Goal: Information Seeking & Learning: Learn about a topic

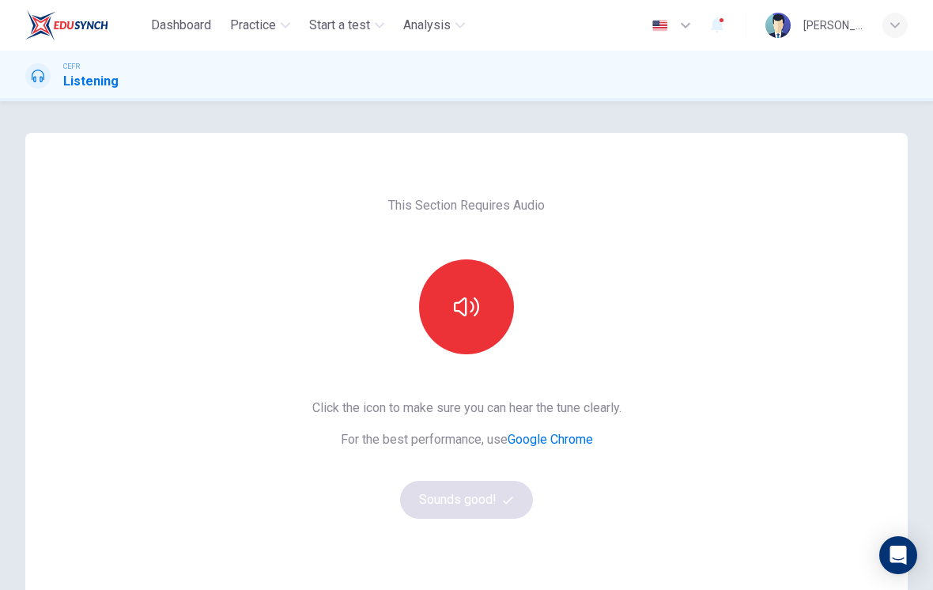
click at [447, 296] on button "button" at bounding box center [466, 306] width 95 height 95
click at [456, 485] on button "Sounds good!" at bounding box center [466, 500] width 133 height 38
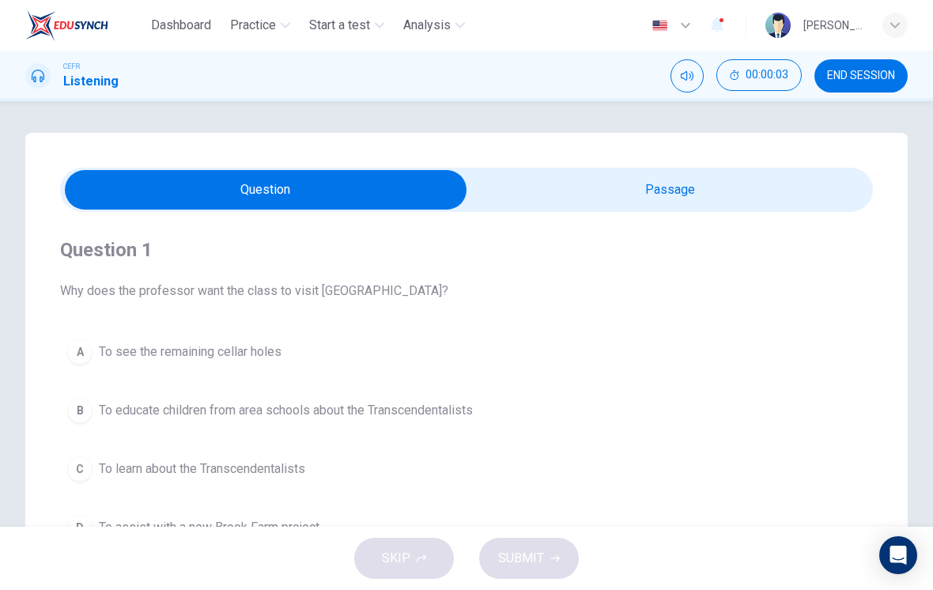
click at [657, 206] on input "checkbox" at bounding box center [265, 190] width 1219 height 40
checkbox input "true"
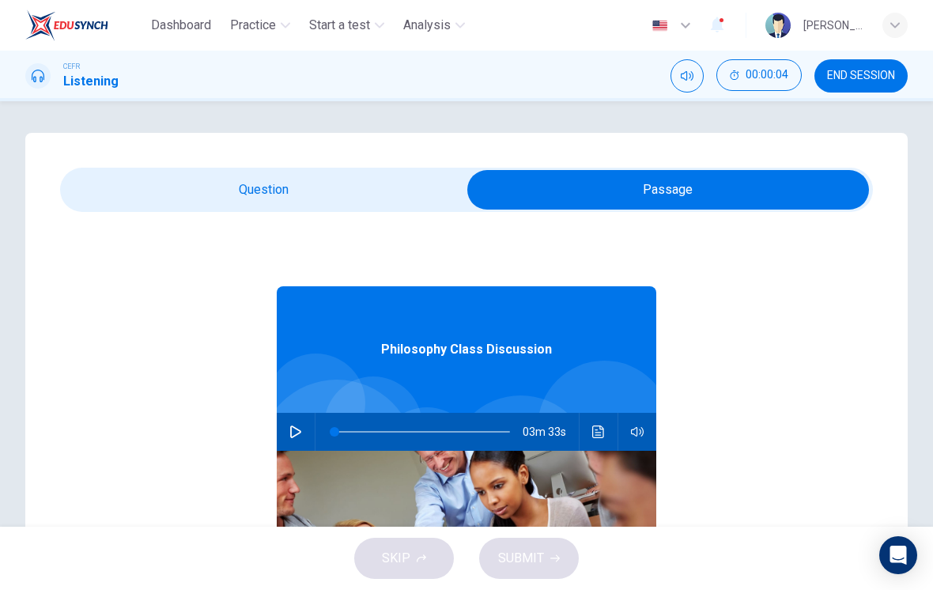
click at [307, 423] on button "button" at bounding box center [295, 432] width 25 height 38
click at [303, 432] on button "button" at bounding box center [295, 432] width 25 height 38
click at [291, 431] on icon "button" at bounding box center [295, 431] width 11 height 13
type input "0"
click at [338, 183] on input "checkbox" at bounding box center [668, 190] width 1219 height 40
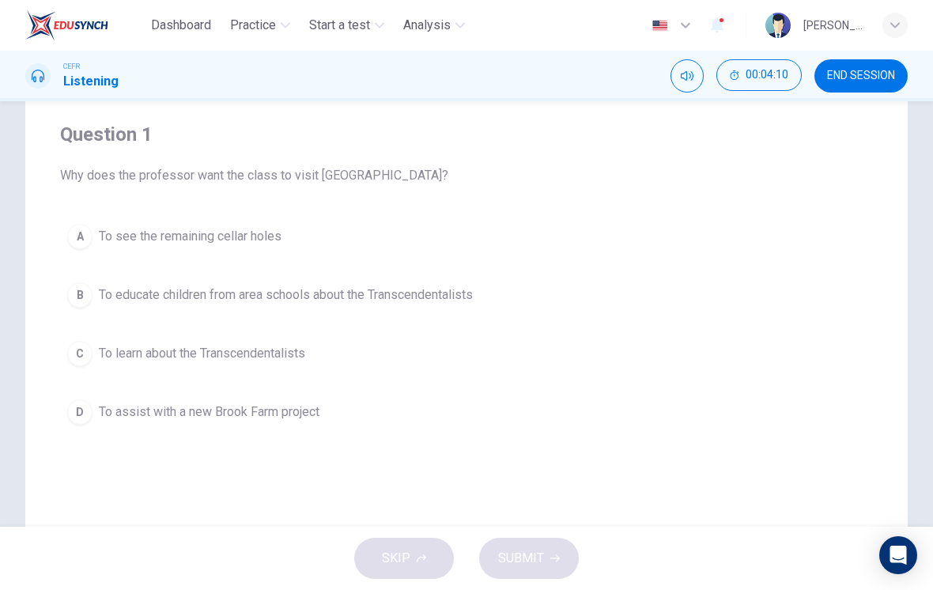
scroll to position [115, 0]
click at [291, 408] on span "To assist with a new Brook Farm project" at bounding box center [209, 412] width 221 height 19
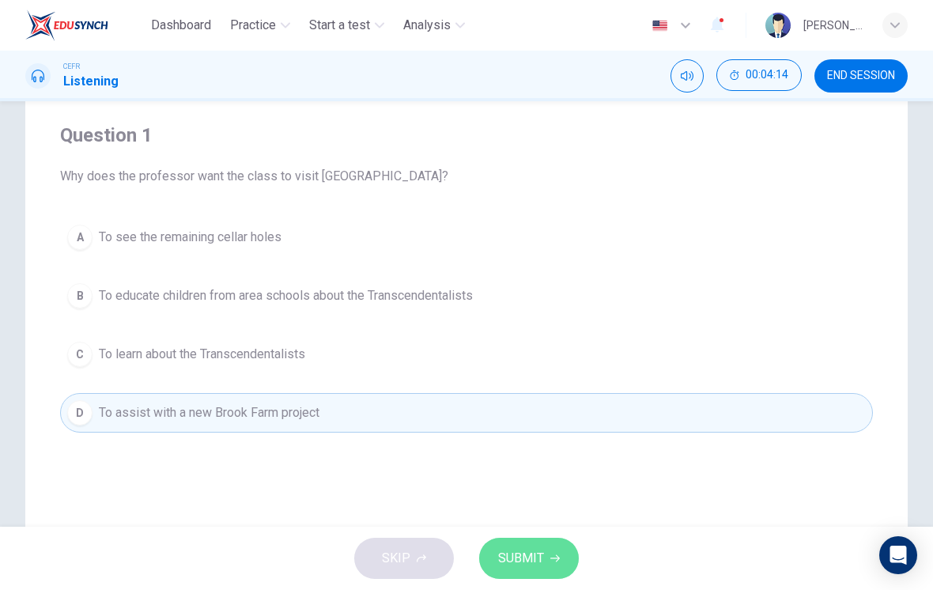
click at [553, 568] on button "SUBMIT" at bounding box center [529, 558] width 100 height 41
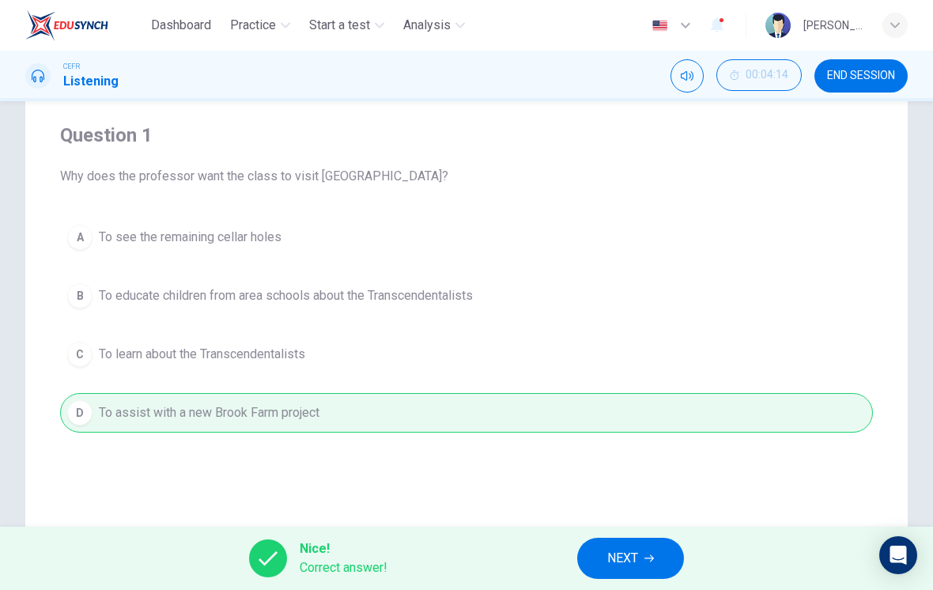
click at [638, 558] on span "NEXT" at bounding box center [622, 558] width 31 height 22
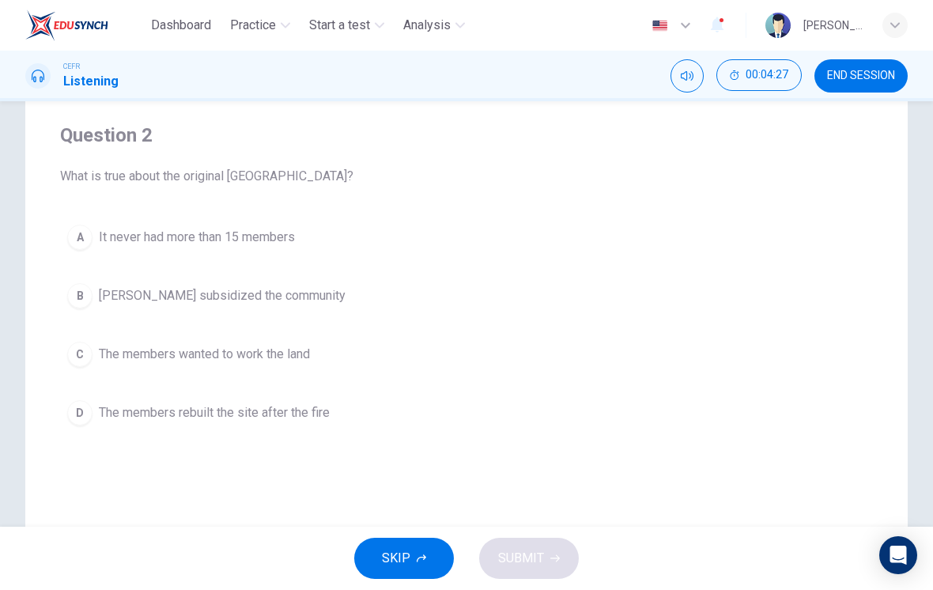
click at [277, 241] on span "It never had more than 15 members" at bounding box center [197, 237] width 196 height 19
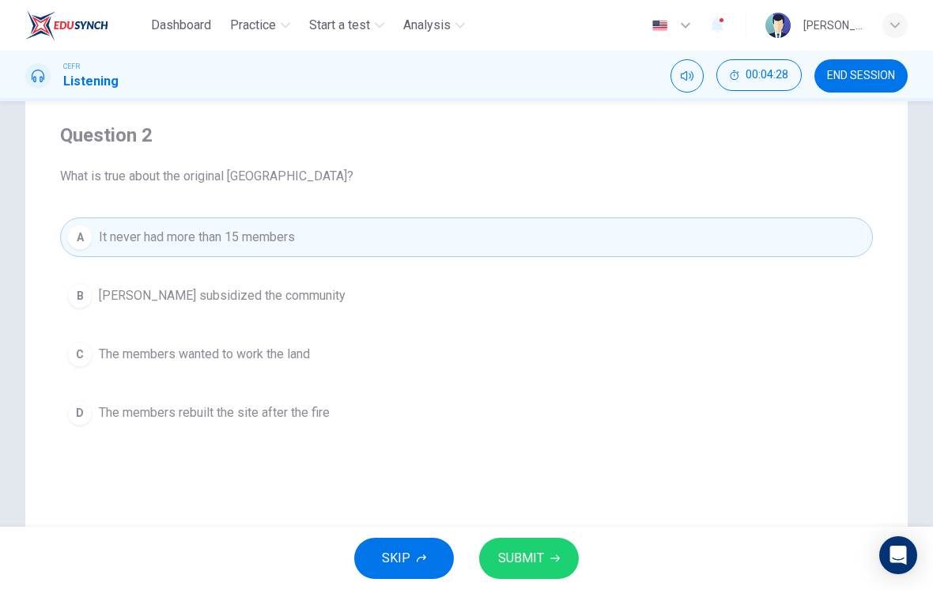
click at [545, 552] on button "SUBMIT" at bounding box center [529, 558] width 100 height 41
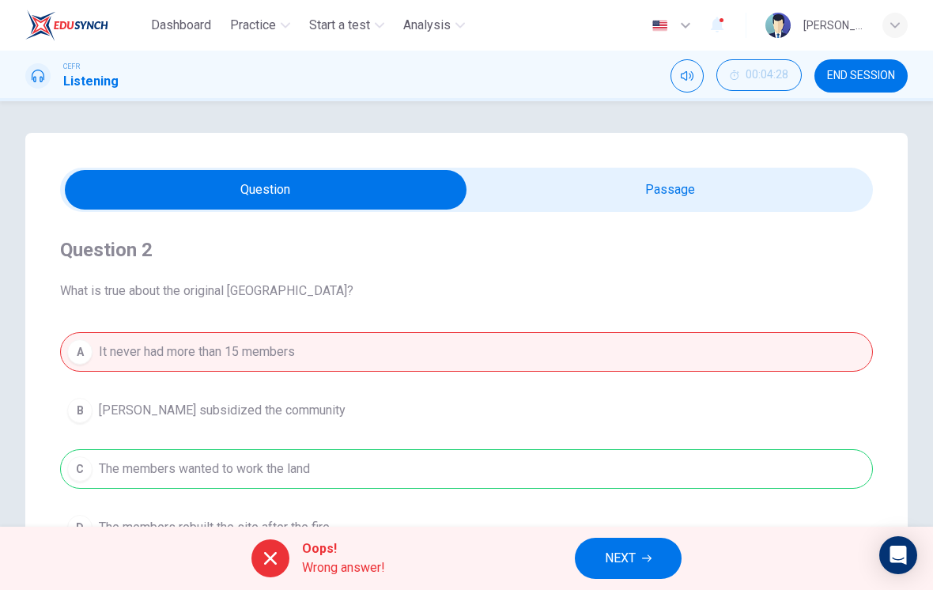
scroll to position [0, 0]
click at [704, 191] on input "checkbox" at bounding box center [265, 190] width 1219 height 40
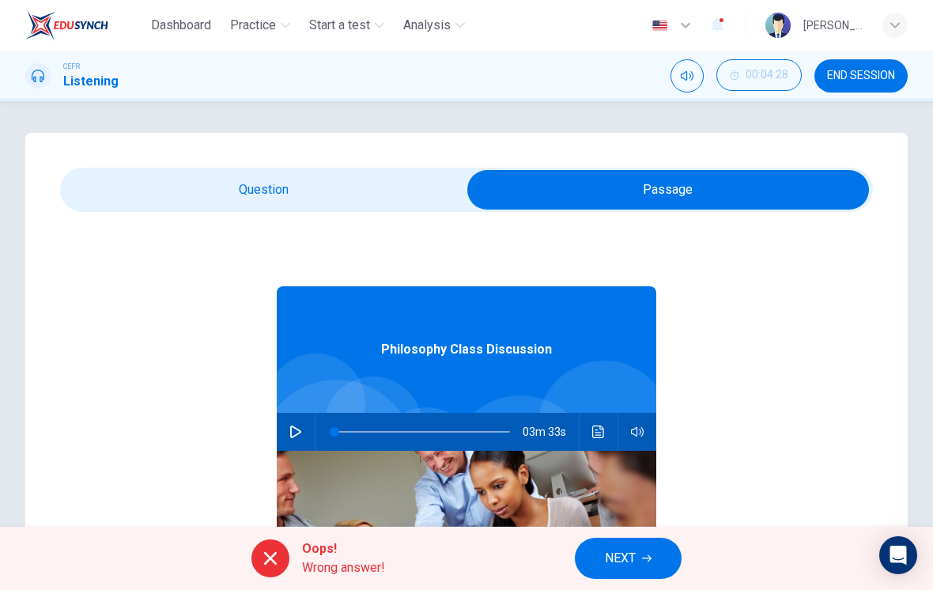
click at [601, 435] on icon "Click to see the audio transcription" at bounding box center [598, 431] width 12 height 13
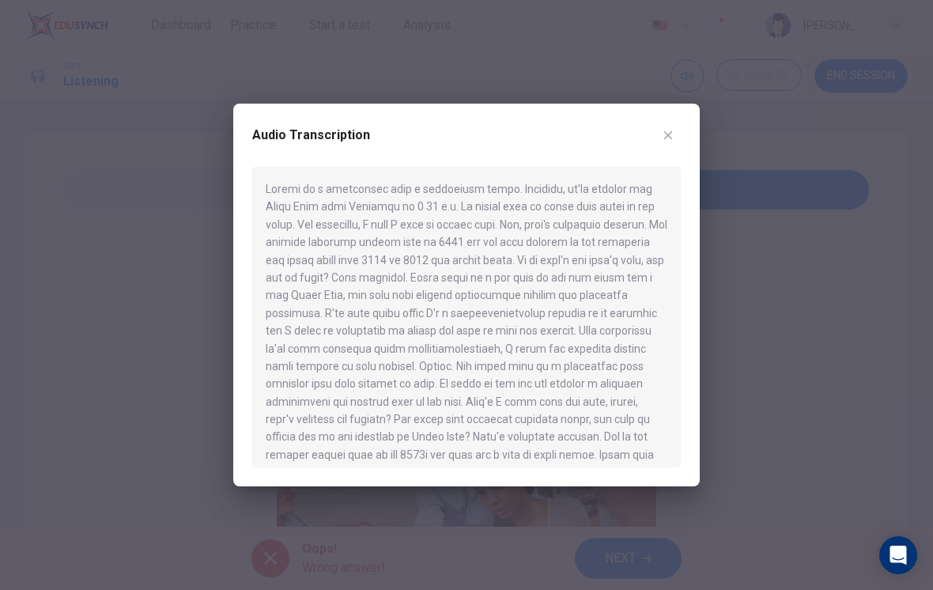
click at [659, 145] on button "button" at bounding box center [667, 135] width 25 height 25
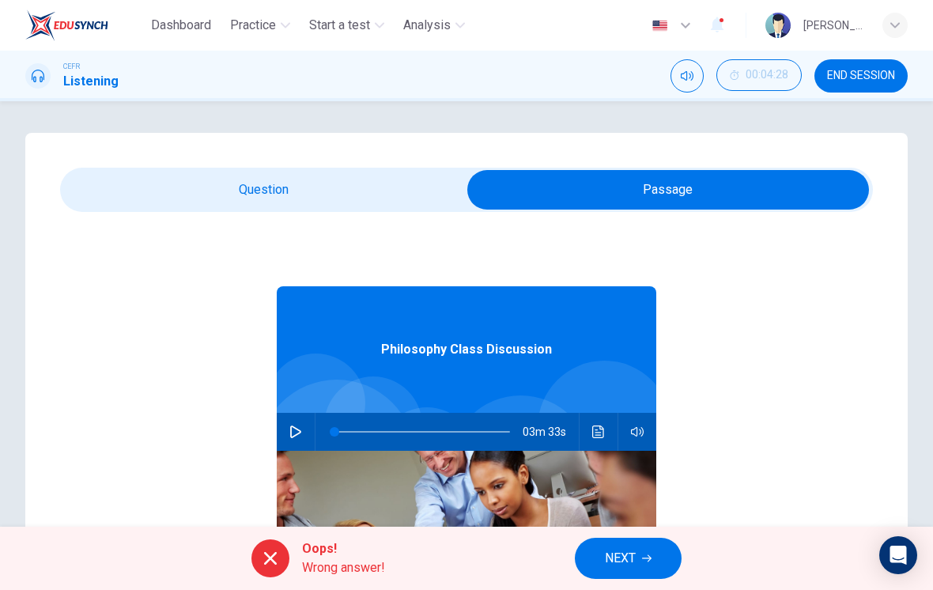
click at [342, 207] on input "checkbox" at bounding box center [668, 190] width 1219 height 40
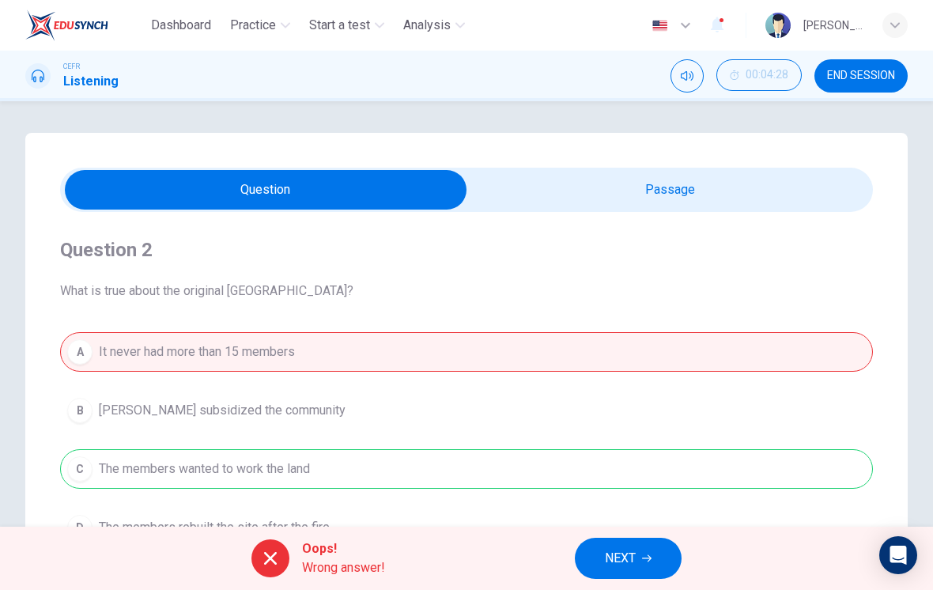
click at [724, 202] on input "checkbox" at bounding box center [265, 190] width 1219 height 40
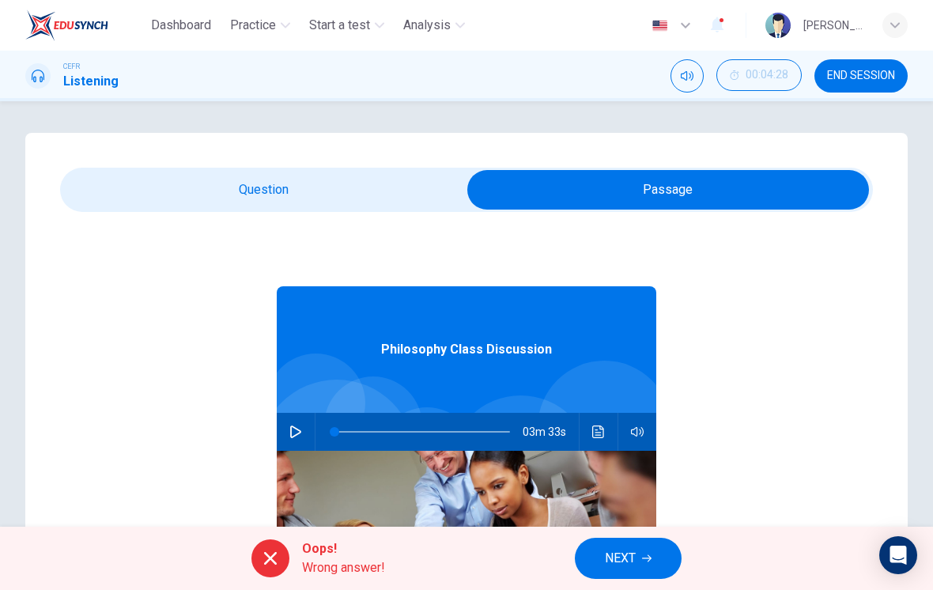
click at [604, 437] on icon "Click to see the audio transcription" at bounding box center [598, 431] width 13 height 13
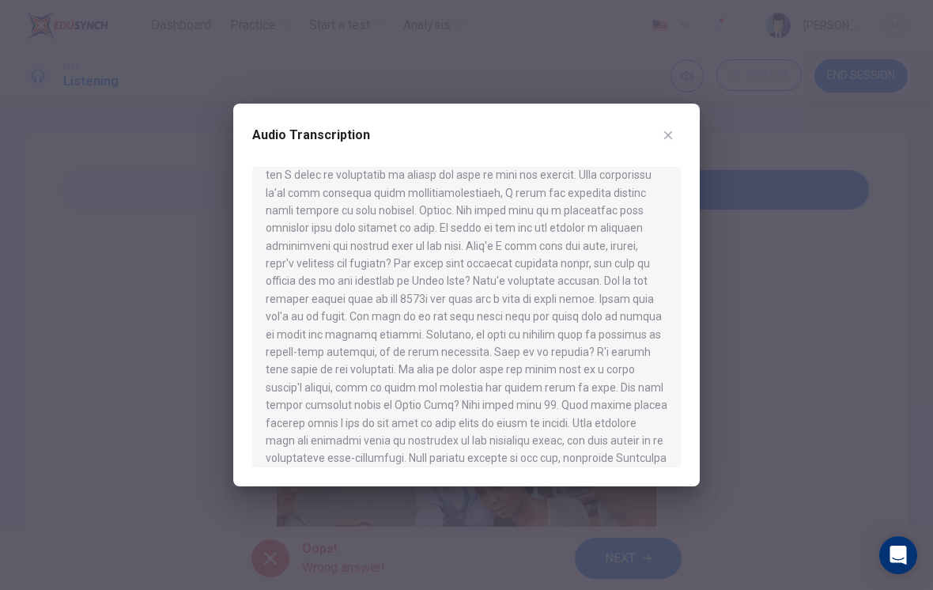
scroll to position [160, 0]
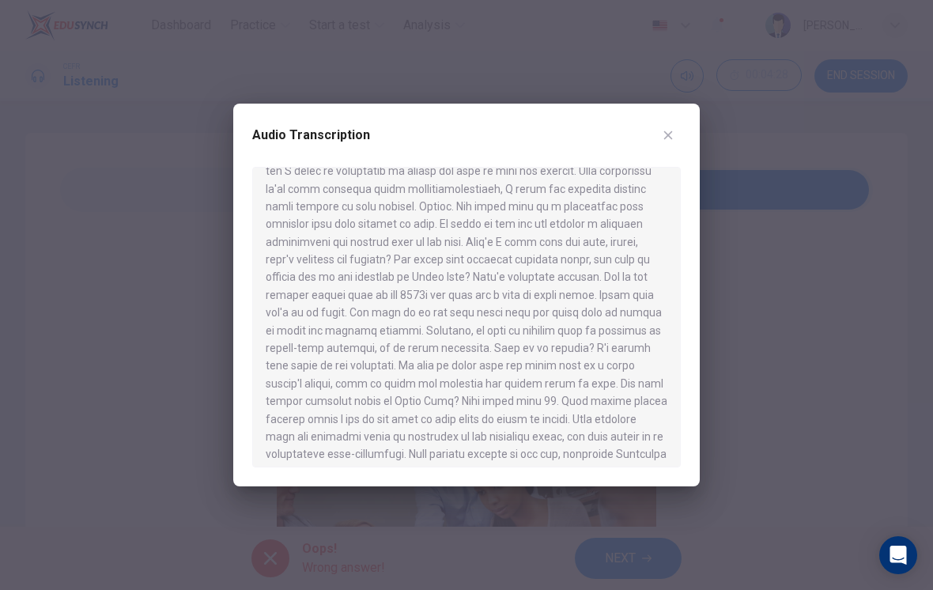
click at [664, 134] on icon "button" at bounding box center [668, 135] width 13 height 13
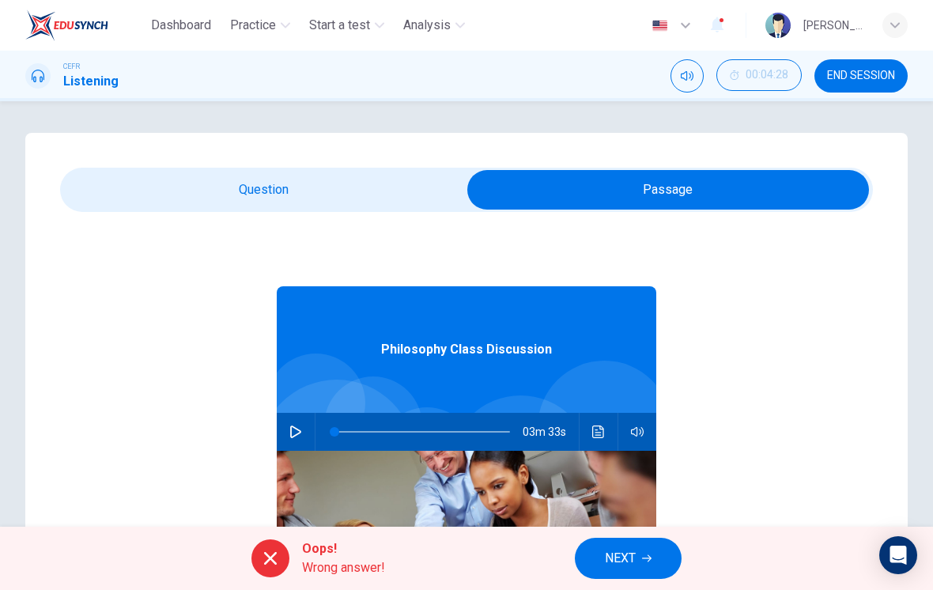
click at [368, 188] on input "checkbox" at bounding box center [668, 190] width 1219 height 40
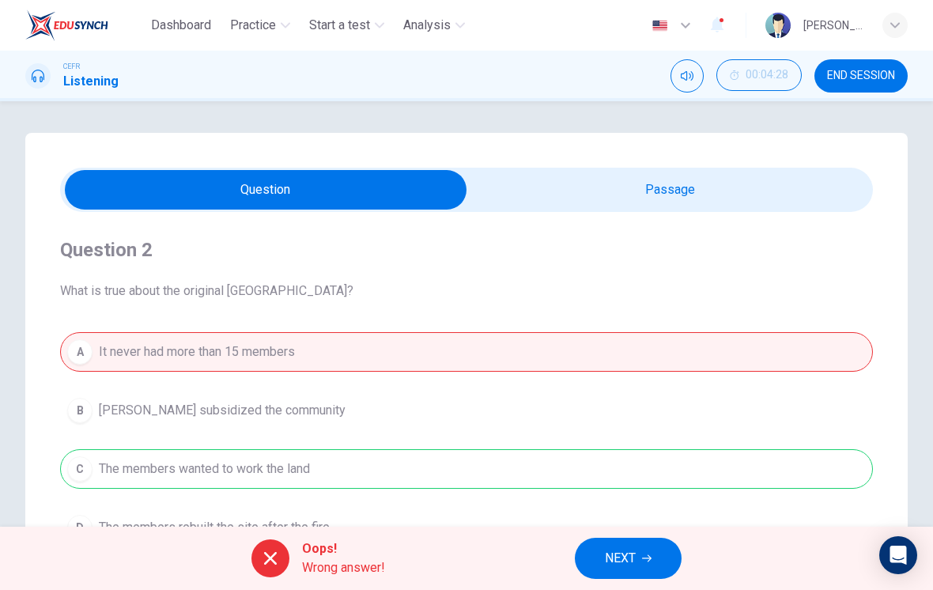
click at [712, 176] on input "checkbox" at bounding box center [265, 190] width 1219 height 40
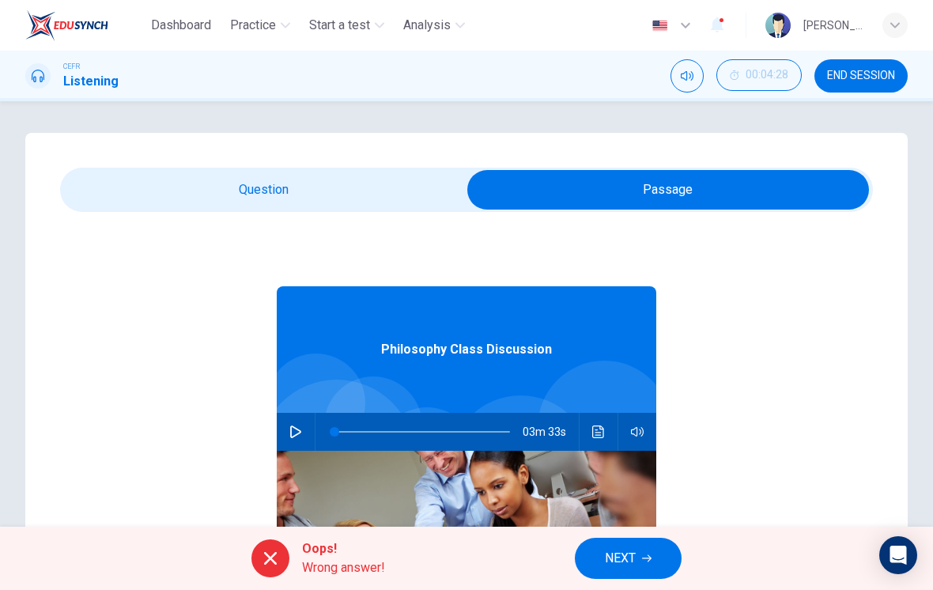
click at [602, 430] on icon "Click to see the audio transcription" at bounding box center [598, 431] width 13 height 13
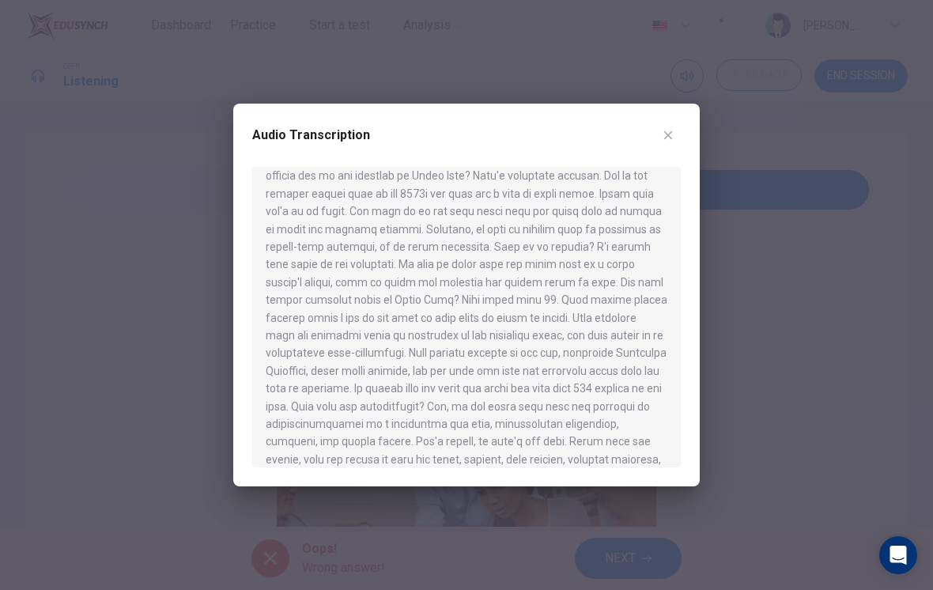
scroll to position [262, 0]
click at [678, 122] on div "Audio Transcription" at bounding box center [466, 295] width 466 height 383
click at [670, 143] on button "button" at bounding box center [667, 135] width 25 height 25
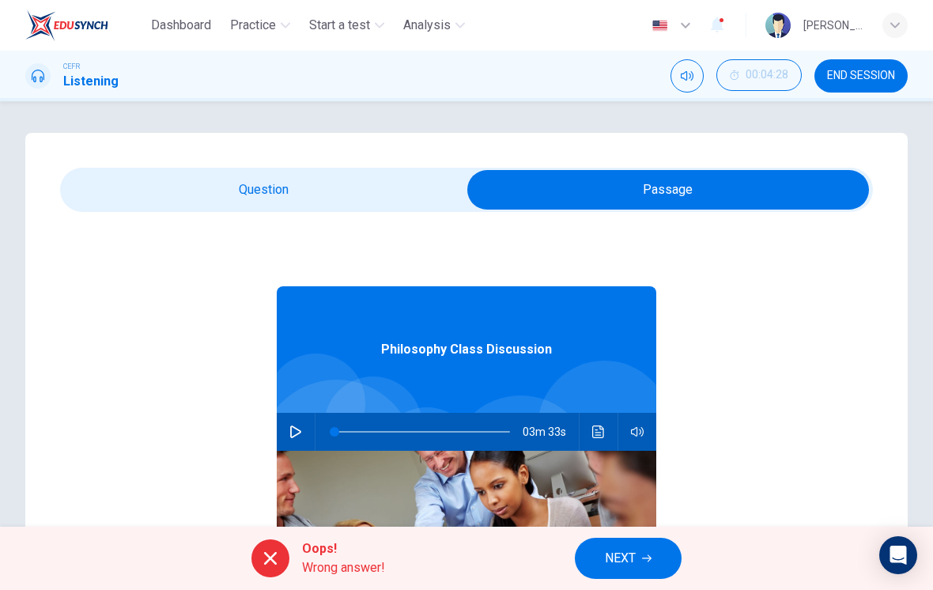
click at [337, 194] on input "checkbox" at bounding box center [668, 190] width 1219 height 40
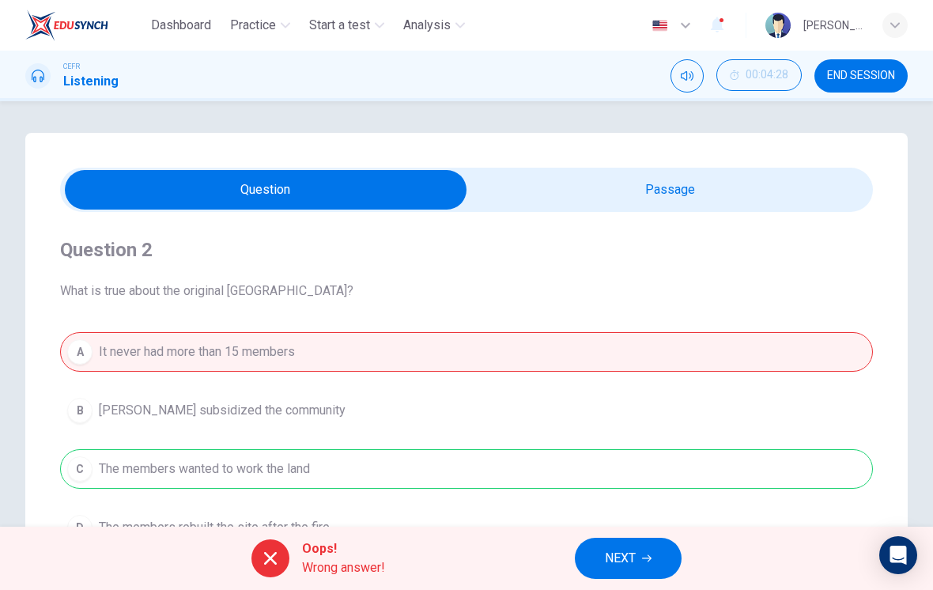
scroll to position [0, 0]
click at [534, 187] on input "checkbox" at bounding box center [265, 190] width 1219 height 40
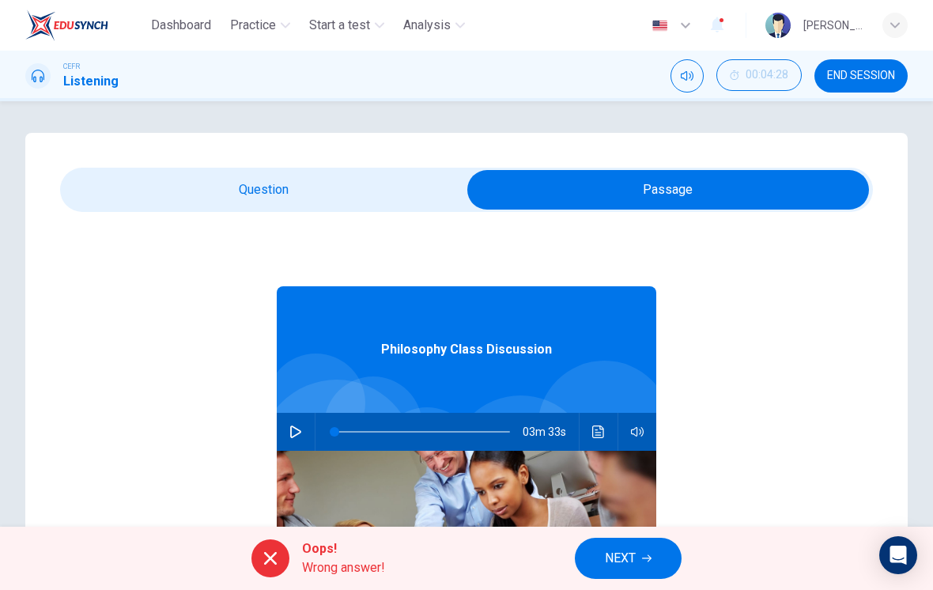
click at [599, 432] on icon "Click to see the audio transcription" at bounding box center [598, 431] width 13 height 13
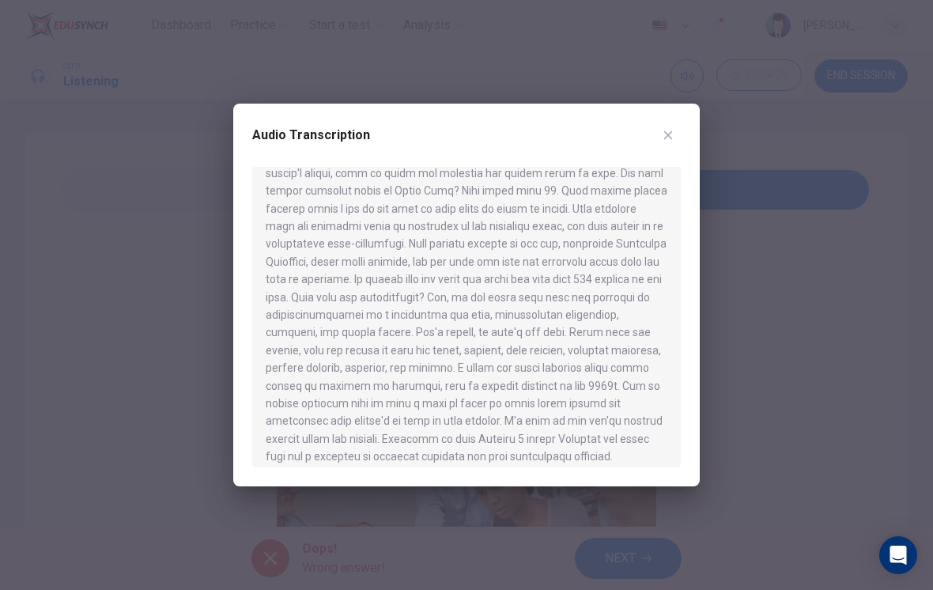
scroll to position [370, 0]
click at [667, 128] on button "button" at bounding box center [667, 135] width 25 height 25
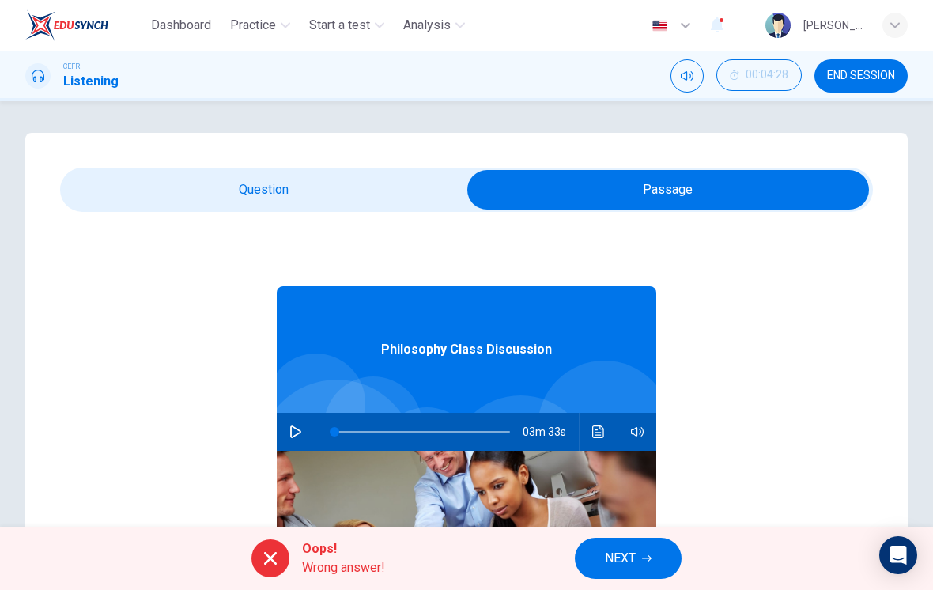
click at [289, 206] on input "checkbox" at bounding box center [668, 190] width 1219 height 40
checkbox input "false"
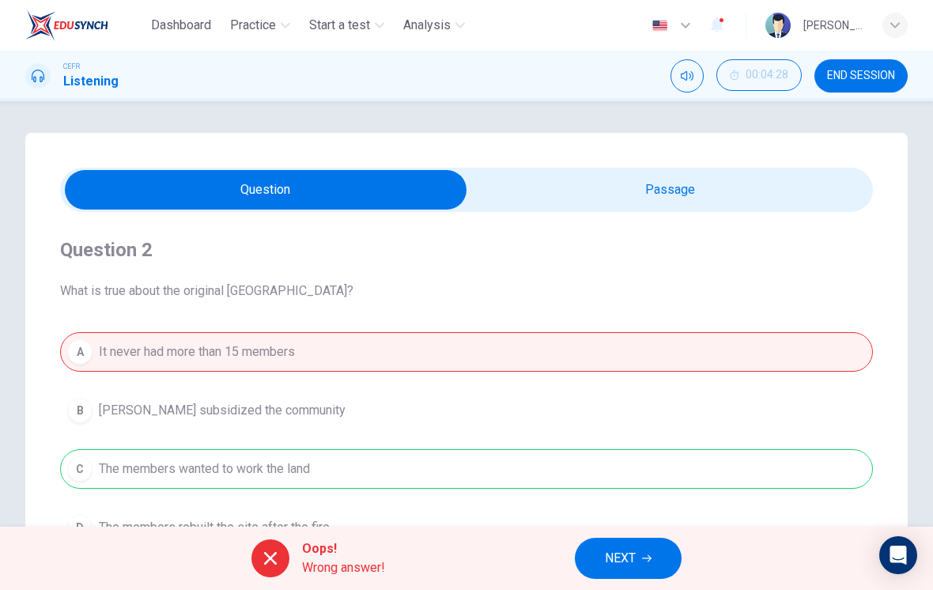
click at [613, 561] on span "NEXT" at bounding box center [620, 558] width 31 height 22
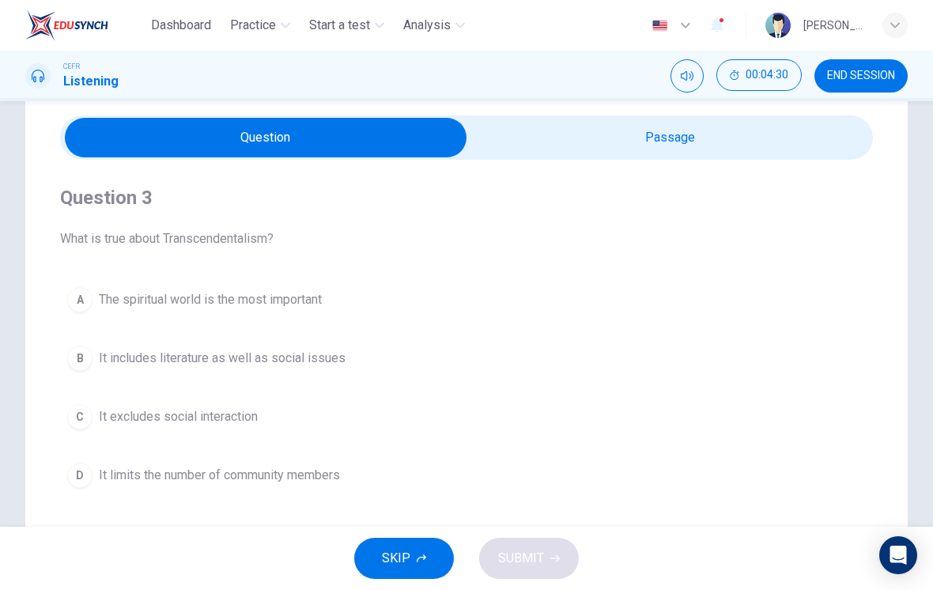
scroll to position [62, 0]
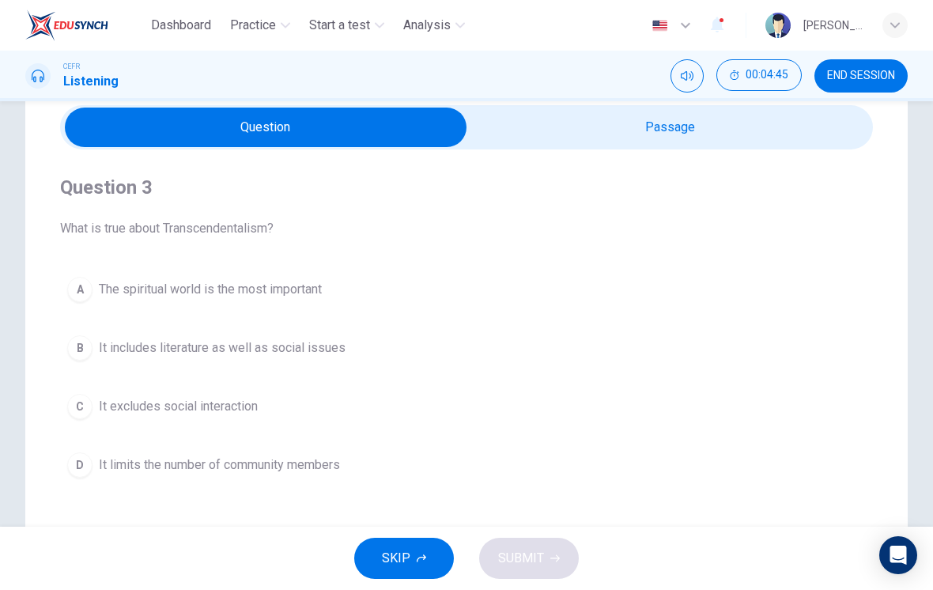
click at [74, 355] on div "B" at bounding box center [79, 347] width 25 height 25
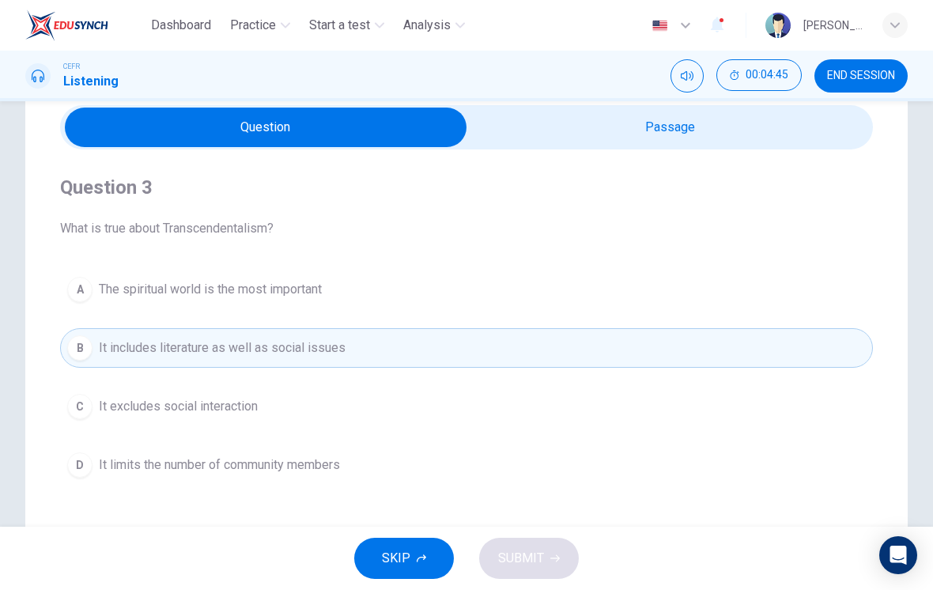
click at [81, 291] on div "A" at bounding box center [79, 289] width 25 height 25
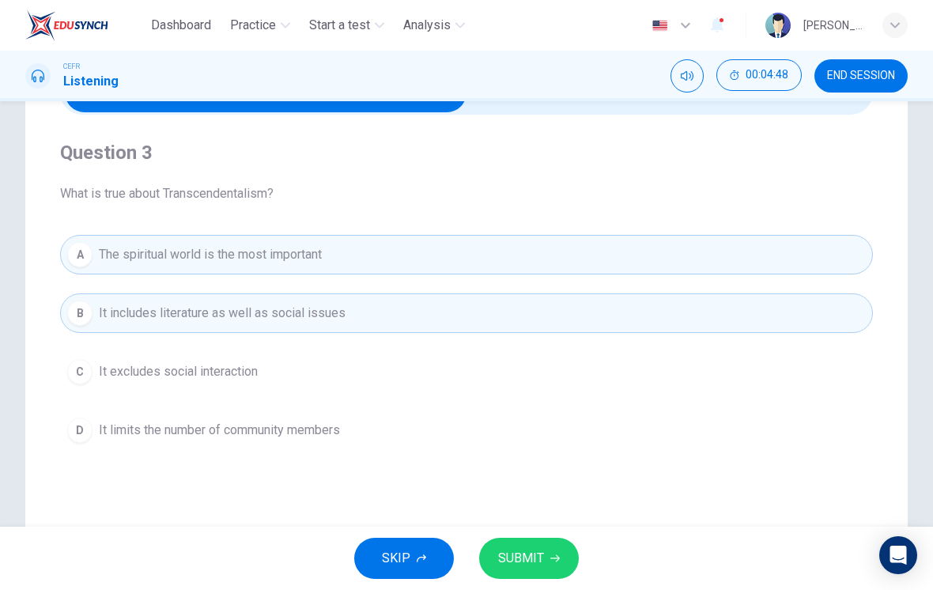
scroll to position [104, 0]
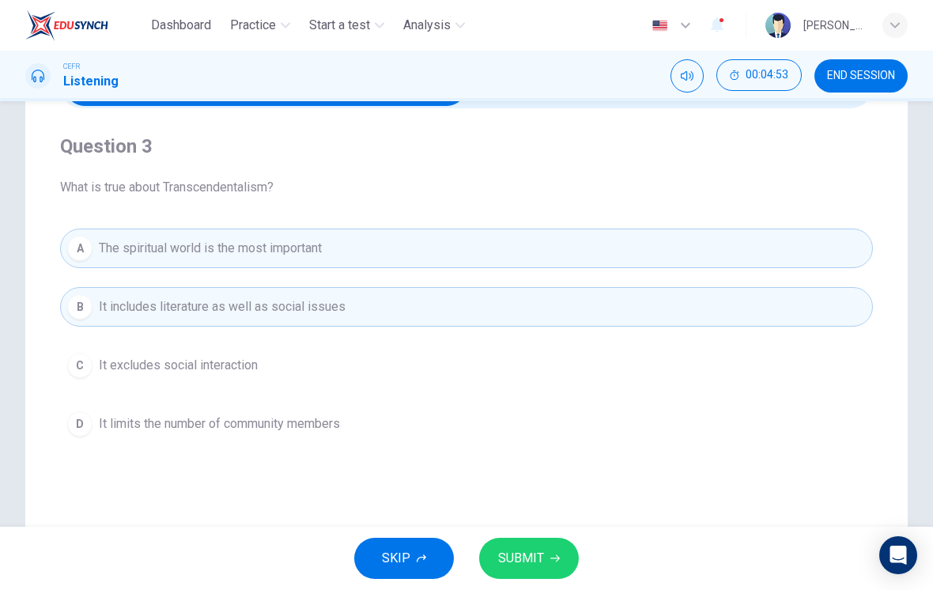
click at [522, 555] on span "SUBMIT" at bounding box center [521, 558] width 46 height 22
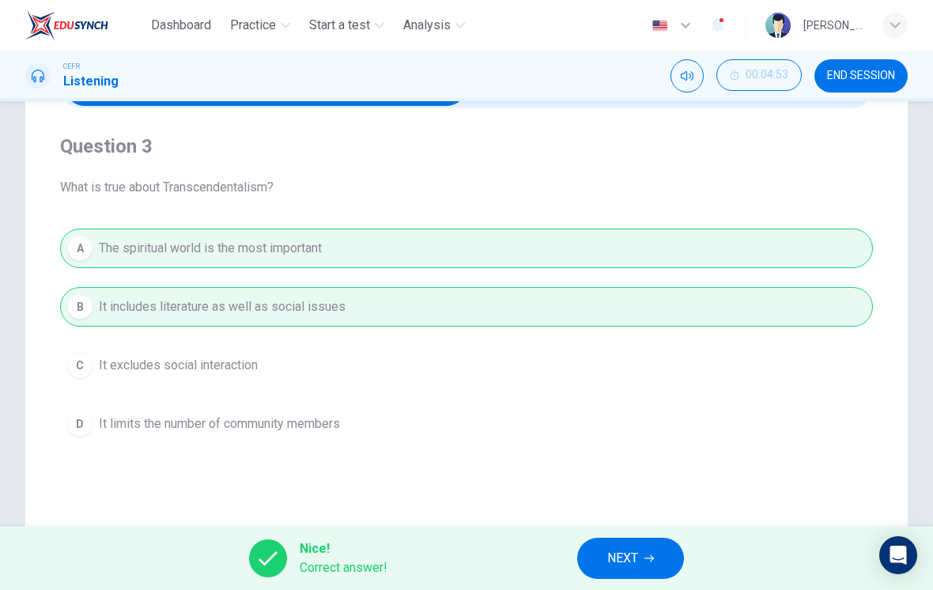
click at [619, 542] on button "NEXT" at bounding box center [630, 558] width 107 height 41
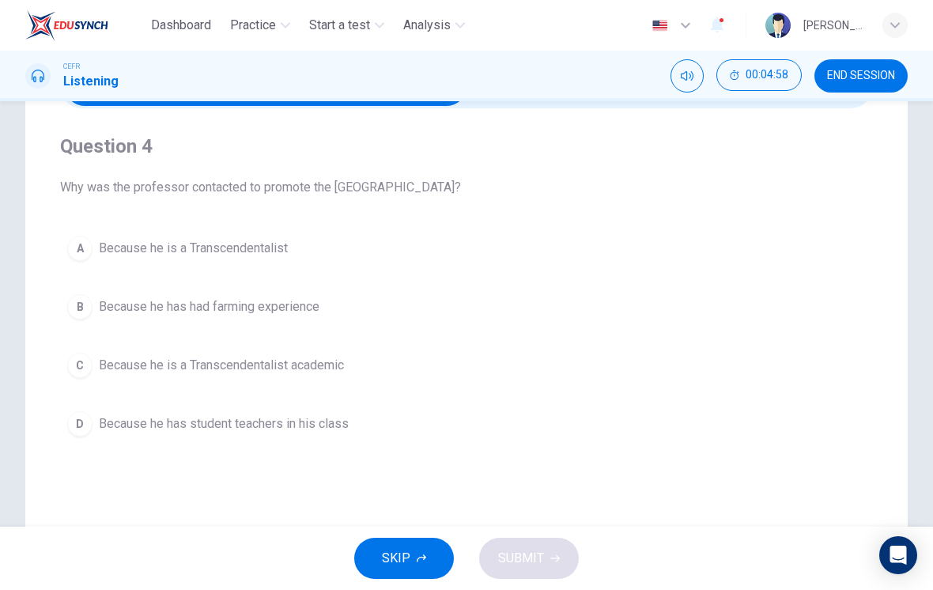
click at [93, 247] on button "A Because he is a Transcendentalist" at bounding box center [466, 248] width 813 height 40
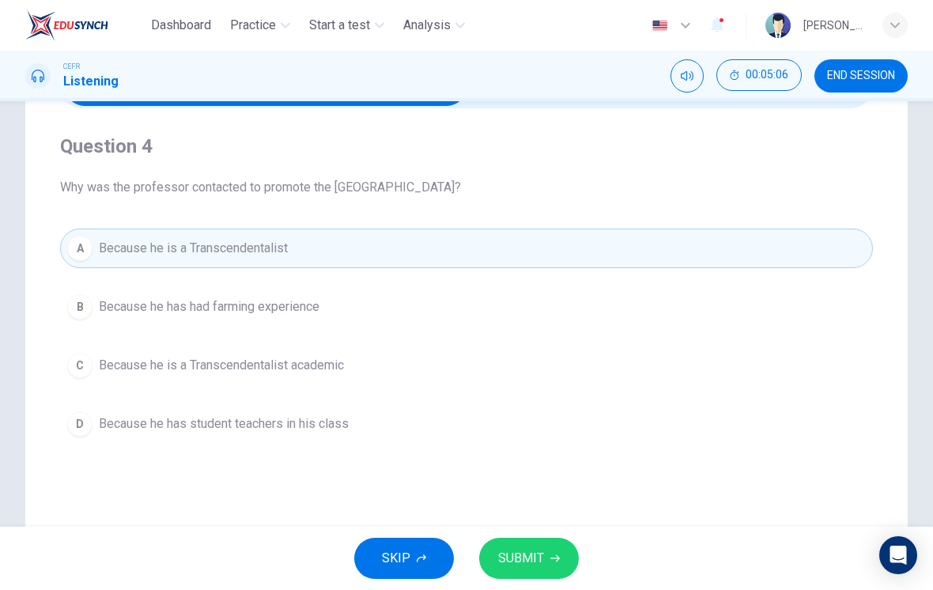
click at [83, 368] on div "C" at bounding box center [79, 365] width 25 height 25
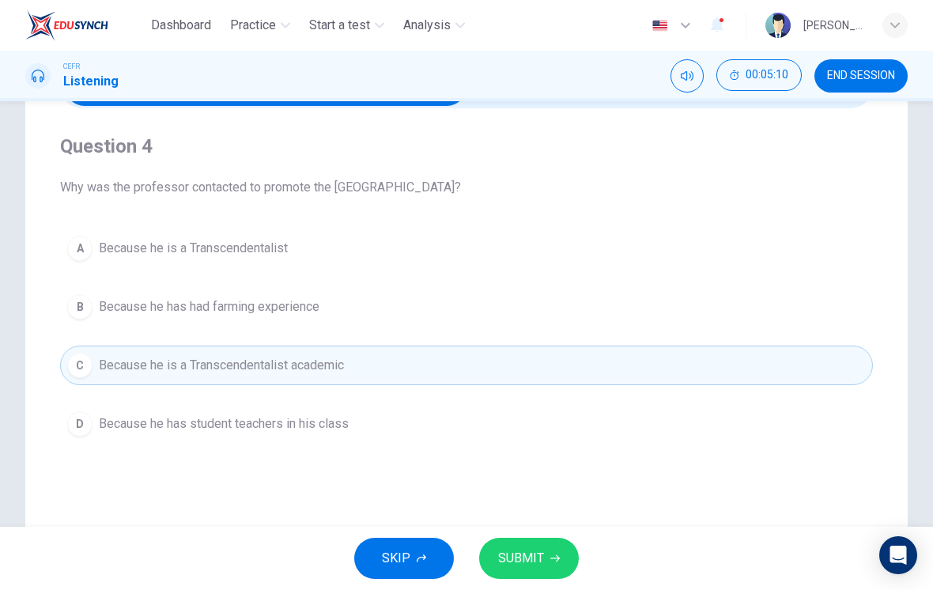
click at [522, 559] on span "SUBMIT" at bounding box center [521, 558] width 46 height 22
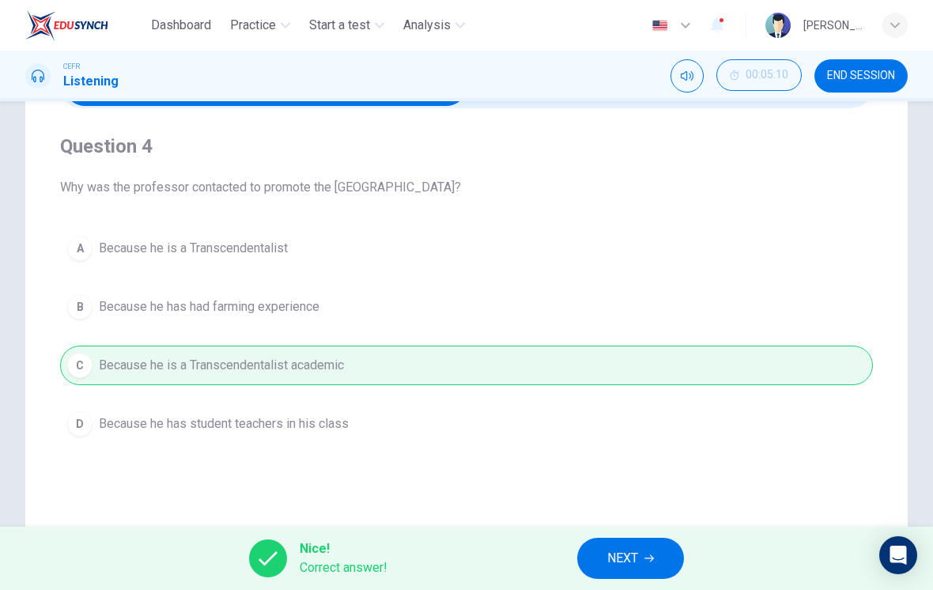
click at [598, 554] on button "NEXT" at bounding box center [630, 558] width 107 height 41
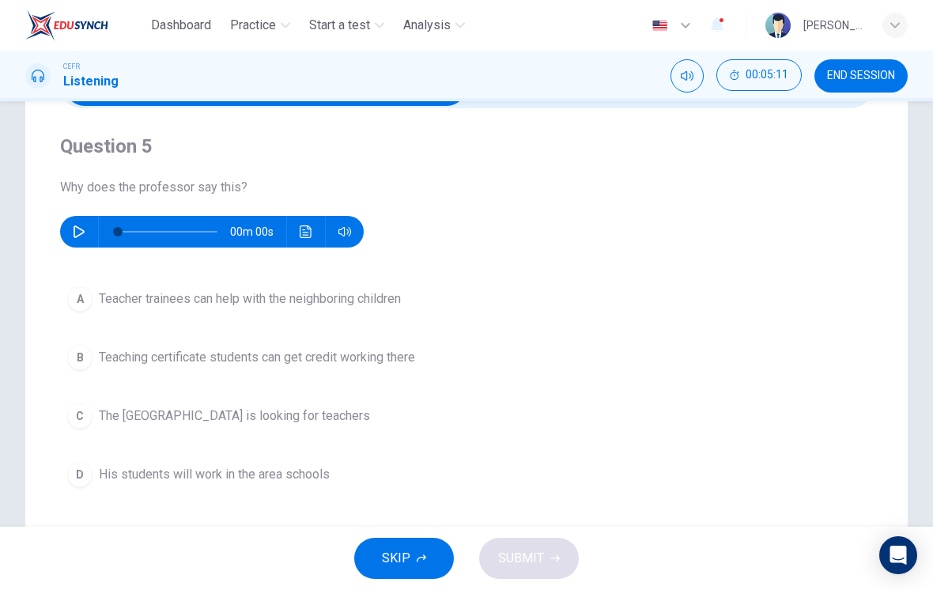
click at [75, 221] on button "button" at bounding box center [78, 232] width 25 height 32
click at [85, 361] on div "B" at bounding box center [79, 357] width 25 height 25
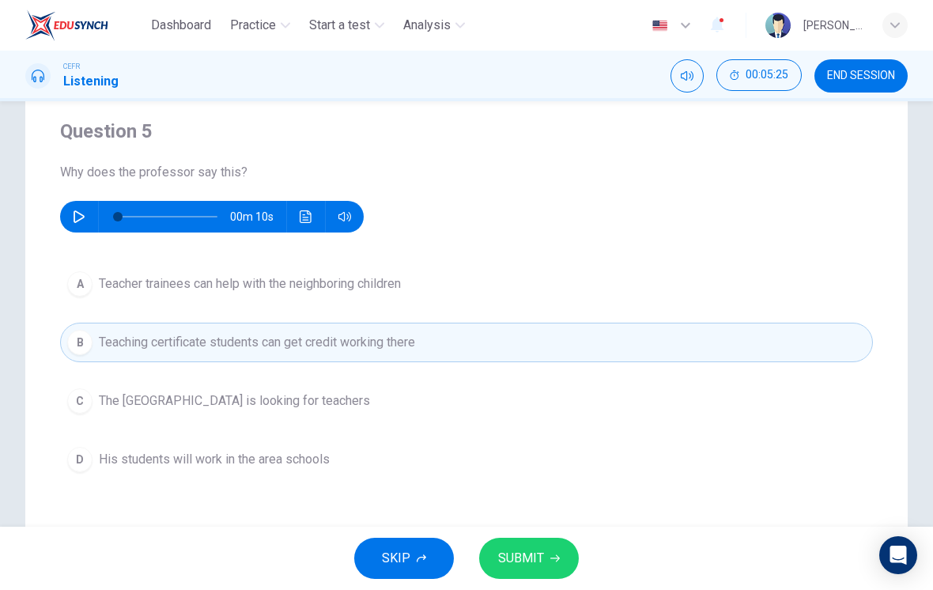
scroll to position [120, 0]
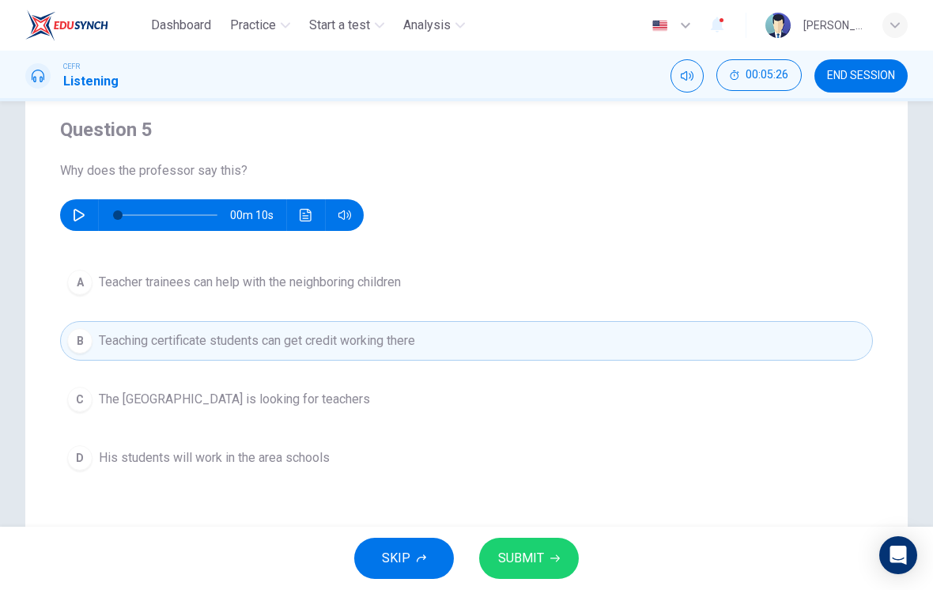
click at [76, 217] on icon "button" at bounding box center [79, 215] width 13 height 13
type input "0"
click at [80, 283] on div "A" at bounding box center [79, 282] width 25 height 25
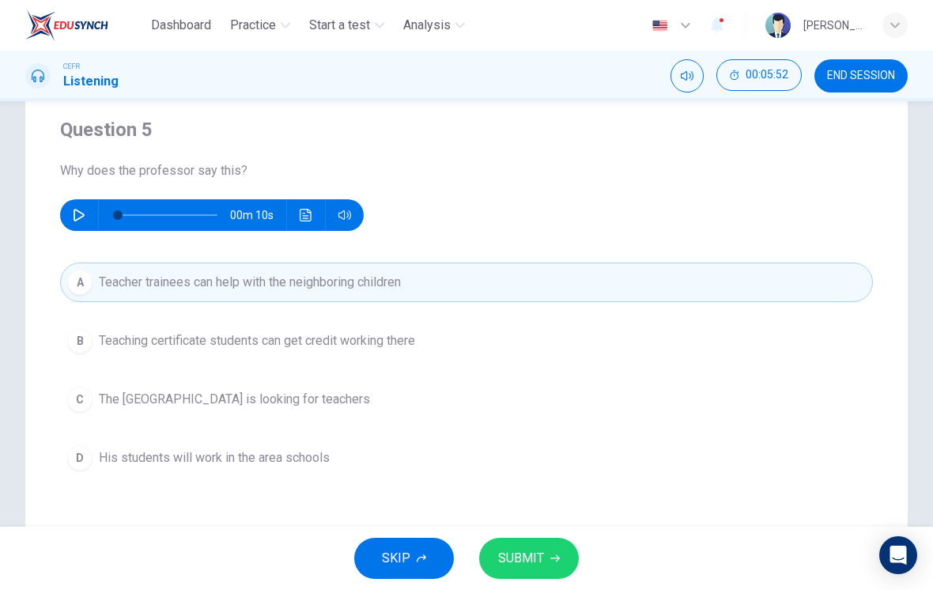
click at [524, 542] on button "SUBMIT" at bounding box center [529, 558] width 100 height 41
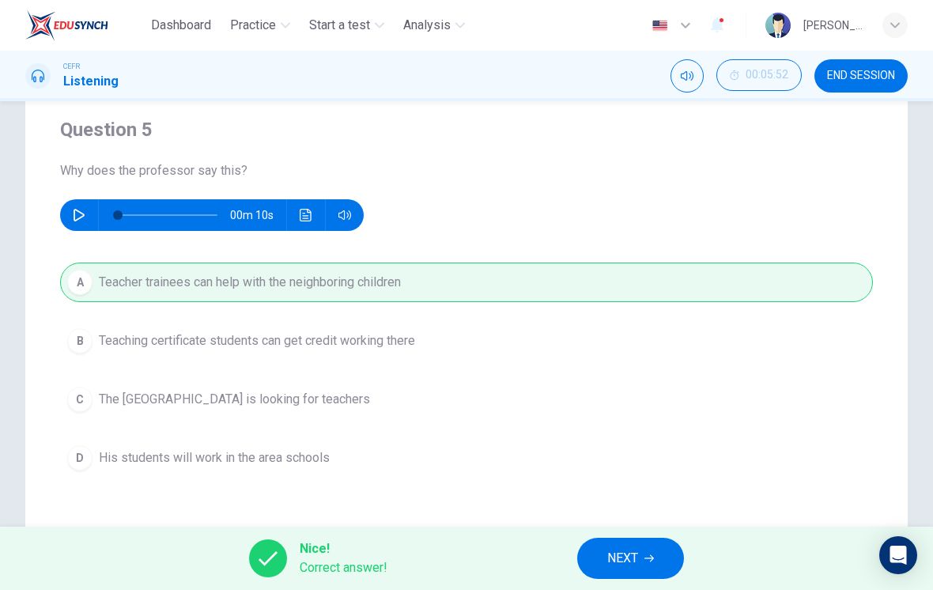
click at [595, 553] on button "NEXT" at bounding box center [630, 558] width 107 height 41
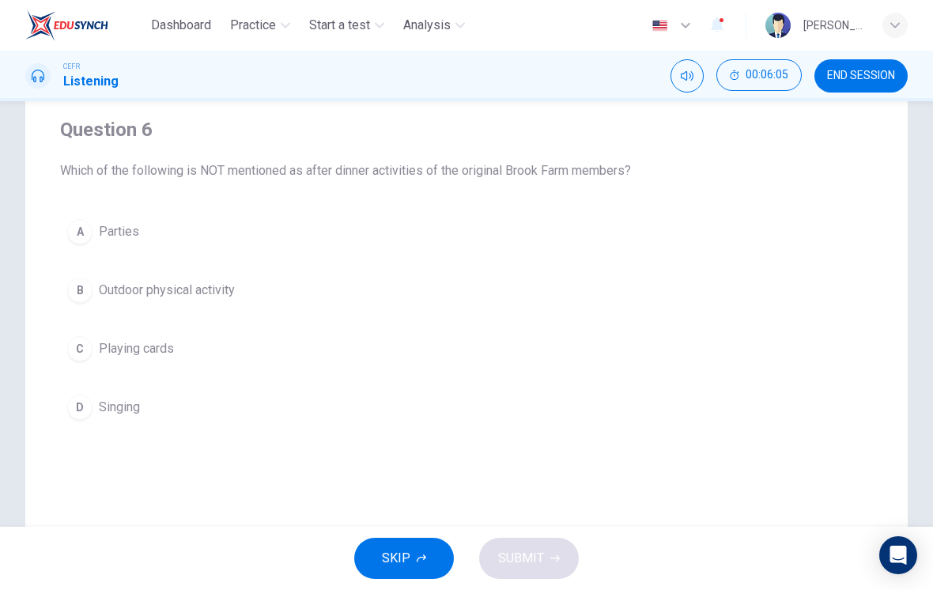
click at [78, 239] on div "A" at bounding box center [79, 231] width 25 height 25
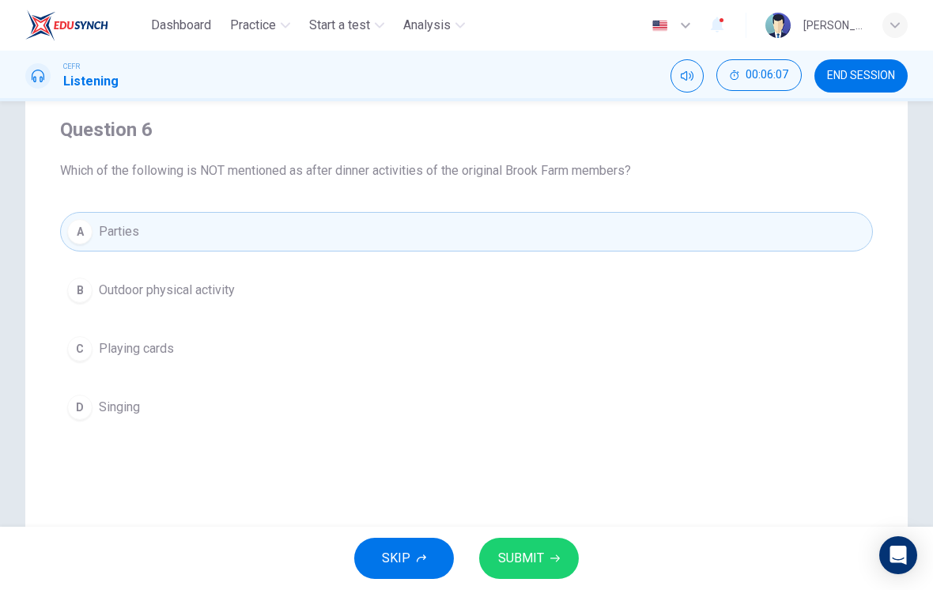
click at [544, 567] on button "SUBMIT" at bounding box center [529, 558] width 100 height 41
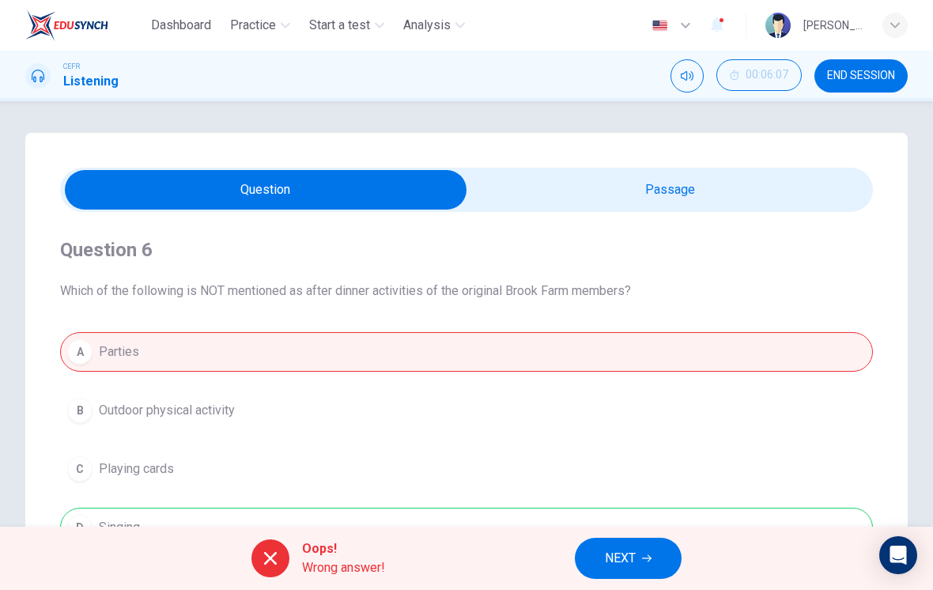
scroll to position [0, 0]
click at [620, 200] on input "checkbox" at bounding box center [265, 190] width 1219 height 40
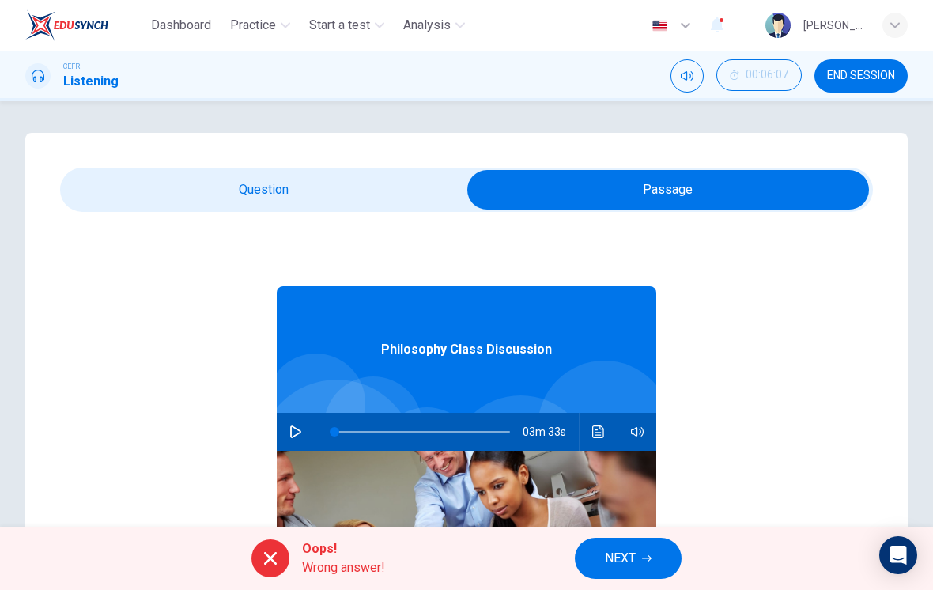
click at [597, 440] on button "Click to see the audio transcription" at bounding box center [598, 432] width 25 height 38
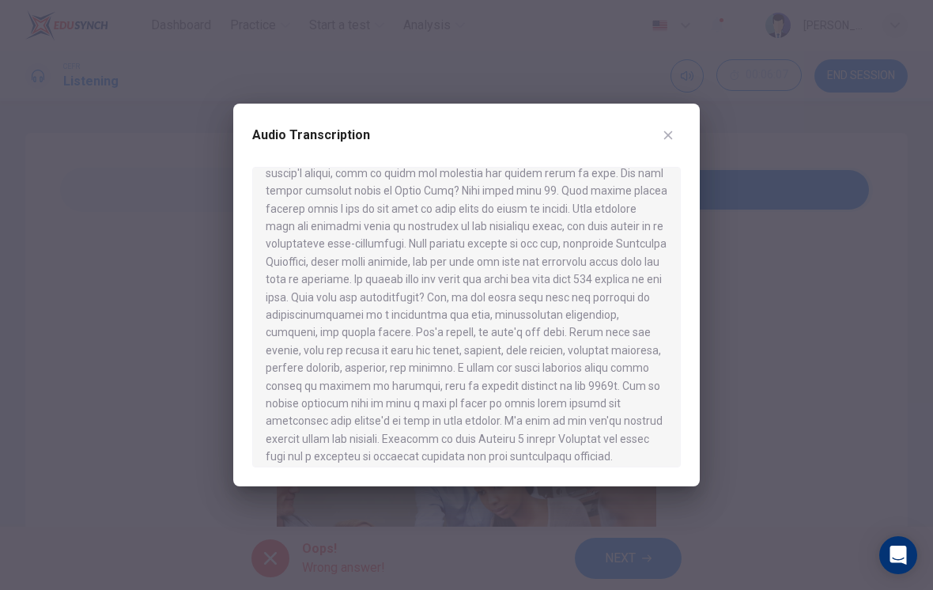
scroll to position [370, 0]
click at [674, 124] on button "button" at bounding box center [667, 135] width 25 height 25
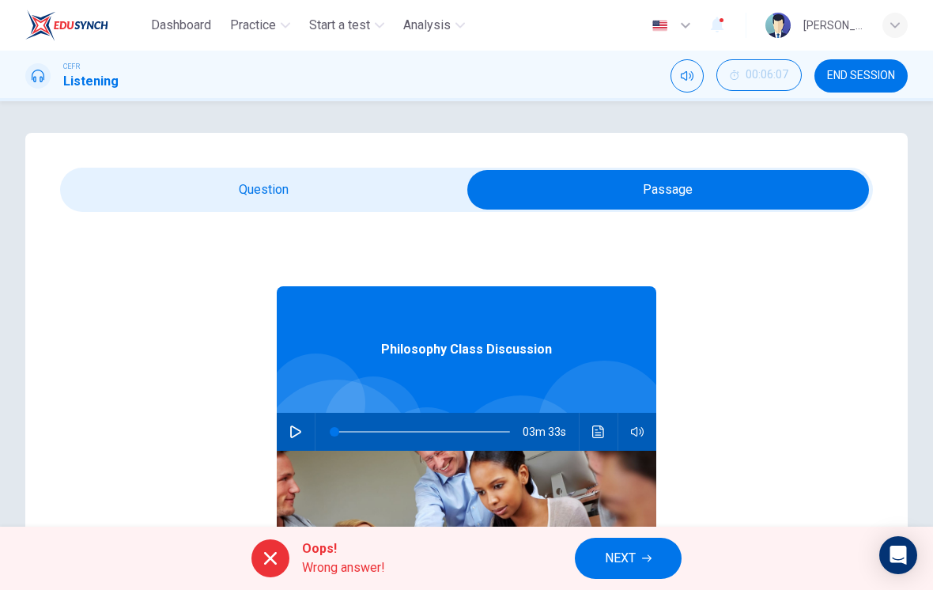
click at [398, 203] on input "checkbox" at bounding box center [668, 190] width 1219 height 40
checkbox input "false"
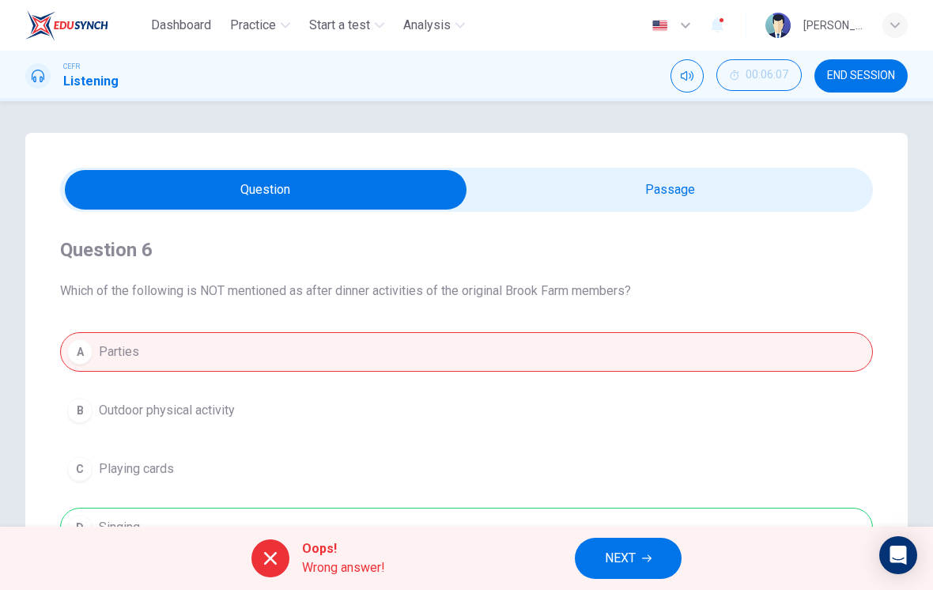
click at [643, 563] on button "NEXT" at bounding box center [628, 558] width 107 height 41
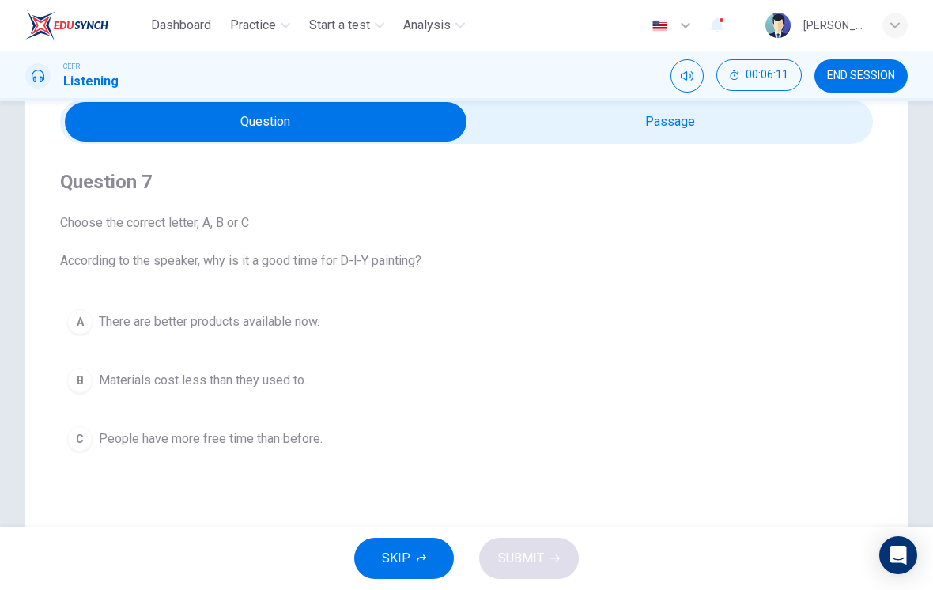
scroll to position [59, 0]
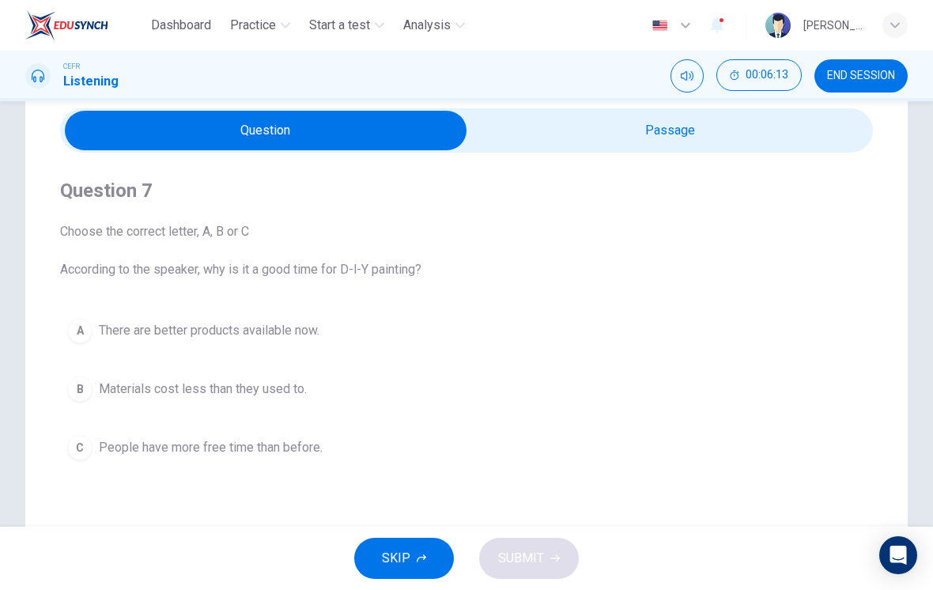
click at [776, 145] on input "checkbox" at bounding box center [265, 131] width 1219 height 40
checkbox input "true"
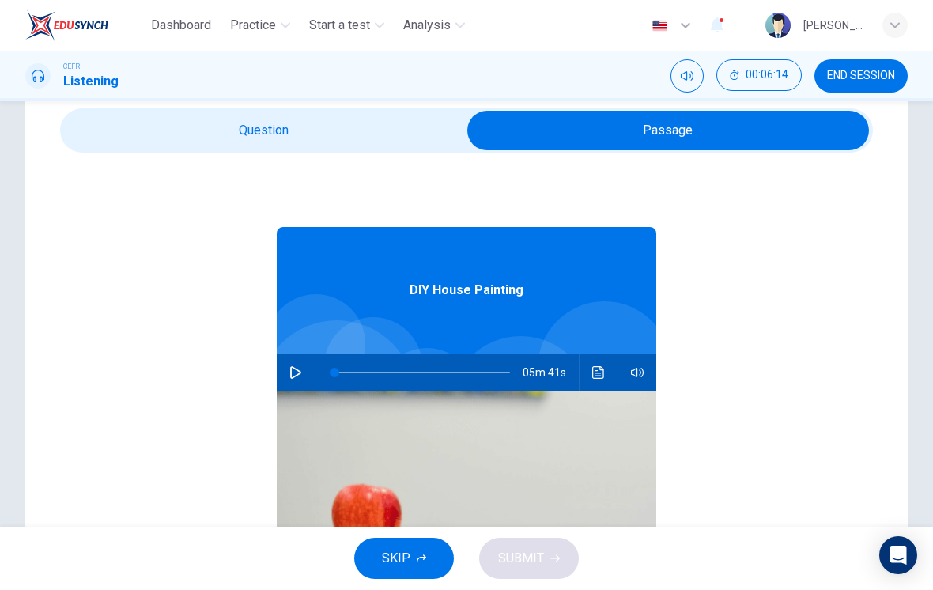
click at [300, 365] on button "button" at bounding box center [295, 372] width 25 height 38
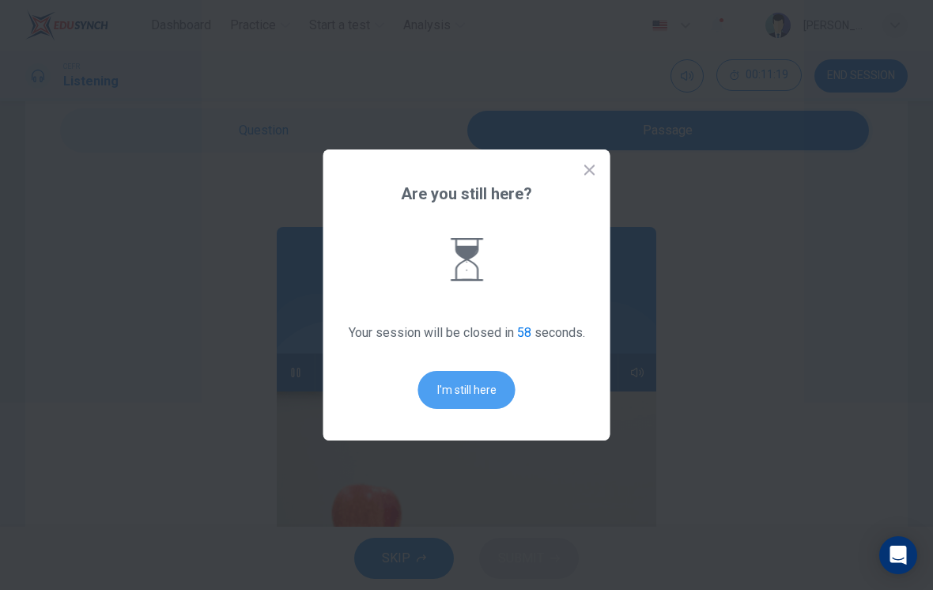
click at [464, 390] on button "I'm still here" at bounding box center [466, 390] width 97 height 38
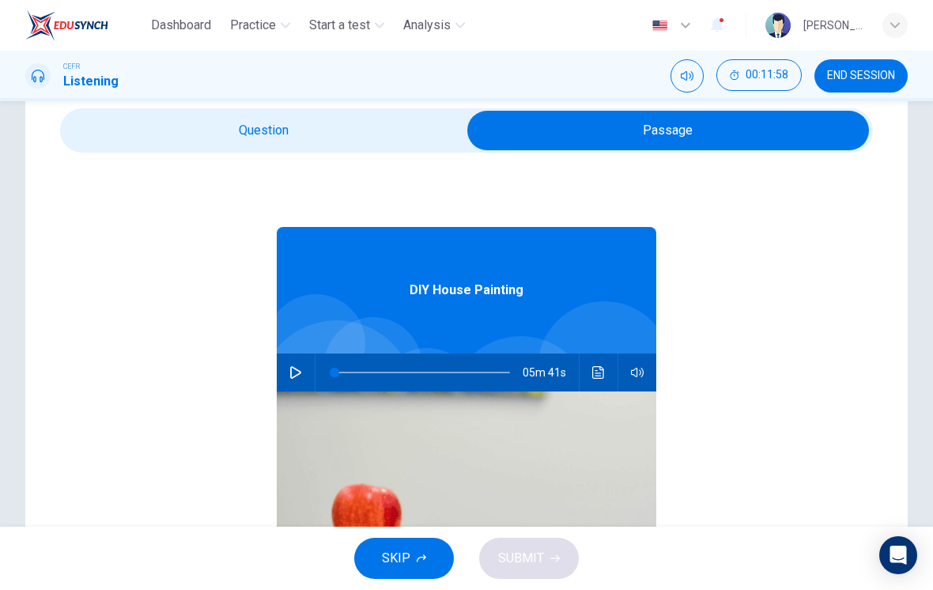
click at [300, 373] on icon "button" at bounding box center [295, 372] width 11 height 13
click at [299, 372] on icon "button" at bounding box center [295, 372] width 13 height 13
click at [301, 375] on icon "button" at bounding box center [295, 372] width 13 height 13
click at [294, 379] on button "button" at bounding box center [295, 372] width 25 height 38
type input "0"
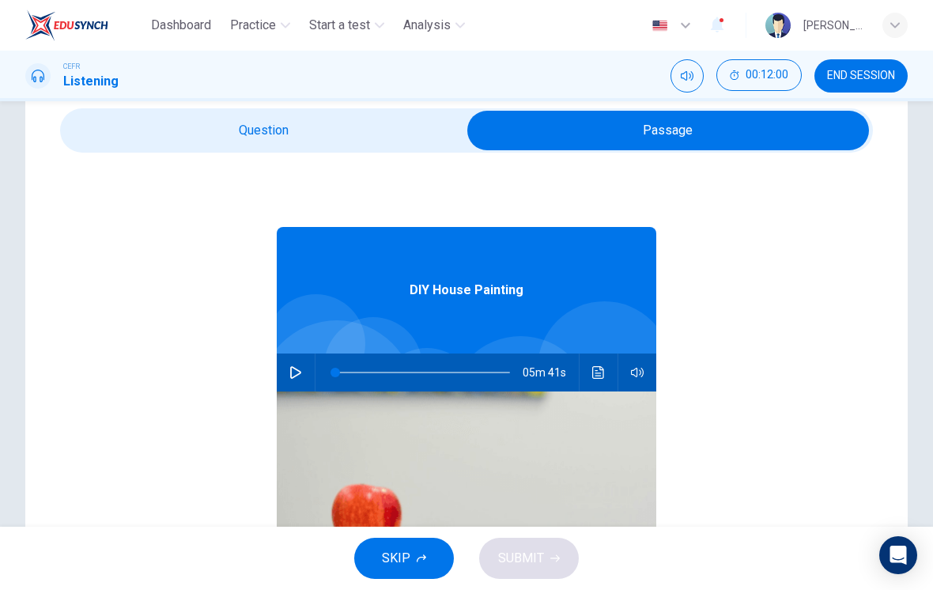
click at [357, 158] on div "DIY House Painting 05m 41s" at bounding box center [466, 458] width 379 height 610
click at [379, 141] on input "checkbox" at bounding box center [668, 131] width 1219 height 40
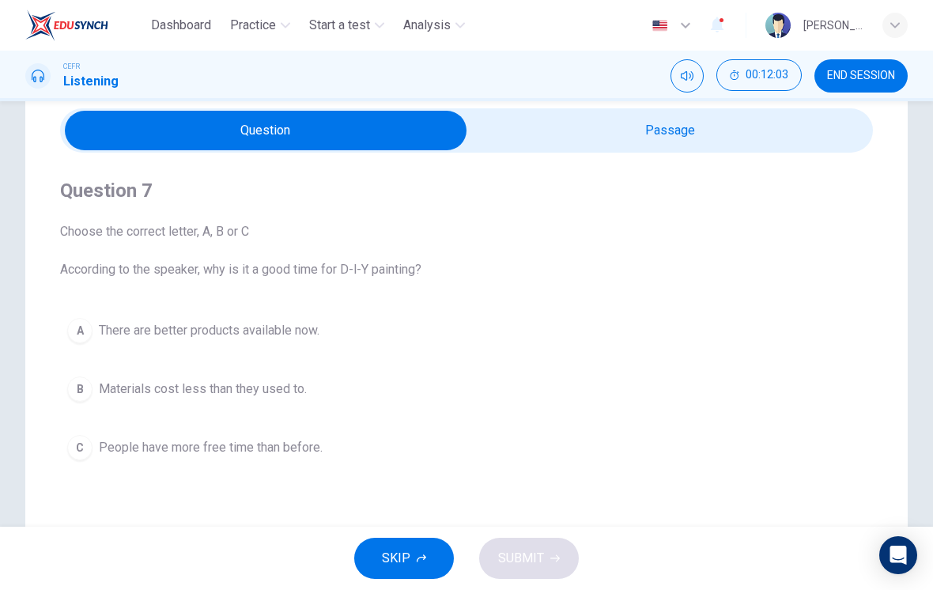
scroll to position [72, 0]
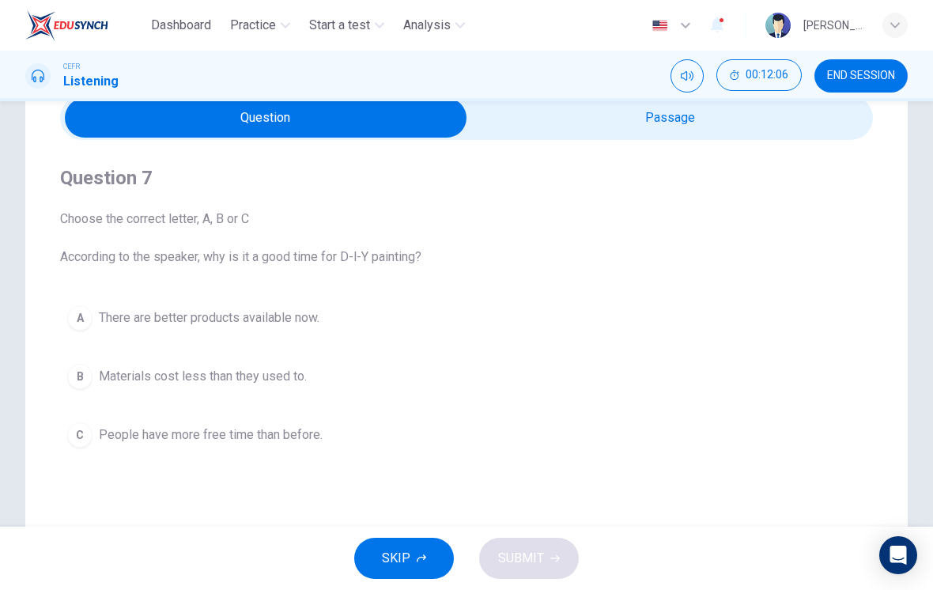
click at [284, 321] on span "There are better products available now." at bounding box center [209, 317] width 221 height 19
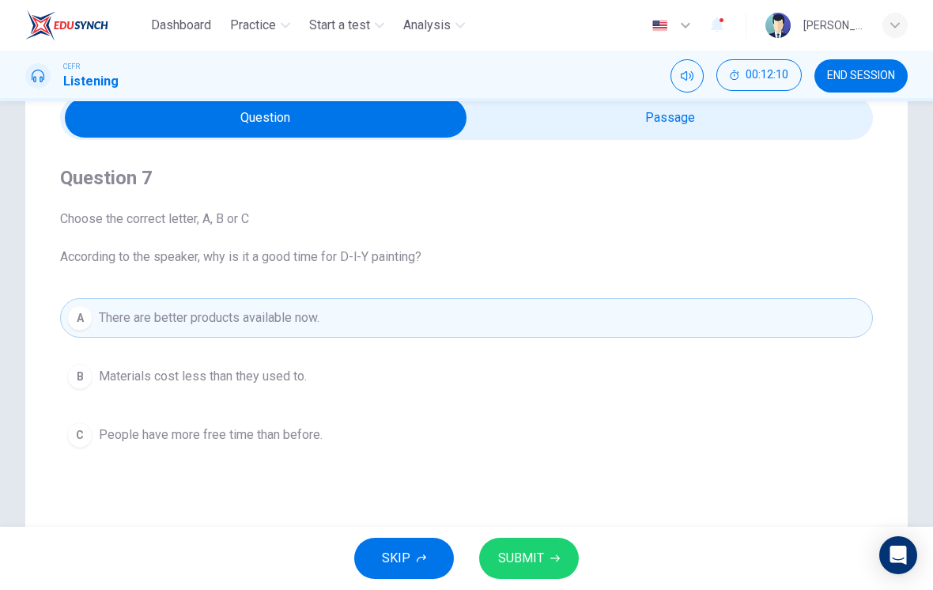
click at [531, 561] on span "SUBMIT" at bounding box center [521, 558] width 46 height 22
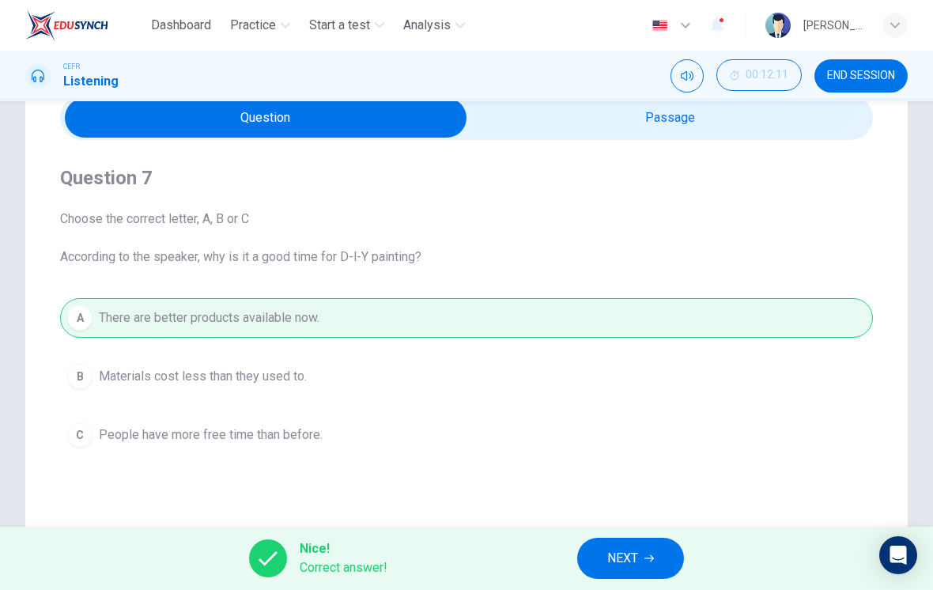
click at [632, 561] on span "NEXT" at bounding box center [622, 558] width 31 height 22
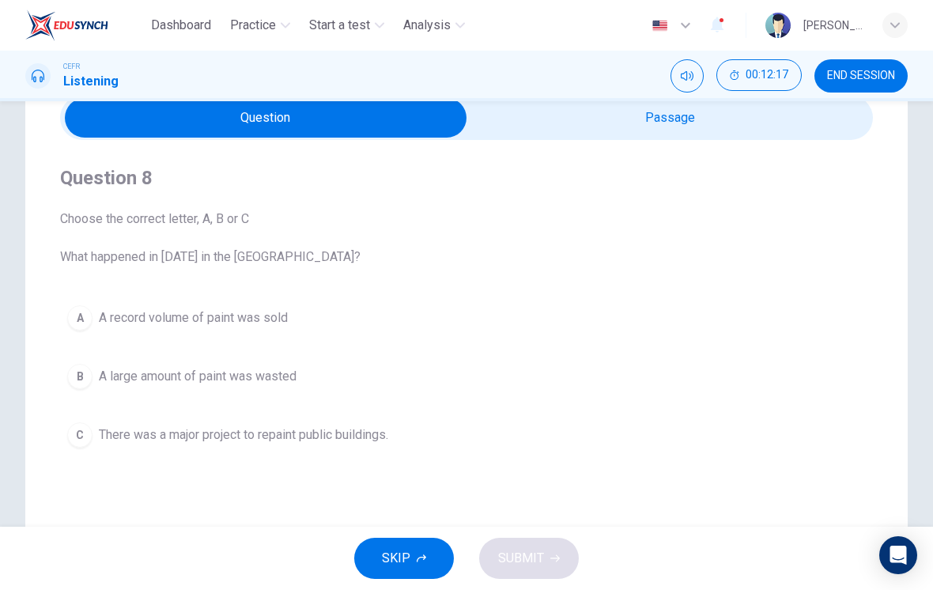
click at [258, 386] on button "B A large amount of paint was wasted" at bounding box center [466, 377] width 813 height 40
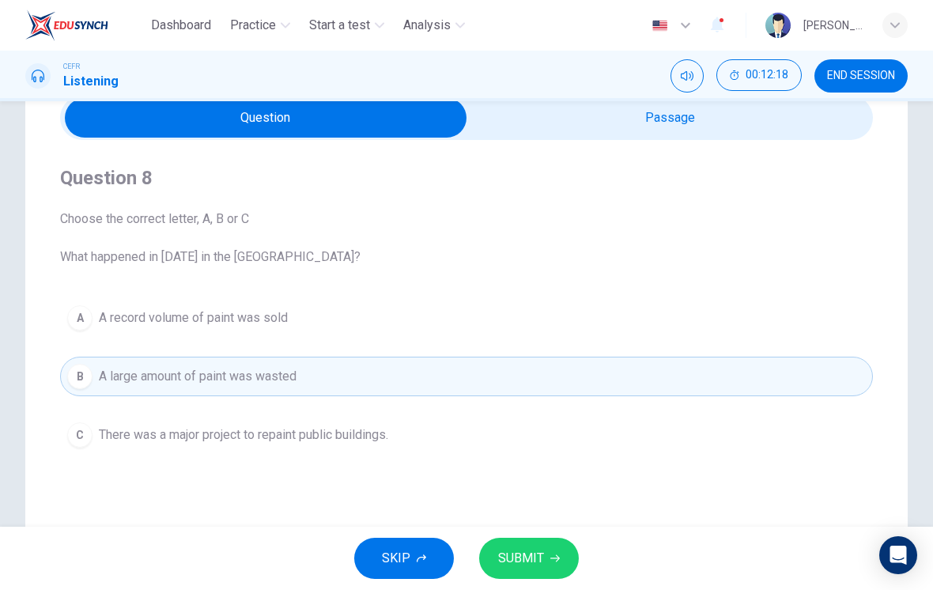
click at [548, 565] on button "SUBMIT" at bounding box center [529, 558] width 100 height 41
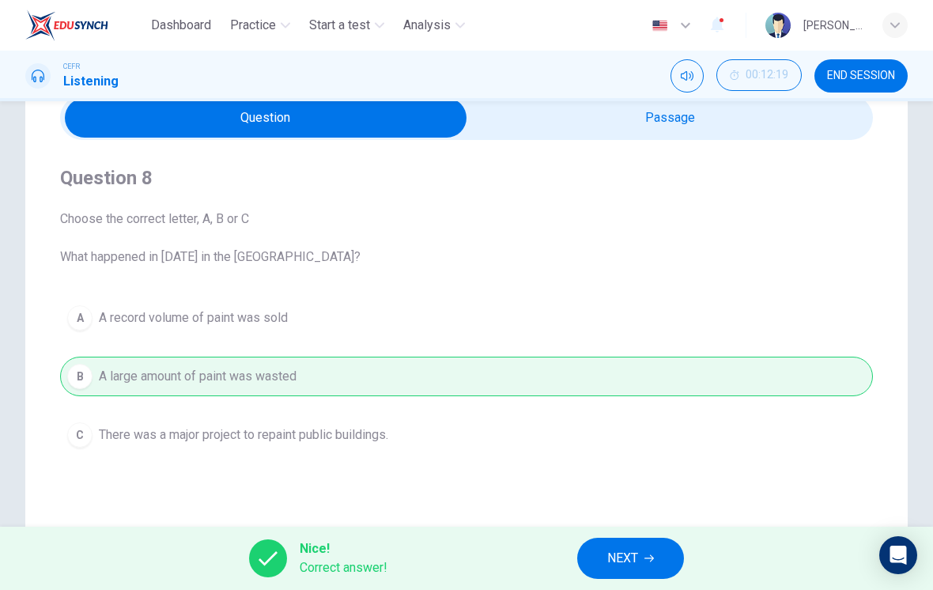
click at [615, 565] on span "NEXT" at bounding box center [622, 558] width 31 height 22
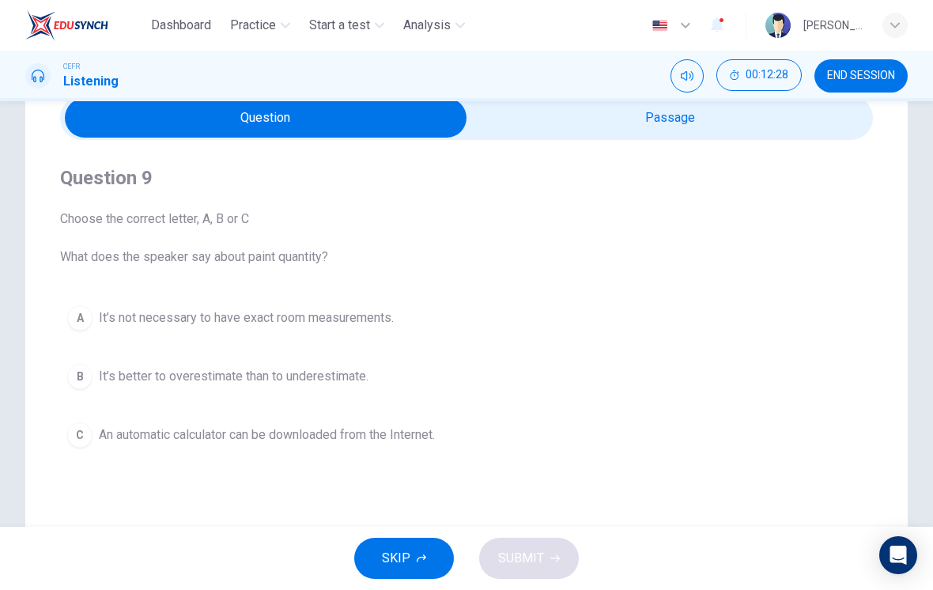
click at [459, 444] on button "C An automatic calculator can be downloaded from the Internet." at bounding box center [466, 435] width 813 height 40
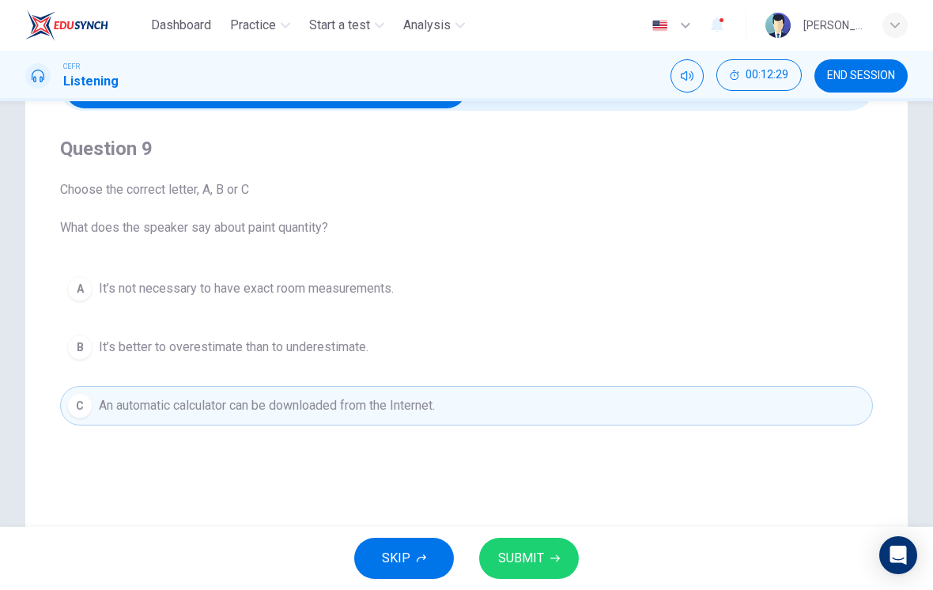
scroll to position [102, 0]
click at [542, 565] on span "SUBMIT" at bounding box center [521, 558] width 46 height 22
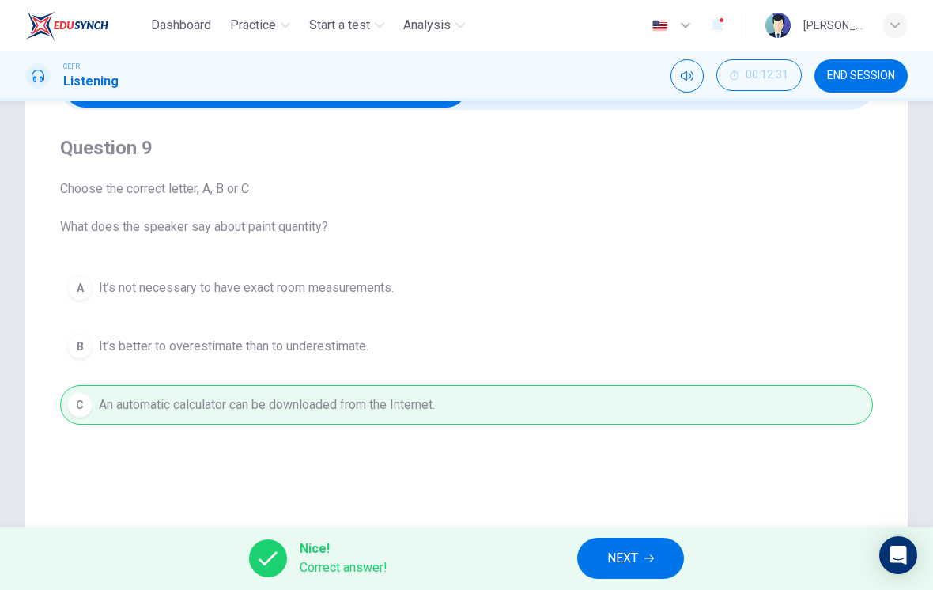
click at [628, 567] on span "NEXT" at bounding box center [622, 558] width 31 height 22
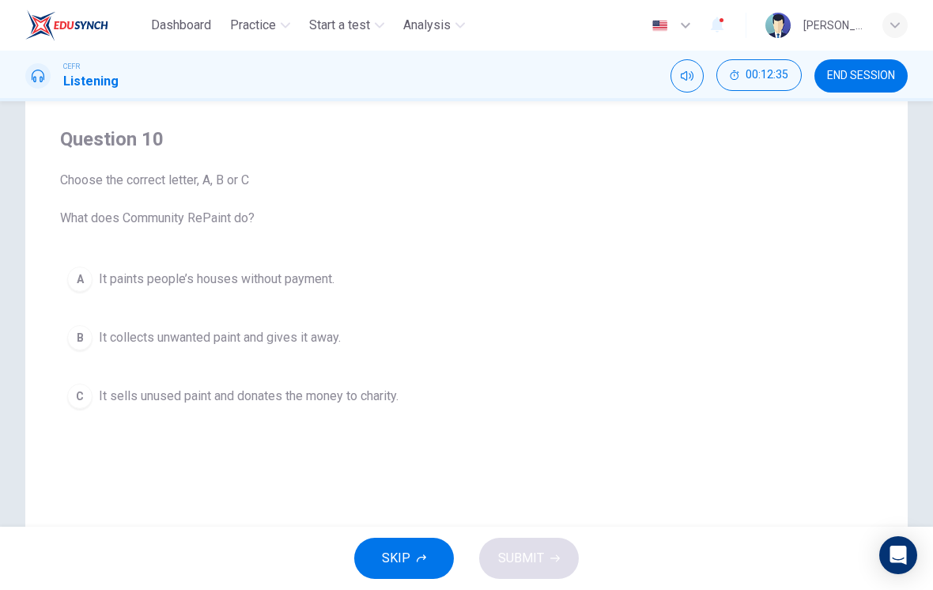
scroll to position [114, 0]
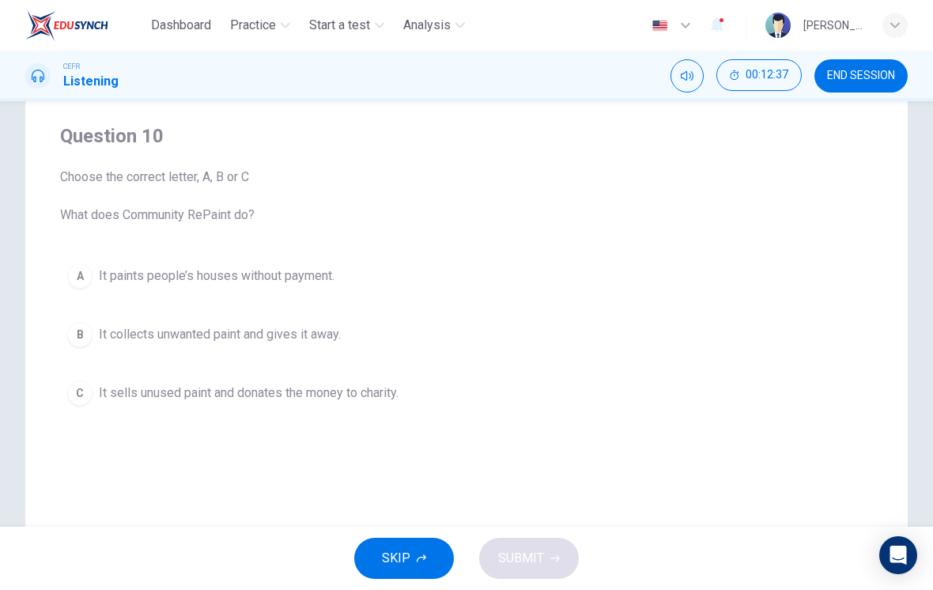
click at [334, 327] on span "It collects unwanted paint and gives it away." at bounding box center [220, 334] width 242 height 19
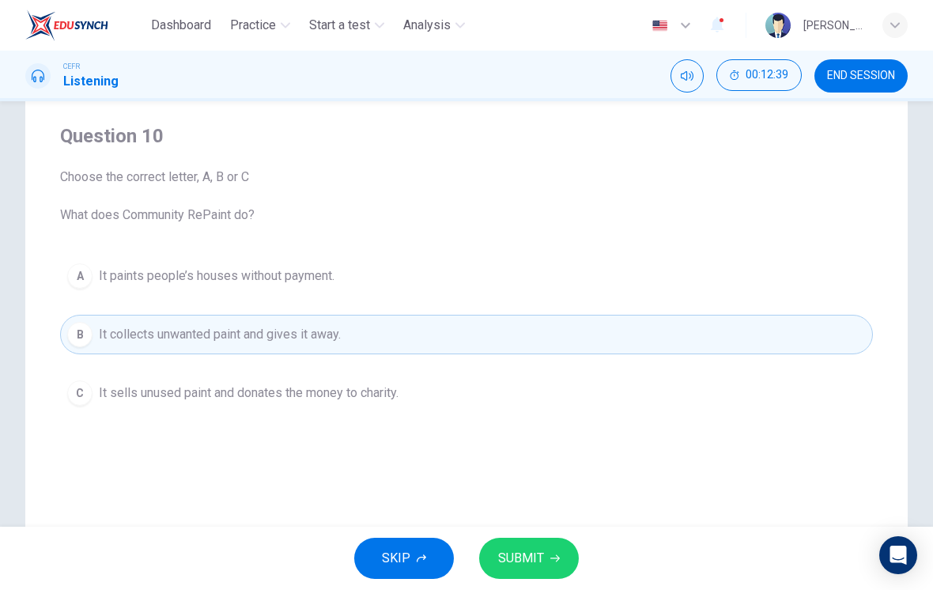
click at [562, 569] on button "SUBMIT" at bounding box center [529, 558] width 100 height 41
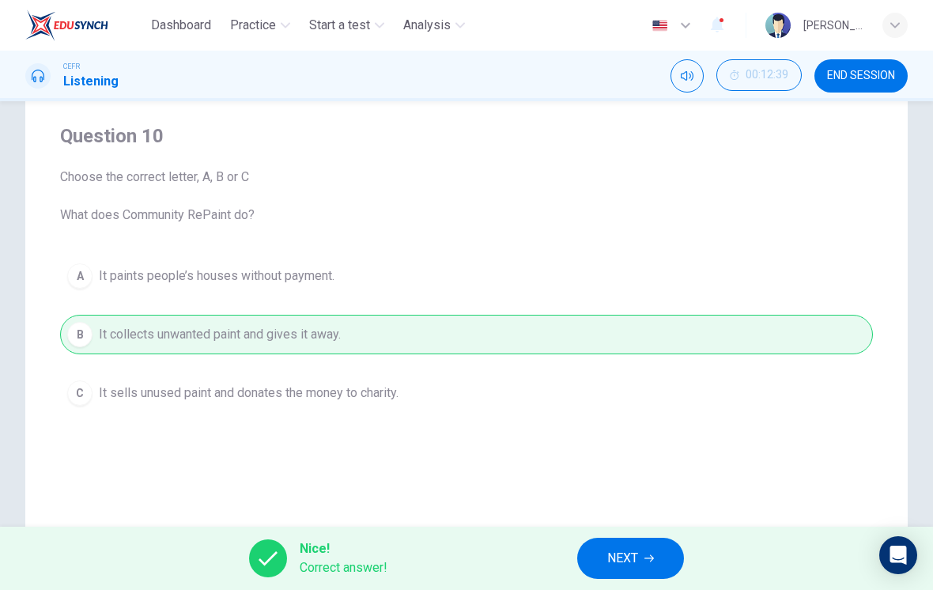
click at [620, 552] on span "NEXT" at bounding box center [622, 558] width 31 height 22
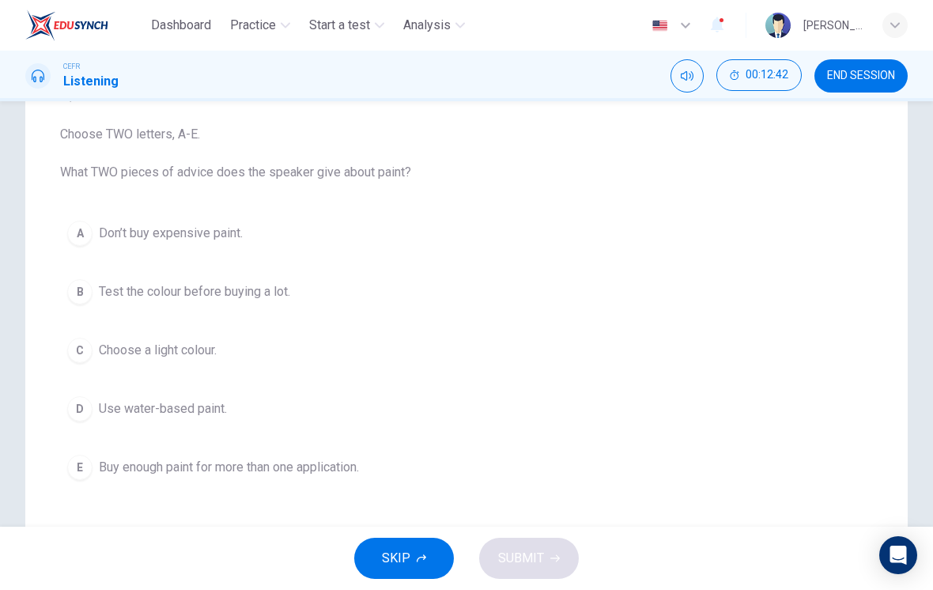
scroll to position [164, 0]
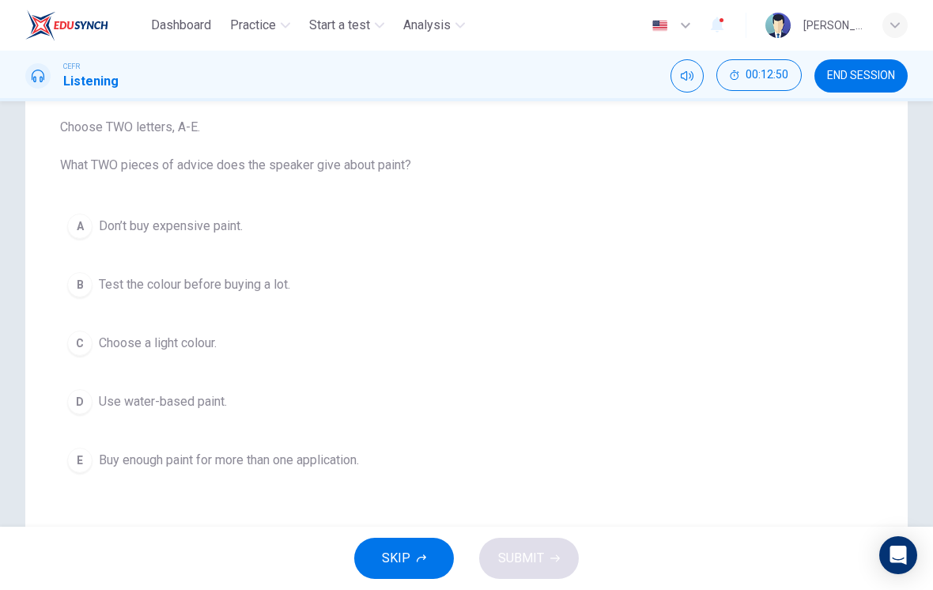
click at [271, 289] on span "Test the colour before buying a lot." at bounding box center [194, 284] width 191 height 19
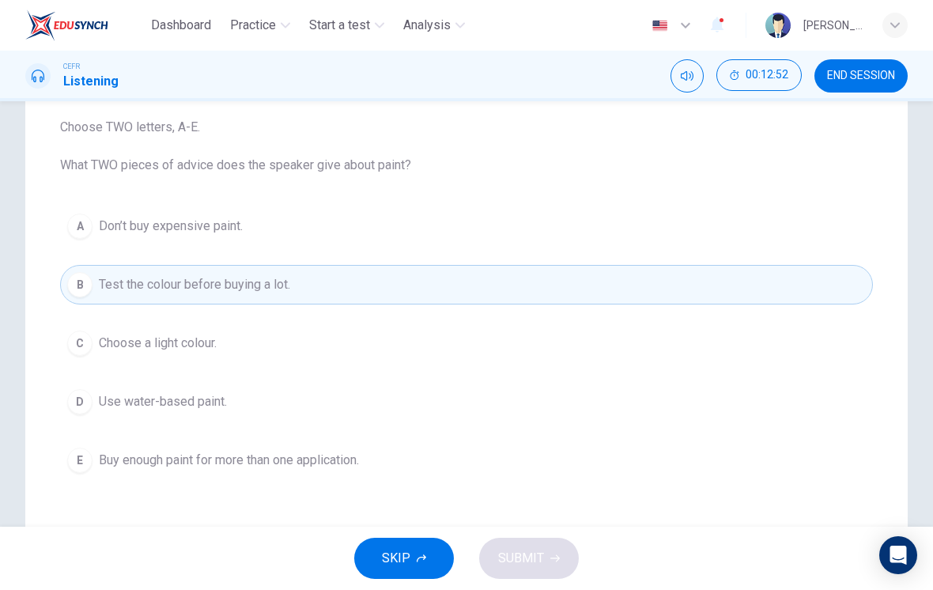
click at [336, 412] on button "D Use water-based paint." at bounding box center [466, 402] width 813 height 40
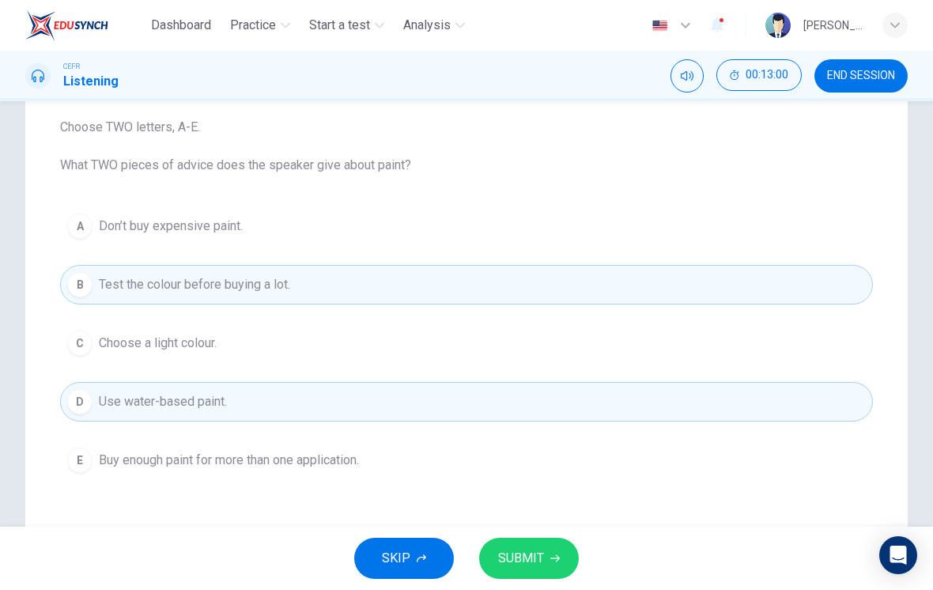
click at [558, 562] on icon "button" at bounding box center [554, 557] width 9 height 9
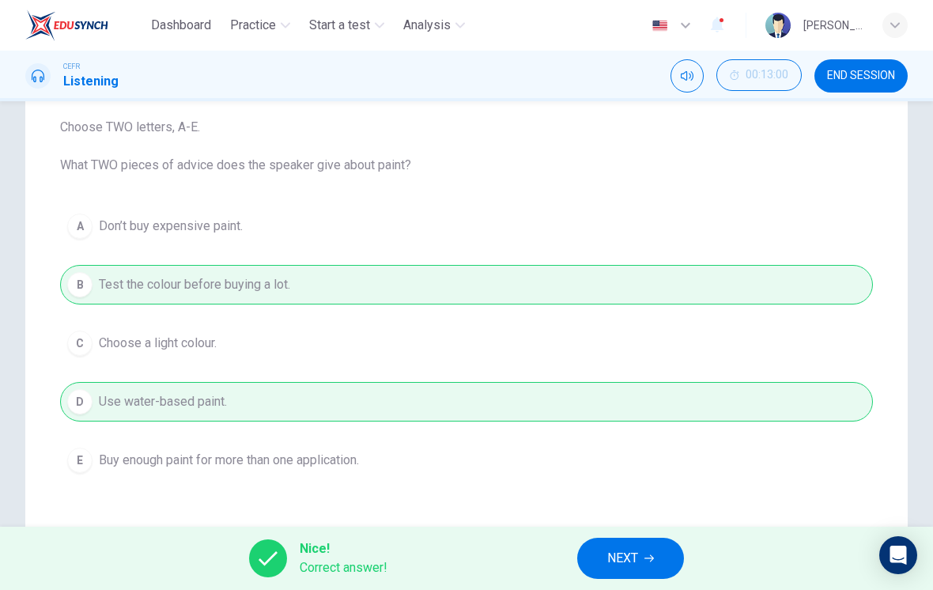
click at [633, 554] on span "NEXT" at bounding box center [622, 558] width 31 height 22
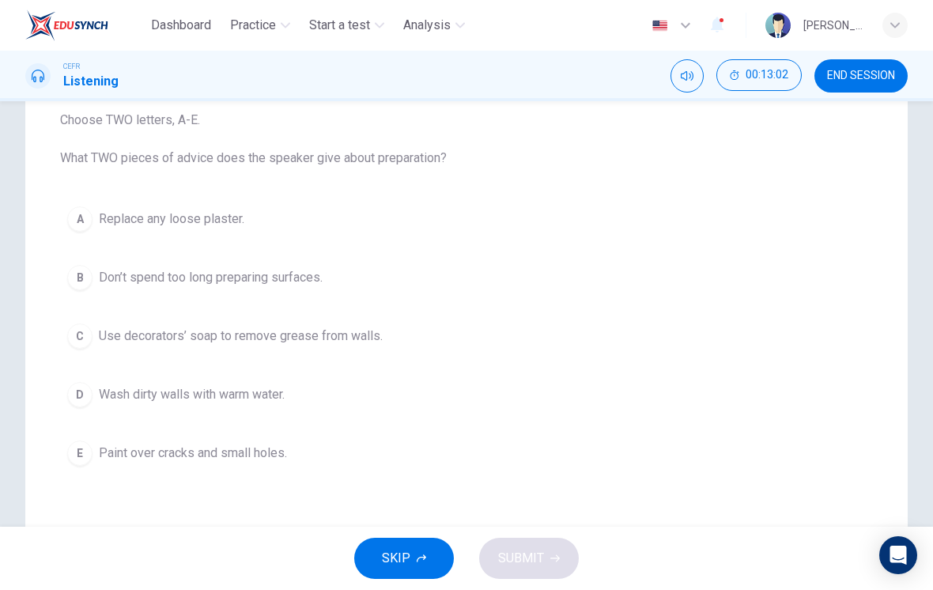
scroll to position [174, 0]
click at [345, 345] on button "C Use decorators’ soap to remove grease from walls." at bounding box center [466, 333] width 813 height 40
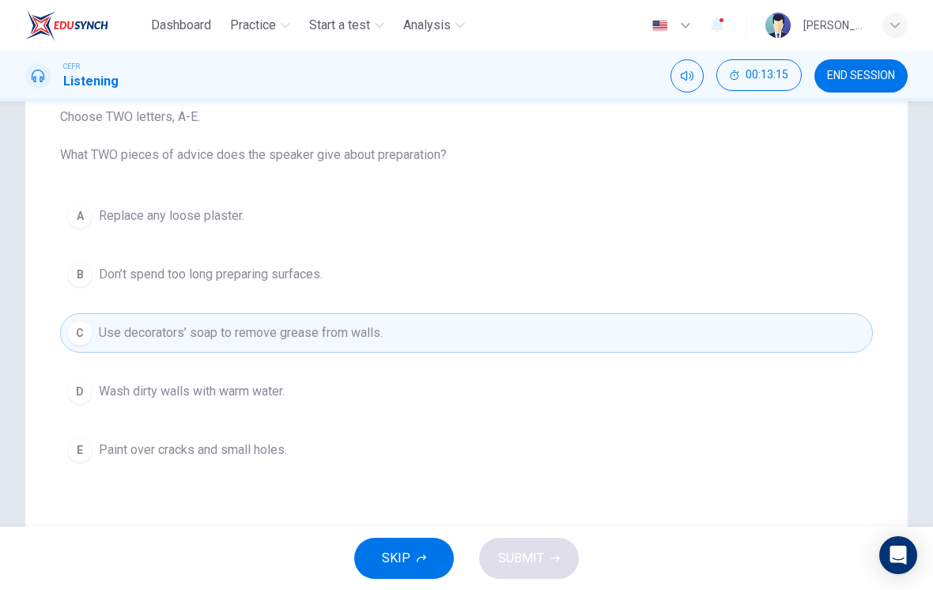
click at [333, 234] on button "A Replace any loose plaster." at bounding box center [466, 216] width 813 height 40
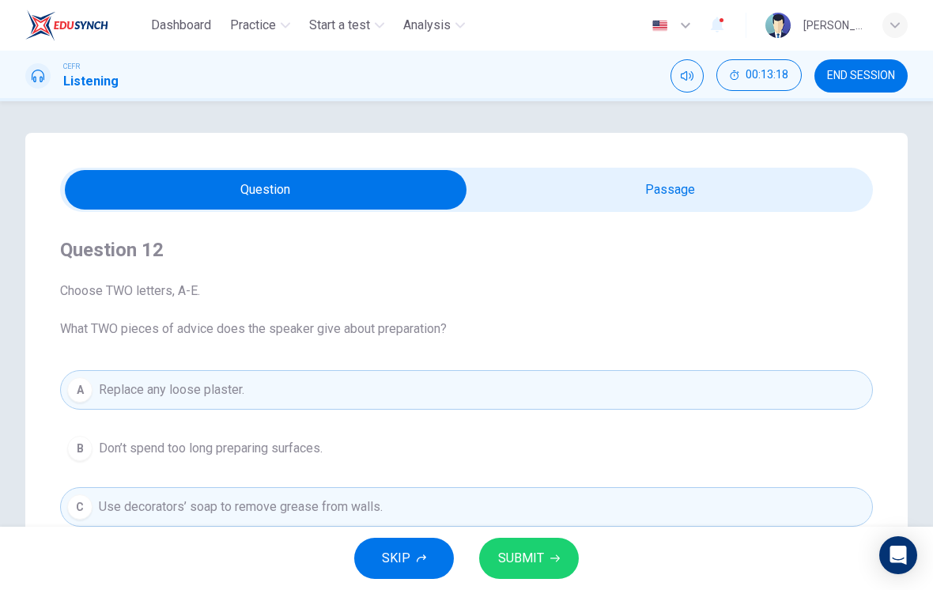
scroll to position [0, 0]
click at [668, 202] on input "checkbox" at bounding box center [265, 190] width 1219 height 40
checkbox input "true"
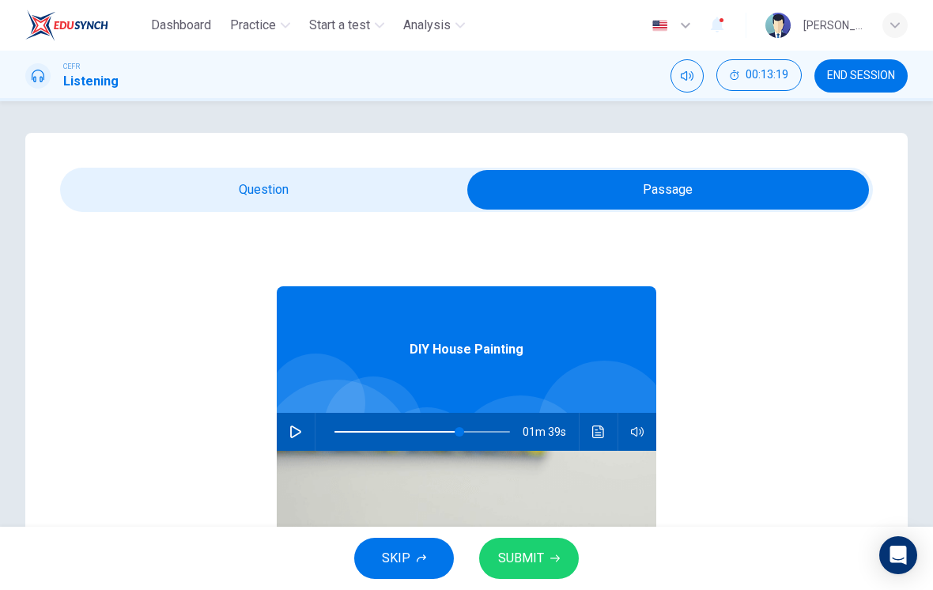
click at [459, 430] on span at bounding box center [459, 431] width 9 height 9
click at [286, 438] on button "button" at bounding box center [295, 432] width 25 height 38
click at [429, 432] on span at bounding box center [429, 431] width 9 height 9
type input "62"
click at [279, 185] on input "checkbox" at bounding box center [668, 190] width 1219 height 40
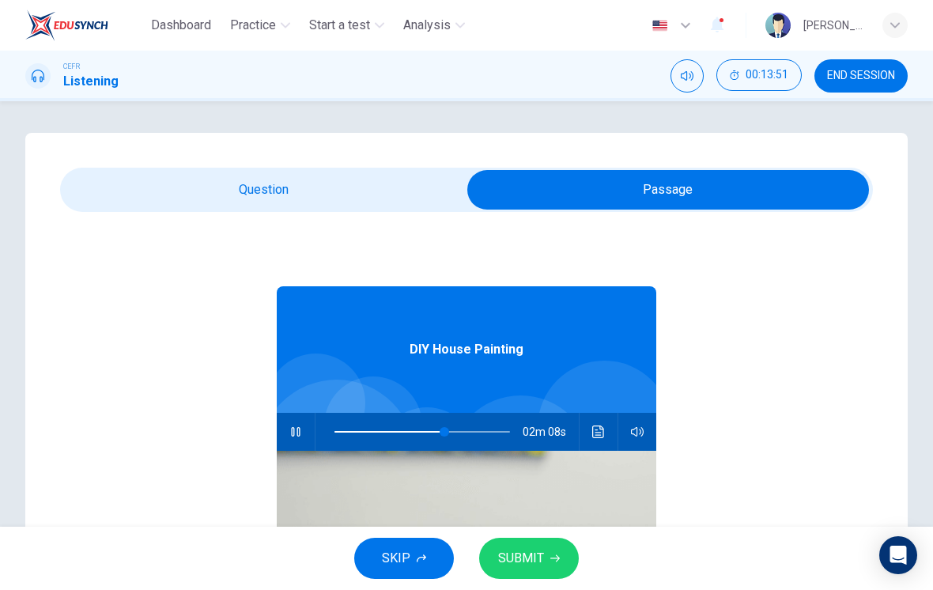
checkbox input "false"
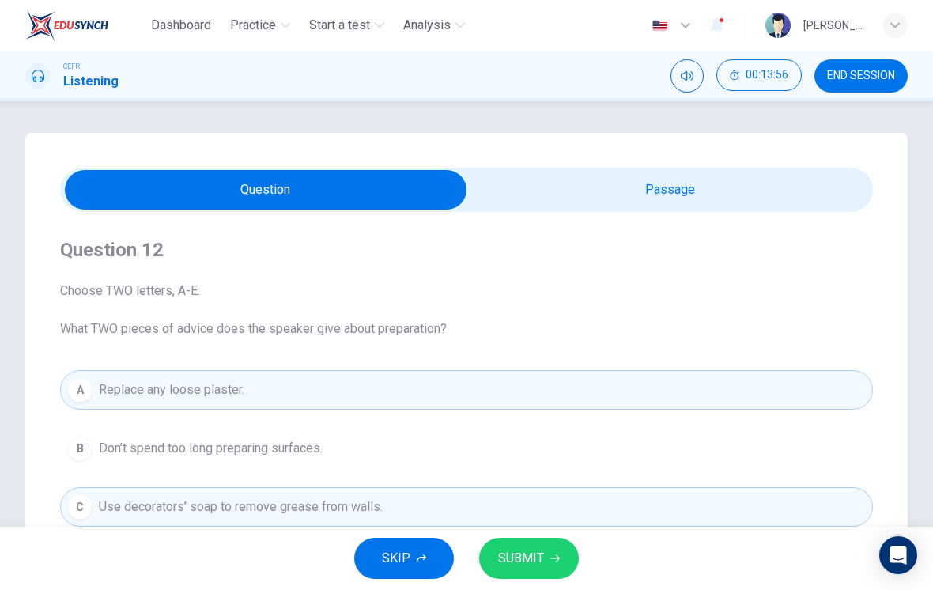
scroll to position [-2, 0]
type input "64"
click at [769, 198] on input "checkbox" at bounding box center [265, 190] width 1219 height 40
checkbox input "true"
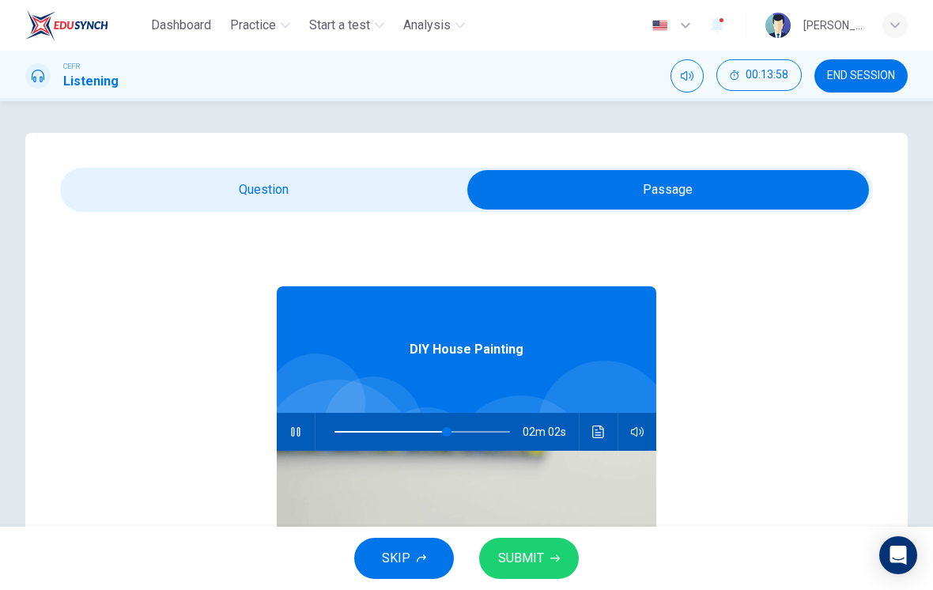
type input "64"
click at [338, 208] on input "checkbox" at bounding box center [668, 190] width 1219 height 40
checkbox input "false"
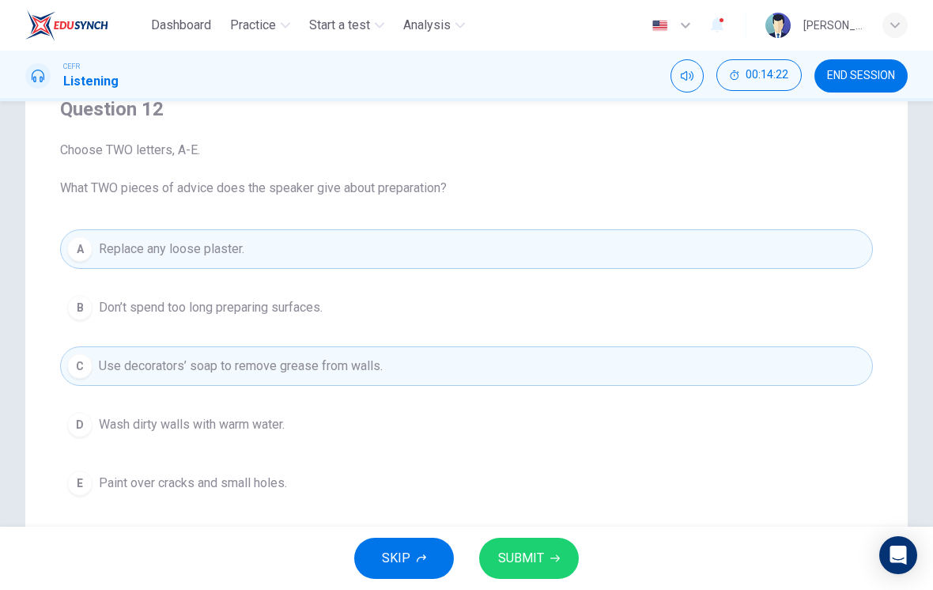
scroll to position [139, 0]
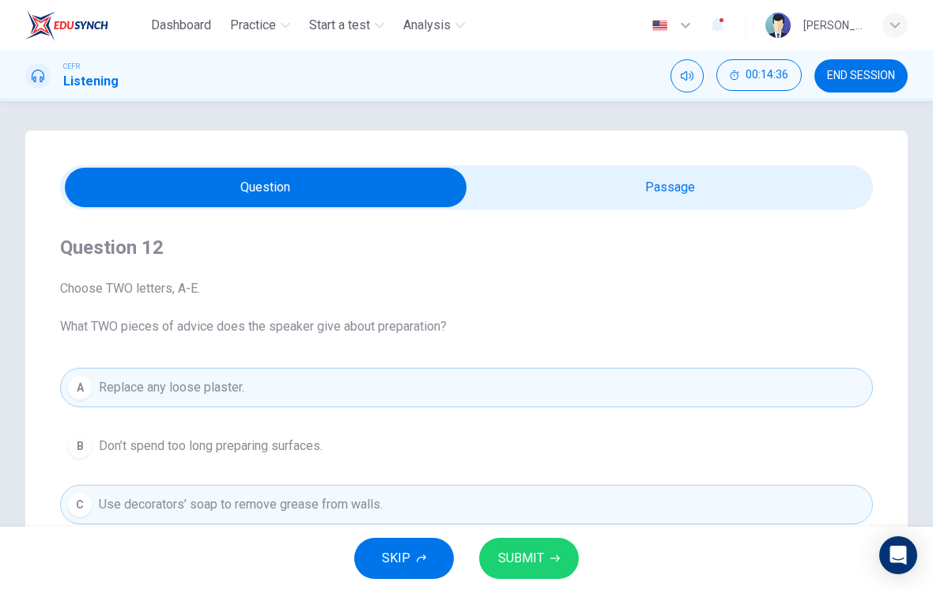
type input "76"
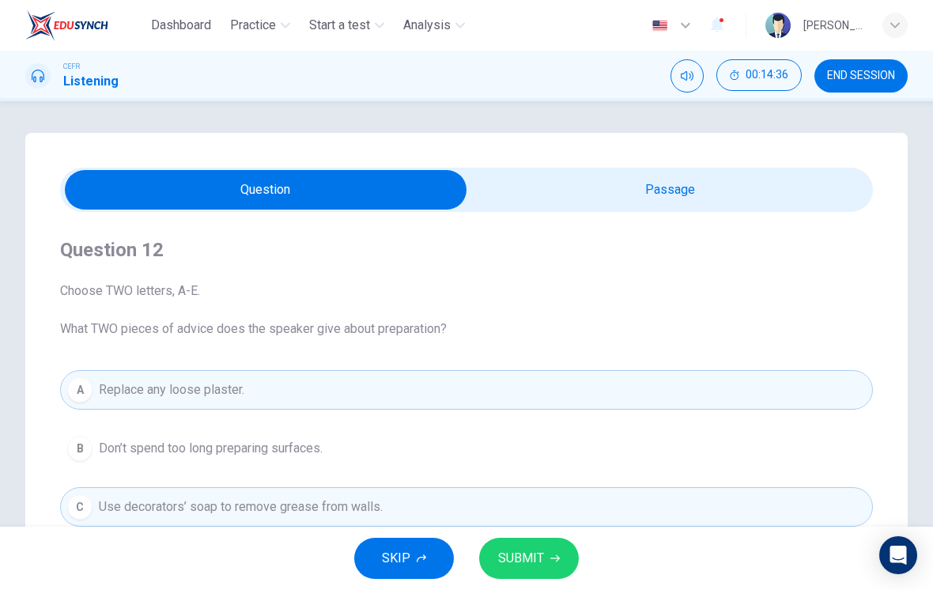
scroll to position [0, 0]
click at [708, 197] on input "checkbox" at bounding box center [265, 190] width 1219 height 40
checkbox input "true"
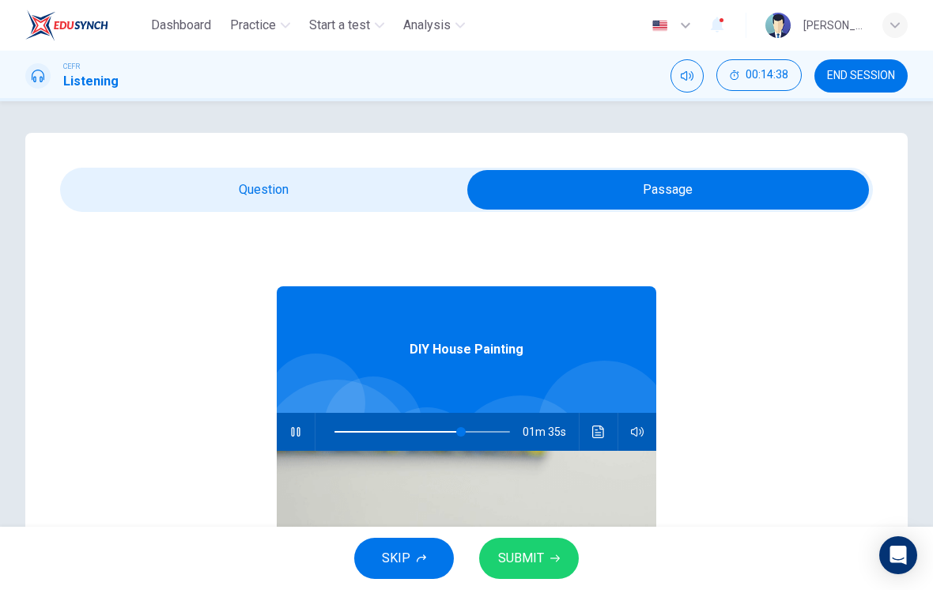
click at [462, 432] on span at bounding box center [460, 431] width 9 height 9
click at [453, 431] on span at bounding box center [451, 431] width 9 height 9
type input "67"
click at [383, 208] on input "checkbox" at bounding box center [668, 190] width 1219 height 40
checkbox input "false"
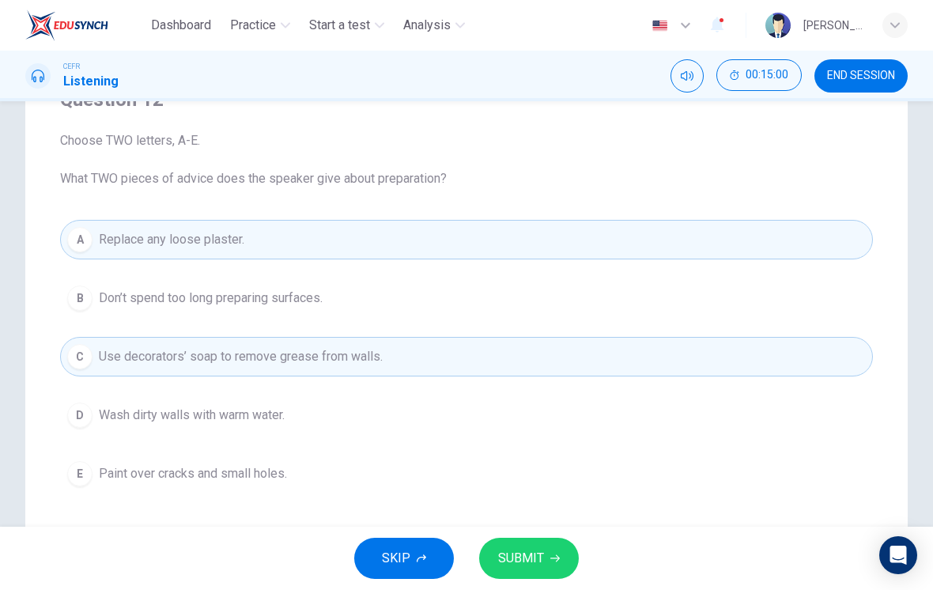
scroll to position [160, 0]
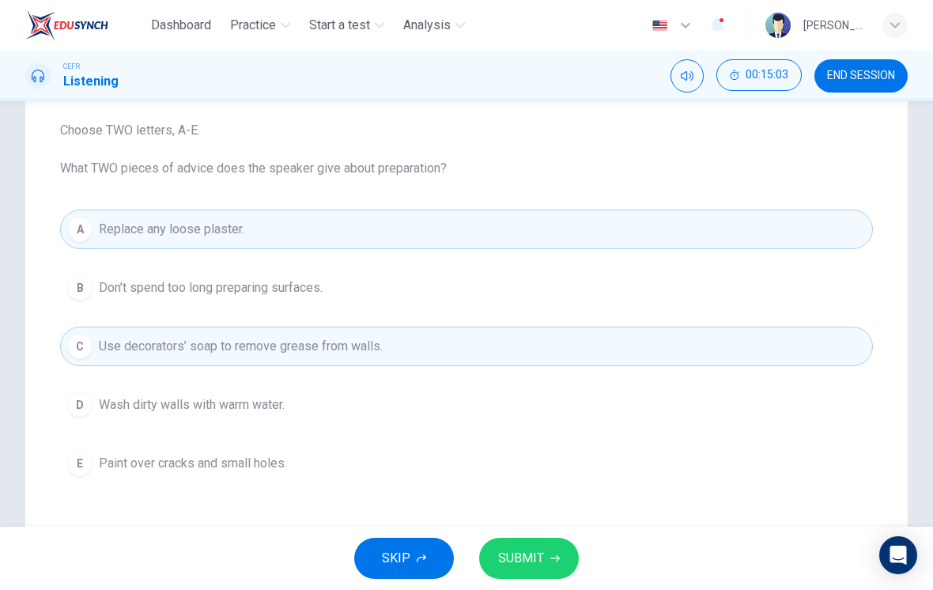
click at [541, 557] on span "SUBMIT" at bounding box center [521, 558] width 46 height 22
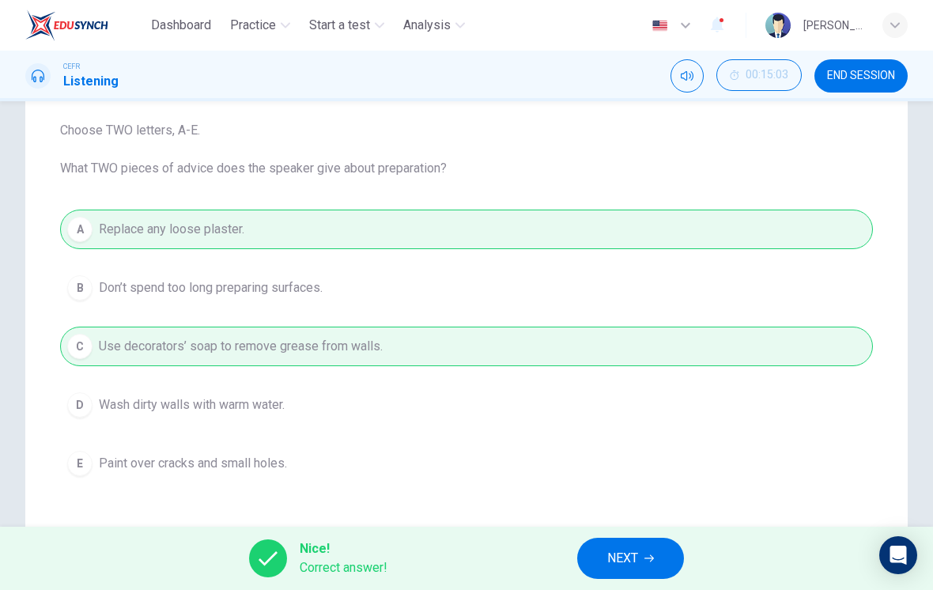
click at [629, 557] on span "NEXT" at bounding box center [622, 558] width 31 height 22
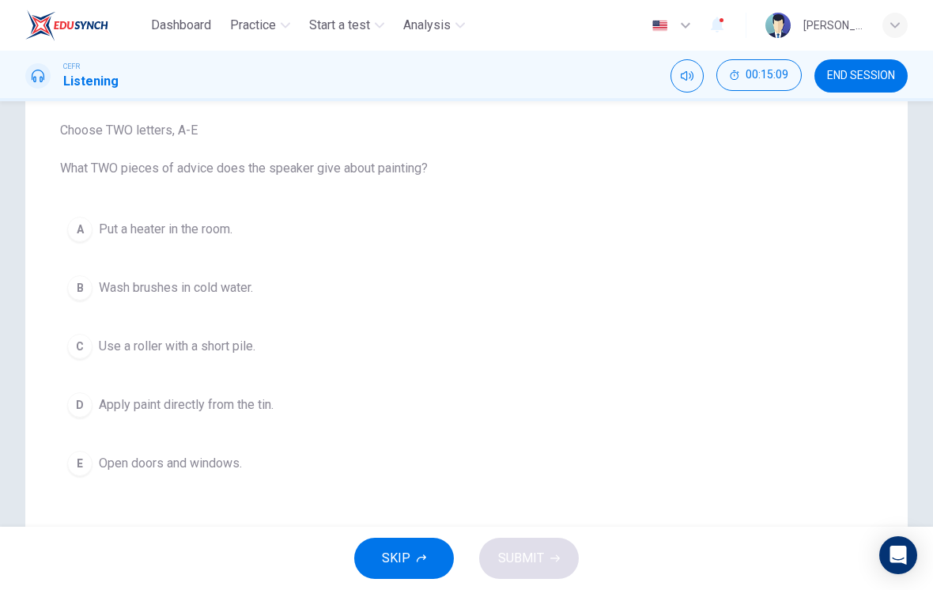
click at [232, 293] on span "Wash brushes in cold water." at bounding box center [176, 287] width 154 height 19
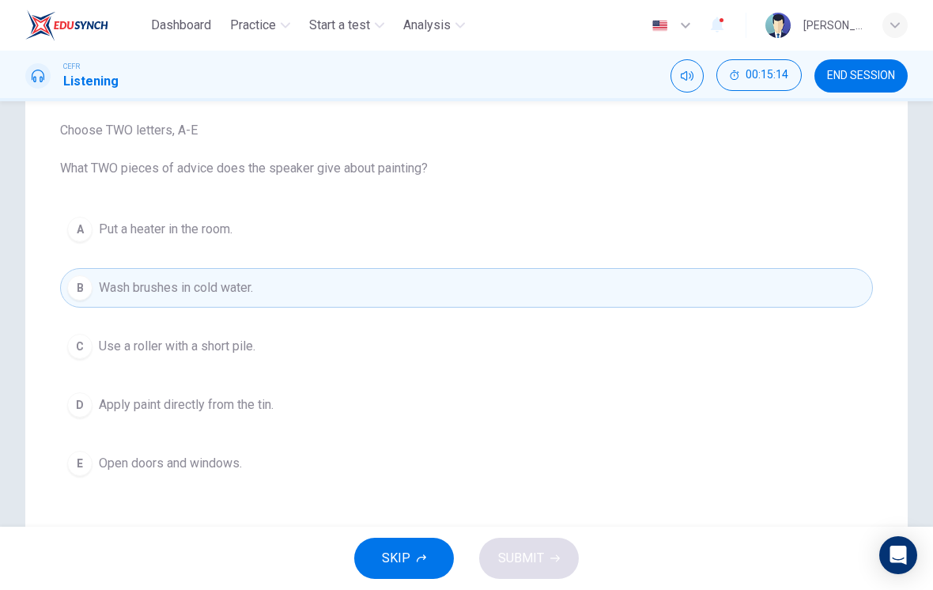
click at [219, 478] on button "E Open doors and windows." at bounding box center [466, 464] width 813 height 40
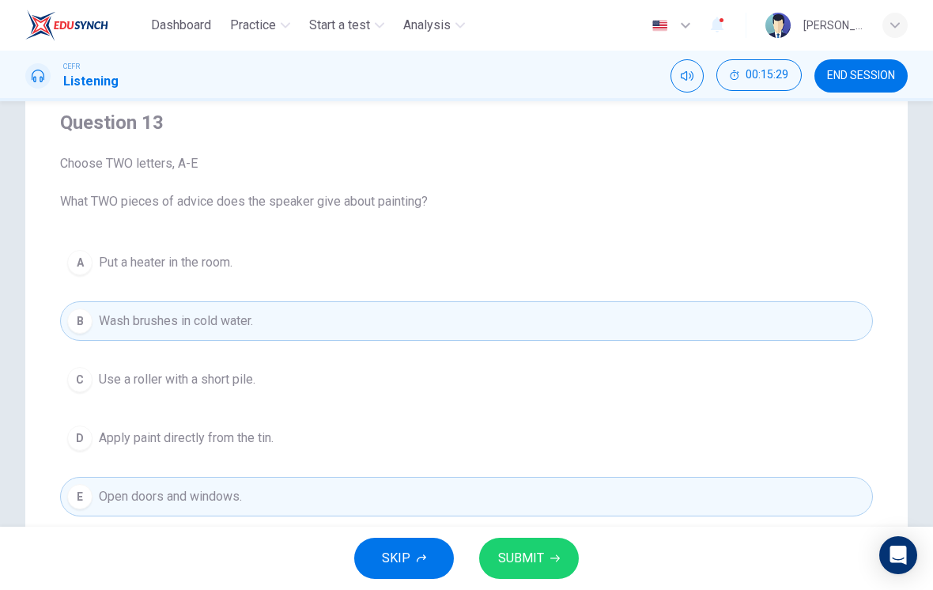
scroll to position [145, 0]
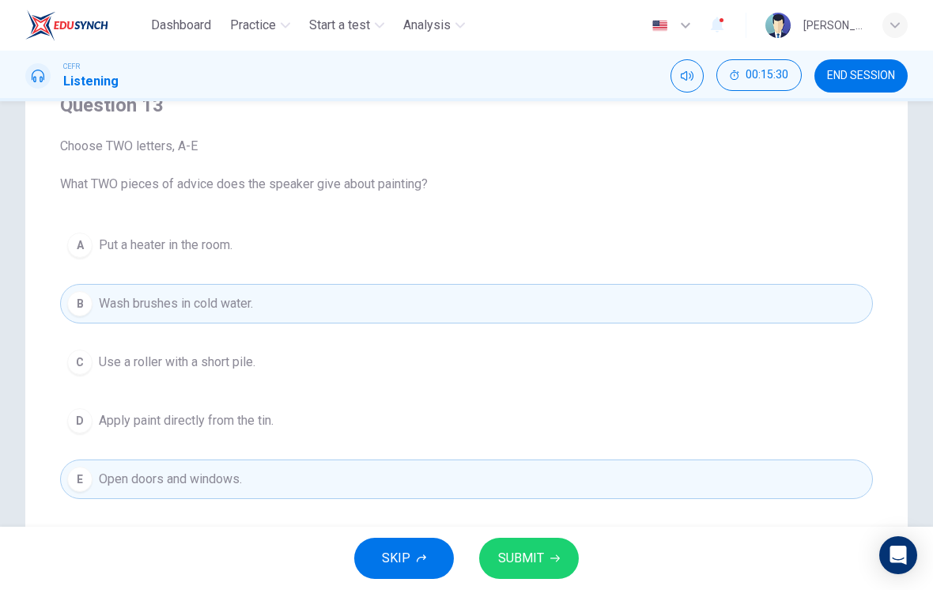
click at [535, 557] on span "SUBMIT" at bounding box center [521, 558] width 46 height 22
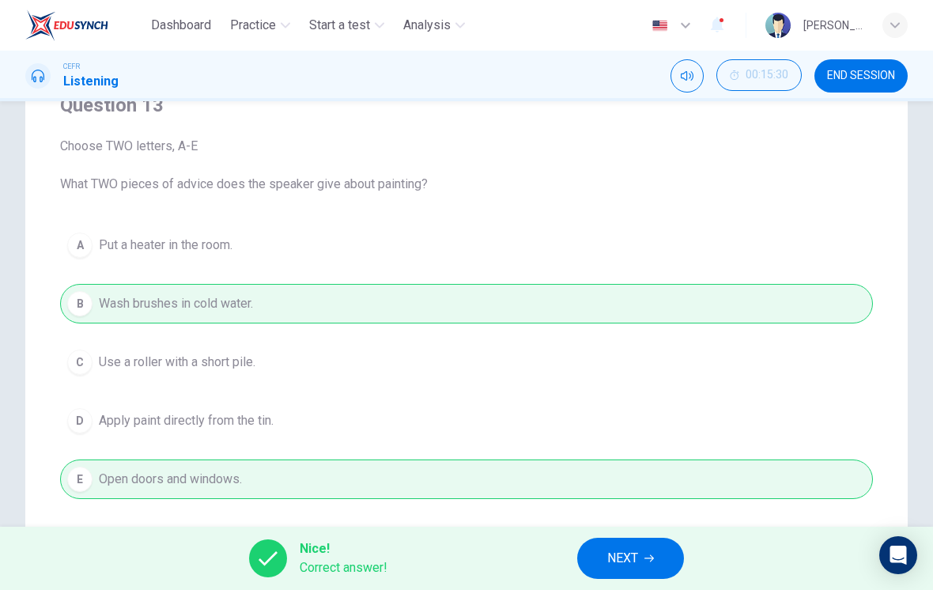
click at [633, 553] on span "NEXT" at bounding box center [622, 558] width 31 height 22
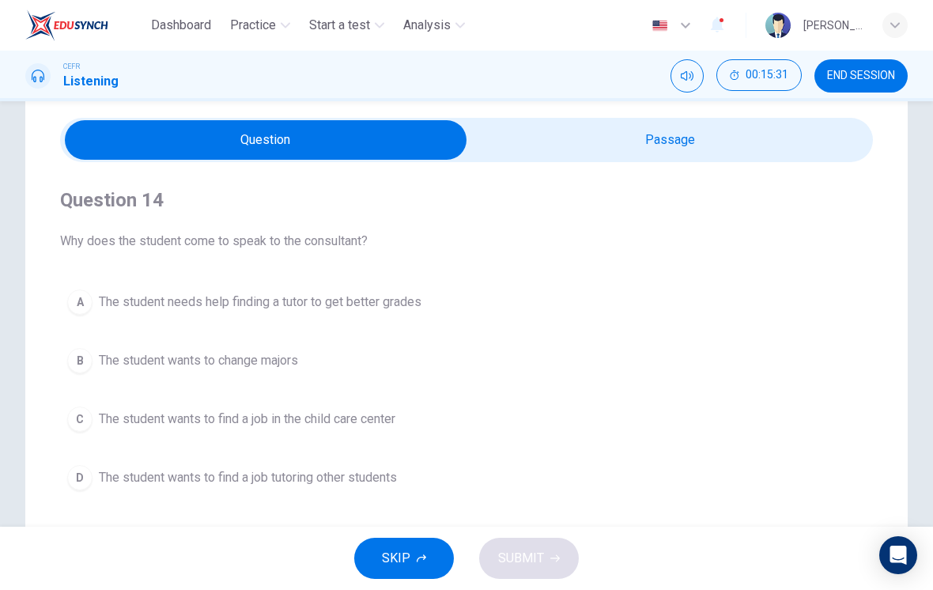
scroll to position [51, 0]
click at [745, 157] on input "checkbox" at bounding box center [265, 139] width 1219 height 40
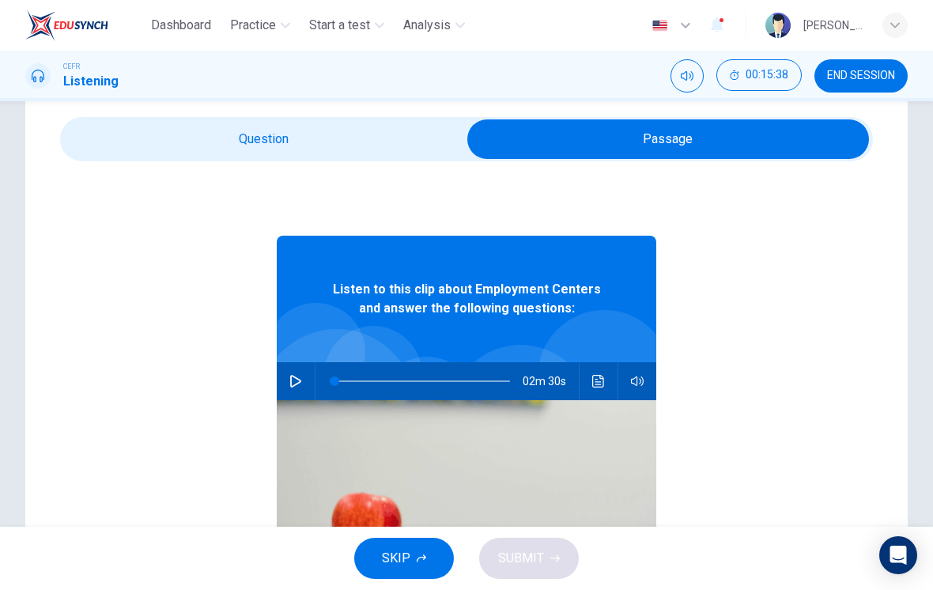
click at [336, 147] on input "checkbox" at bounding box center [668, 139] width 1219 height 40
checkbox input "false"
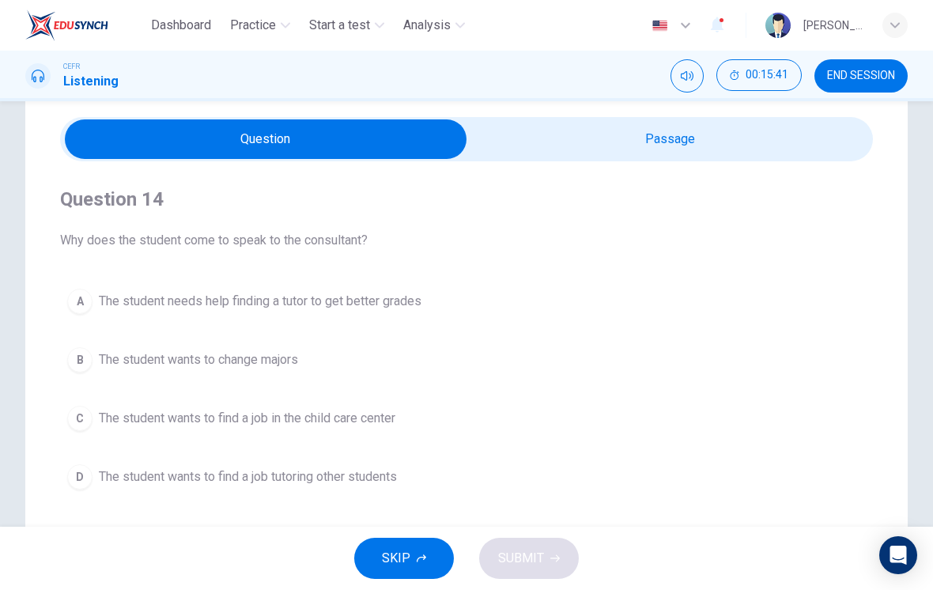
scroll to position [78, 0]
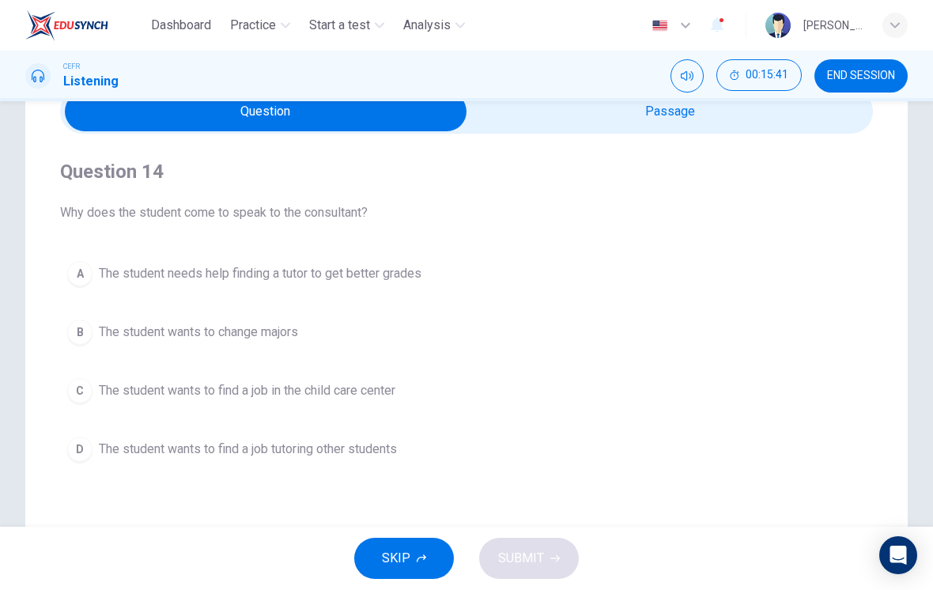
click at [347, 397] on span "The student wants to find a job in the child care center" at bounding box center [247, 390] width 296 height 19
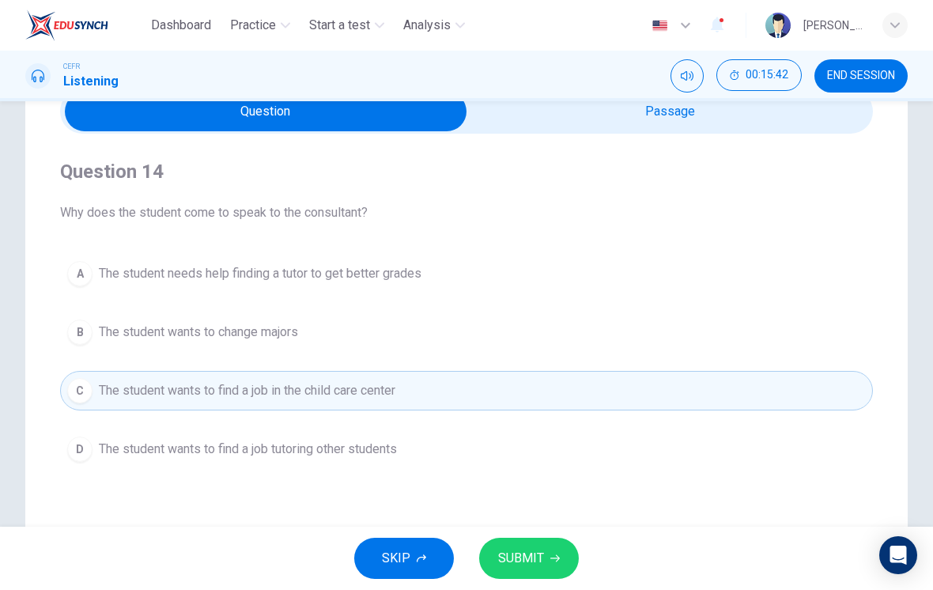
click at [550, 556] on icon "button" at bounding box center [554, 557] width 9 height 9
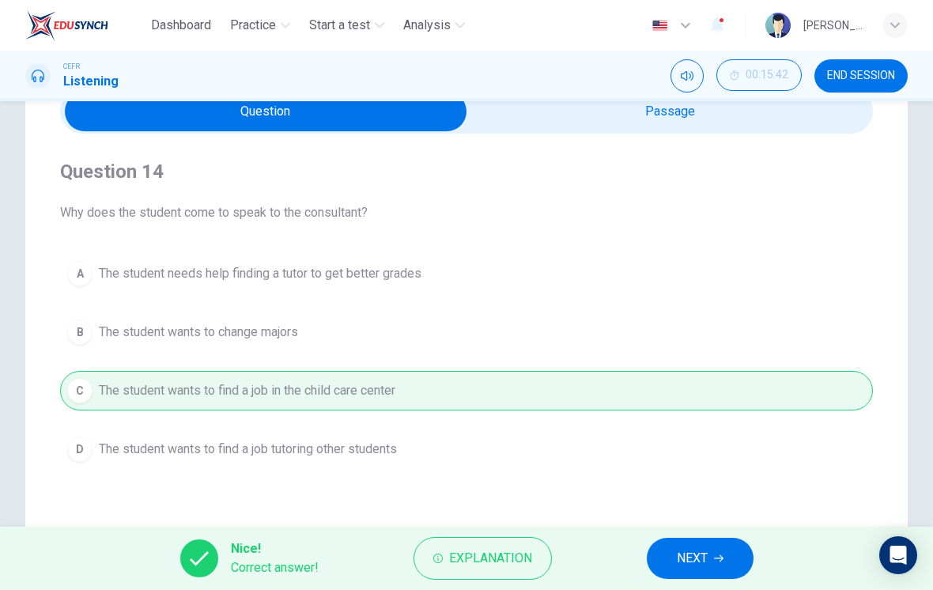
click at [682, 551] on span "NEXT" at bounding box center [692, 558] width 31 height 22
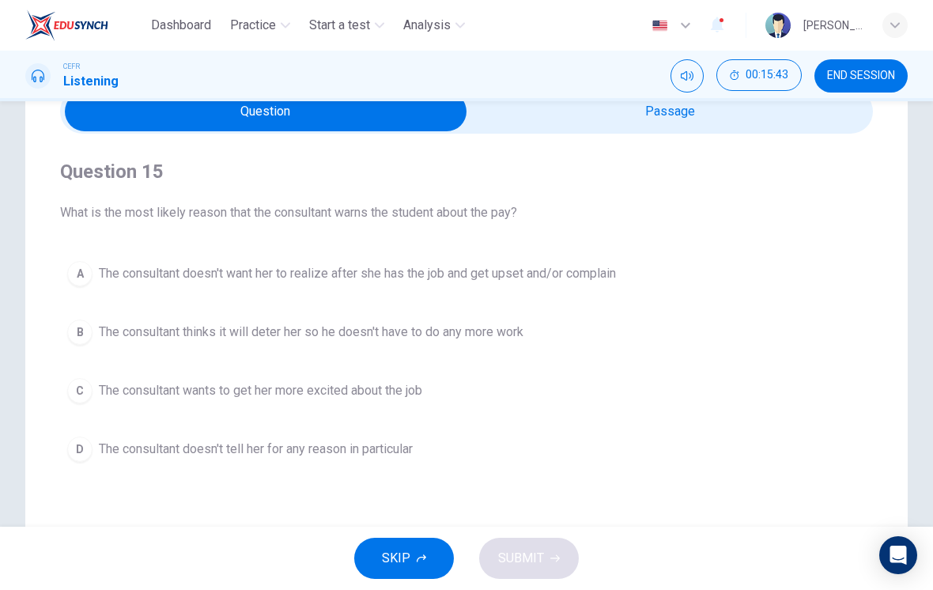
click at [576, 291] on button "A The consultant doesn't want her to realize after she has the job and get upse…" at bounding box center [466, 274] width 813 height 40
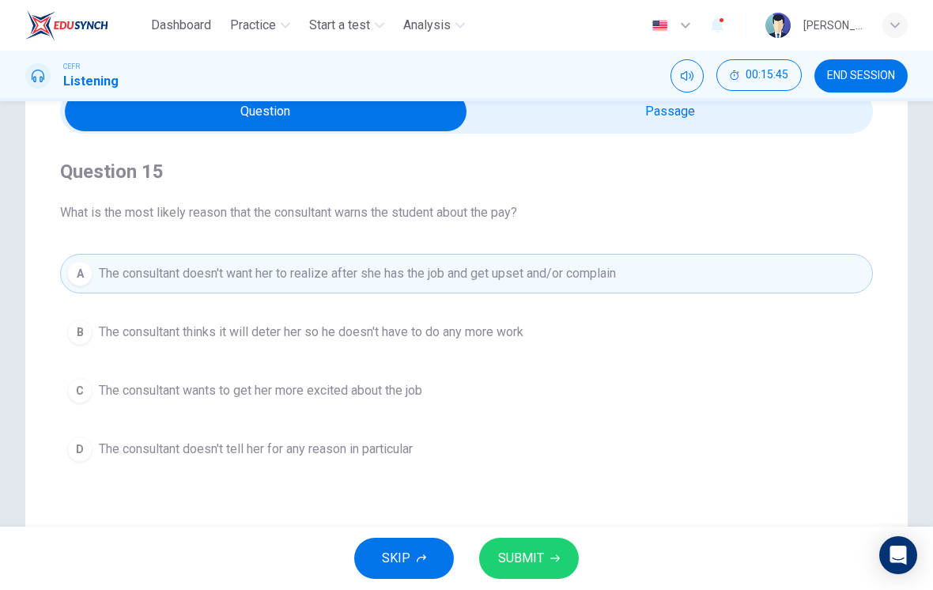
click at [562, 563] on button "SUBMIT" at bounding box center [529, 558] width 100 height 41
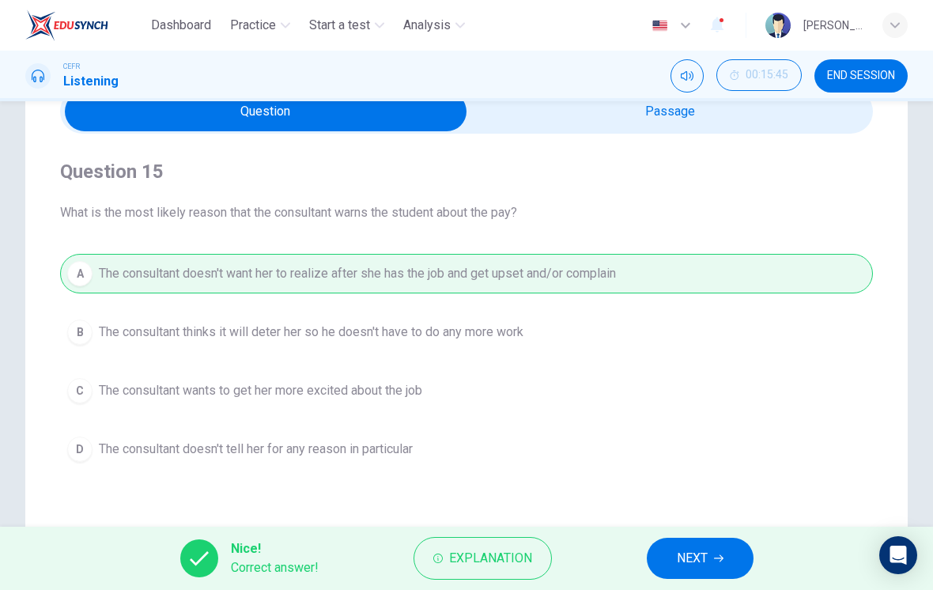
click at [681, 557] on span "NEXT" at bounding box center [692, 558] width 31 height 22
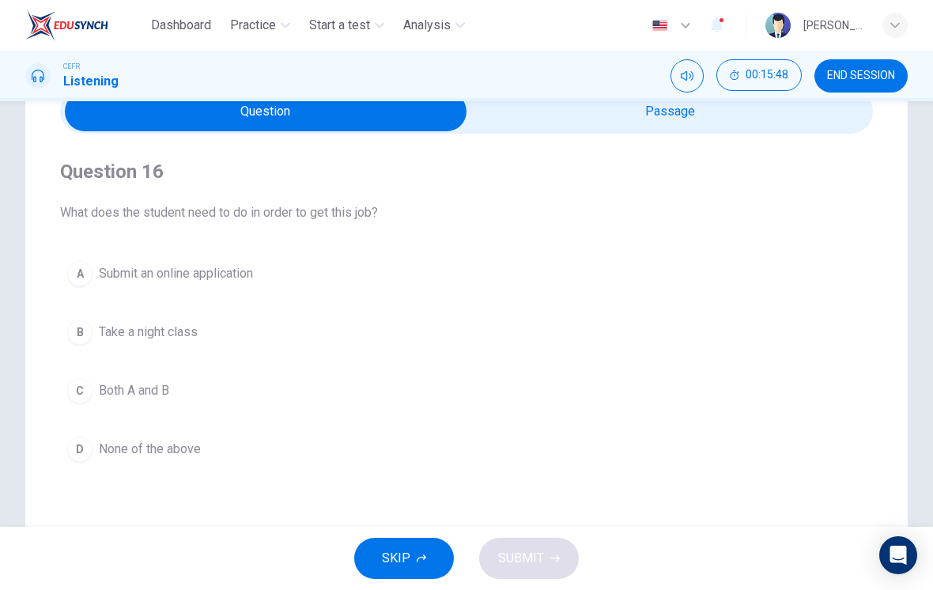
click at [167, 400] on button "C Both A and B" at bounding box center [466, 391] width 813 height 40
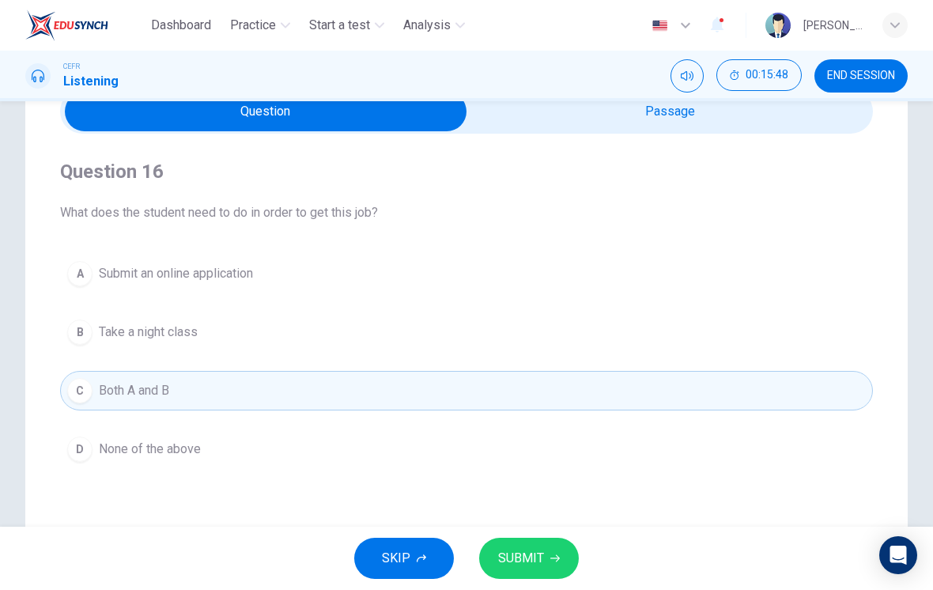
click at [527, 556] on span "SUBMIT" at bounding box center [521, 558] width 46 height 22
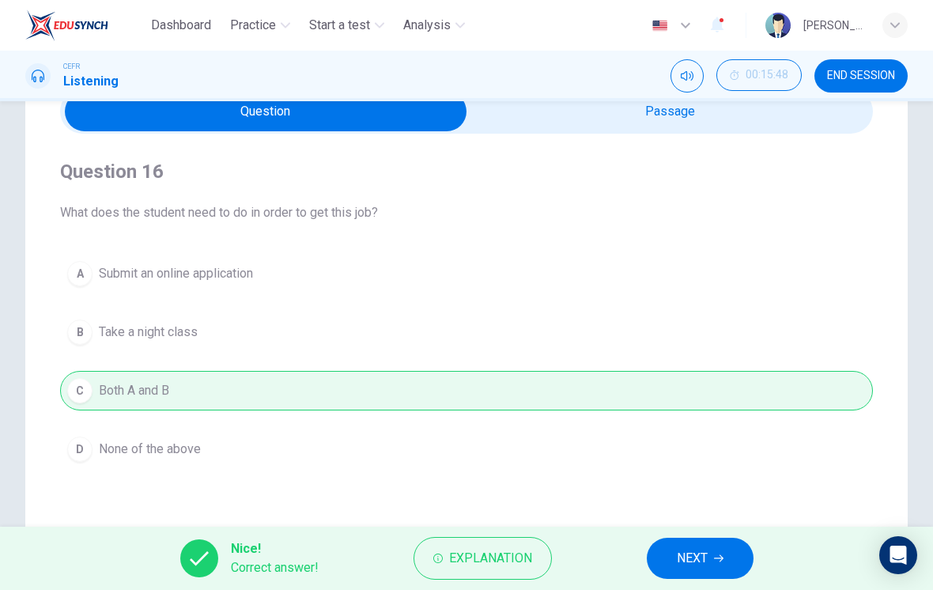
click at [678, 550] on span "NEXT" at bounding box center [692, 558] width 31 height 22
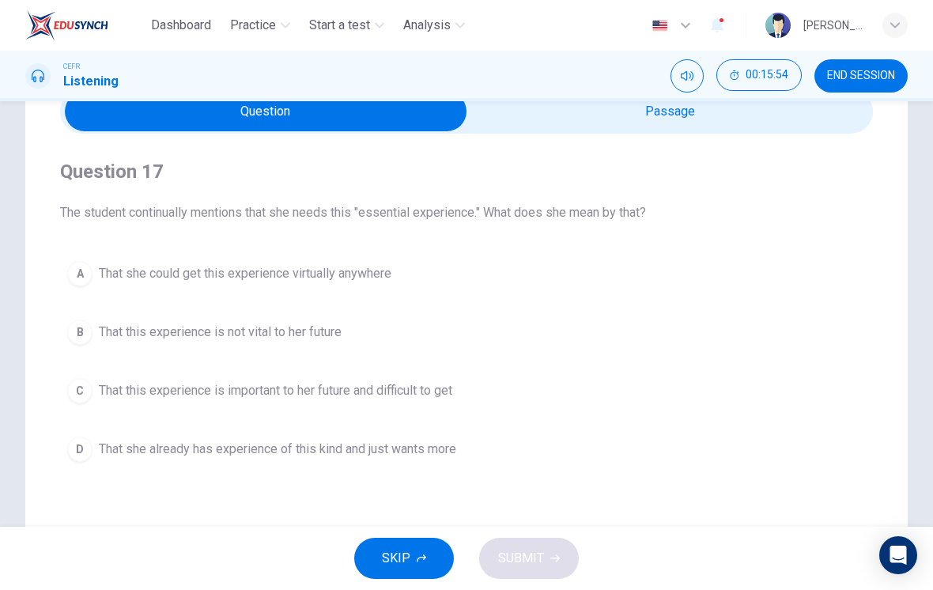
click at [445, 402] on button "C That this experience is important to her future and difficult to get" at bounding box center [466, 391] width 813 height 40
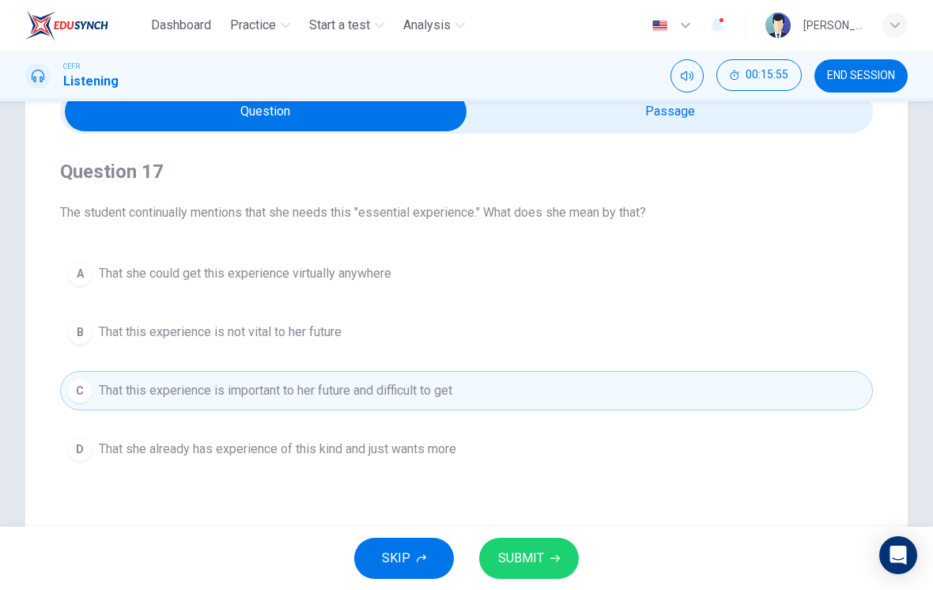
click at [542, 559] on span "SUBMIT" at bounding box center [521, 558] width 46 height 22
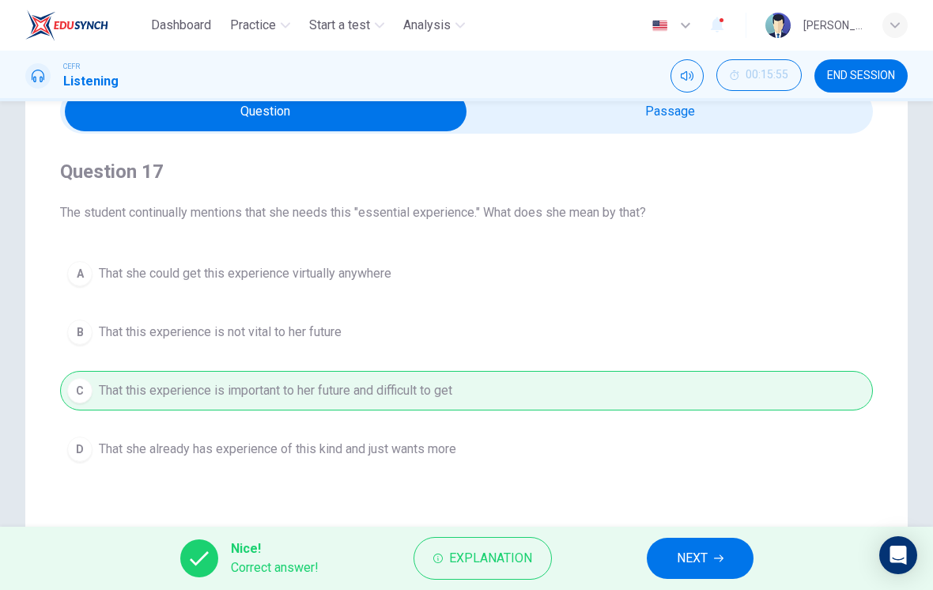
click at [683, 550] on span "NEXT" at bounding box center [692, 558] width 31 height 22
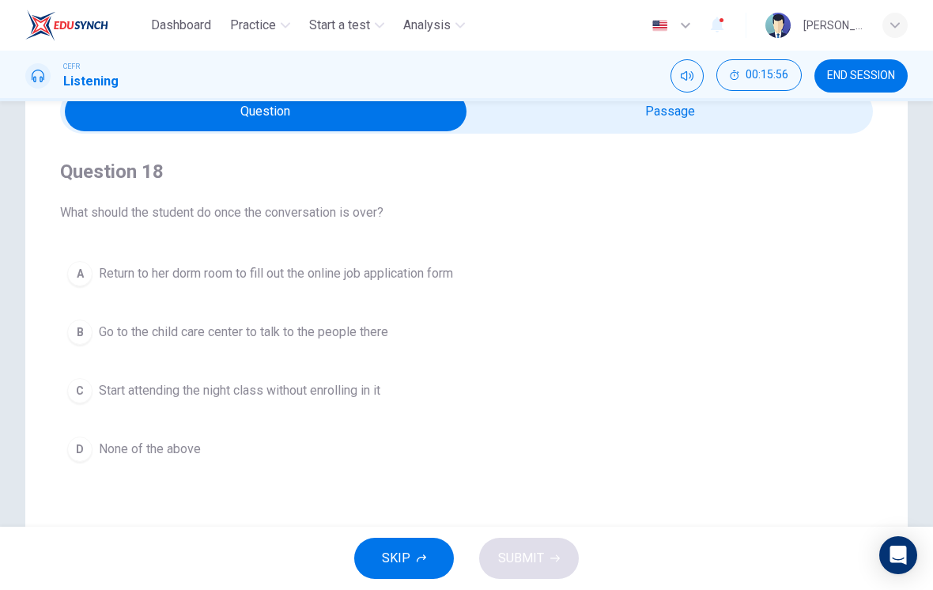
scroll to position [89, 0]
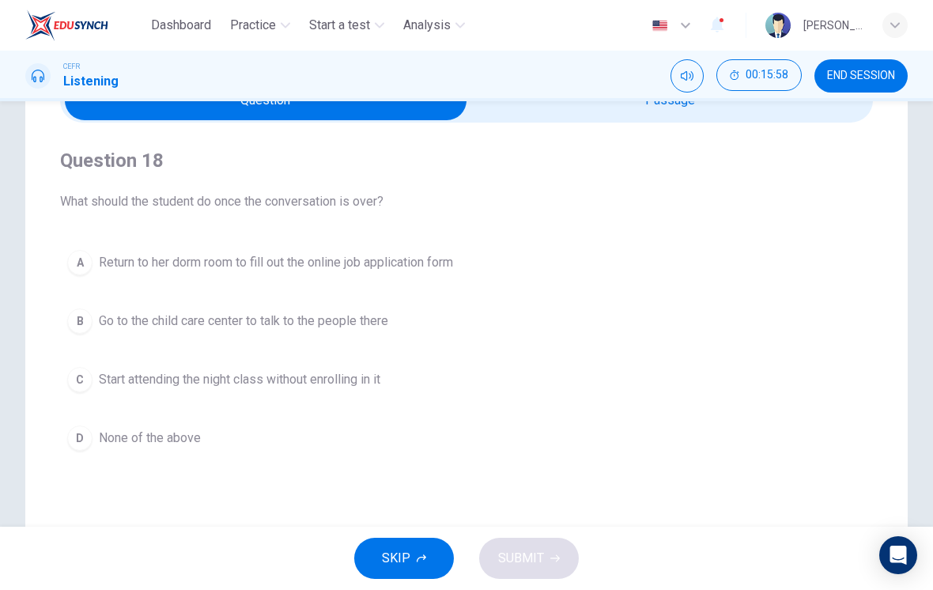
click at [446, 261] on span "Return to her dorm room to fill out the online job application form" at bounding box center [276, 262] width 354 height 19
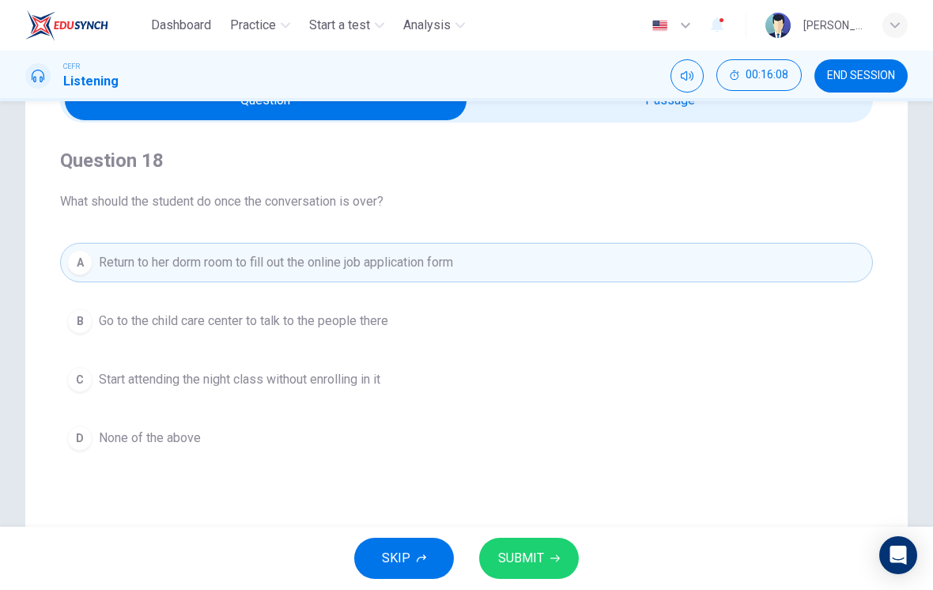
click at [531, 556] on span "SUBMIT" at bounding box center [521, 558] width 46 height 22
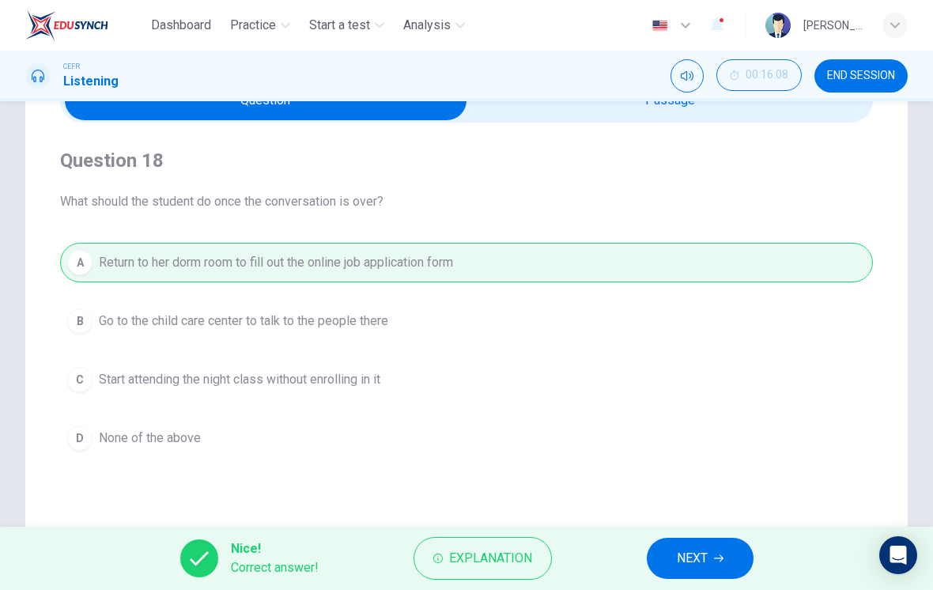
click at [690, 553] on span "NEXT" at bounding box center [692, 558] width 31 height 22
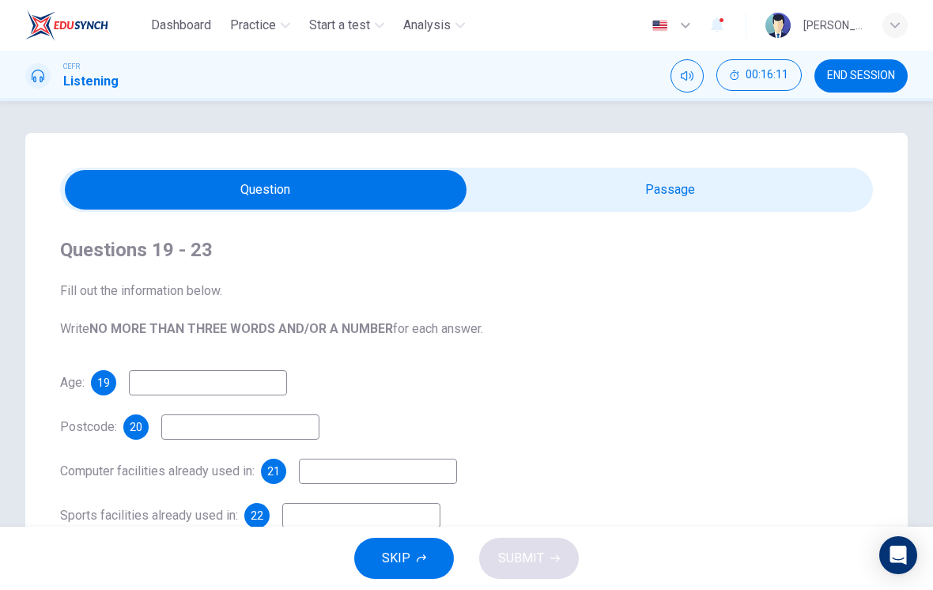
scroll to position [0, 0]
click at [746, 195] on input "checkbox" at bounding box center [265, 190] width 1219 height 40
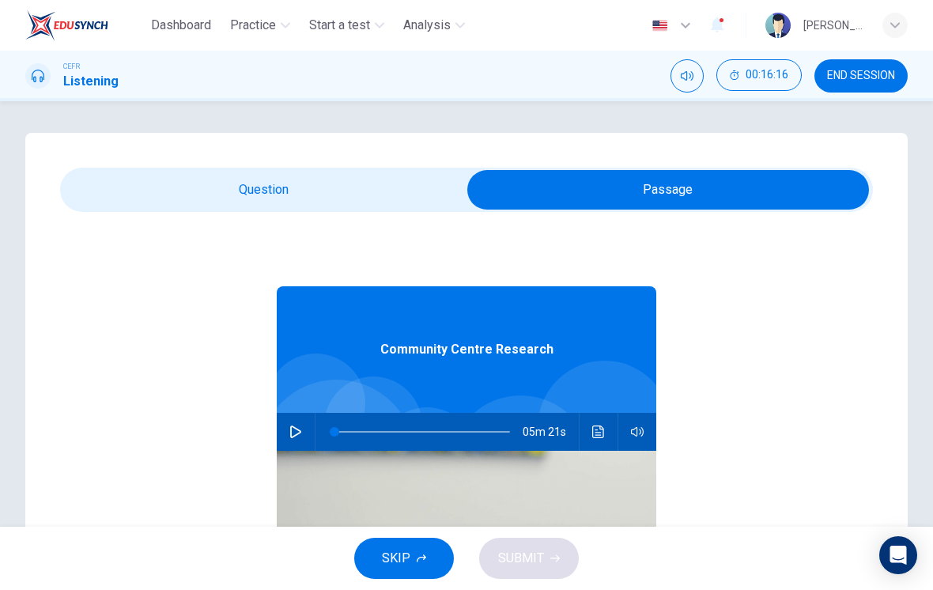
click at [390, 179] on input "checkbox" at bounding box center [668, 190] width 1219 height 40
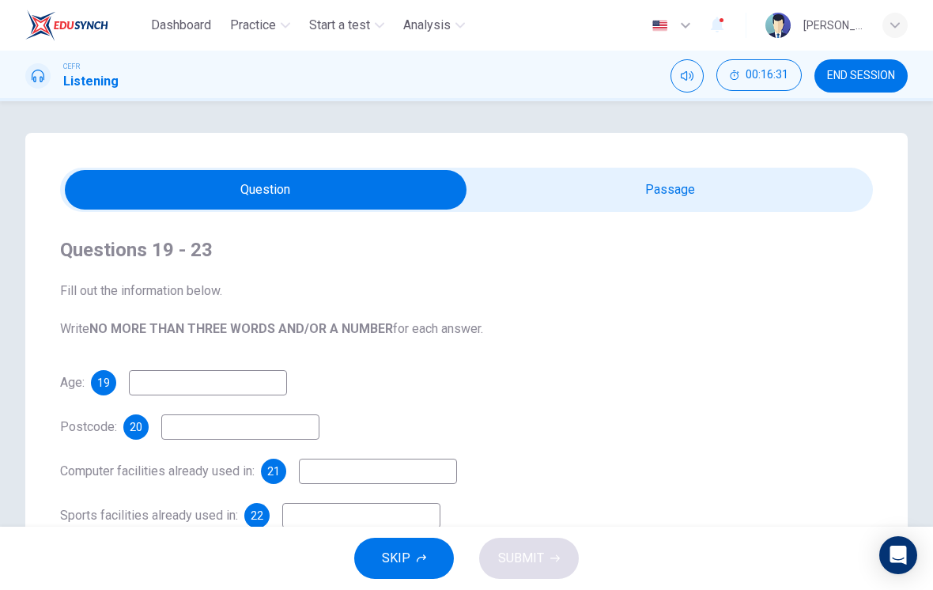
click at [793, 189] on input "checkbox" at bounding box center [265, 190] width 1219 height 40
checkbox input "true"
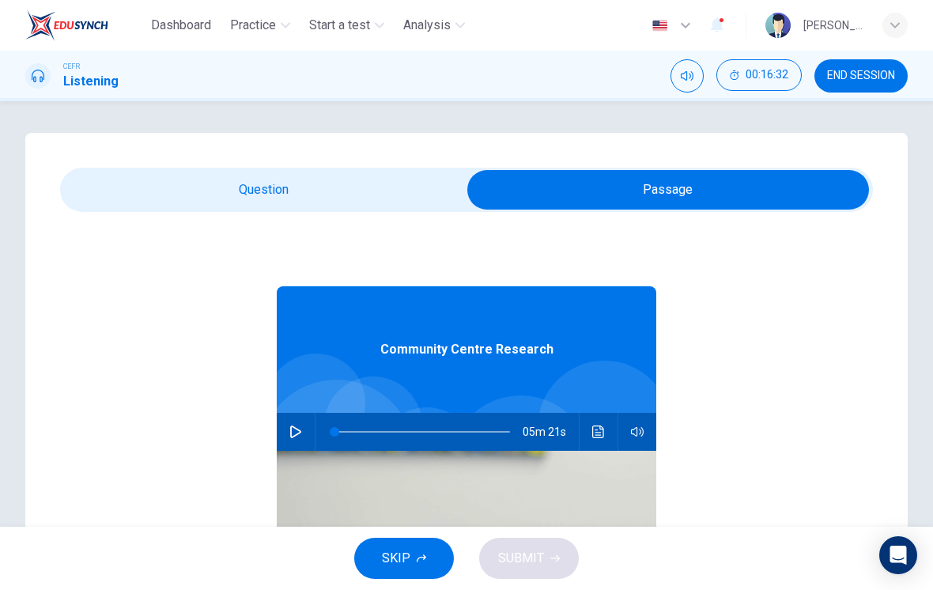
click at [289, 435] on icon "button" at bounding box center [295, 431] width 13 height 13
type input "2"
click at [391, 179] on input "checkbox" at bounding box center [668, 190] width 1219 height 40
checkbox input "false"
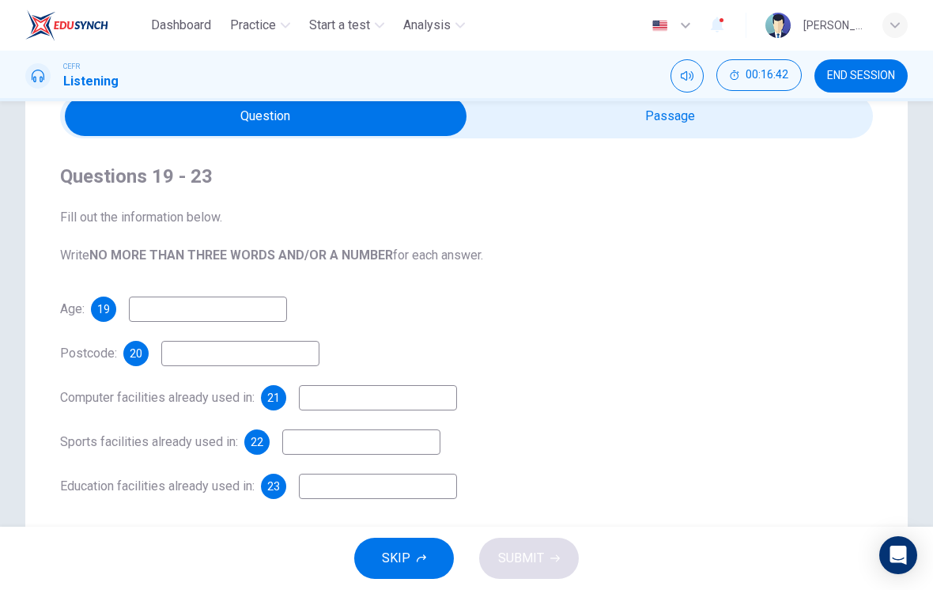
scroll to position [106, 0]
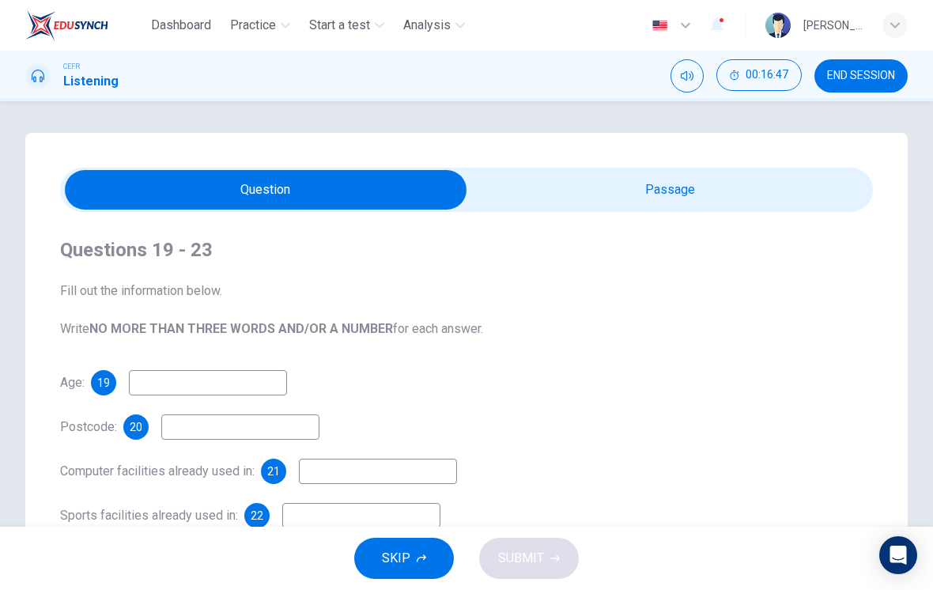
type input "4"
click at [689, 183] on input "checkbox" at bounding box center [265, 190] width 1219 height 40
checkbox input "true"
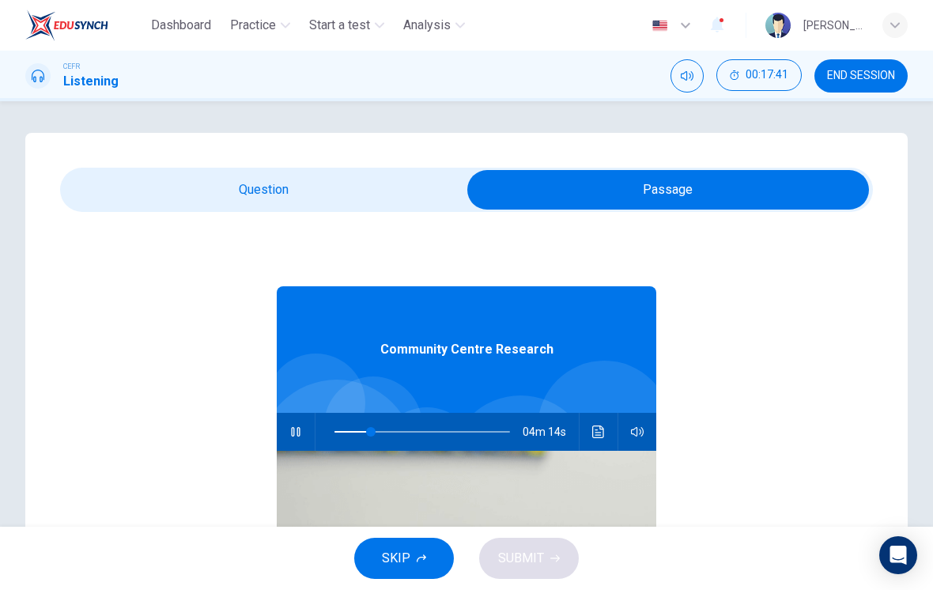
type input "21"
click at [313, 191] on input "checkbox" at bounding box center [668, 190] width 1219 height 40
checkbox input "false"
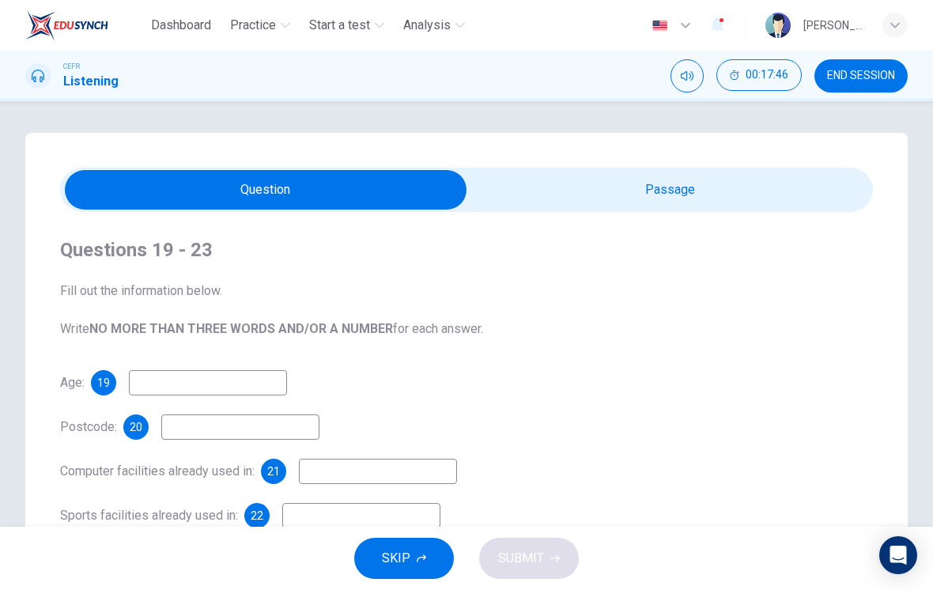
click at [210, 357] on div "Questions 19 - 23 Fill out the information below. Write NO MORE THAN THREE WORD…" at bounding box center [466, 405] width 813 height 386
click at [224, 379] on input at bounding box center [208, 382] width 158 height 25
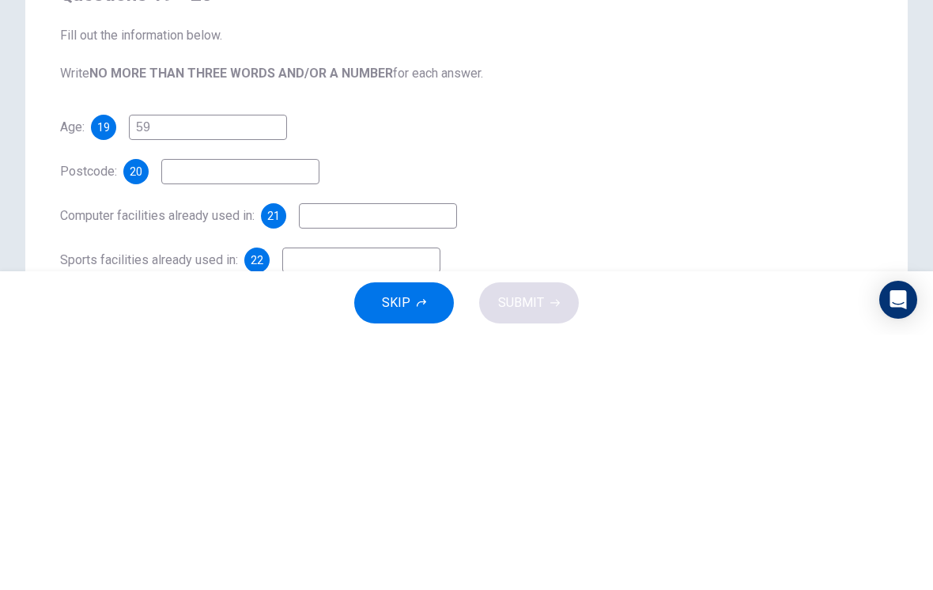
type input "5"
type input "60"
click at [266, 414] on input at bounding box center [240, 426] width 158 height 25
type input "HAH7UP"
click at [413, 459] on input at bounding box center [378, 471] width 158 height 25
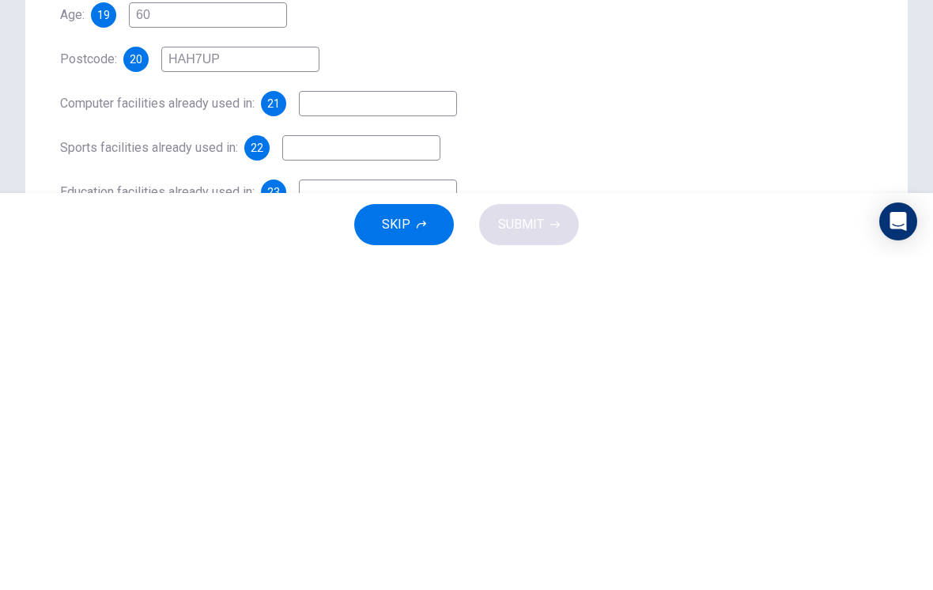
scroll to position [49, 0]
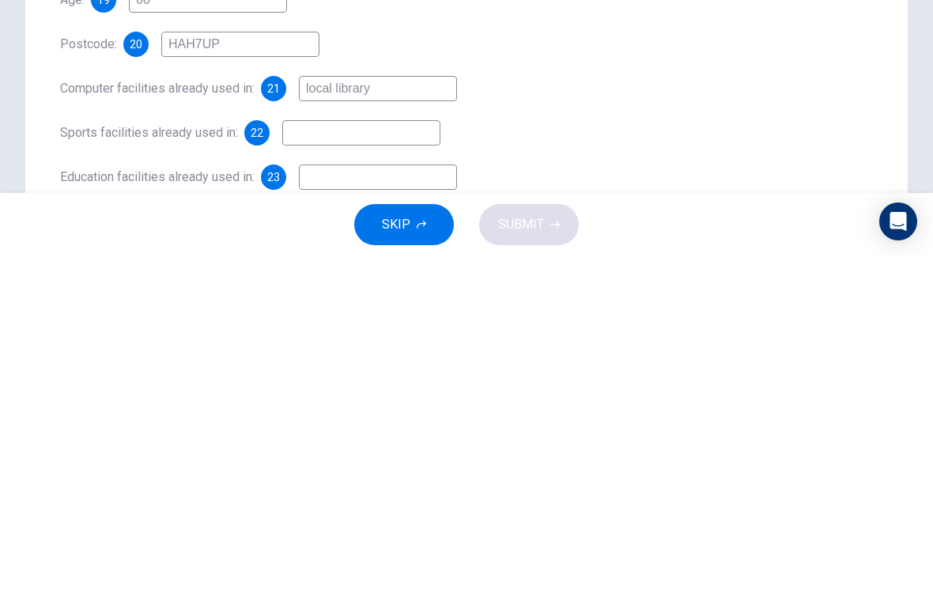
type input "local library"
click at [371, 454] on input at bounding box center [361, 466] width 158 height 25
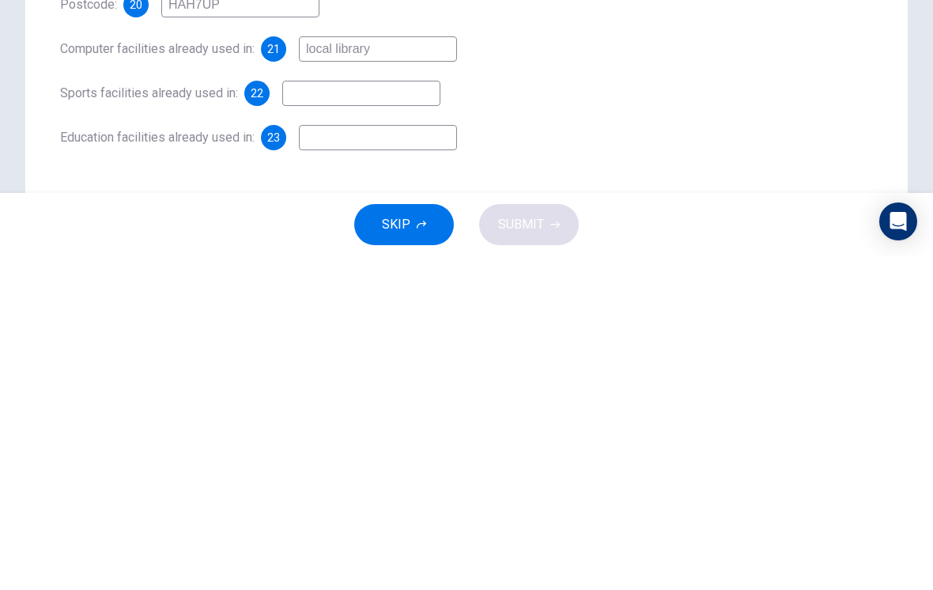
scroll to position [78, 0]
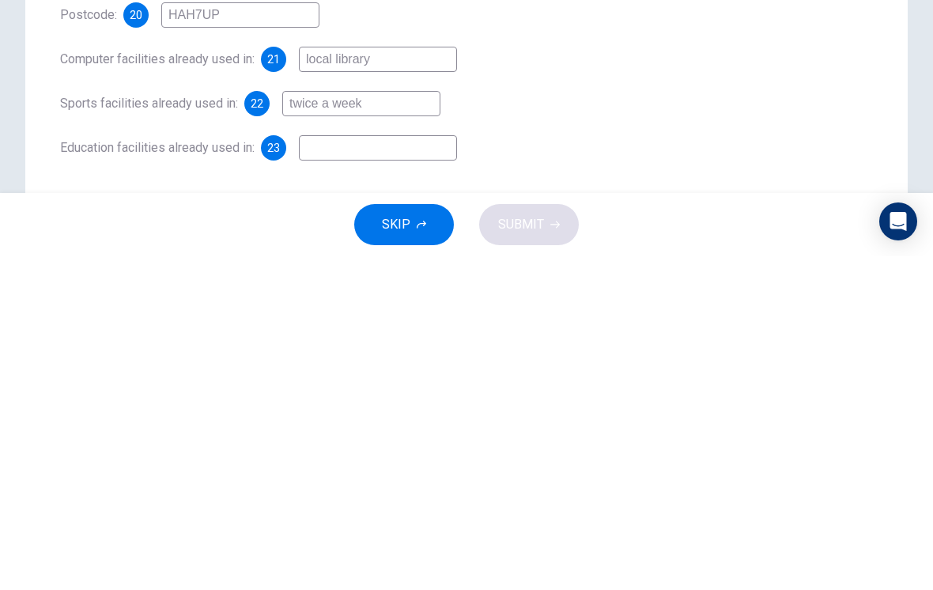
type input "twice a week"
click at [409, 469] on input at bounding box center [378, 481] width 158 height 25
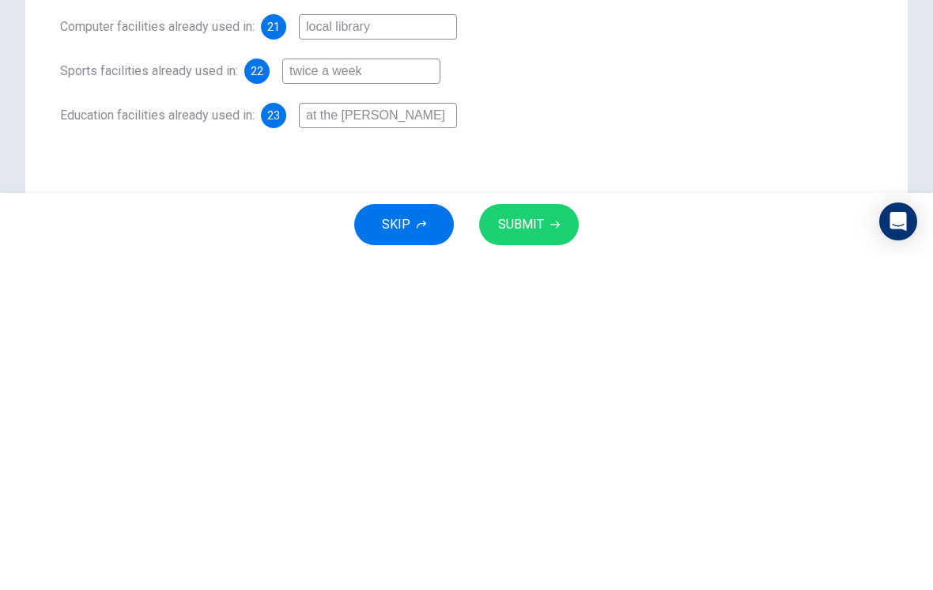
scroll to position [90, 0]
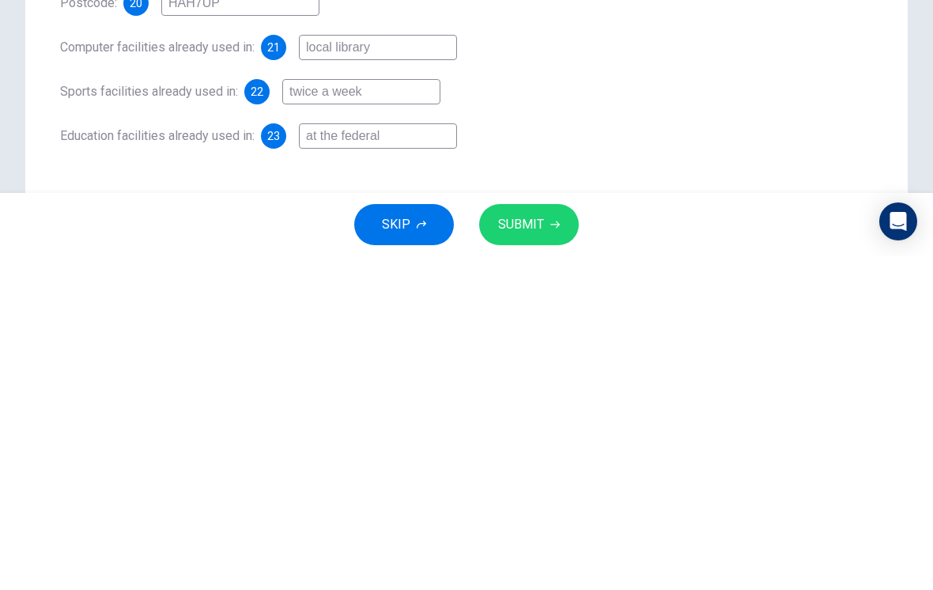
click at [417, 457] on input "at the federal" at bounding box center [378, 469] width 158 height 25
type input "a"
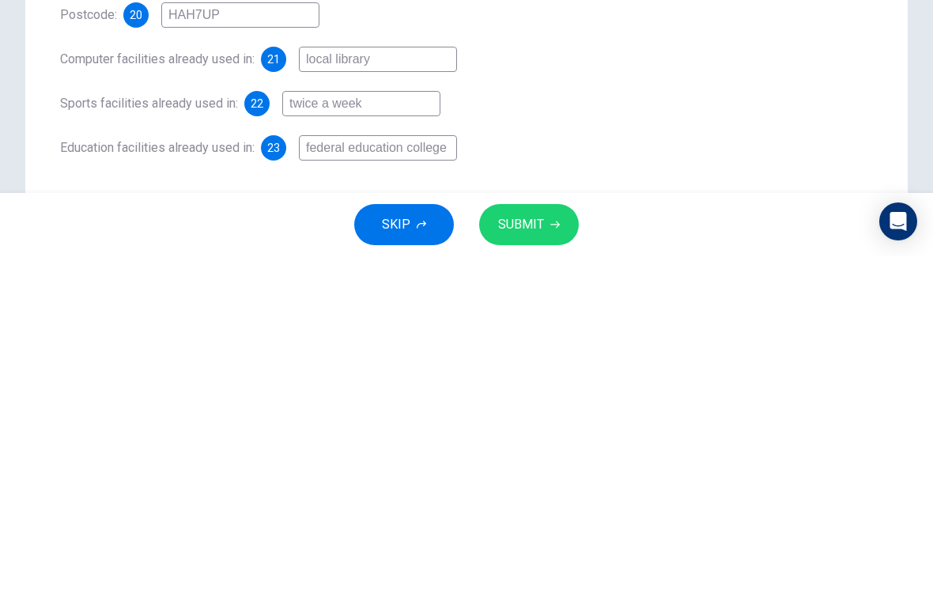
scroll to position [77, 0]
type input "federal education college"
click at [614, 470] on div "Education facilities already used in: 23 federal education college" at bounding box center [466, 482] width 813 height 25
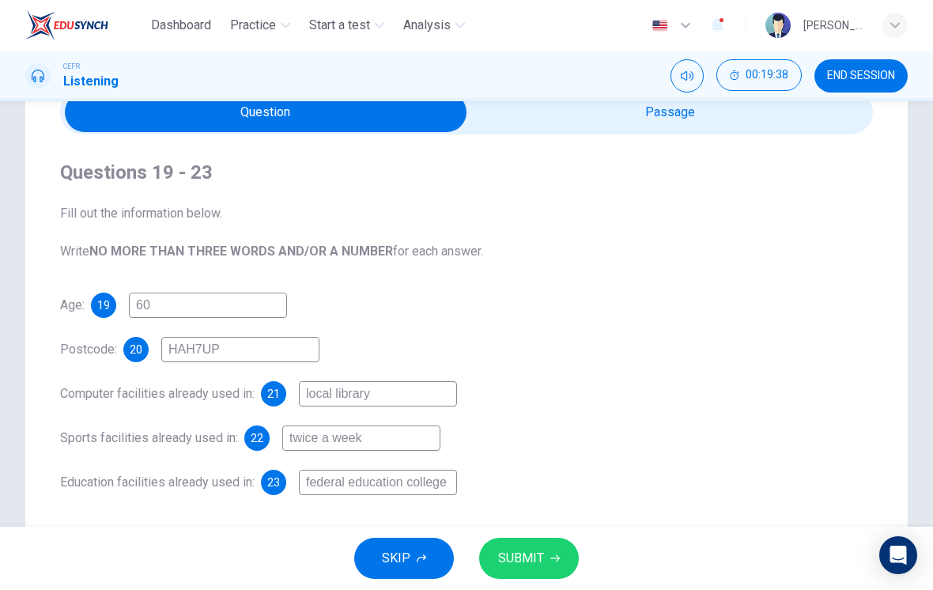
click at [535, 565] on span "SUBMIT" at bounding box center [521, 558] width 46 height 22
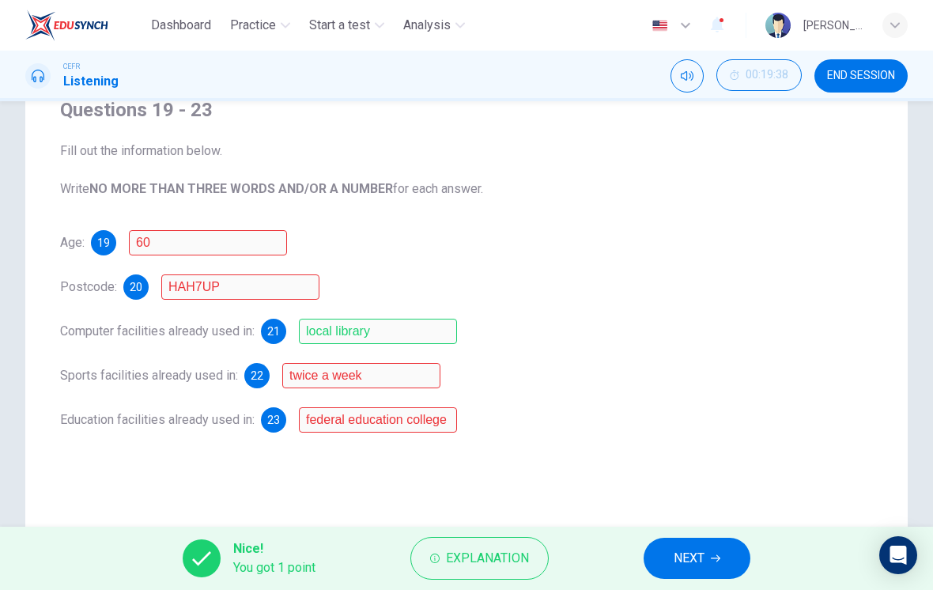
scroll to position [179, 0]
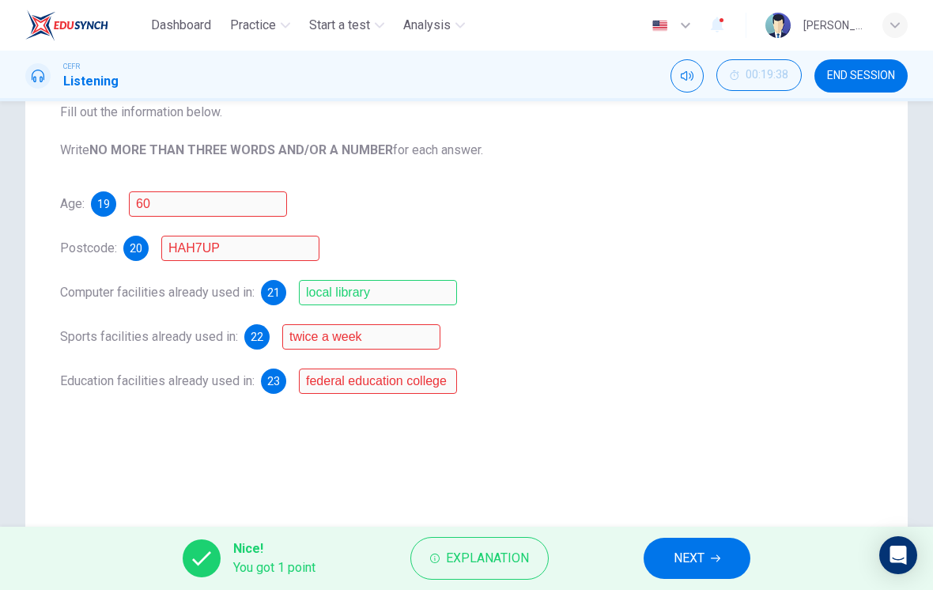
click at [492, 556] on span "Explanation" at bounding box center [487, 558] width 83 height 22
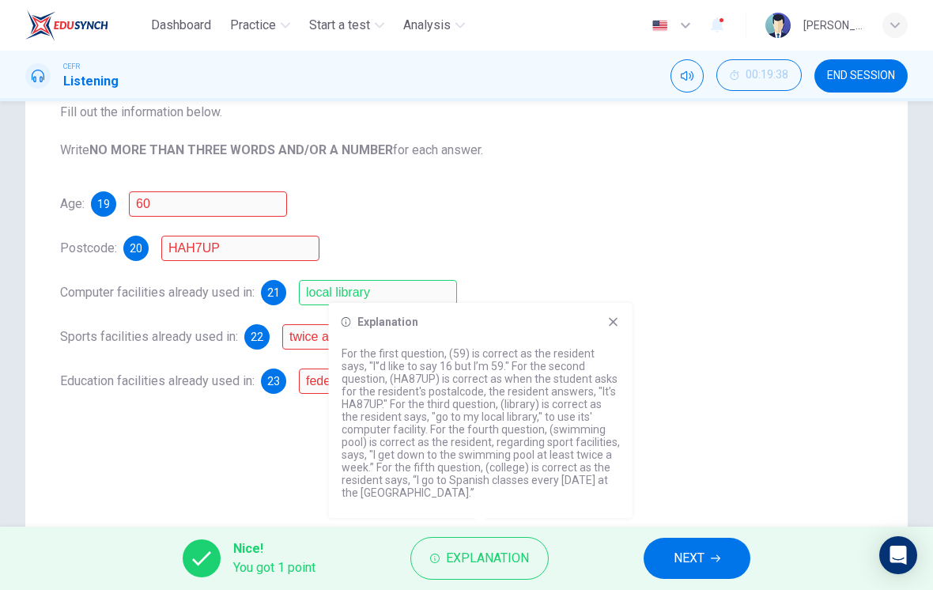
click at [636, 230] on div "Age: [DEMOGRAPHIC_DATA] 60 Postcode: 20 HAH7UP Computer facilities already used…" at bounding box center [466, 292] width 813 height 202
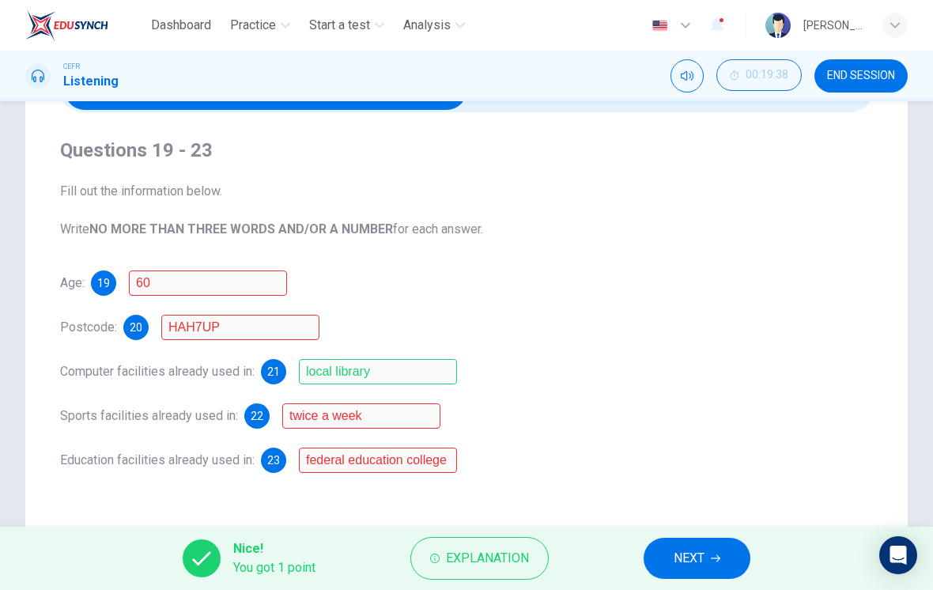
scroll to position [70, 0]
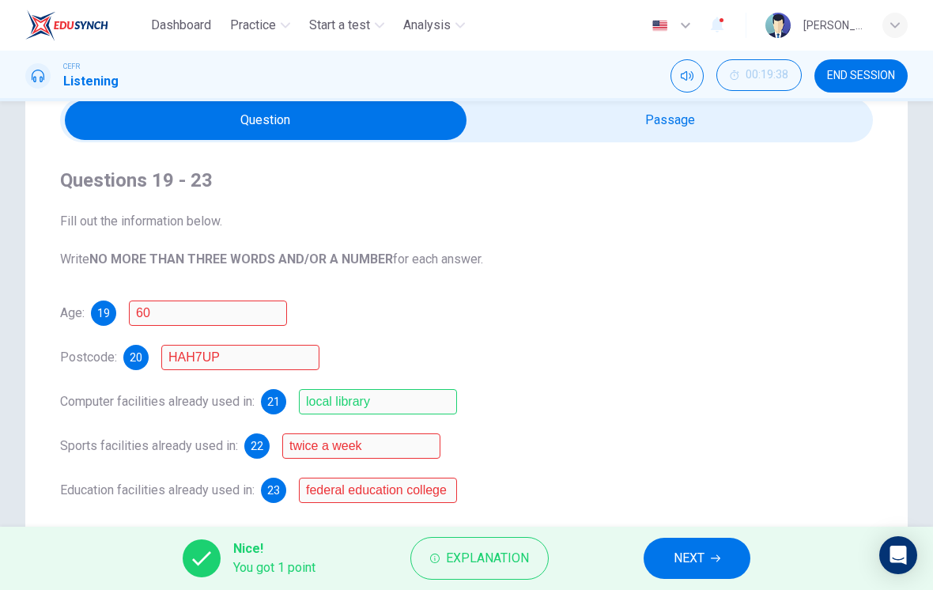
click at [738, 137] on input "checkbox" at bounding box center [265, 120] width 1219 height 40
checkbox input "true"
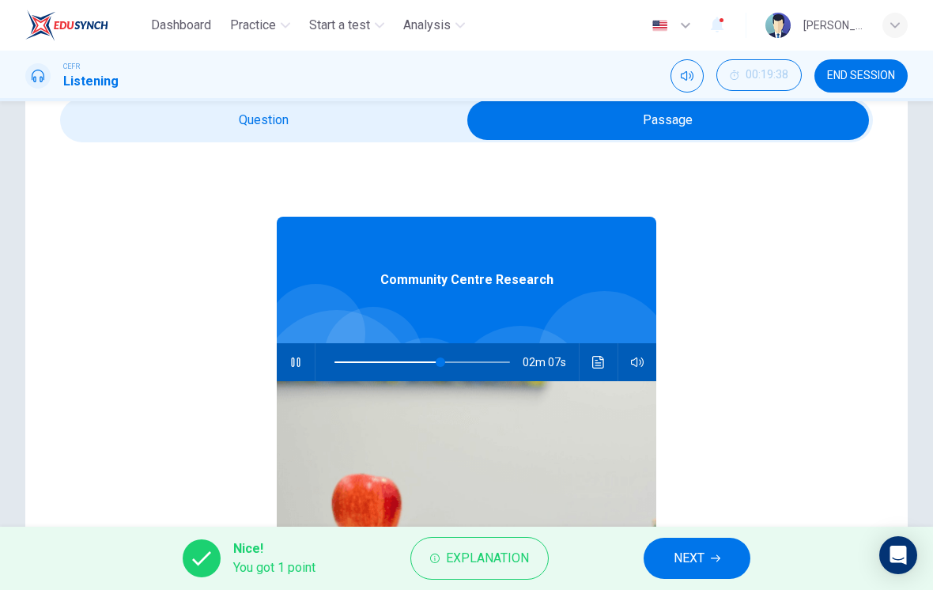
click at [290, 361] on icon "button" at bounding box center [295, 362] width 13 height 13
type input "60"
click at [377, 131] on input "checkbox" at bounding box center [668, 120] width 1219 height 40
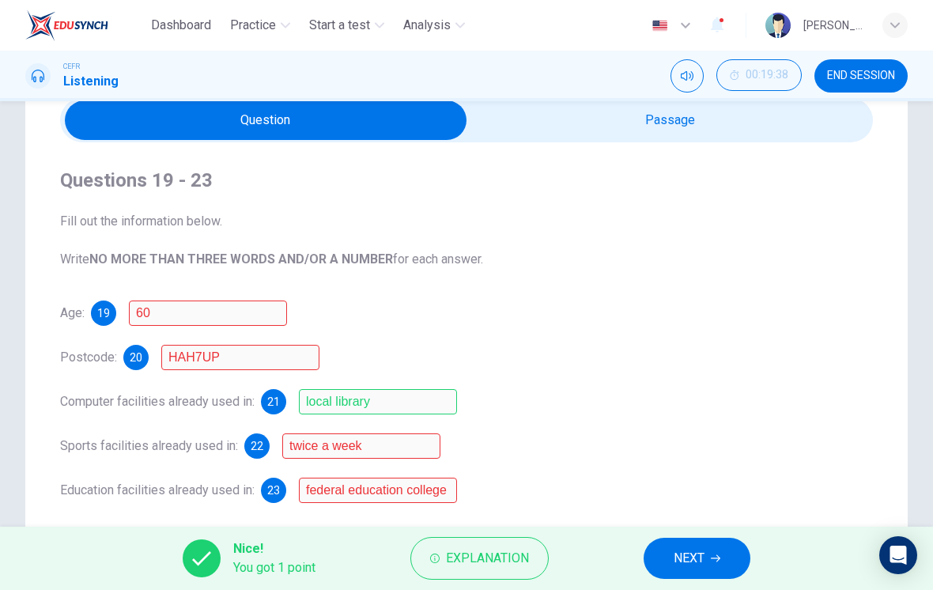
click at [497, 565] on span "Explanation" at bounding box center [487, 558] width 83 height 22
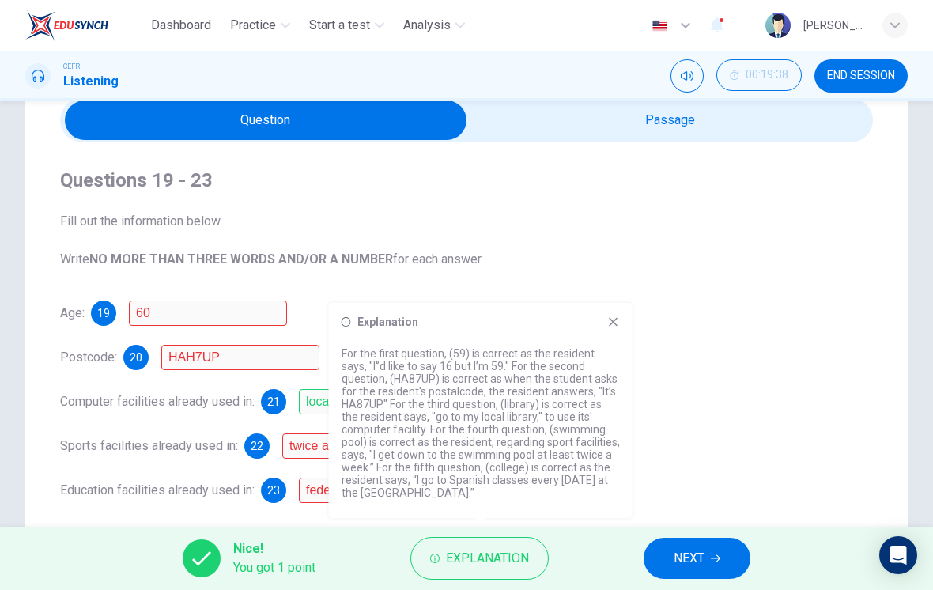
click at [609, 326] on icon at bounding box center [613, 321] width 13 height 13
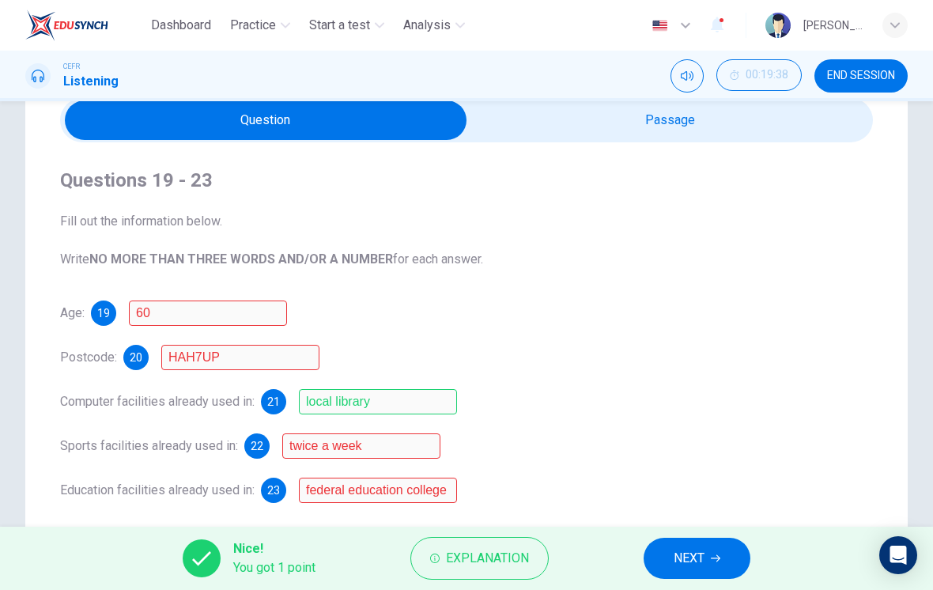
click at [689, 555] on span "NEXT" at bounding box center [689, 558] width 31 height 22
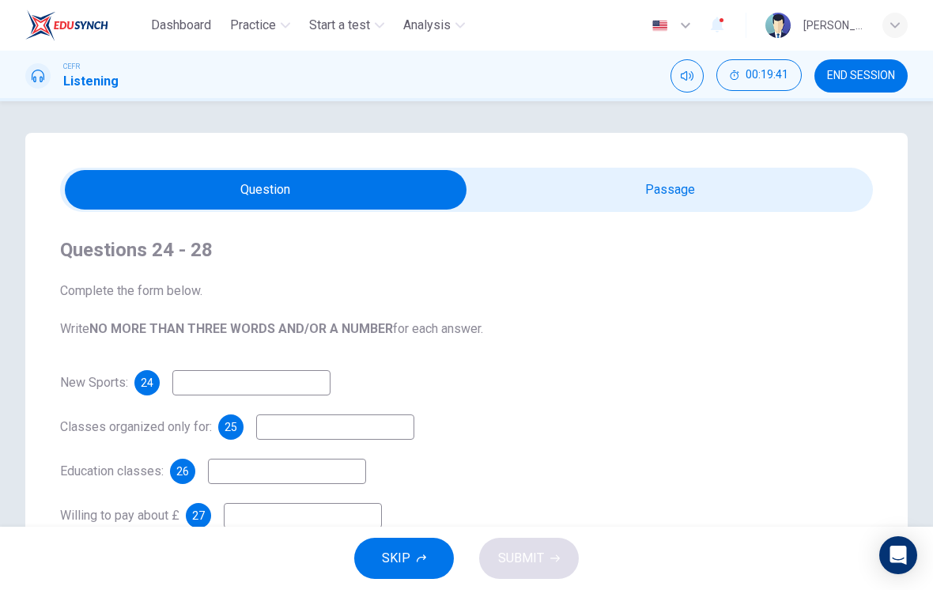
scroll to position [0, 0]
click at [806, 186] on input "checkbox" at bounding box center [265, 190] width 1219 height 40
checkbox input "true"
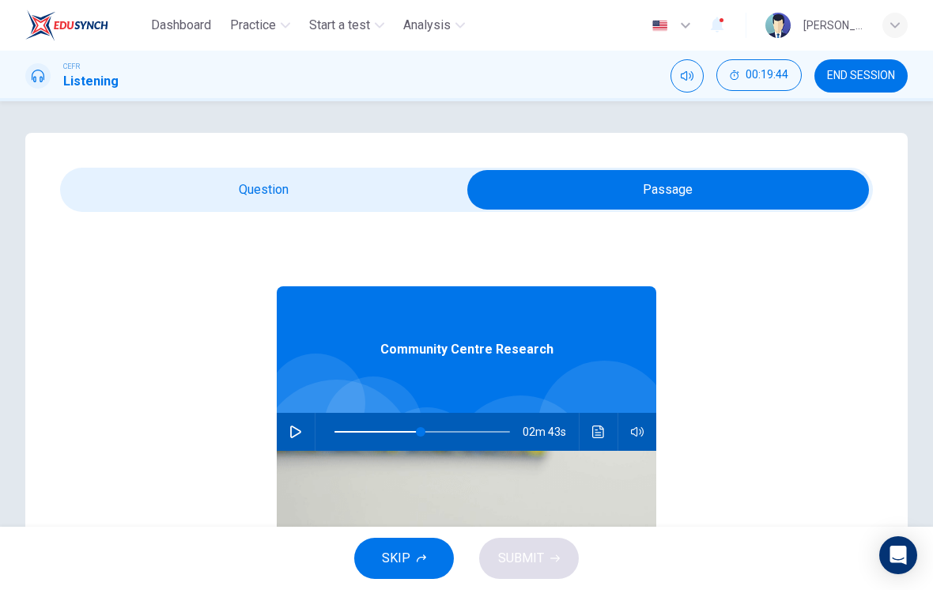
click at [278, 421] on div "02m 43s" at bounding box center [466, 432] width 379 height 38
click at [293, 440] on button "button" at bounding box center [295, 432] width 25 height 38
type input "65"
click at [236, 183] on input "checkbox" at bounding box center [668, 190] width 1219 height 40
checkbox input "false"
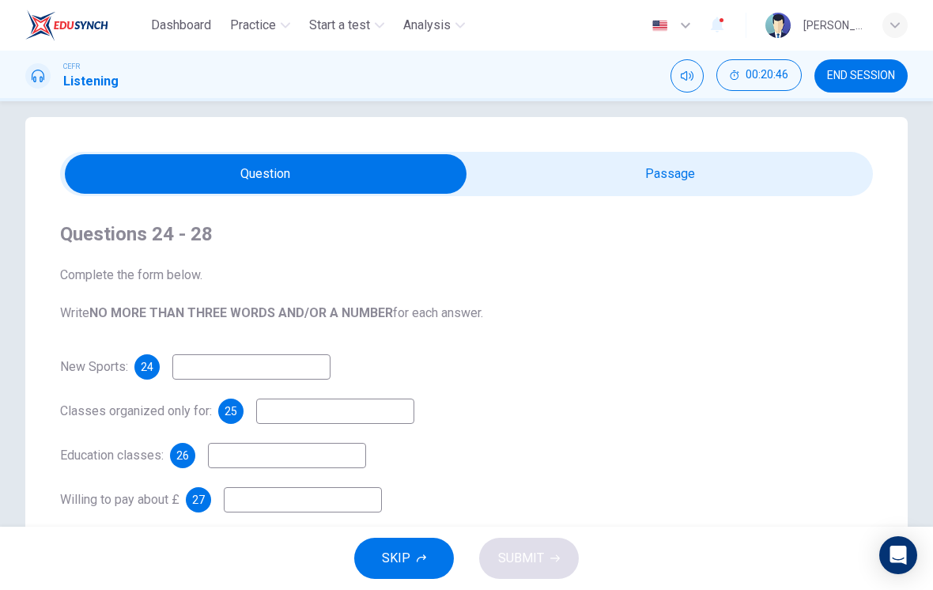
type input "67"
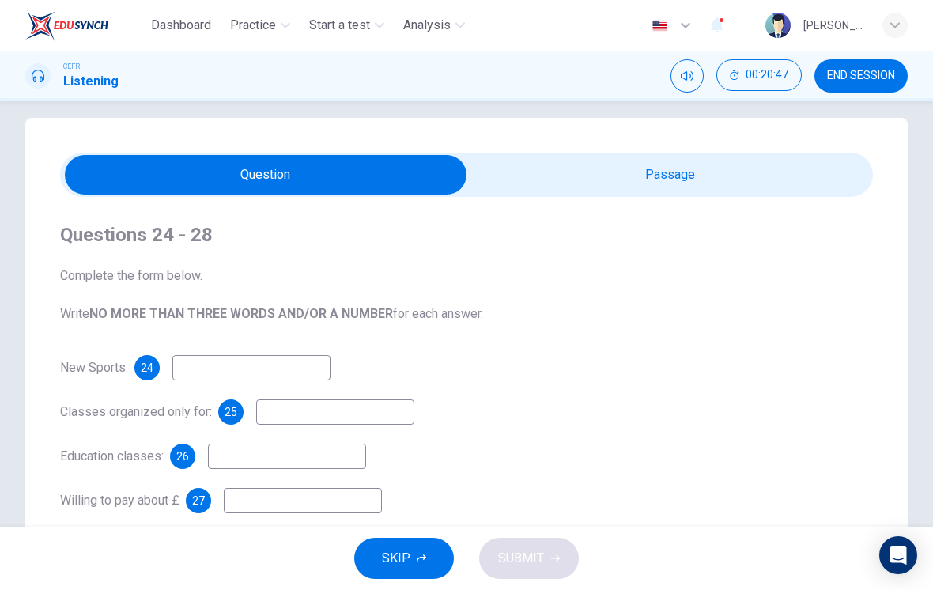
click at [739, 181] on input "checkbox" at bounding box center [265, 175] width 1219 height 40
checkbox input "true"
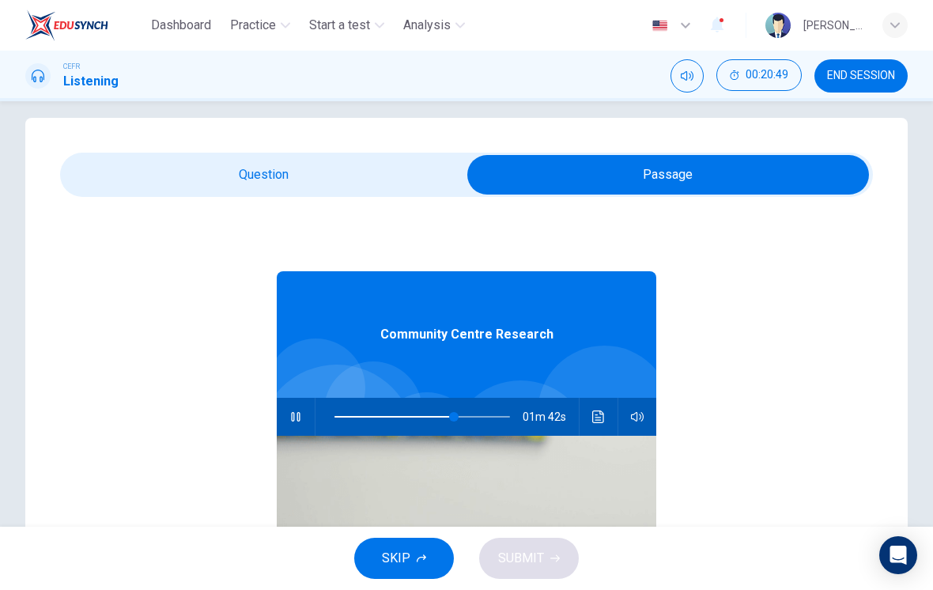
type input "68"
click at [367, 172] on input "checkbox" at bounding box center [668, 175] width 1219 height 40
checkbox input "false"
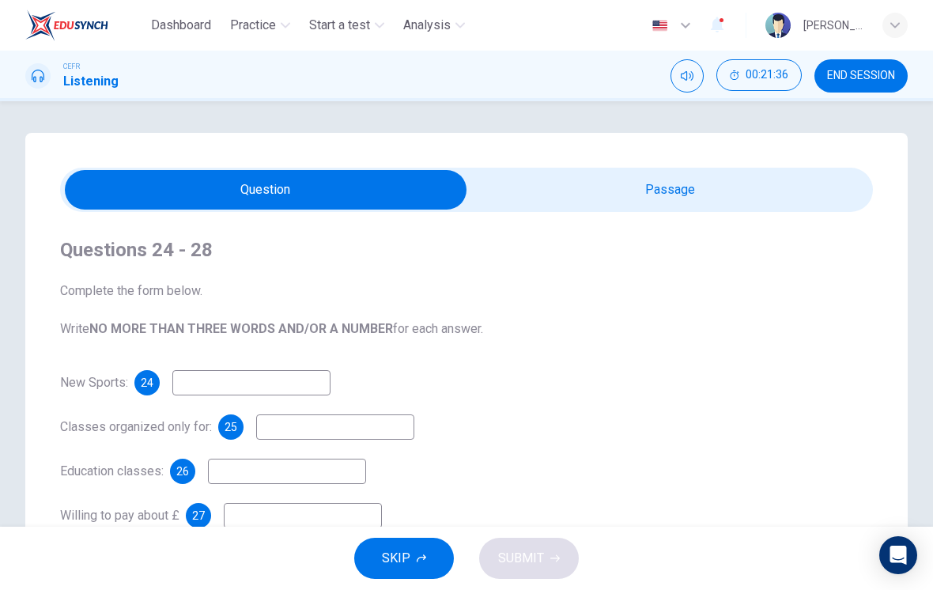
scroll to position [0, 0]
type input "83"
click at [775, 198] on input "checkbox" at bounding box center [265, 190] width 1219 height 40
checkbox input "true"
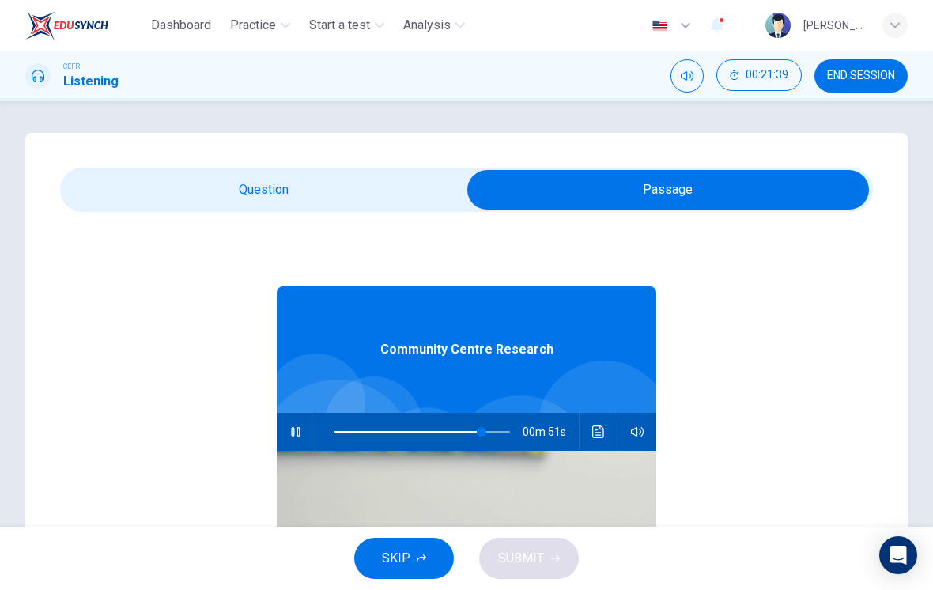
type input "84"
click at [420, 206] on input "checkbox" at bounding box center [668, 190] width 1219 height 40
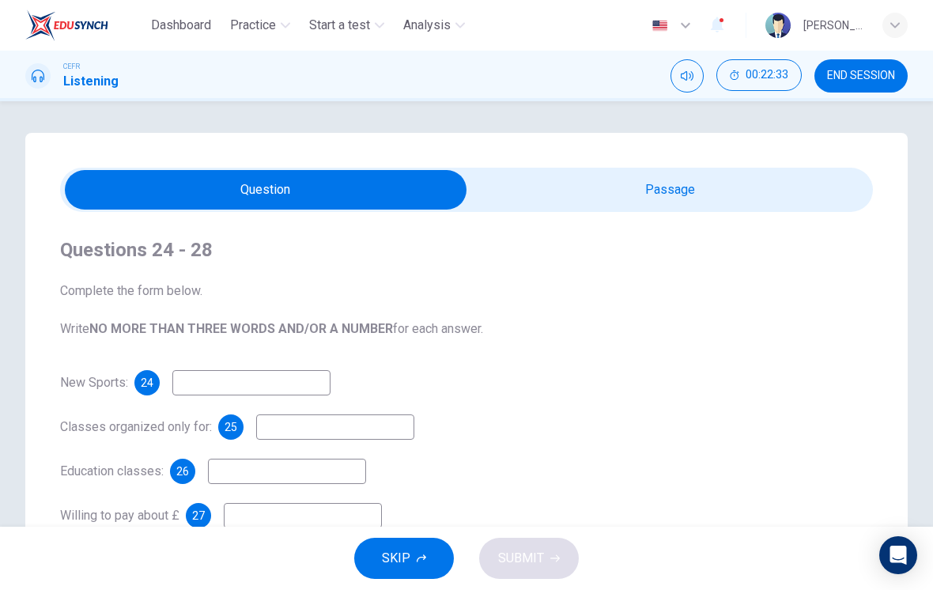
click at [715, 190] on input "checkbox" at bounding box center [265, 190] width 1219 height 40
checkbox input "true"
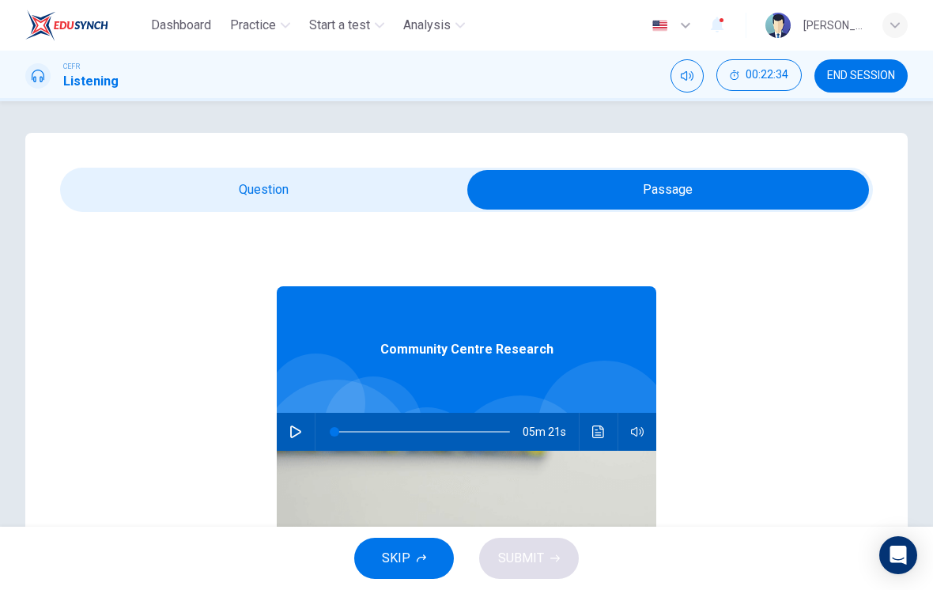
click at [300, 434] on icon "button" at bounding box center [295, 431] width 13 height 13
click at [427, 433] on span at bounding box center [427, 431] width 9 height 9
type input "53"
click at [379, 209] on input "checkbox" at bounding box center [668, 190] width 1219 height 40
checkbox input "false"
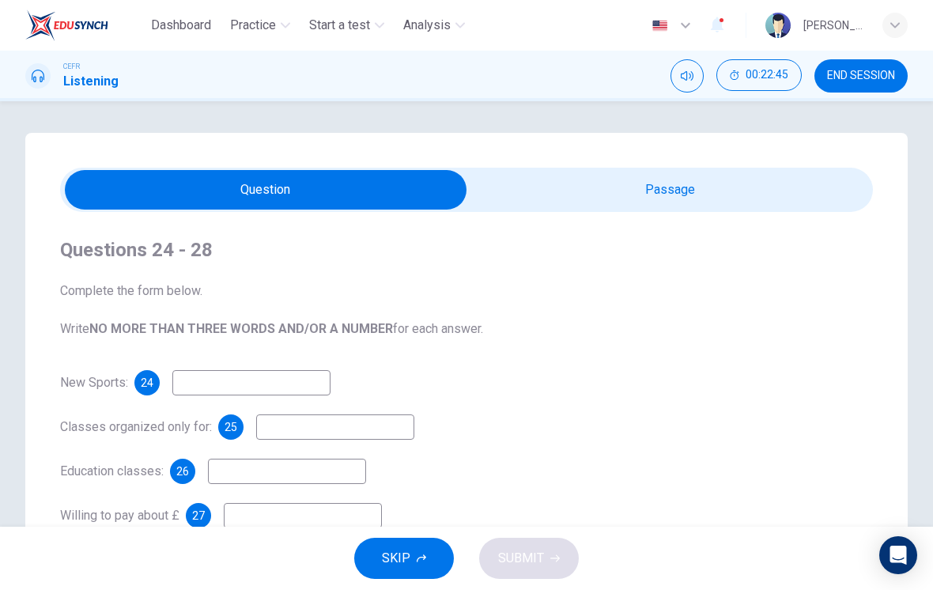
click at [270, 382] on input at bounding box center [251, 382] width 158 height 25
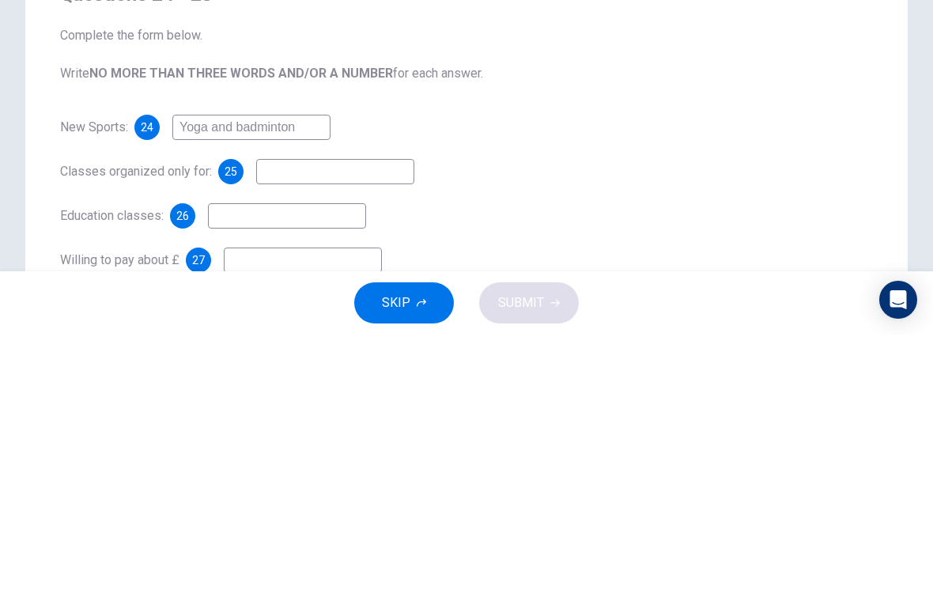
type input "Yoga and badminton"
click at [366, 414] on input at bounding box center [335, 426] width 158 height 25
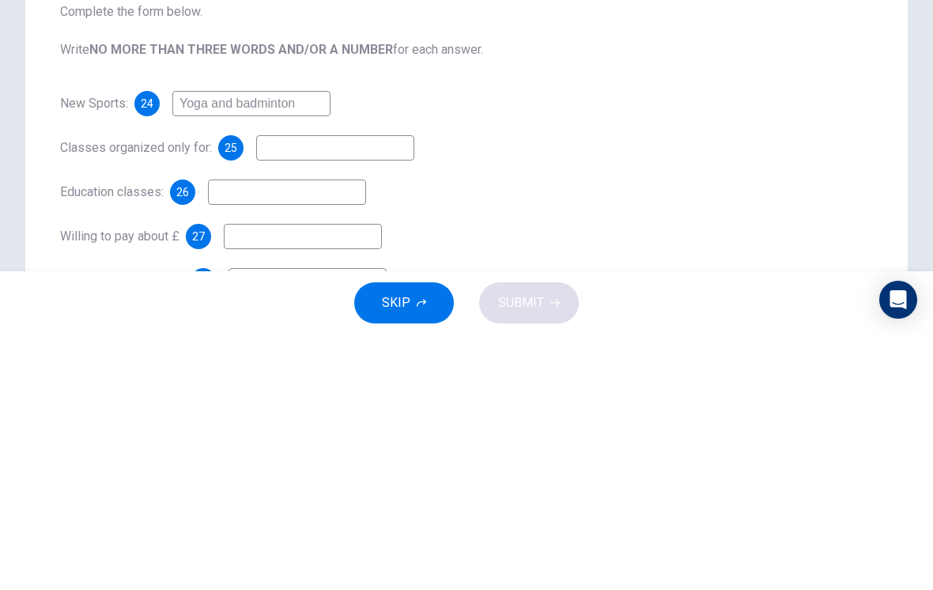
scroll to position [30, 0]
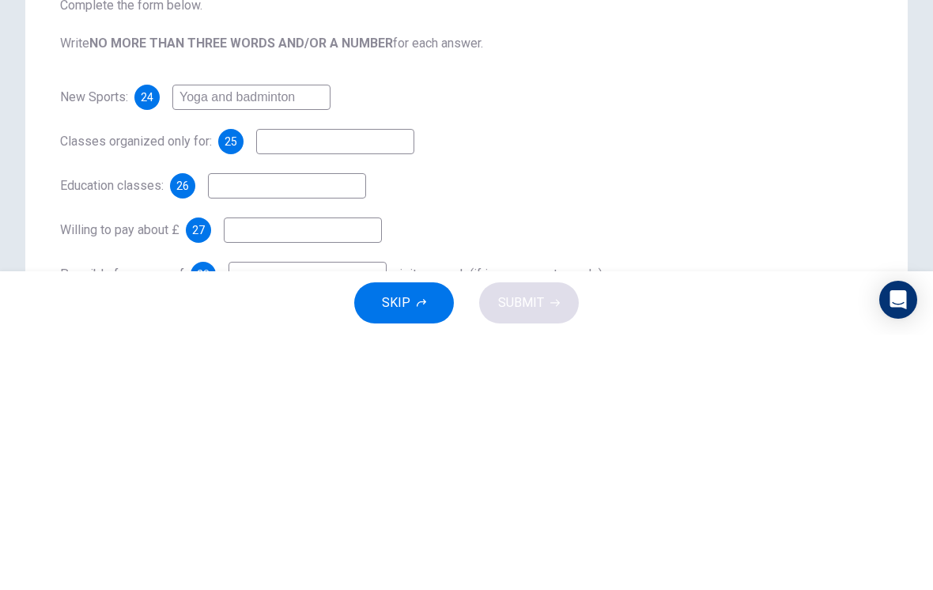
click at [290, 428] on input at bounding box center [287, 440] width 158 height 25
type input "Arts and crafts"
click at [363, 384] on input at bounding box center [335, 396] width 158 height 25
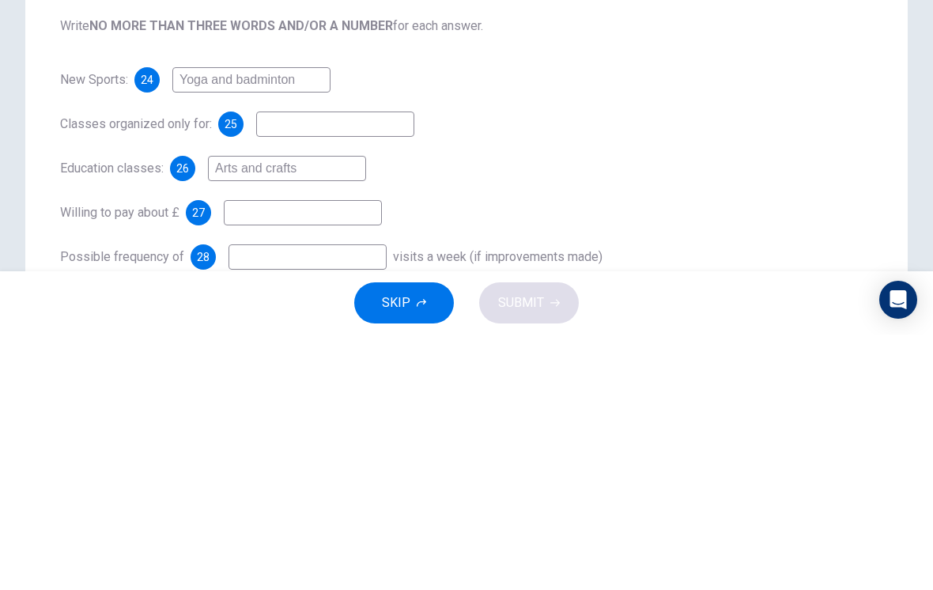
scroll to position [48, 0]
click at [311, 455] on input at bounding box center [303, 467] width 158 height 25
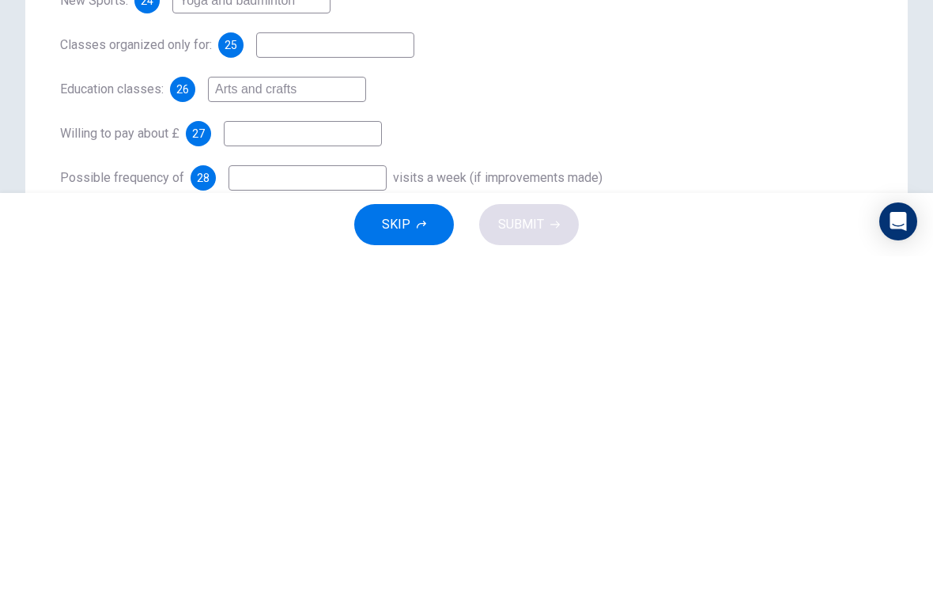
type input "W"
type input "2"
click at [318, 499] on input at bounding box center [307, 511] width 158 height 25
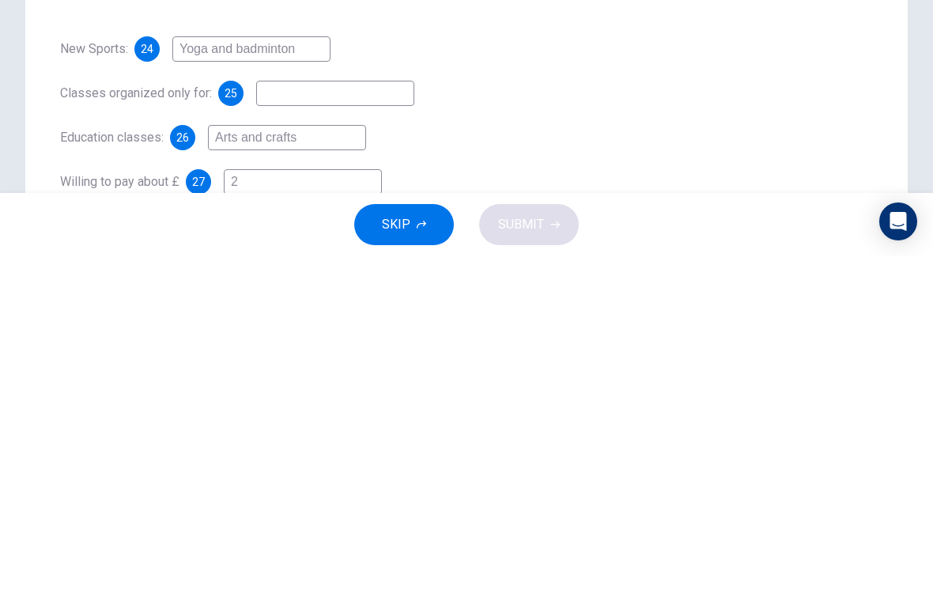
scroll to position [0, 0]
type input "three"
click at [368, 414] on input at bounding box center [335, 426] width 158 height 25
type input "pensioners"
click at [556, 370] on div "New Sports: 24 Yoga and badminton Classes organized only for: 25 pensioners Edu…" at bounding box center [466, 471] width 813 height 202
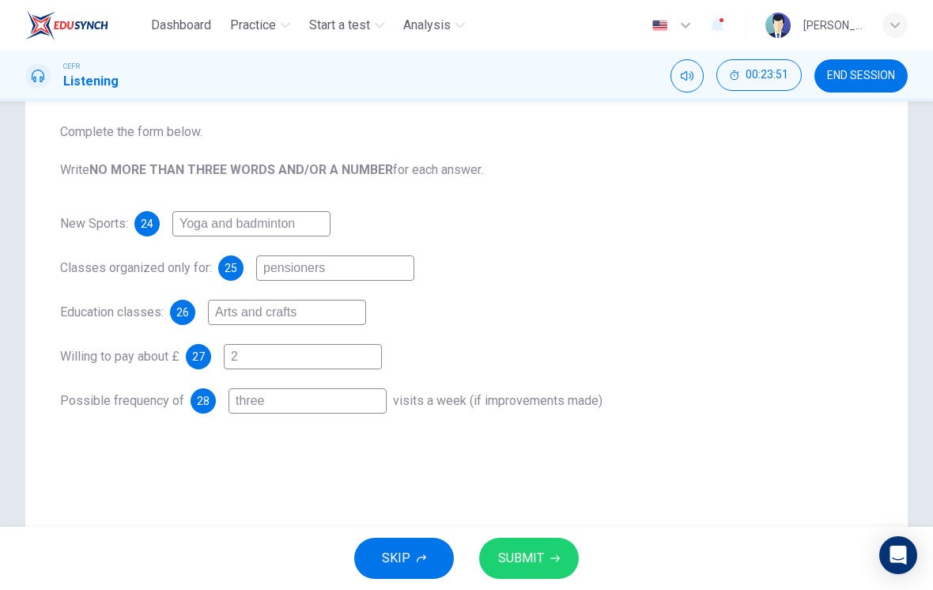
scroll to position [153, 0]
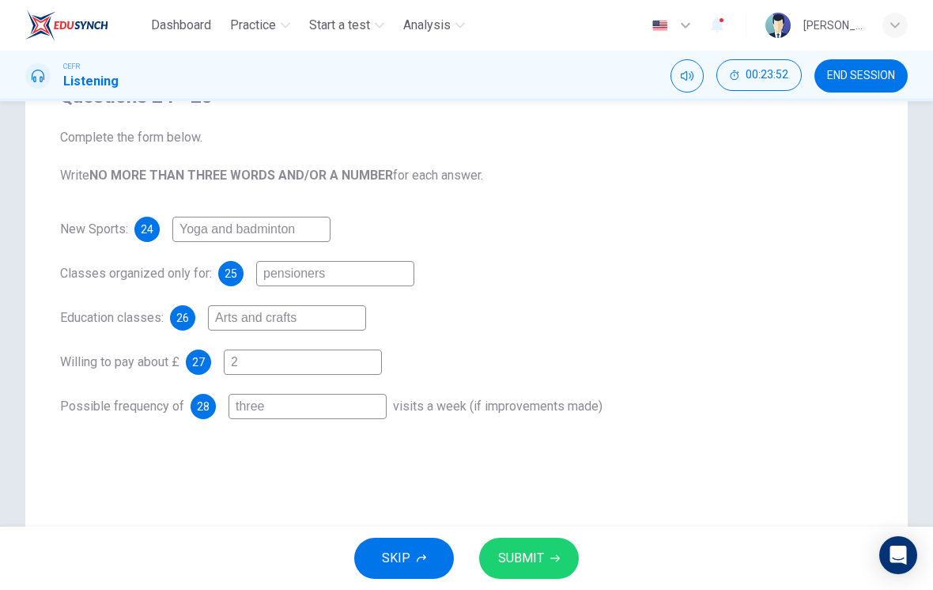
click at [534, 546] on button "SUBMIT" at bounding box center [529, 558] width 100 height 41
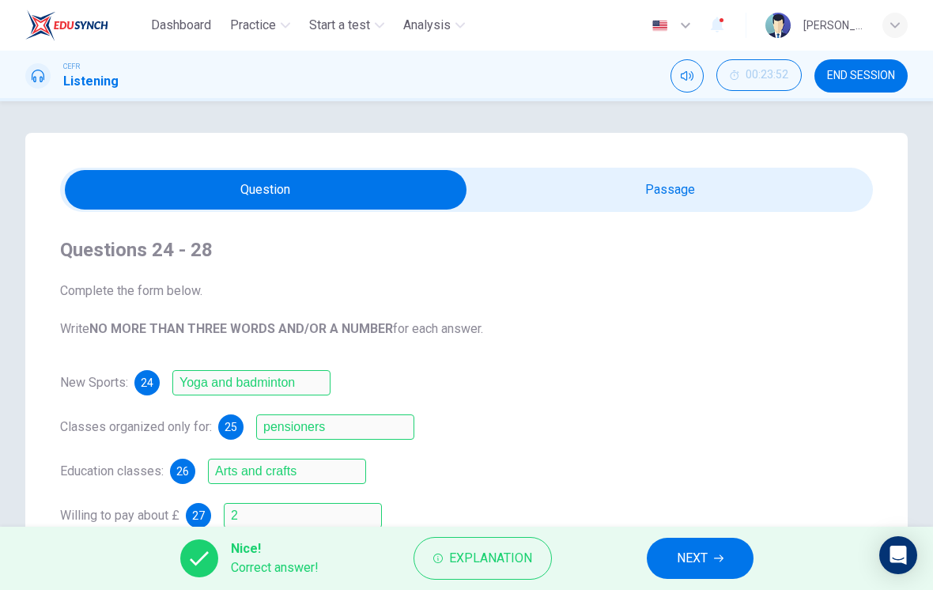
scroll to position [0, 0]
click at [670, 201] on input "checkbox" at bounding box center [265, 190] width 1219 height 40
checkbox input "true"
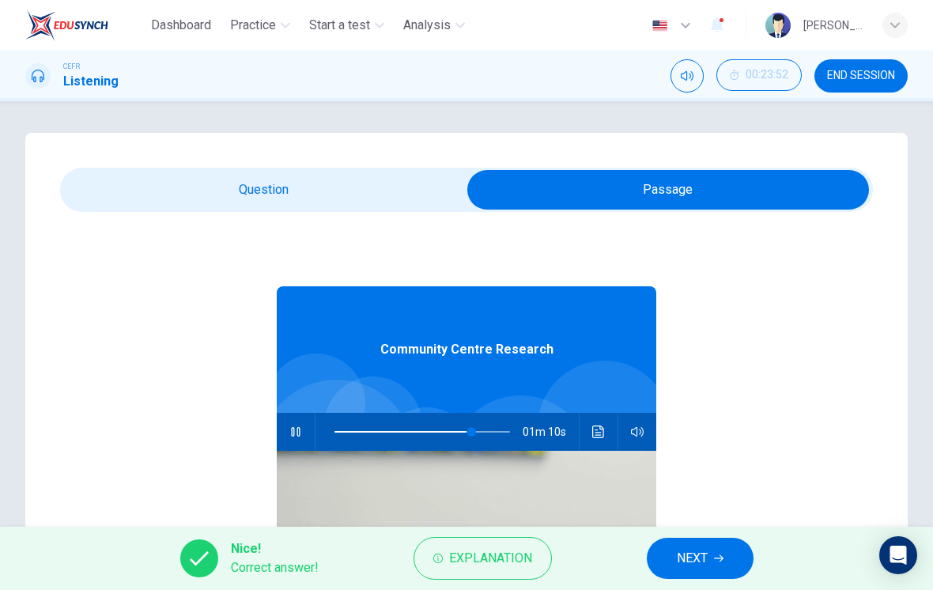
click at [593, 428] on icon "Click to see the audio transcription" at bounding box center [598, 431] width 12 height 13
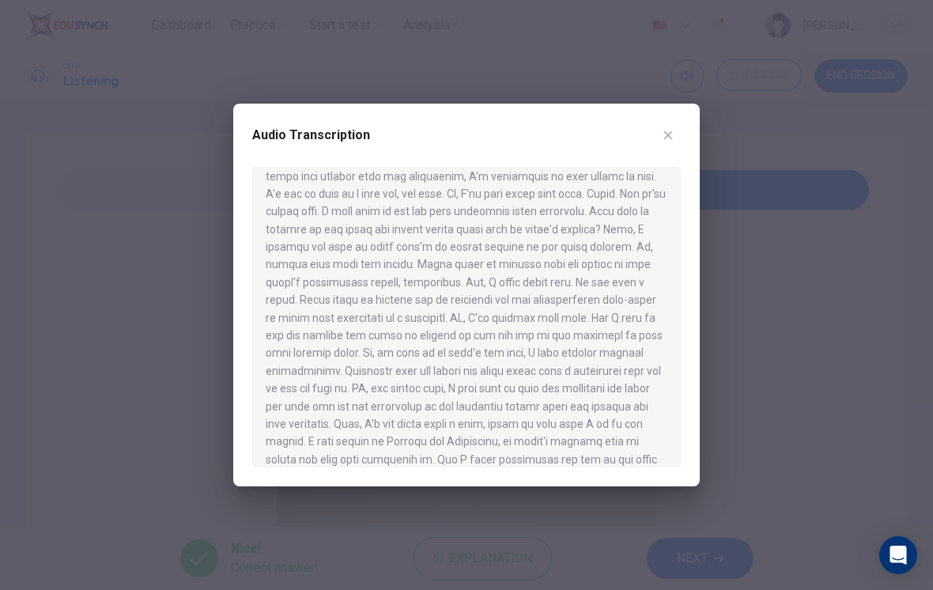
scroll to position [579, 0]
click at [673, 135] on icon "button" at bounding box center [668, 135] width 13 height 13
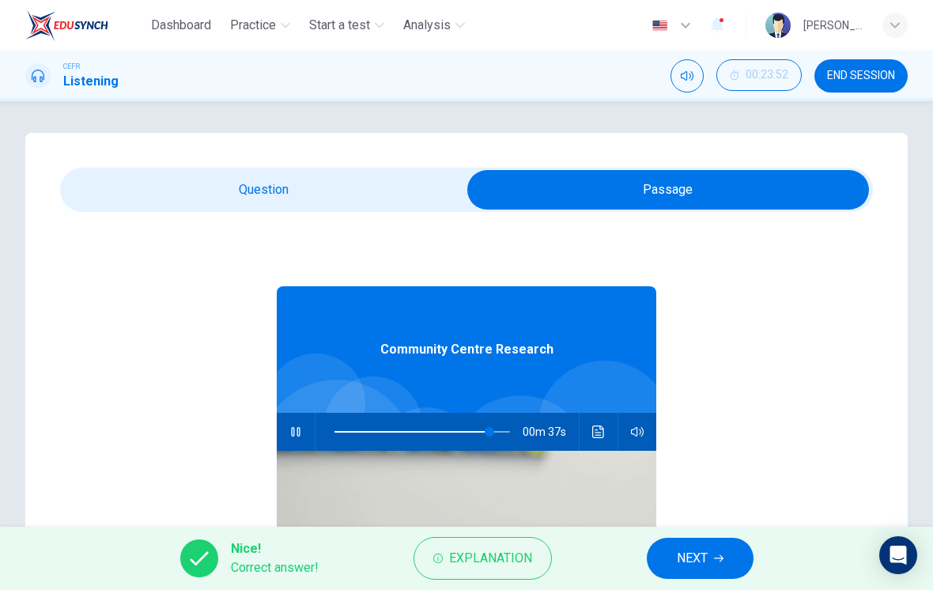
click at [286, 428] on button "button" at bounding box center [295, 432] width 25 height 38
type input "89"
click at [391, 187] on input "checkbox" at bounding box center [668, 190] width 1219 height 40
checkbox input "false"
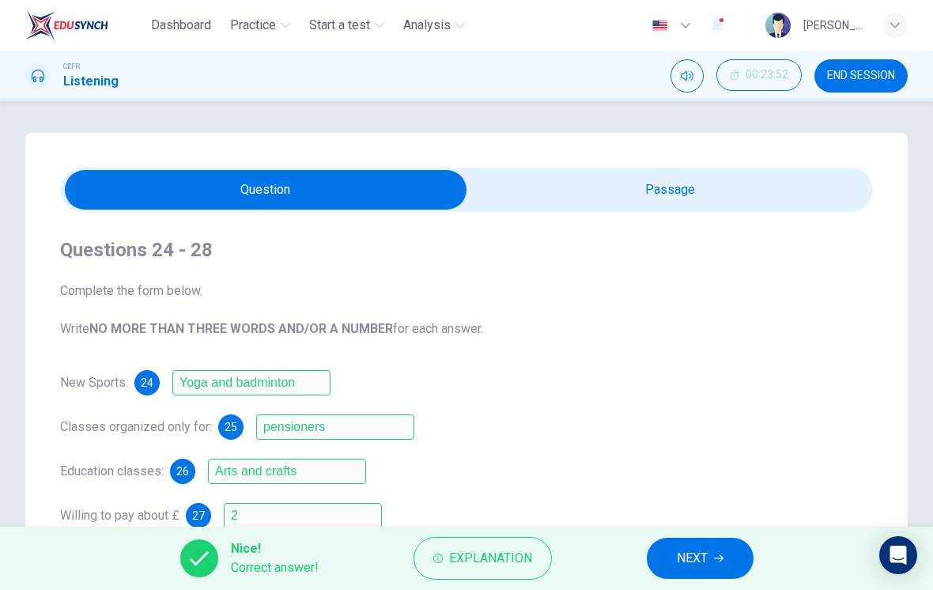
click at [688, 561] on span "NEXT" at bounding box center [692, 558] width 31 height 22
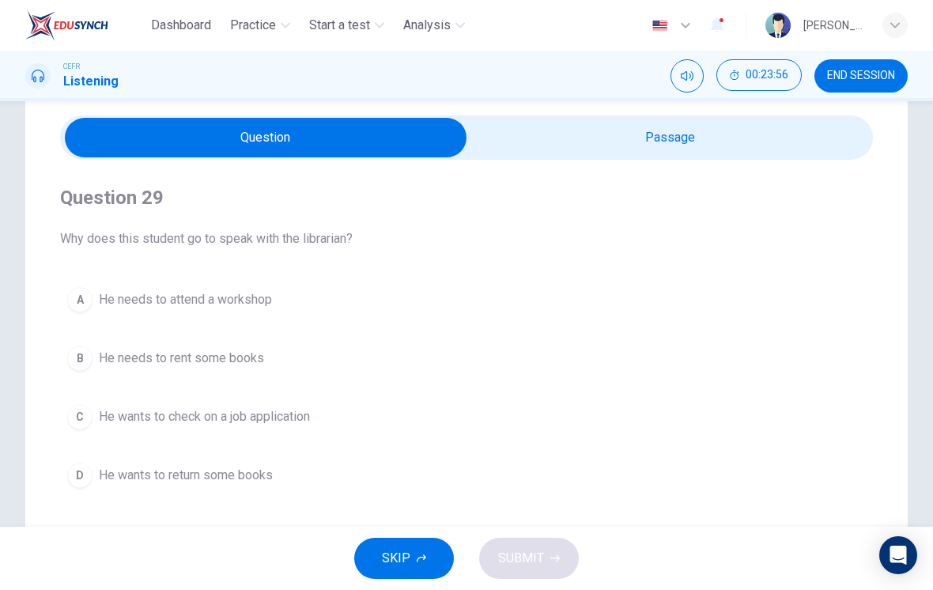
scroll to position [47, 0]
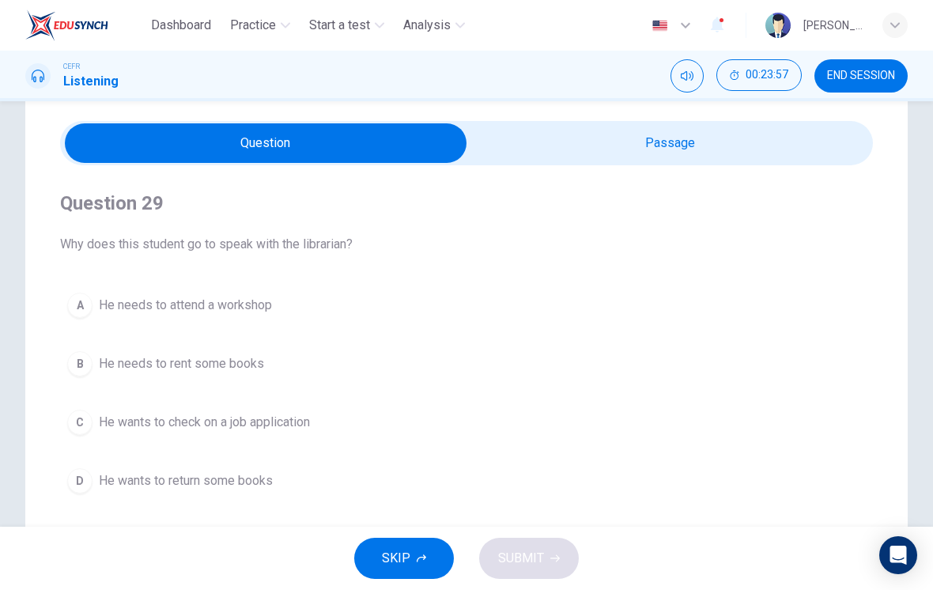
click at [715, 160] on input "checkbox" at bounding box center [265, 143] width 1219 height 40
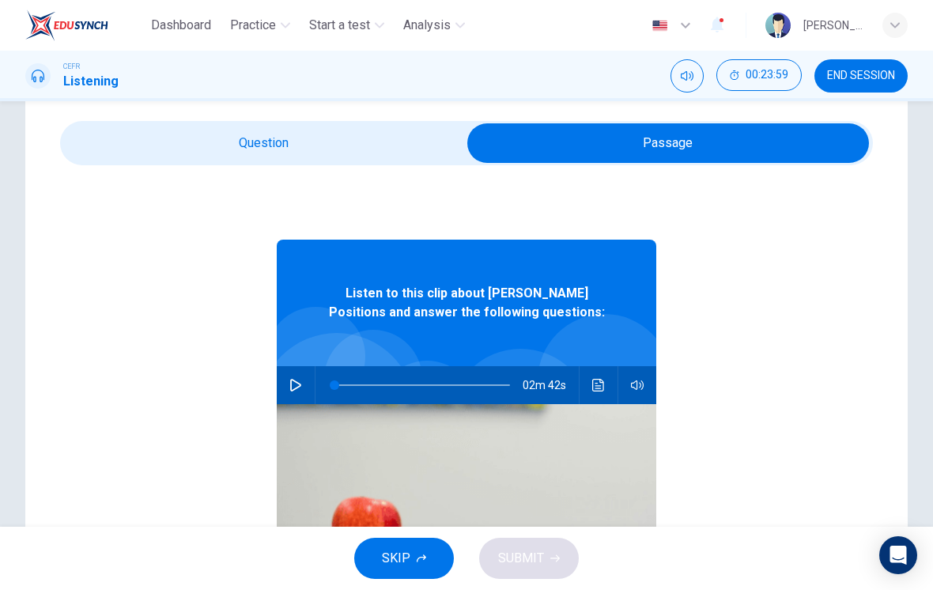
click at [345, 143] on input "checkbox" at bounding box center [668, 143] width 1219 height 40
checkbox input "false"
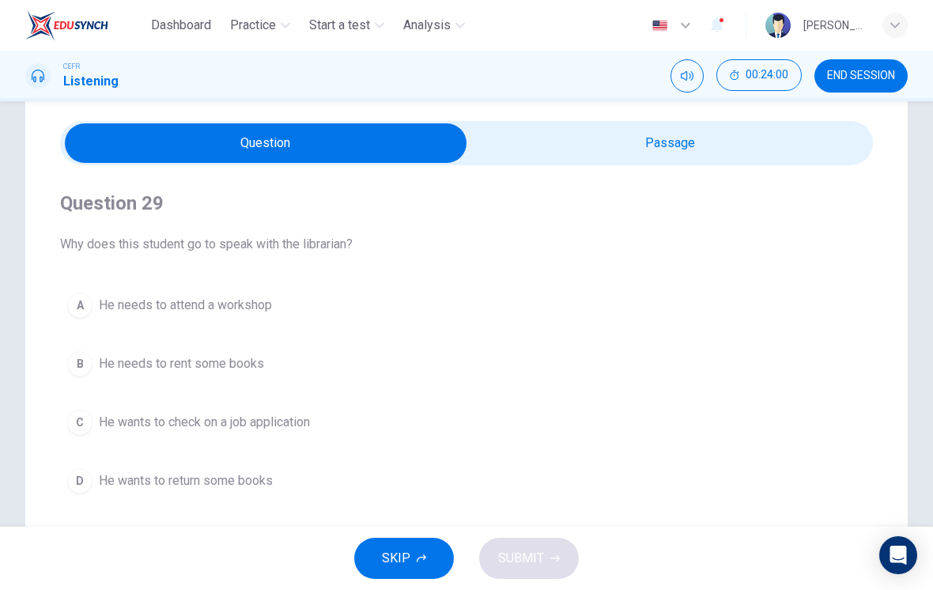
click at [284, 431] on span "He wants to check on a job application" at bounding box center [204, 422] width 211 height 19
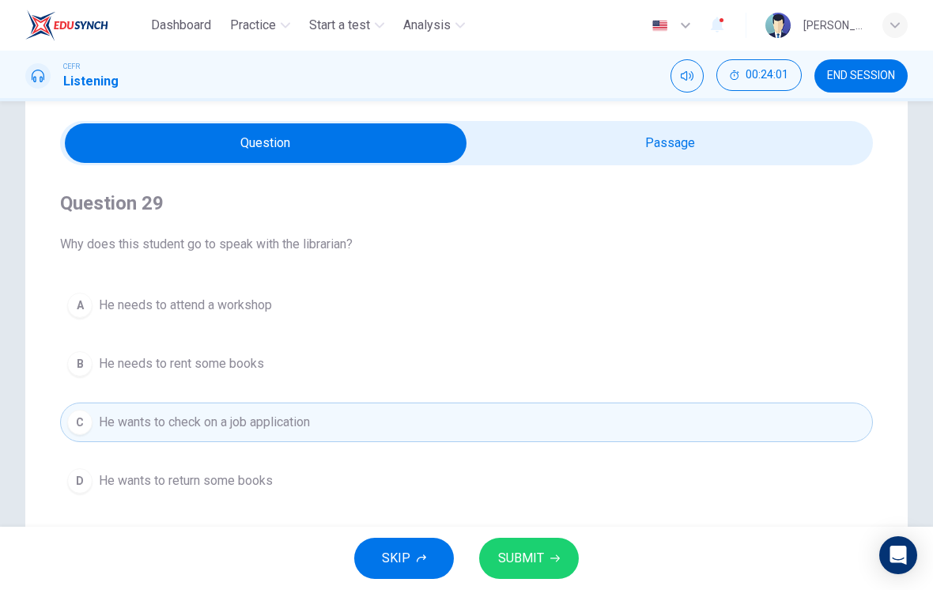
click at [536, 557] on span "SUBMIT" at bounding box center [521, 558] width 46 height 22
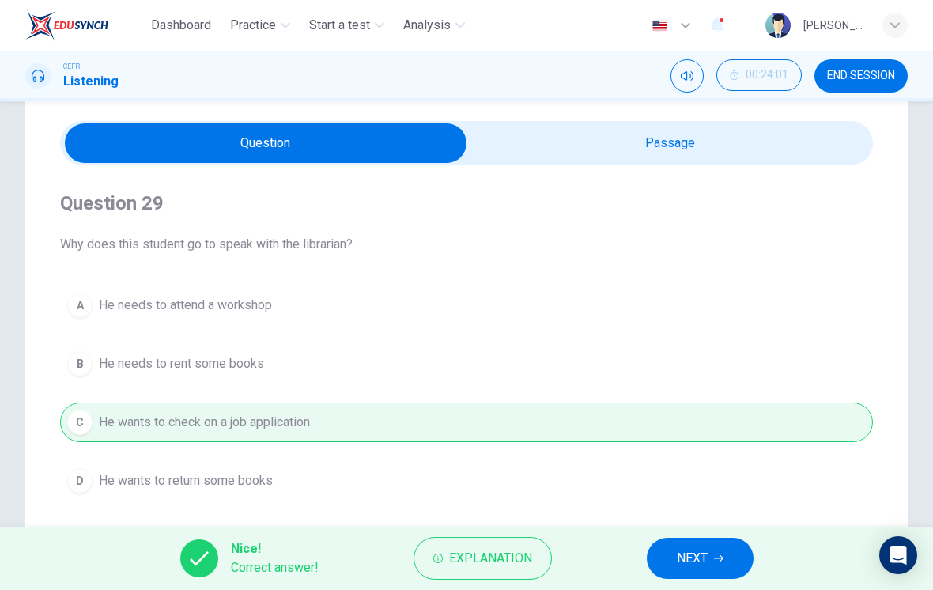
click at [678, 560] on span "NEXT" at bounding box center [692, 558] width 31 height 22
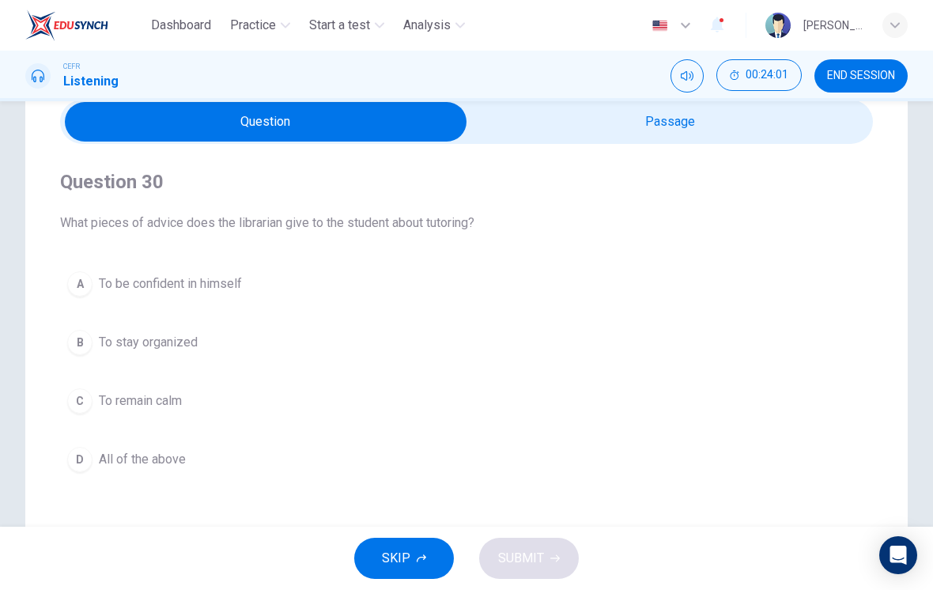
scroll to position [69, 0]
click at [166, 454] on span "All of the above" at bounding box center [142, 458] width 87 height 19
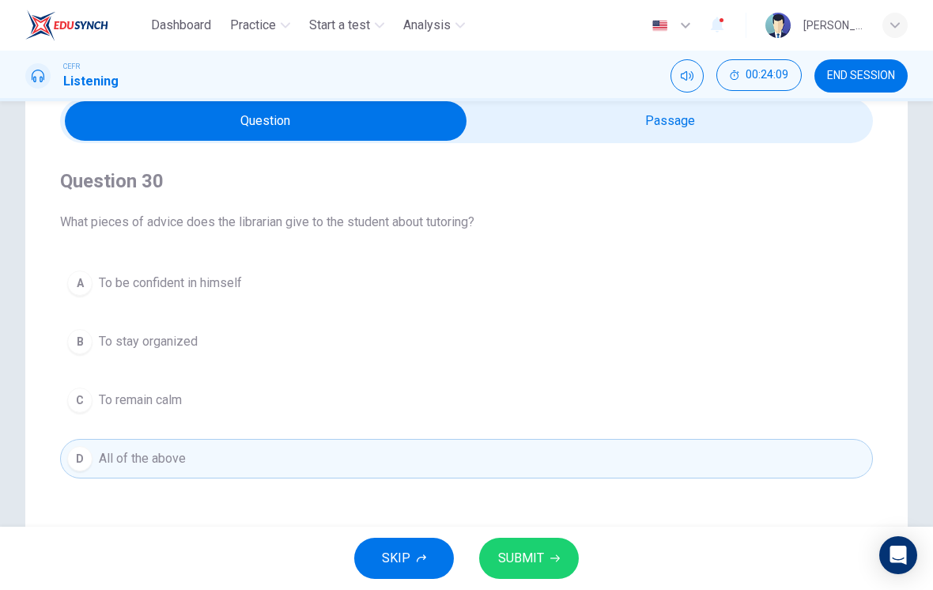
click at [534, 553] on span "SUBMIT" at bounding box center [521, 558] width 46 height 22
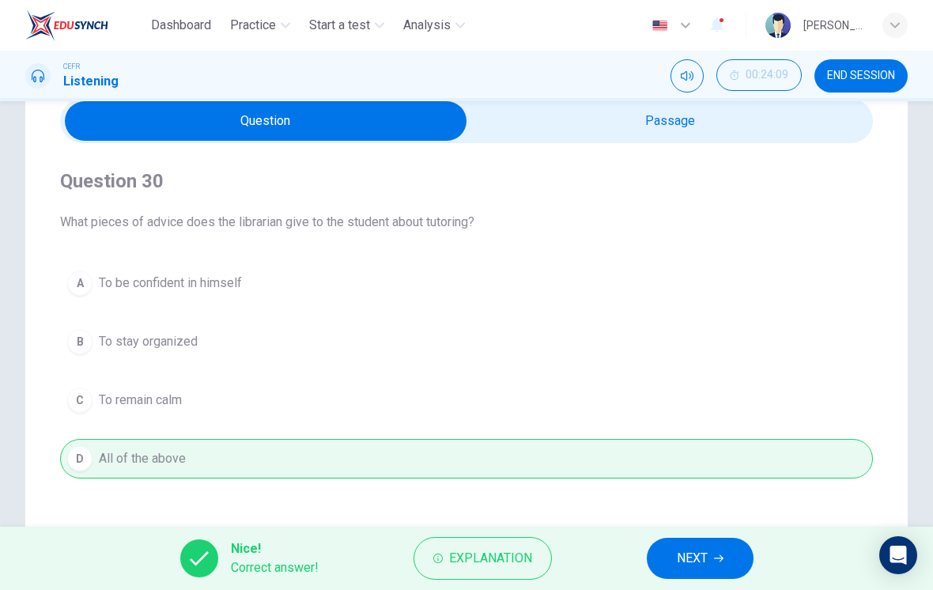
click at [681, 556] on span "NEXT" at bounding box center [692, 558] width 31 height 22
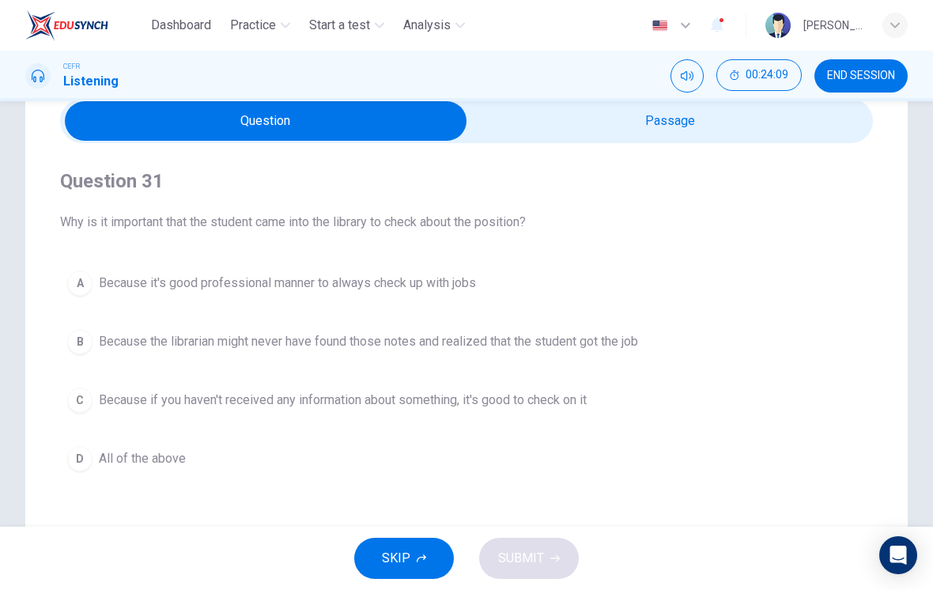
scroll to position [70, 0]
click at [473, 359] on button "B Because the librarian might never have found those notes and realized that th…" at bounding box center [466, 341] width 813 height 40
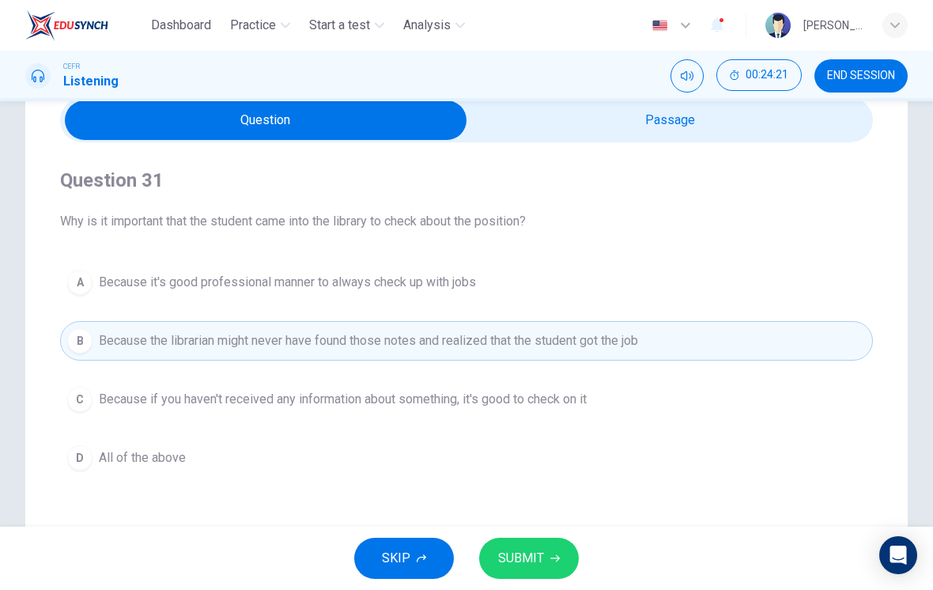
click at [546, 557] on button "SUBMIT" at bounding box center [529, 558] width 100 height 41
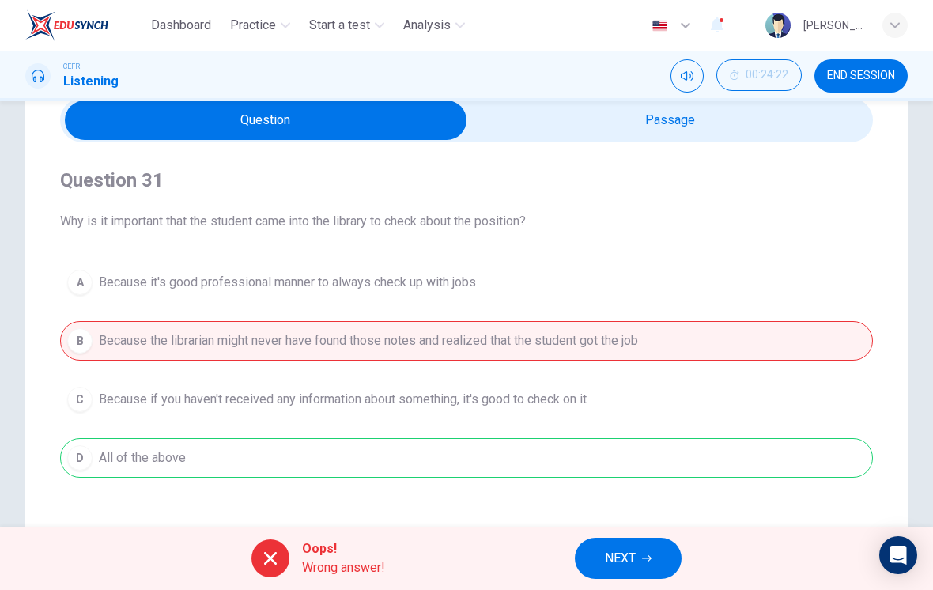
click at [621, 559] on span "NEXT" at bounding box center [620, 558] width 31 height 22
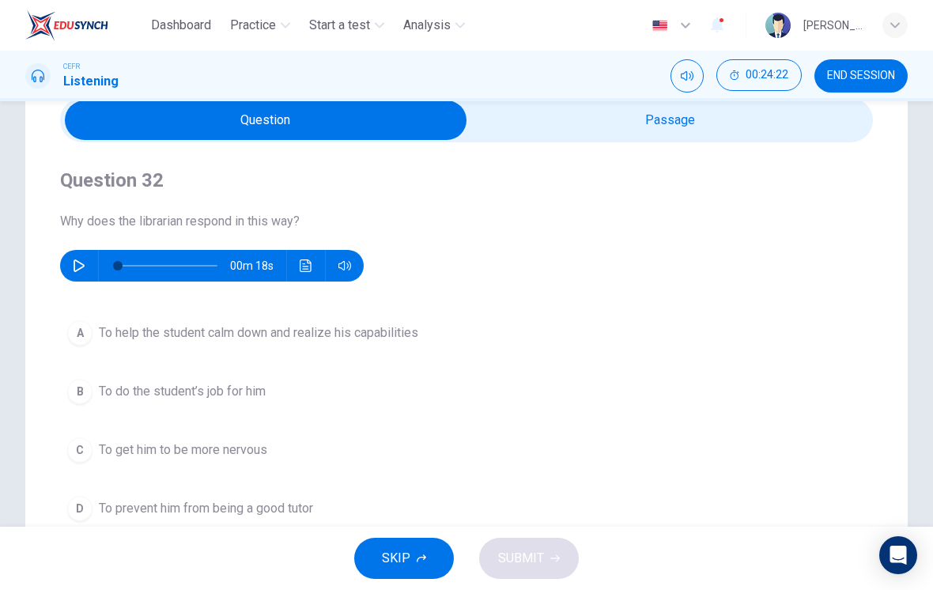
scroll to position [124, 0]
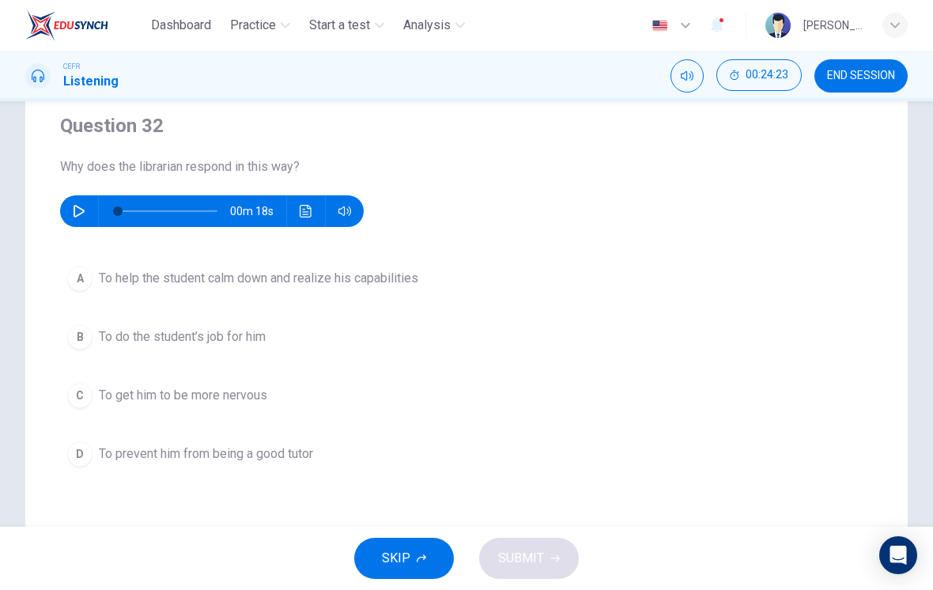
click at [72, 220] on button "button" at bounding box center [78, 211] width 25 height 32
click at [330, 281] on span "To help the student calm down and realize his capabilities" at bounding box center [258, 278] width 319 height 19
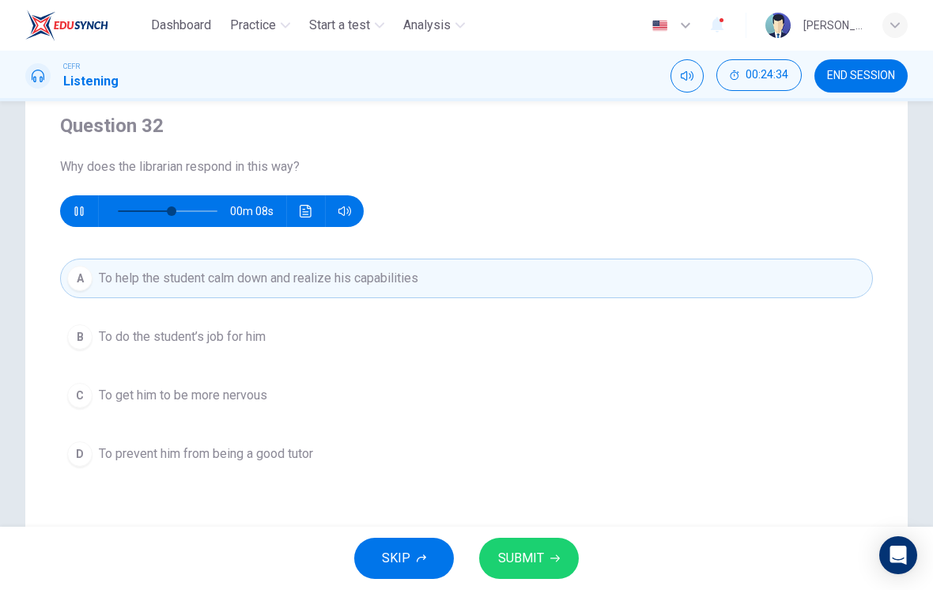
click at [530, 549] on span "SUBMIT" at bounding box center [521, 558] width 46 height 22
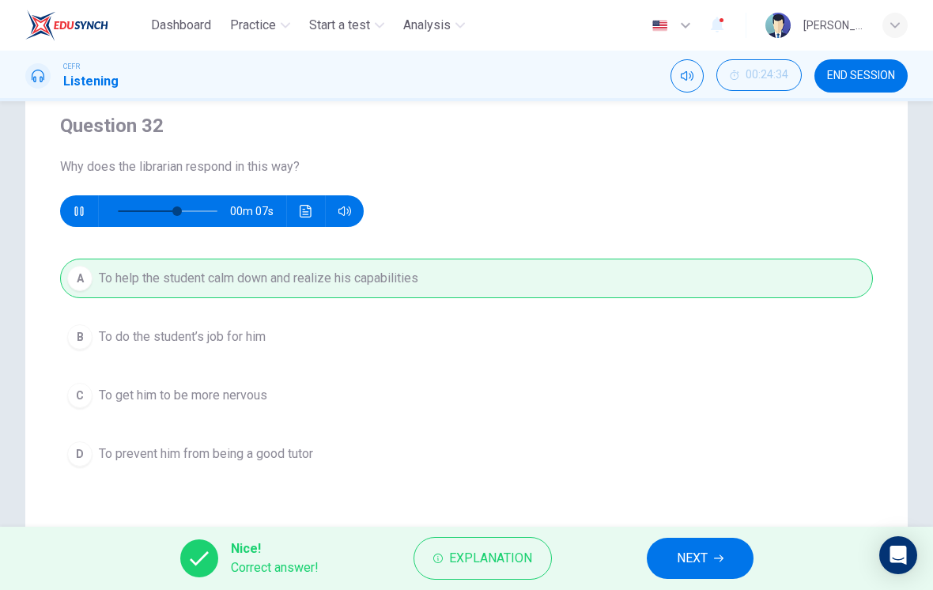
click at [700, 556] on span "NEXT" at bounding box center [692, 558] width 31 height 22
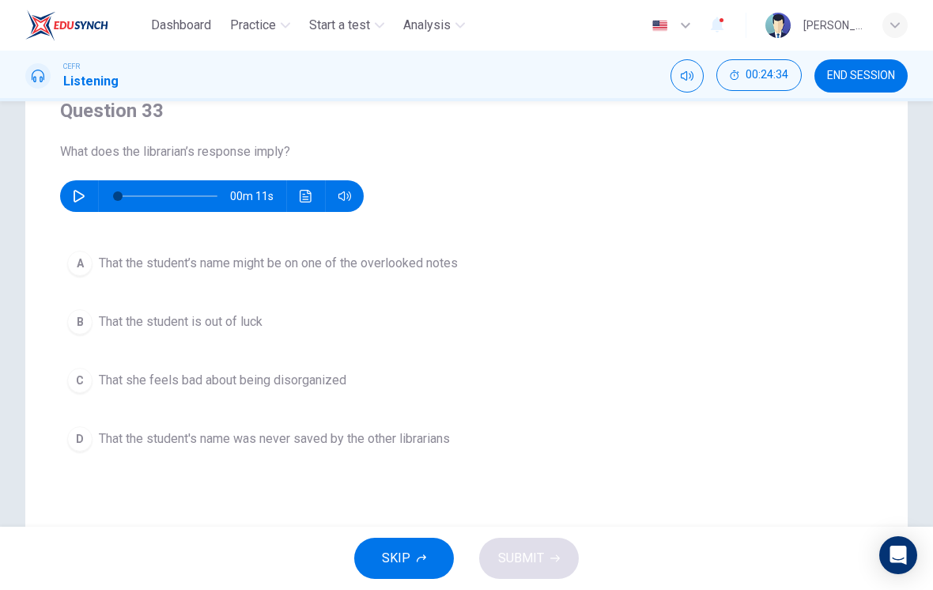
scroll to position [142, 0]
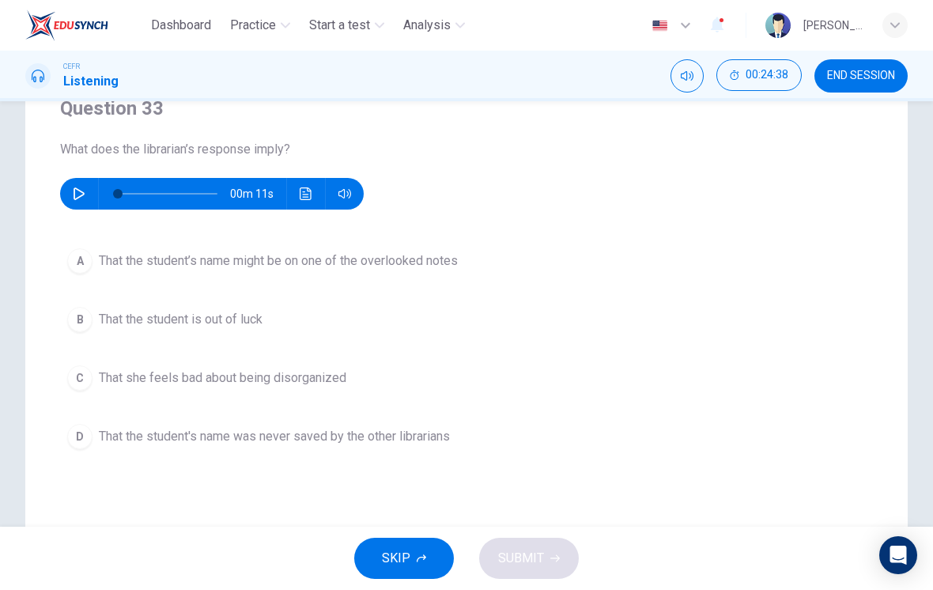
click at [77, 198] on icon "button" at bounding box center [79, 193] width 13 height 13
type input "0"
click at [236, 278] on button "A That the student’s name might be on one of the overlooked notes" at bounding box center [466, 261] width 813 height 40
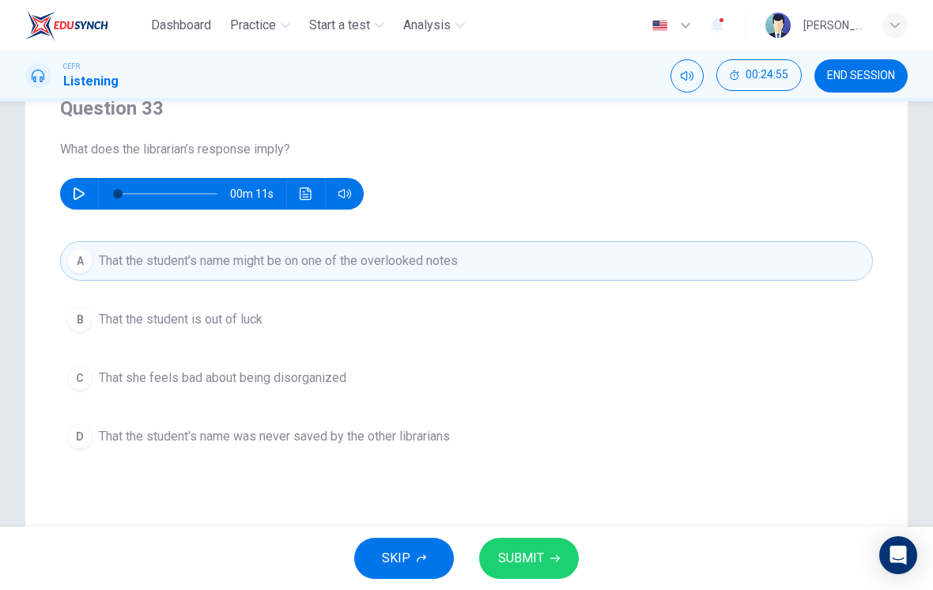
click at [542, 557] on span "SUBMIT" at bounding box center [521, 558] width 46 height 22
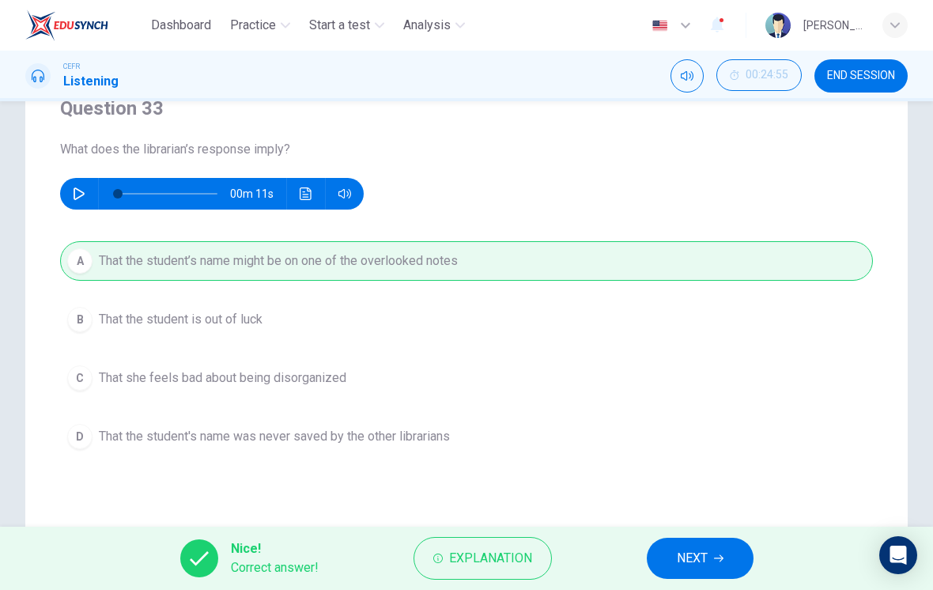
click at [703, 559] on span "NEXT" at bounding box center [692, 558] width 31 height 22
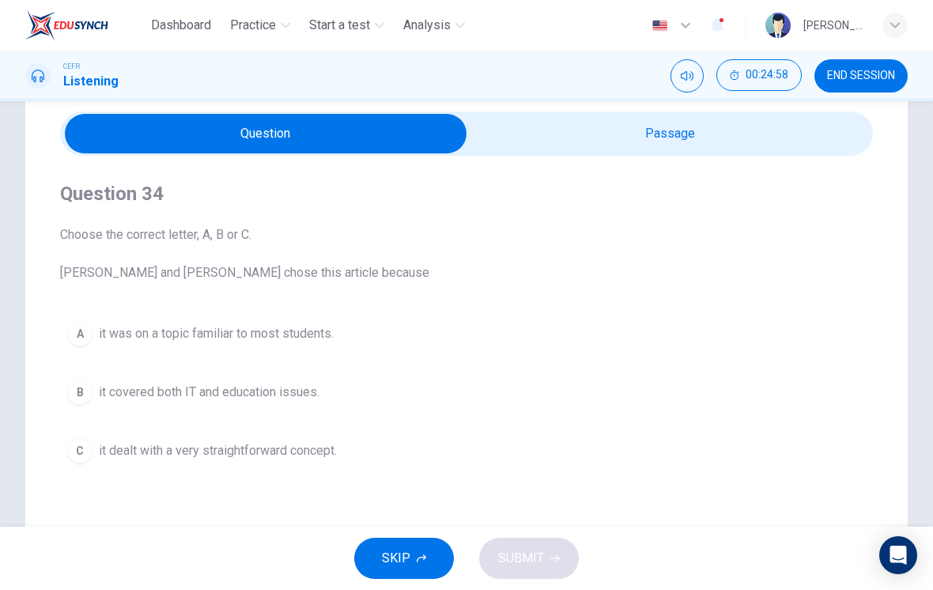
scroll to position [43, 0]
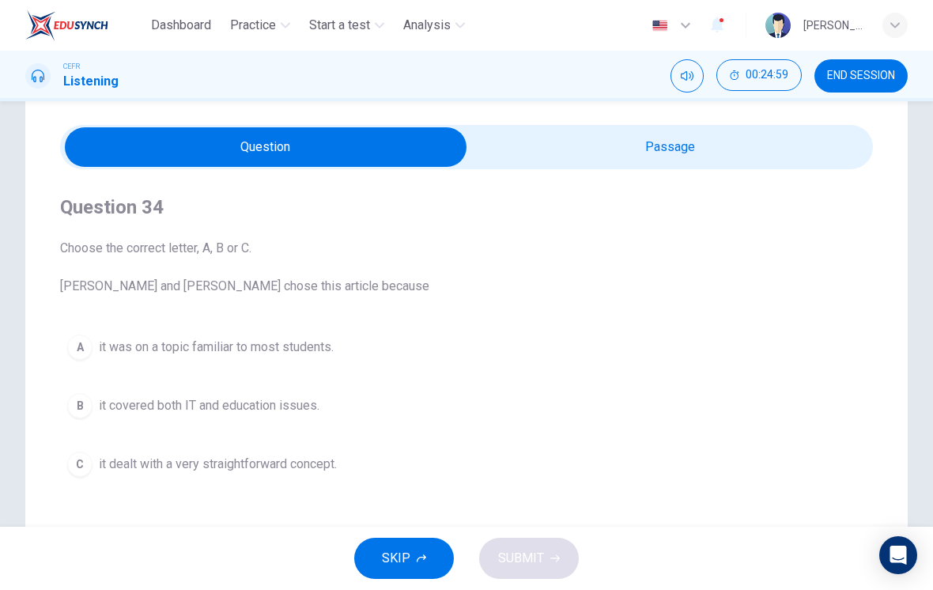
click at [715, 166] on input "checkbox" at bounding box center [265, 147] width 1219 height 40
checkbox input "true"
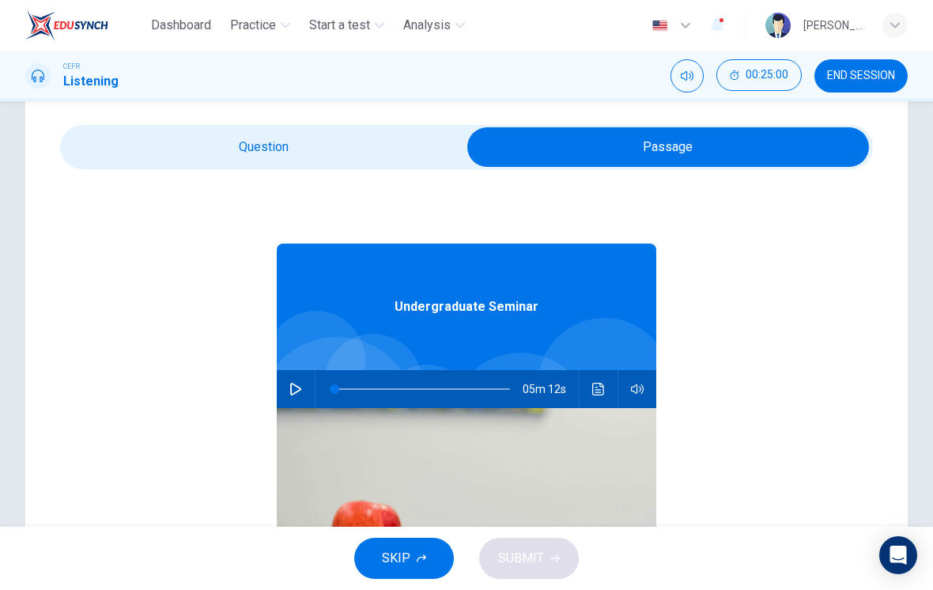
click at [300, 386] on icon "button" at bounding box center [295, 389] width 13 height 13
type input "2"
click at [366, 146] on input "checkbox" at bounding box center [668, 147] width 1219 height 40
checkbox input "false"
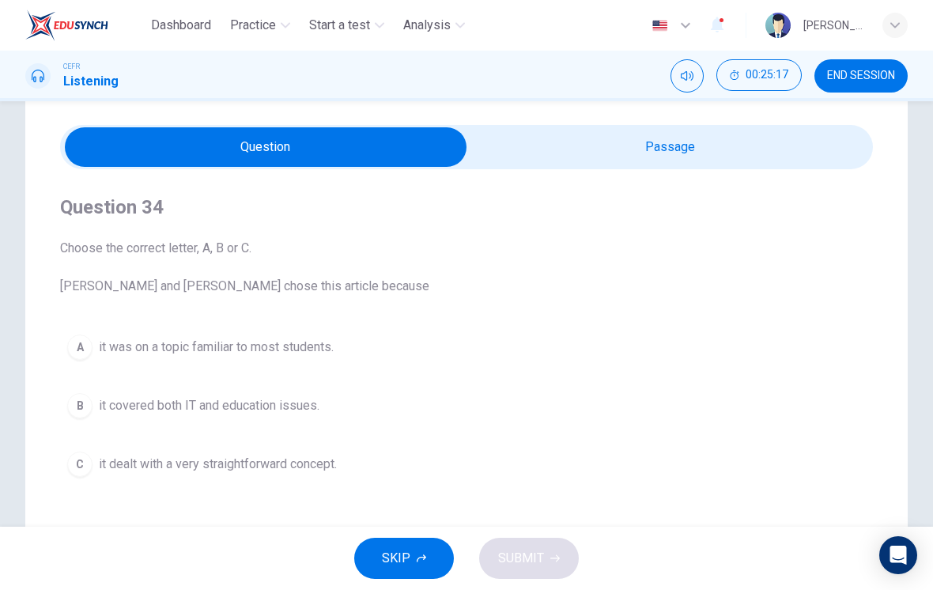
type input "5"
click at [713, 158] on input "checkbox" at bounding box center [265, 147] width 1219 height 40
checkbox input "true"
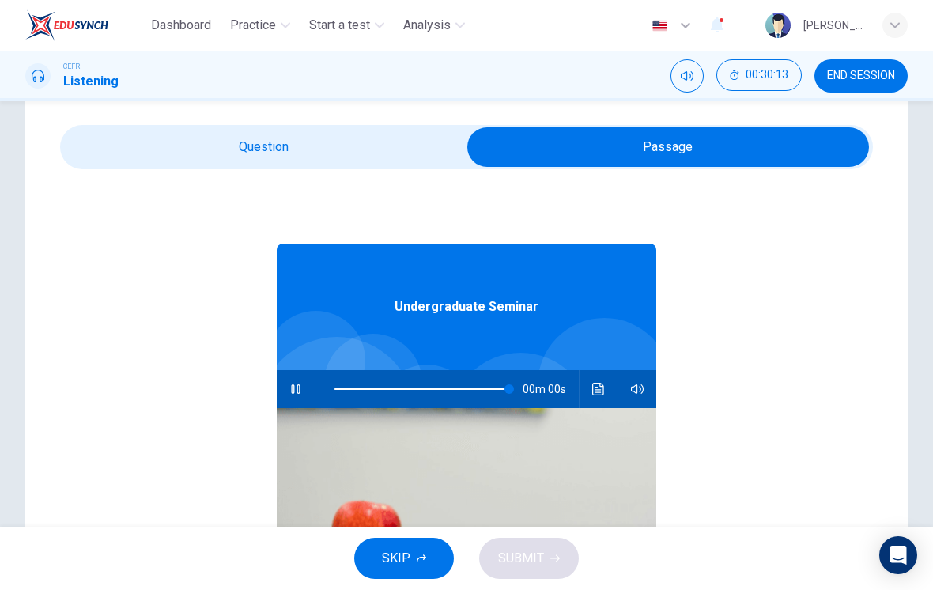
type input "0"
click at [232, 165] on input "checkbox" at bounding box center [668, 147] width 1219 height 40
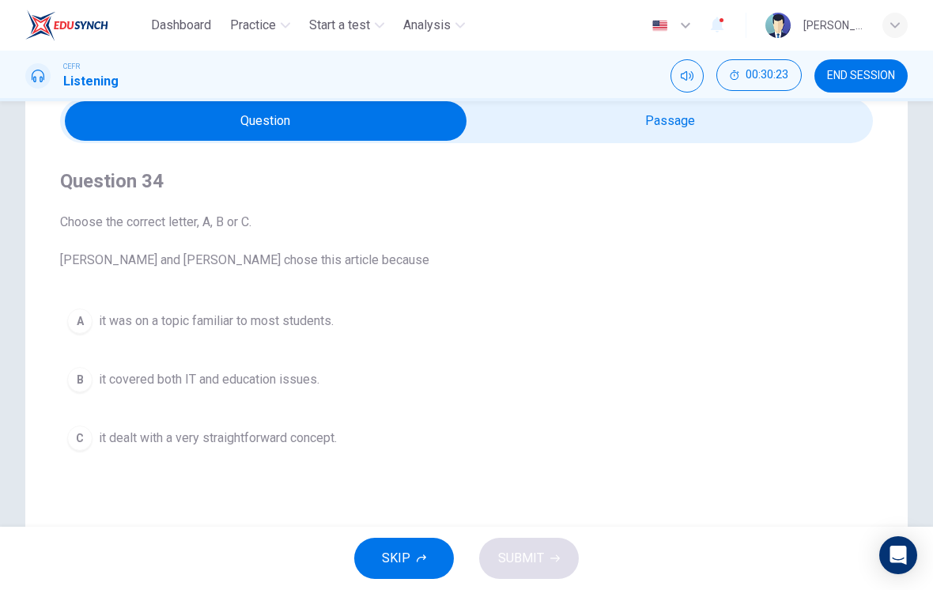
scroll to position [73, 0]
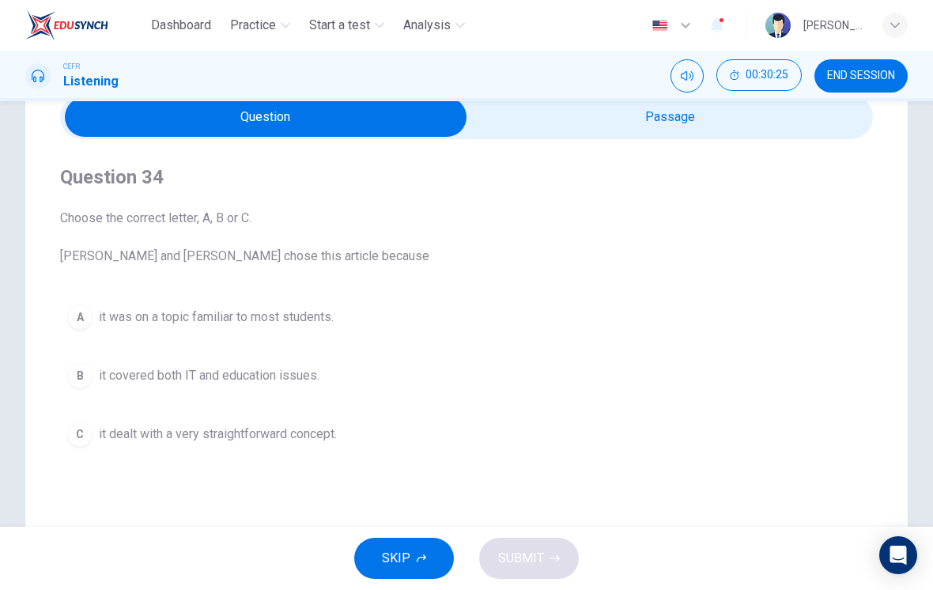
click at [85, 319] on div "A" at bounding box center [79, 316] width 25 height 25
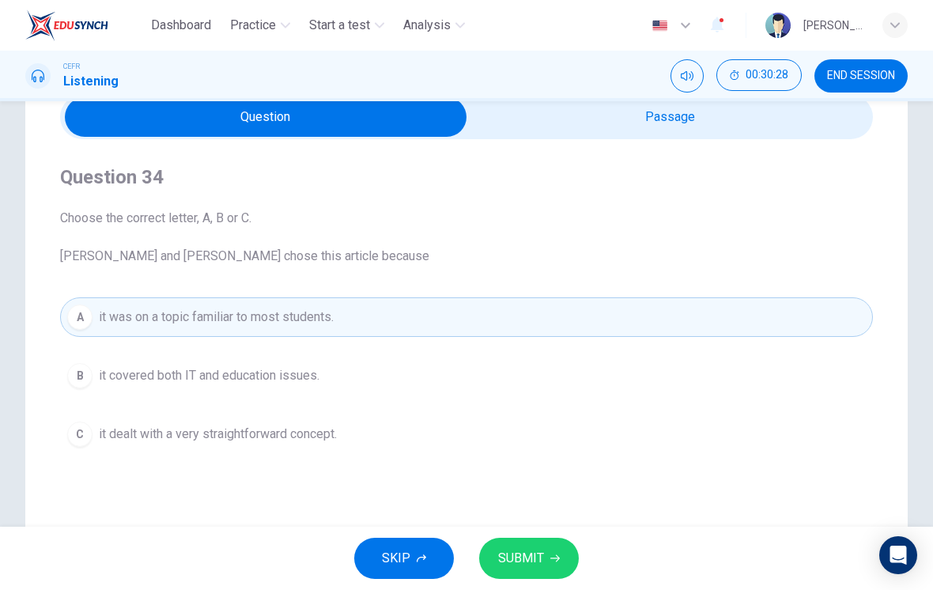
click at [561, 553] on button "SUBMIT" at bounding box center [529, 558] width 100 height 41
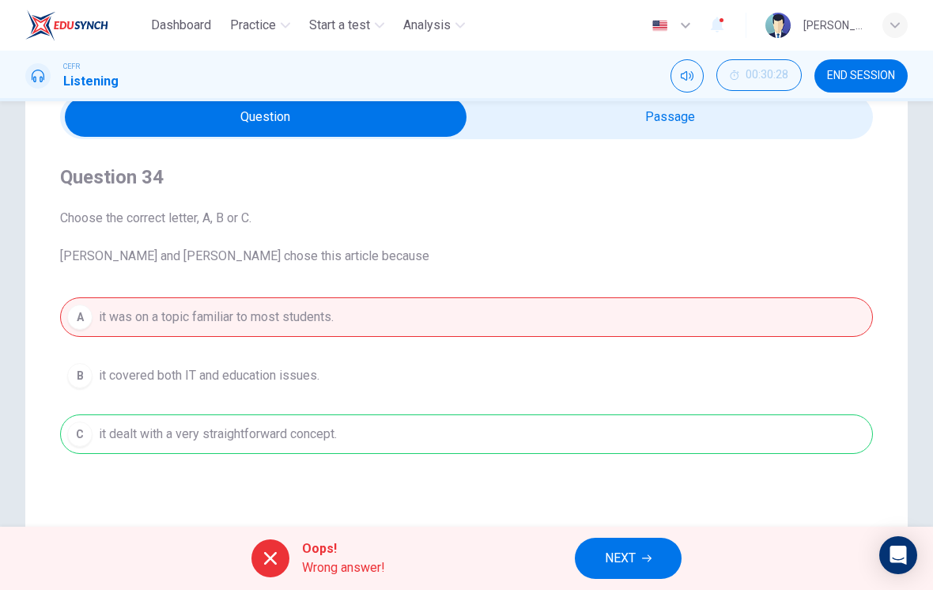
scroll to position [37, 0]
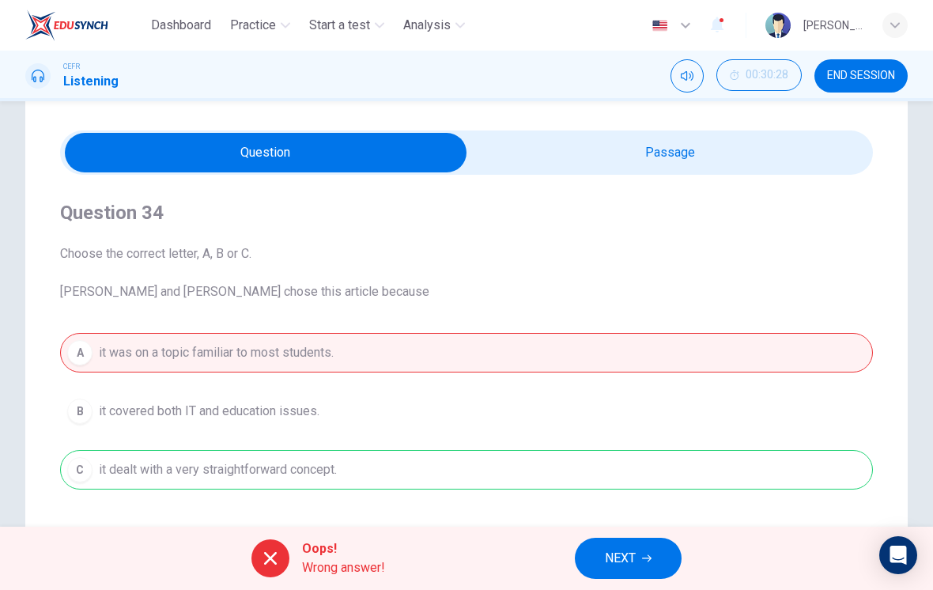
click at [768, 157] on input "checkbox" at bounding box center [265, 153] width 1219 height 40
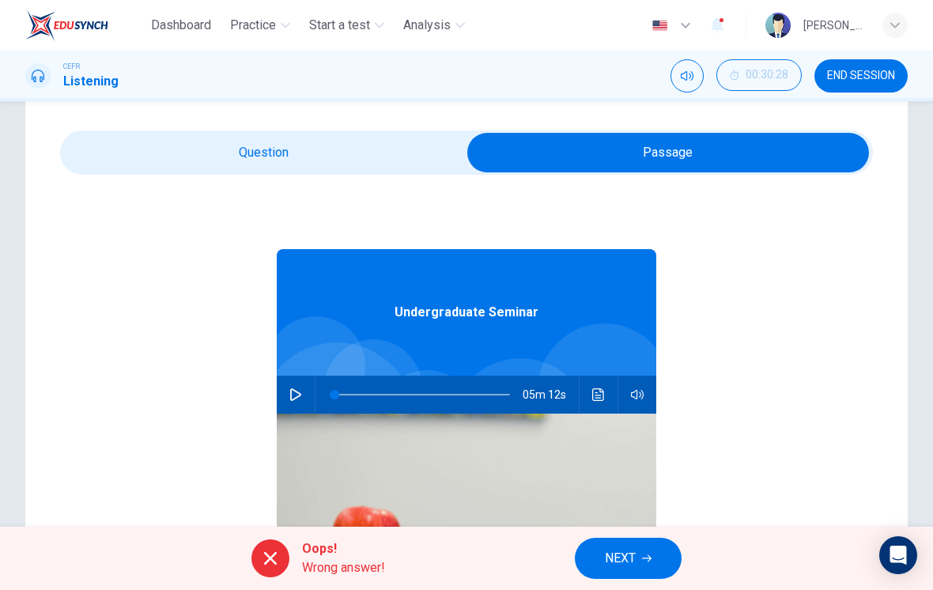
click at [594, 400] on icon "Click to see the audio transcription" at bounding box center [598, 394] width 12 height 13
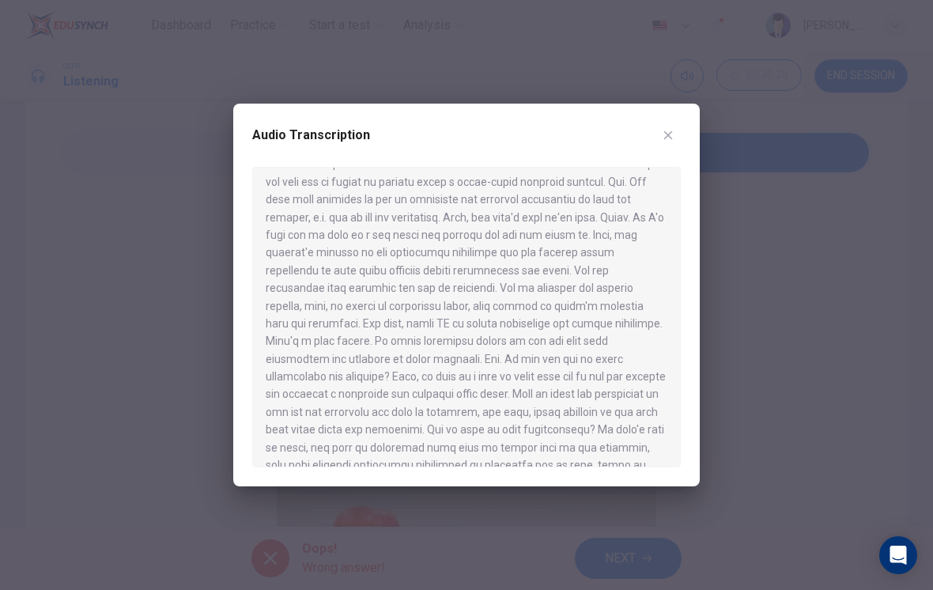
scroll to position [44, 0]
click at [658, 142] on button "button" at bounding box center [667, 135] width 25 height 25
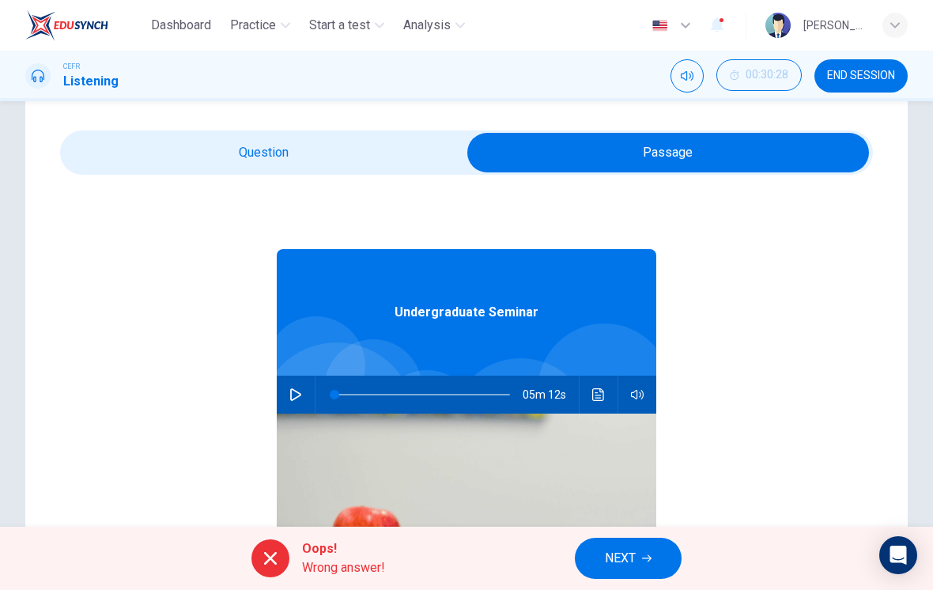
click at [160, 168] on input "checkbox" at bounding box center [668, 153] width 1219 height 40
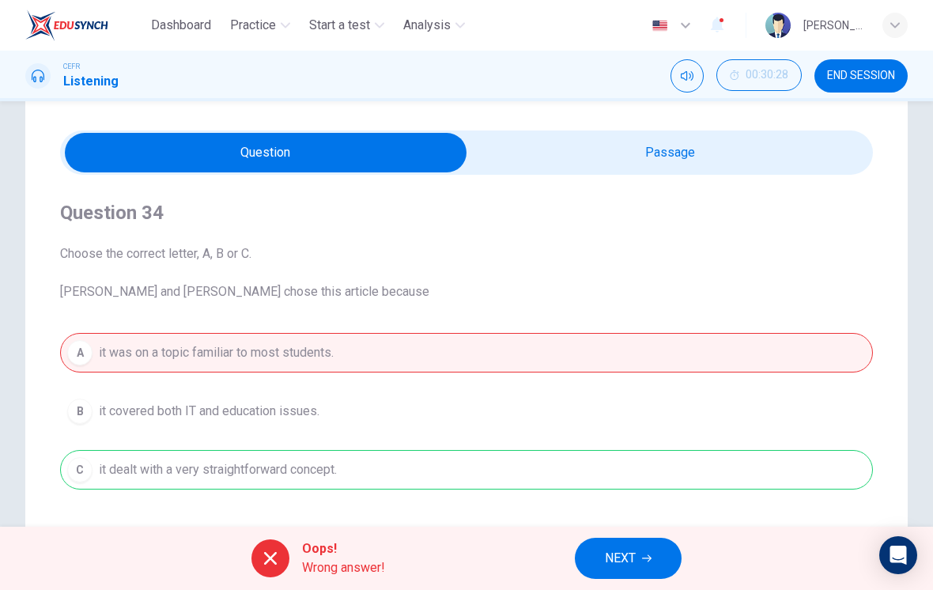
click at [738, 154] on input "checkbox" at bounding box center [265, 153] width 1219 height 40
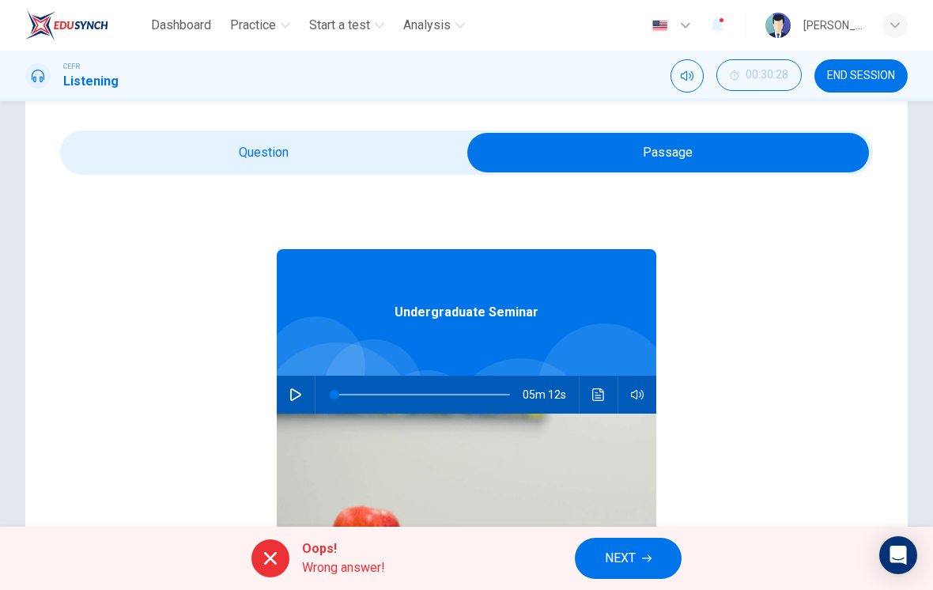
click at [225, 172] on input "checkbox" at bounding box center [668, 153] width 1219 height 40
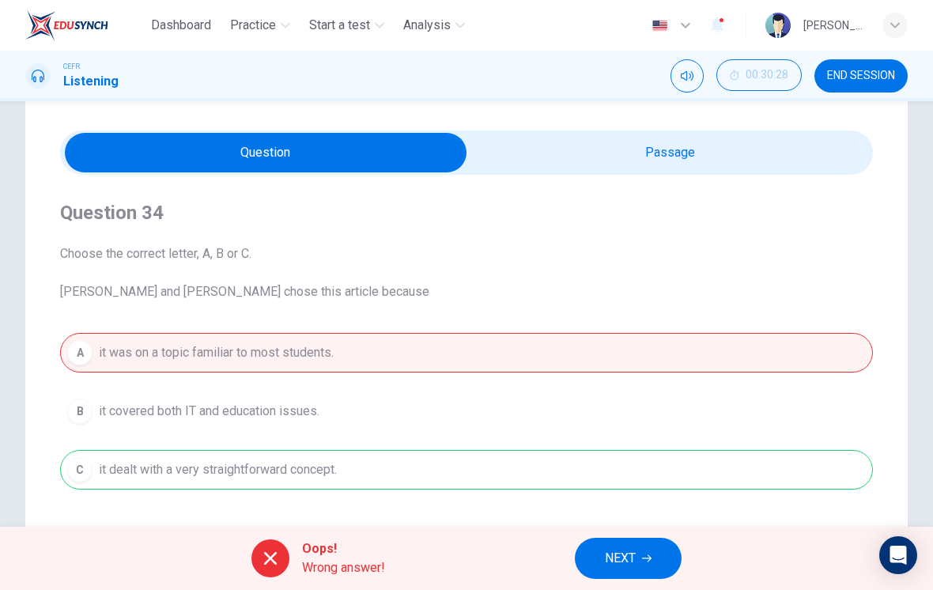
click at [632, 576] on button "NEXT" at bounding box center [628, 558] width 107 height 41
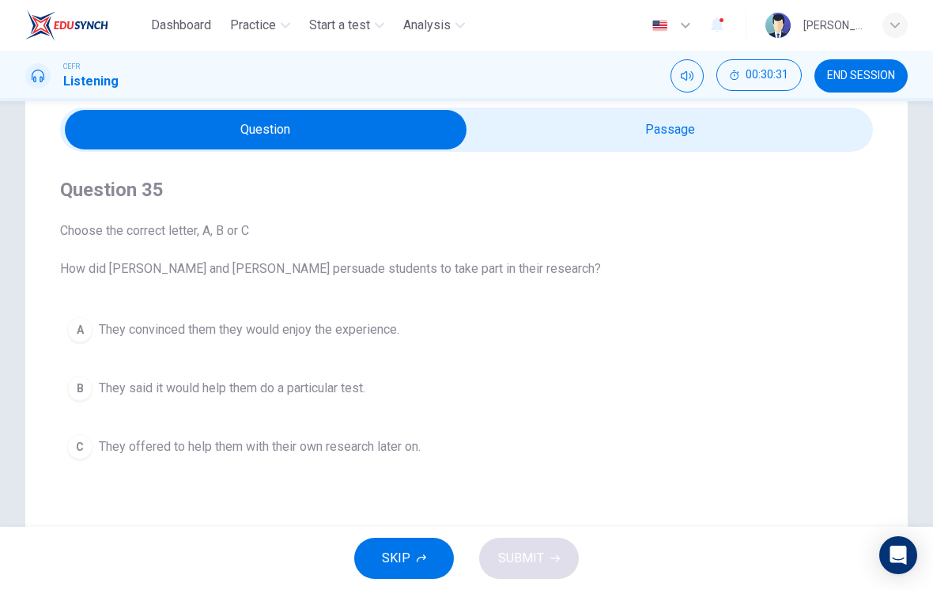
scroll to position [61, 0]
click at [75, 391] on div "B" at bounding box center [79, 387] width 25 height 25
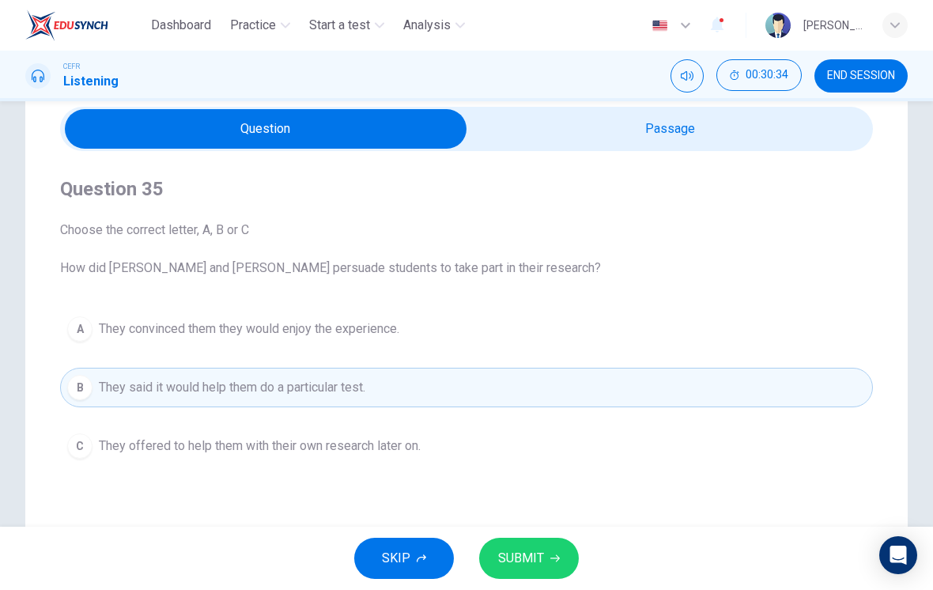
click at [548, 565] on button "SUBMIT" at bounding box center [529, 558] width 100 height 41
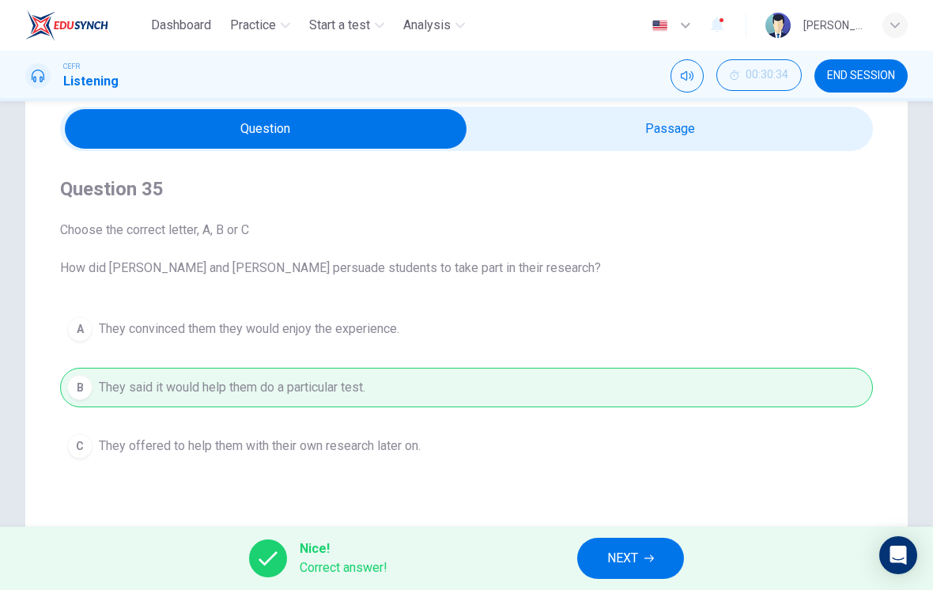
click at [652, 549] on button "NEXT" at bounding box center [630, 558] width 107 height 41
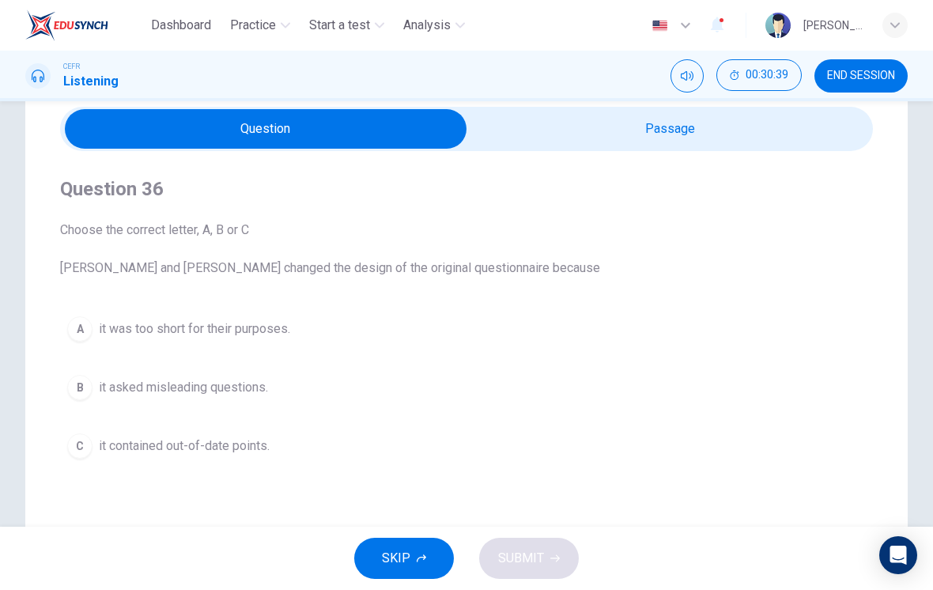
click at [81, 455] on div "C" at bounding box center [79, 445] width 25 height 25
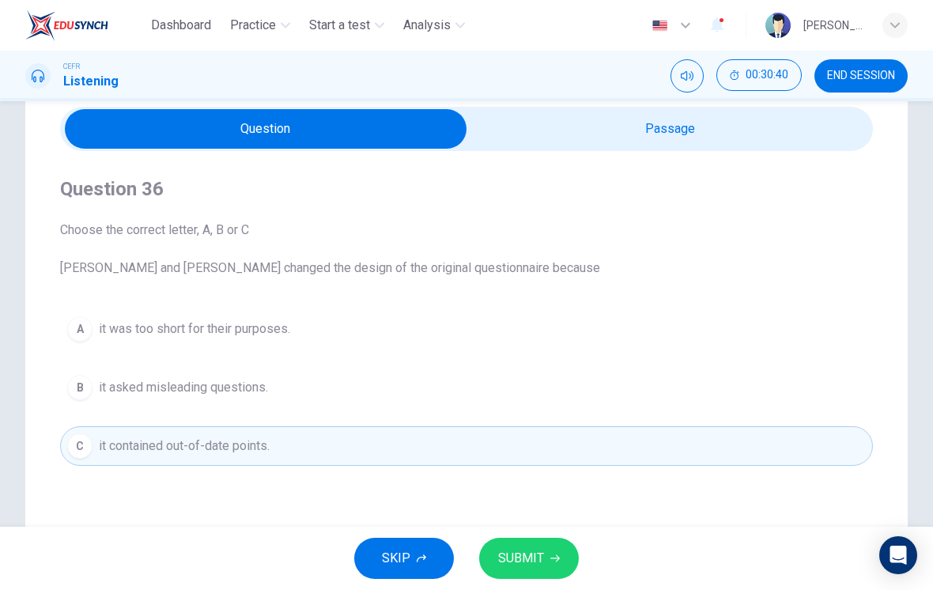
click at [553, 556] on icon "button" at bounding box center [554, 557] width 9 height 9
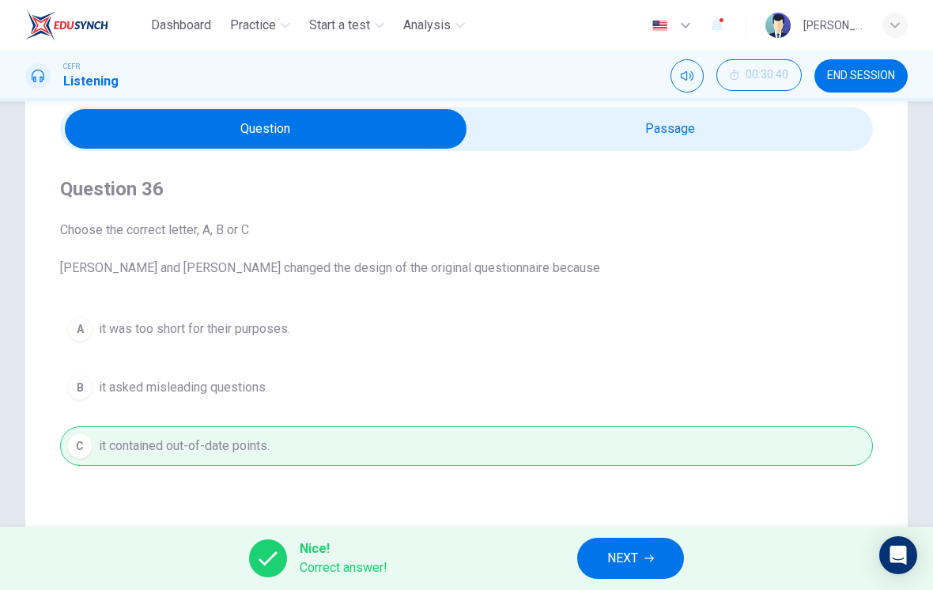
click at [629, 566] on span "NEXT" at bounding box center [622, 558] width 31 height 22
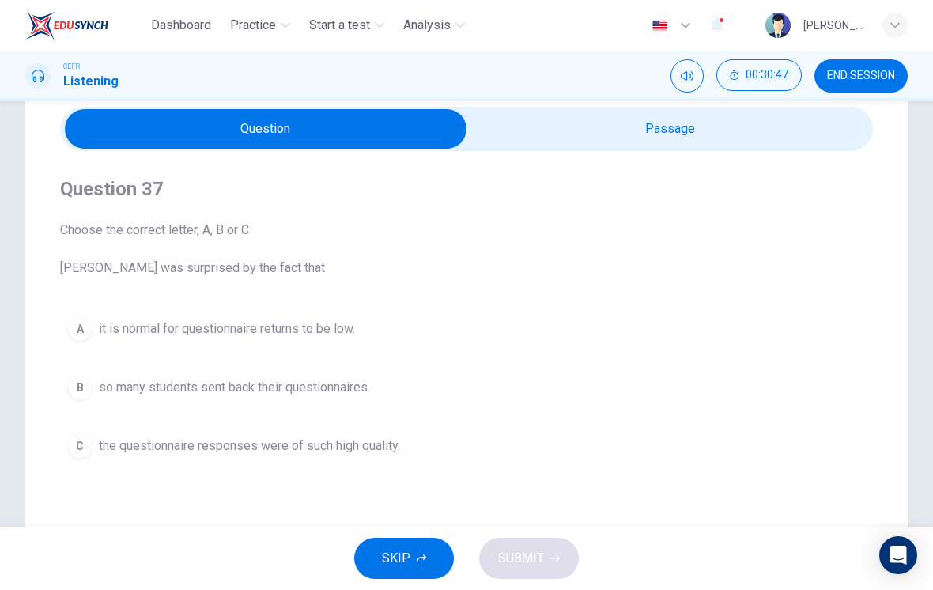
click at [74, 334] on div "A" at bounding box center [79, 328] width 25 height 25
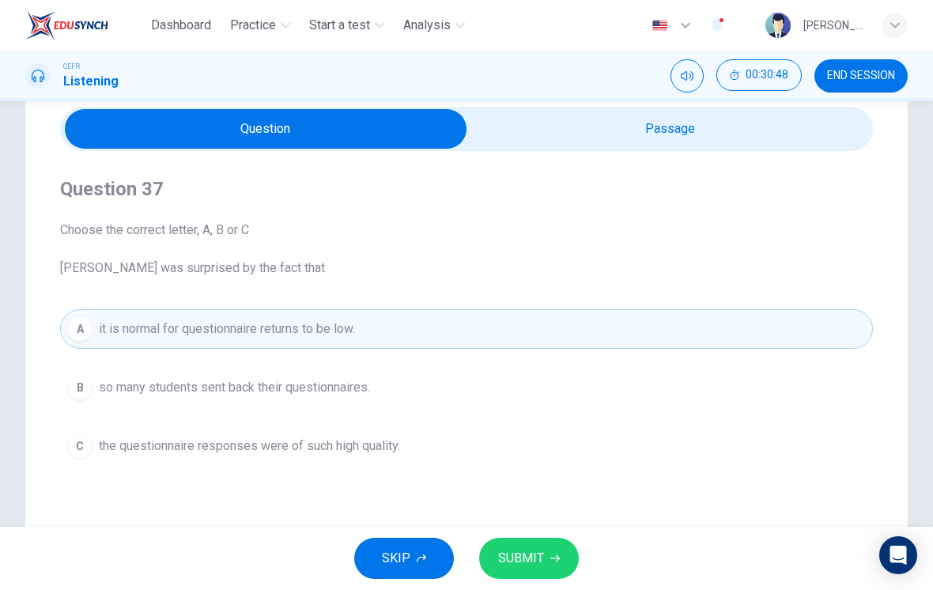
click at [550, 557] on icon "button" at bounding box center [554, 557] width 9 height 9
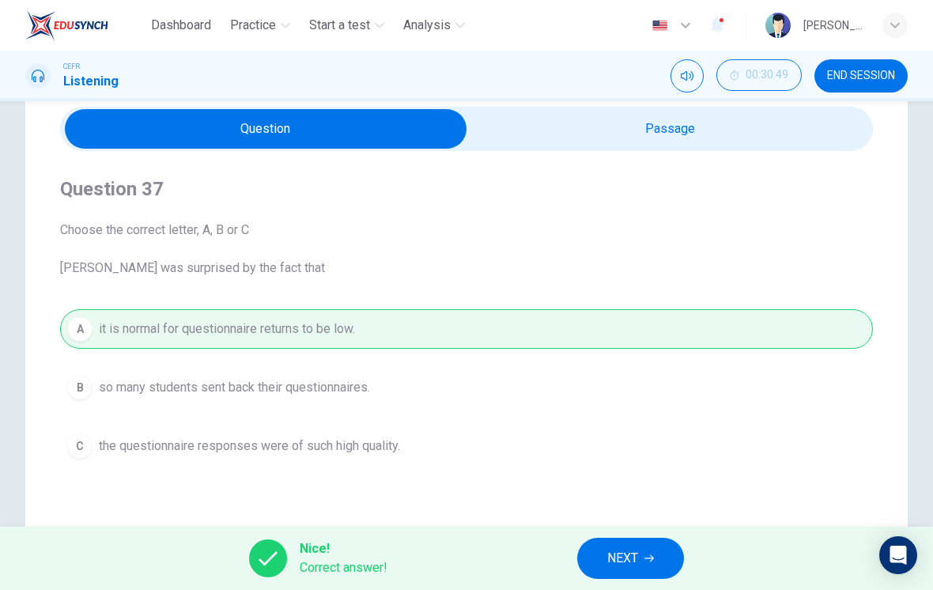
click at [638, 560] on span "NEXT" at bounding box center [622, 558] width 31 height 22
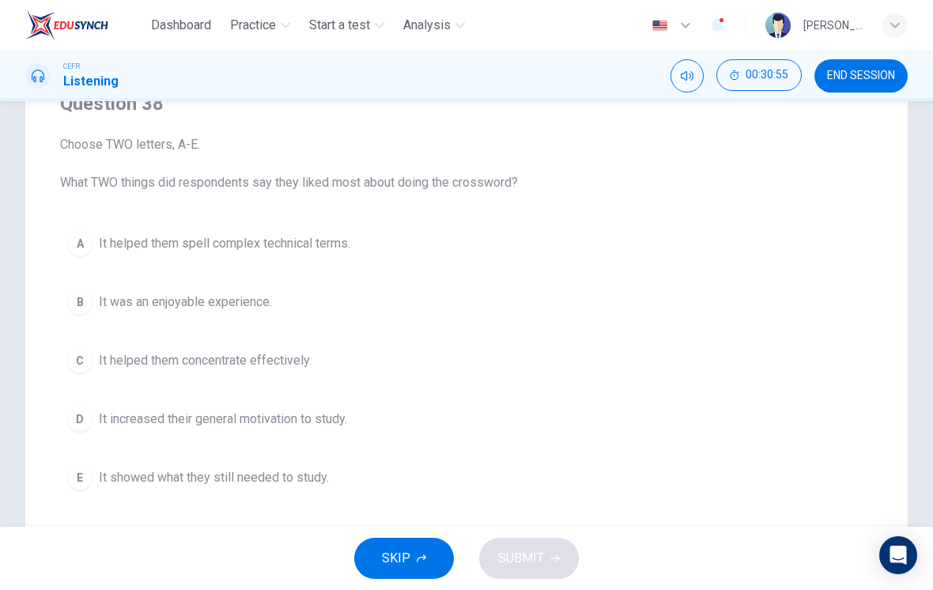
scroll to position [157, 0]
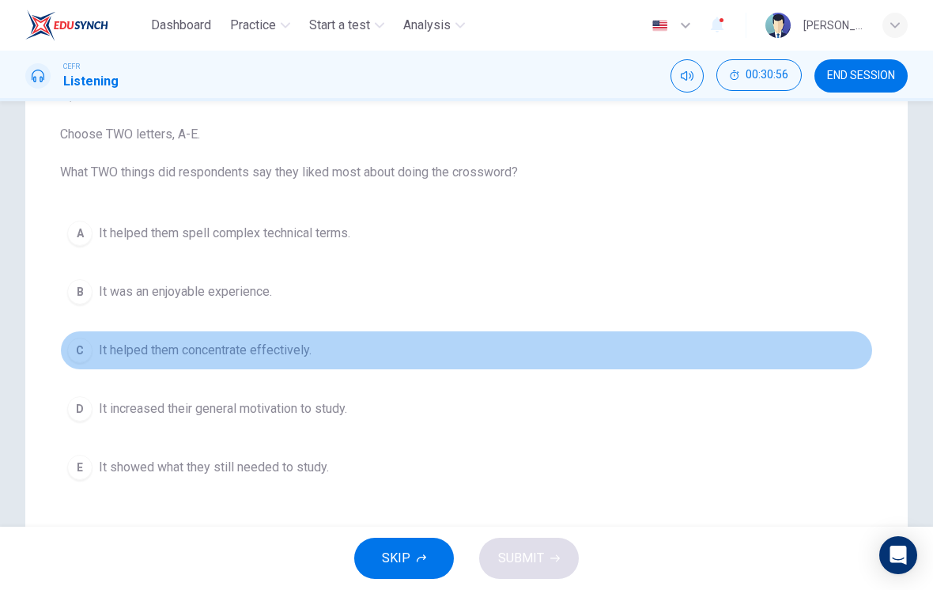
click at [72, 355] on div "C" at bounding box center [79, 350] width 25 height 25
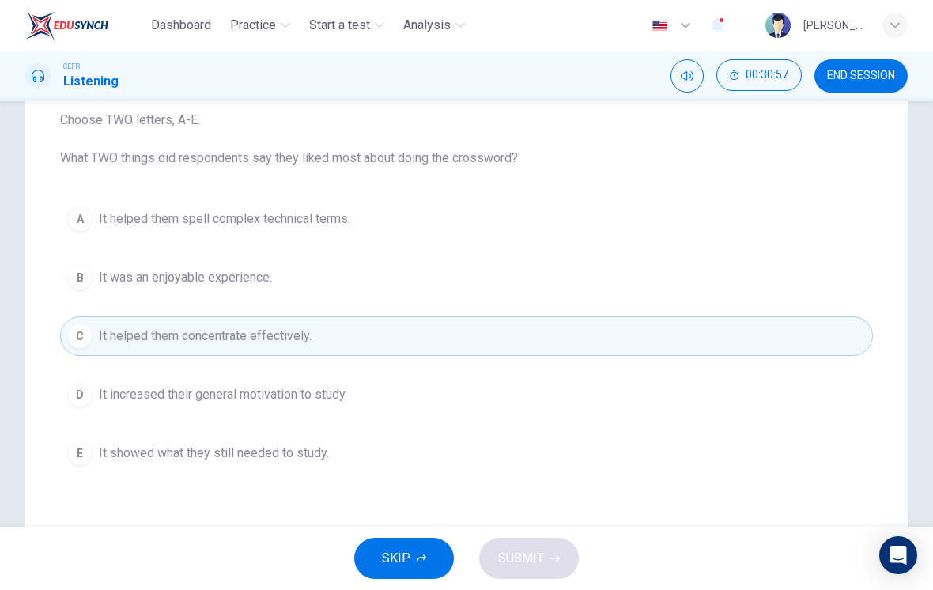
scroll to position [172, 0]
click at [119, 224] on span "It helped them spell complex technical terms." at bounding box center [224, 217] width 251 height 19
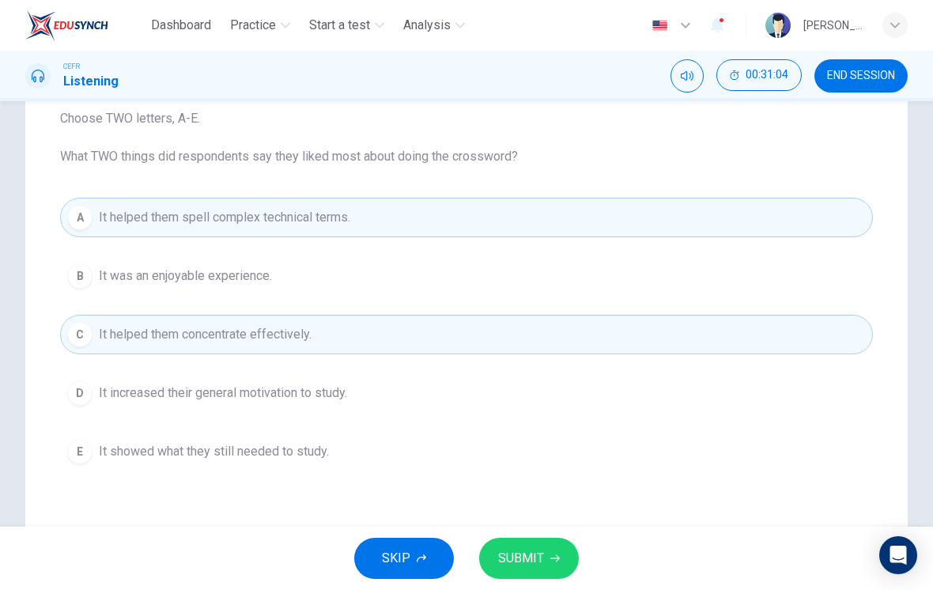
click at [544, 559] on button "SUBMIT" at bounding box center [529, 558] width 100 height 41
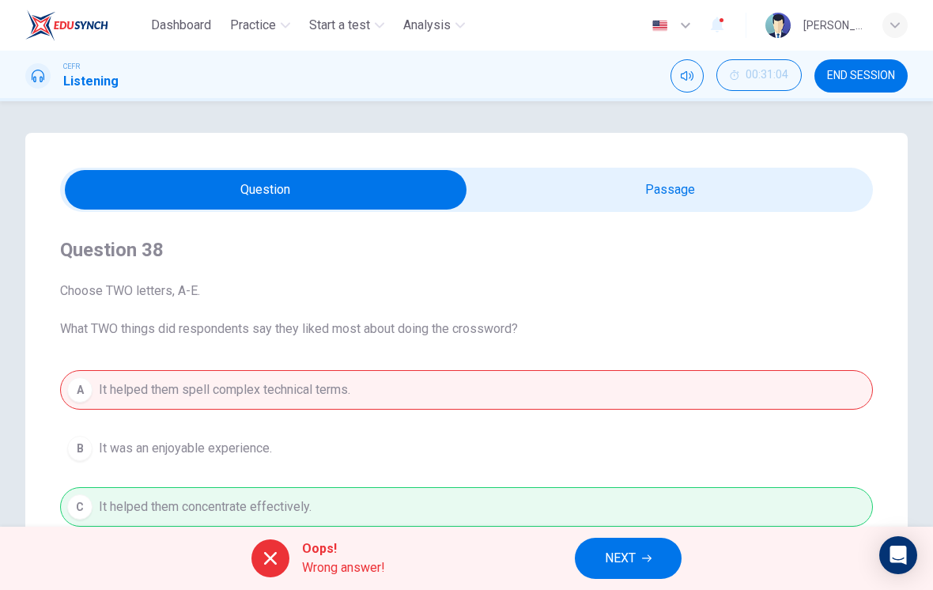
scroll to position [0, 0]
click at [718, 201] on input "checkbox" at bounding box center [265, 190] width 1219 height 40
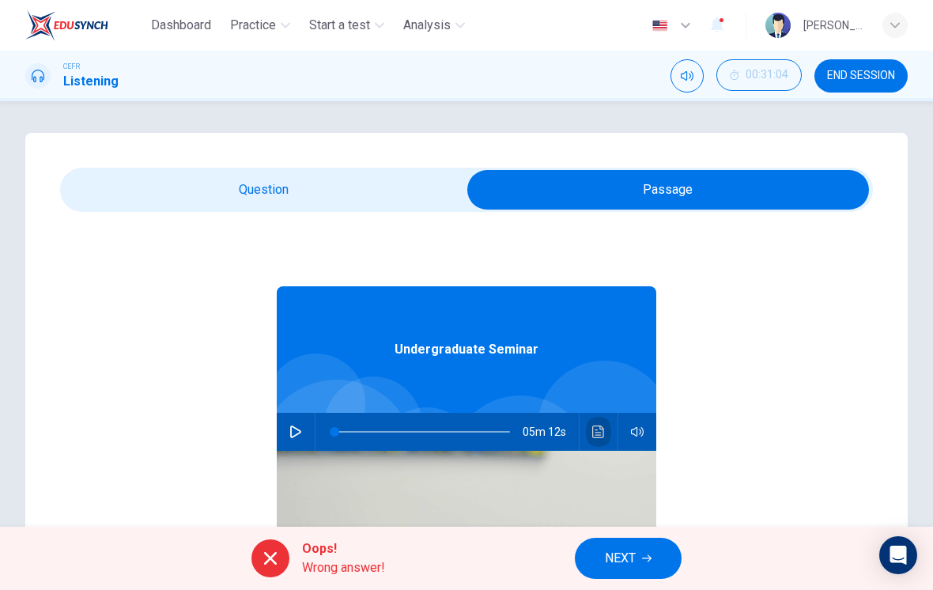
click at [595, 433] on icon "Click to see the audio transcription" at bounding box center [598, 431] width 13 height 13
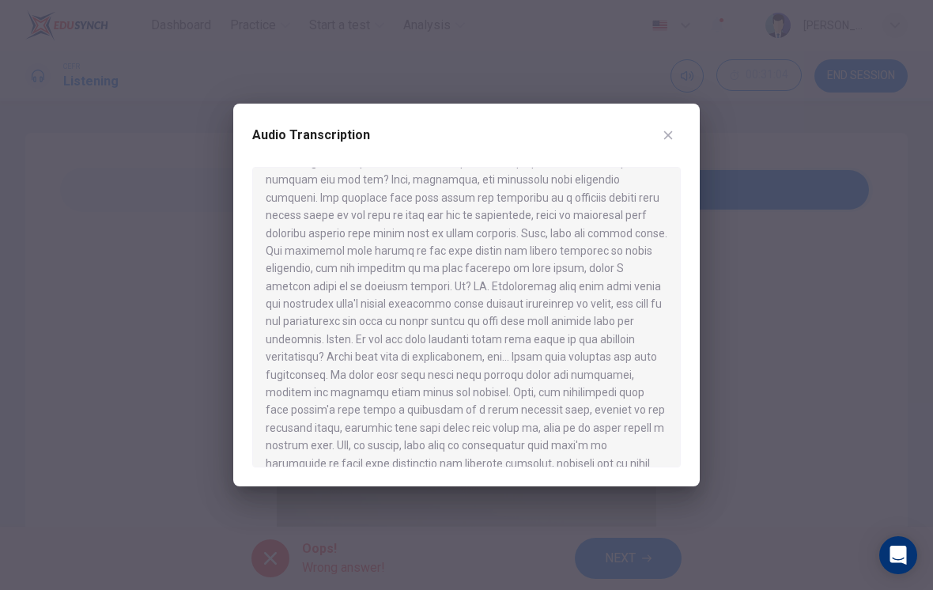
scroll to position [526, 0]
click at [667, 139] on icon "button" at bounding box center [668, 135] width 13 height 13
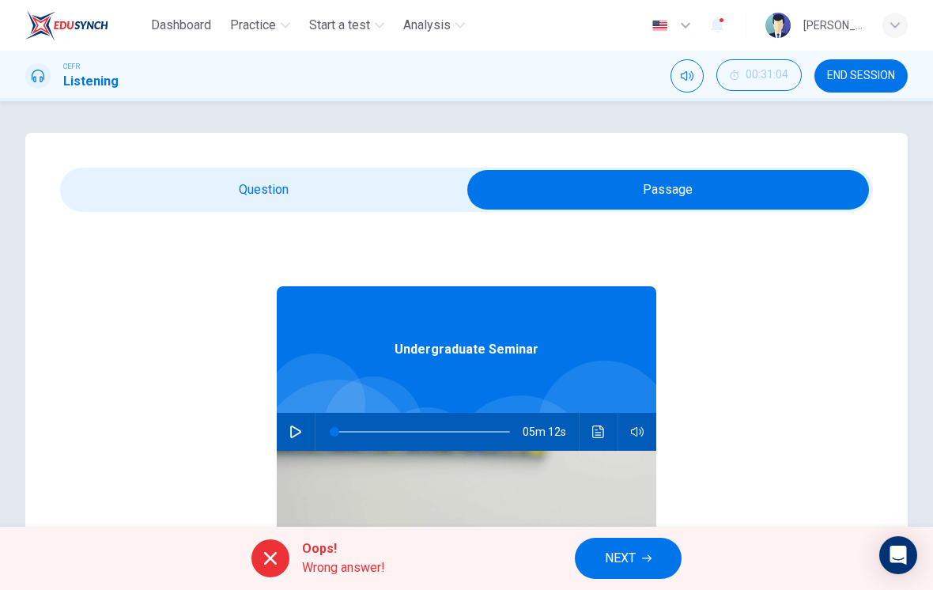
click at [353, 195] on input "checkbox" at bounding box center [668, 190] width 1219 height 40
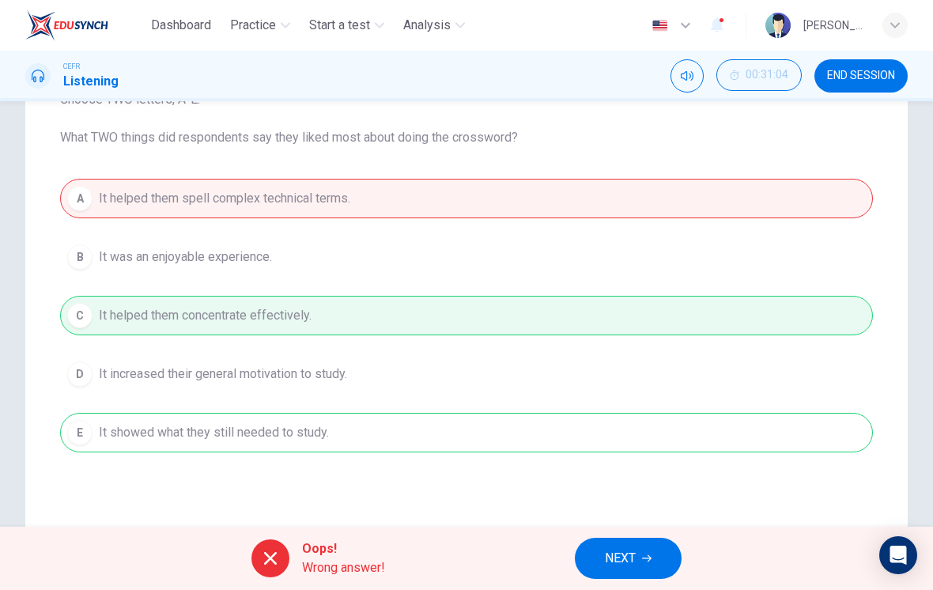
scroll to position [193, 0]
click at [633, 560] on span "NEXT" at bounding box center [620, 558] width 31 height 22
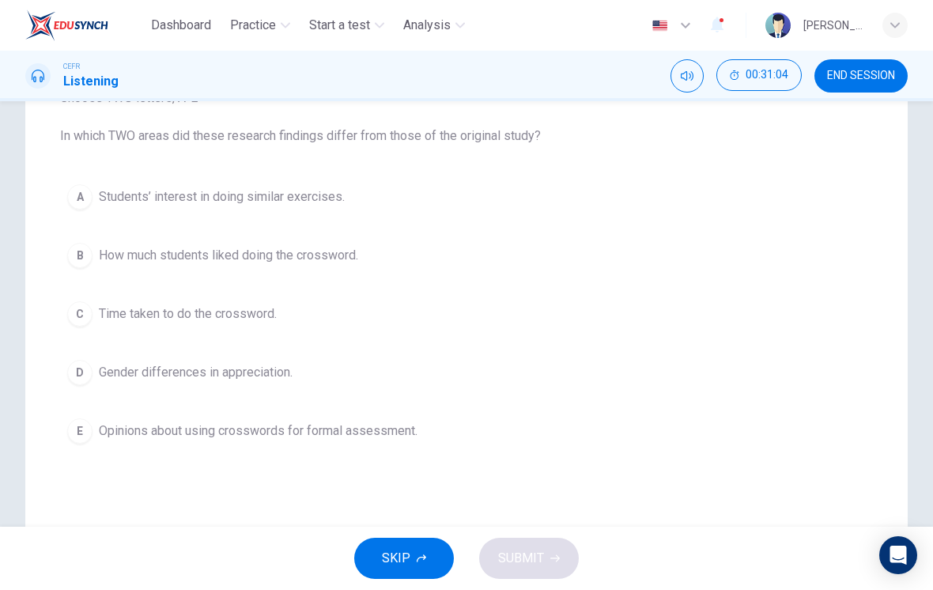
scroll to position [173, 0]
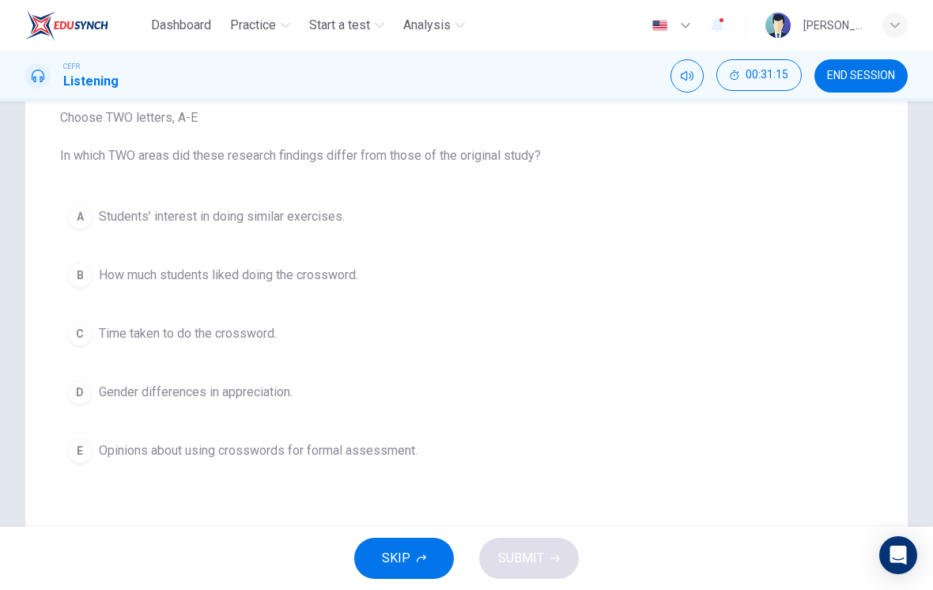
click at [271, 404] on button "D Gender differences in appreciation." at bounding box center [466, 392] width 813 height 40
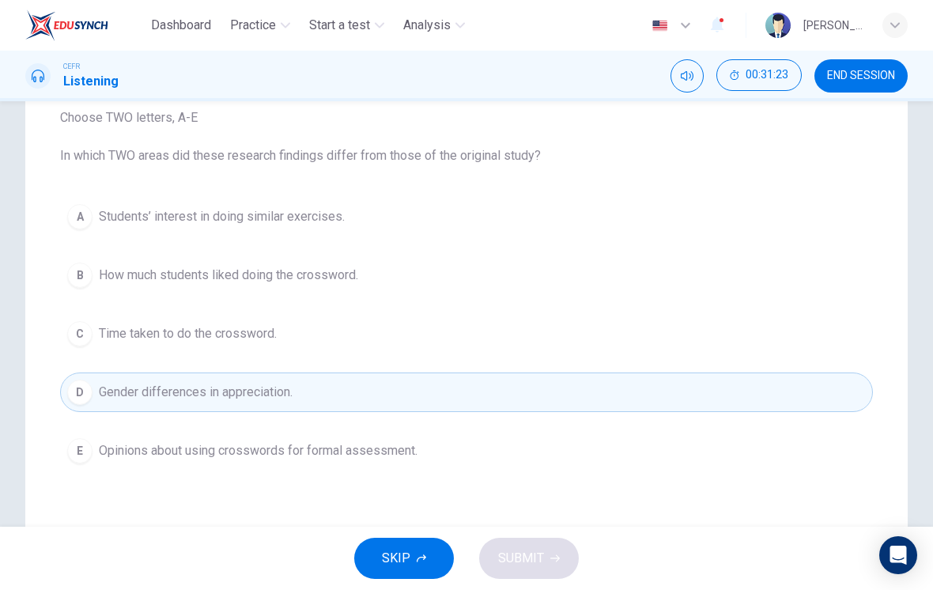
click at [471, 466] on button "E Opinions about using crosswords for formal assessment." at bounding box center [466, 451] width 813 height 40
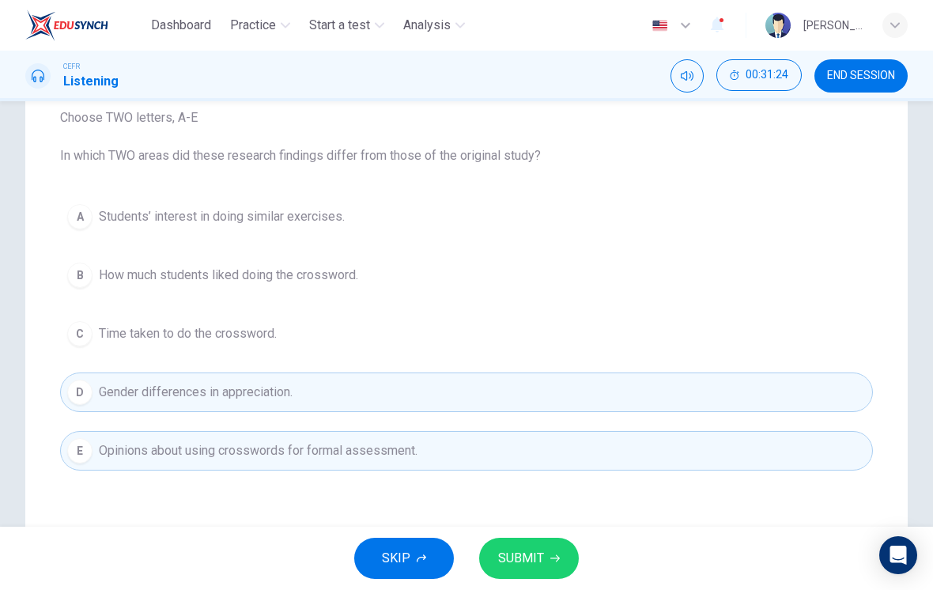
click at [549, 552] on button "SUBMIT" at bounding box center [529, 558] width 100 height 41
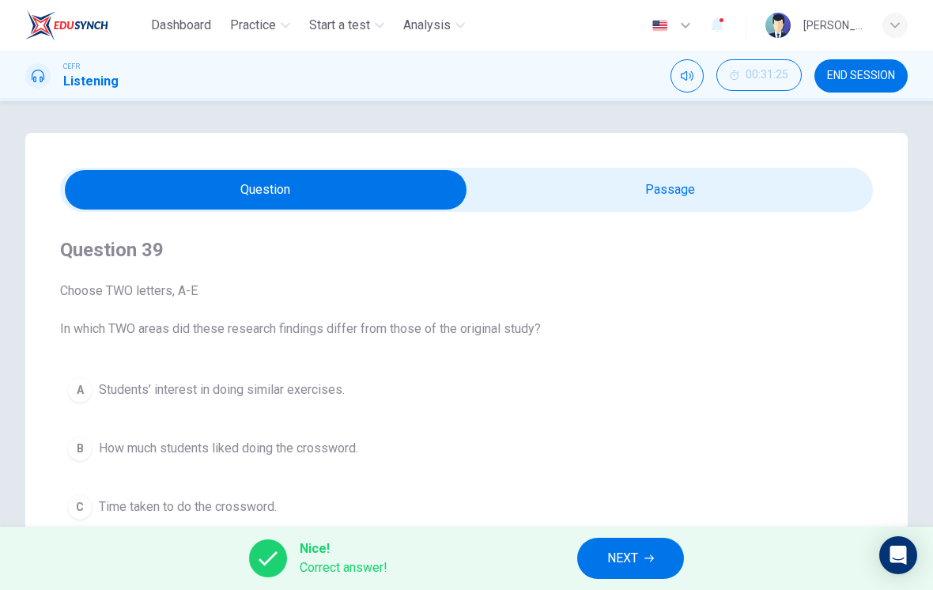
scroll to position [0, 0]
click at [674, 198] on input "checkbox" at bounding box center [265, 190] width 1219 height 40
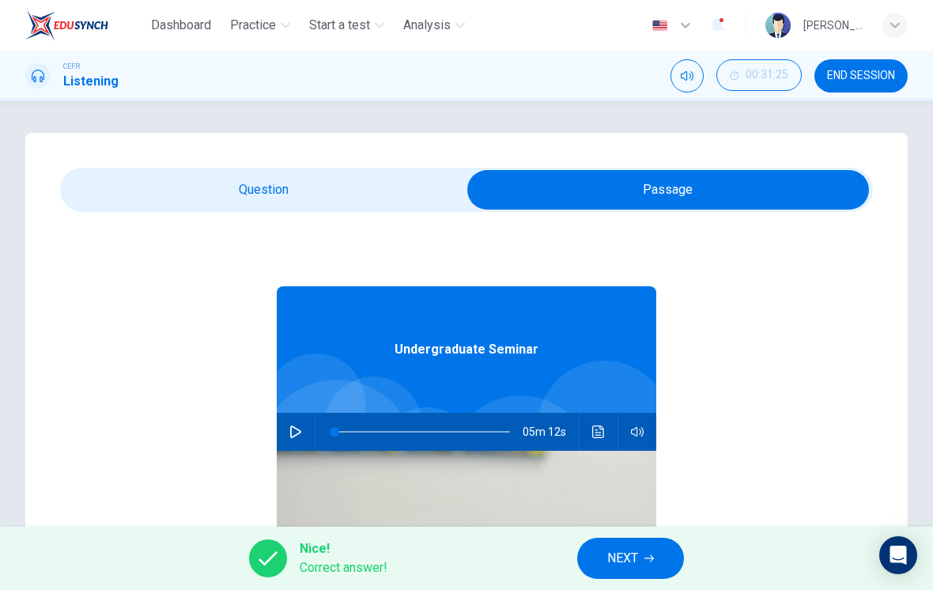
click at [593, 432] on icon "Click to see the audio transcription" at bounding box center [598, 431] width 12 height 13
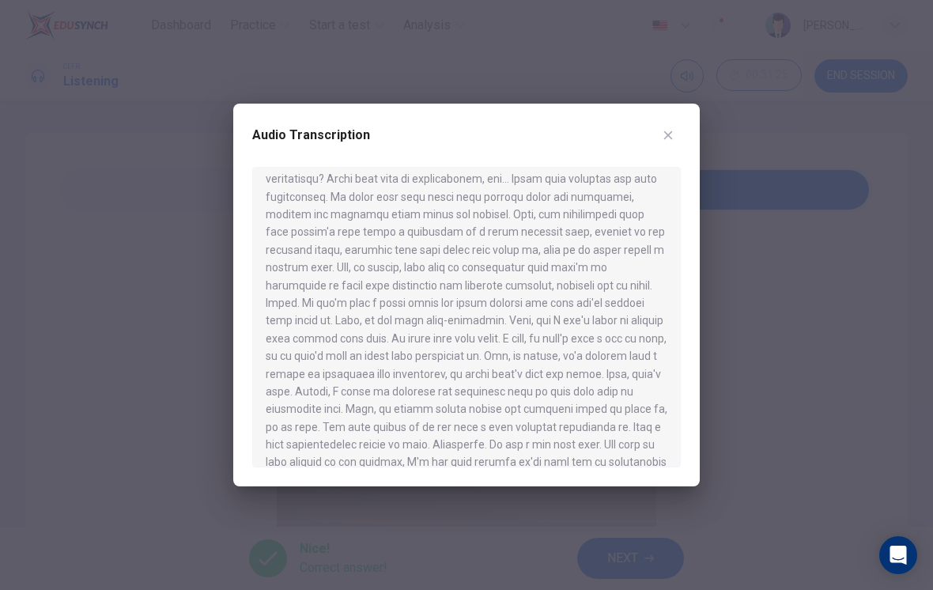
scroll to position [697, 0]
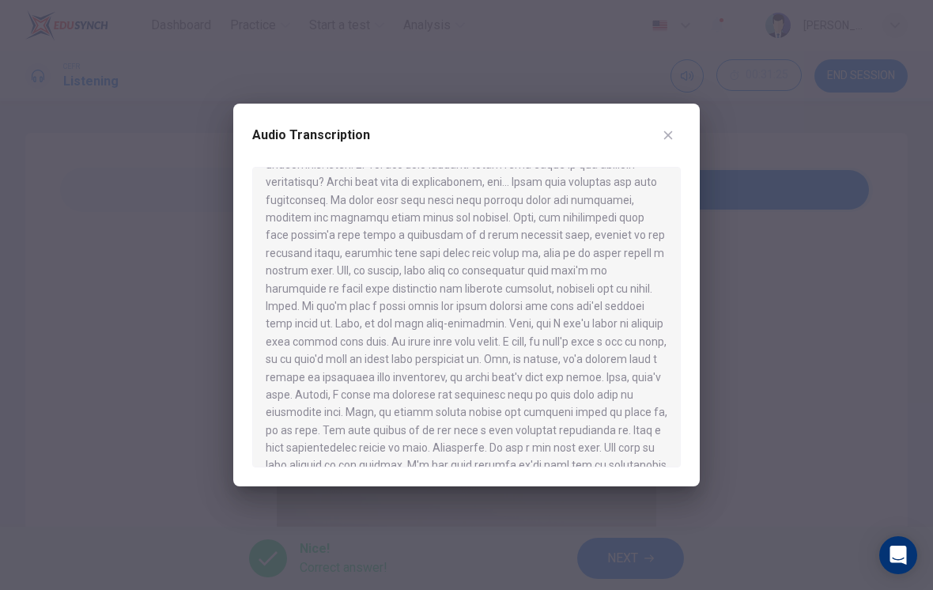
click at [659, 142] on button "button" at bounding box center [667, 135] width 25 height 25
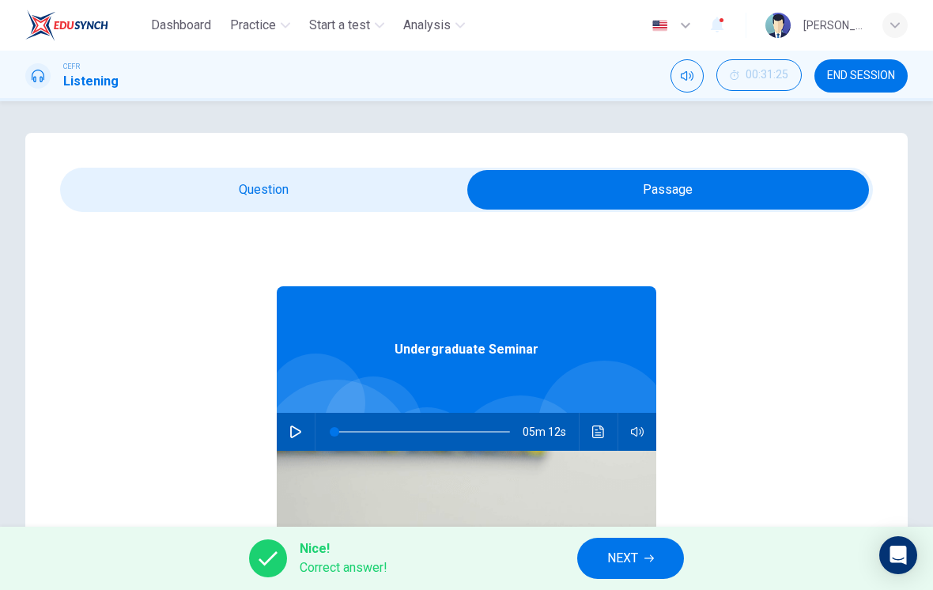
click at [398, 191] on input "checkbox" at bounding box center [668, 190] width 1219 height 40
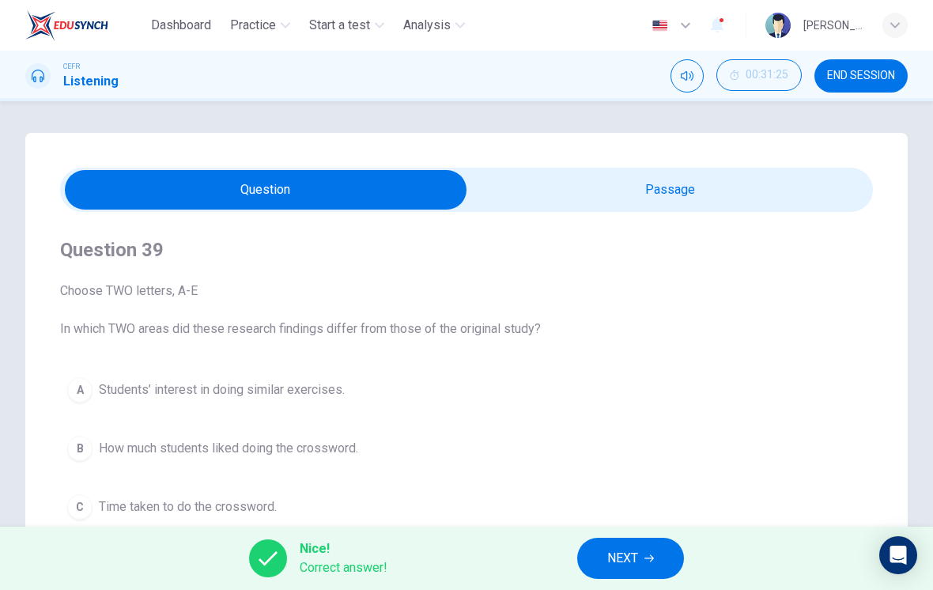
click at [635, 560] on span "NEXT" at bounding box center [622, 558] width 31 height 22
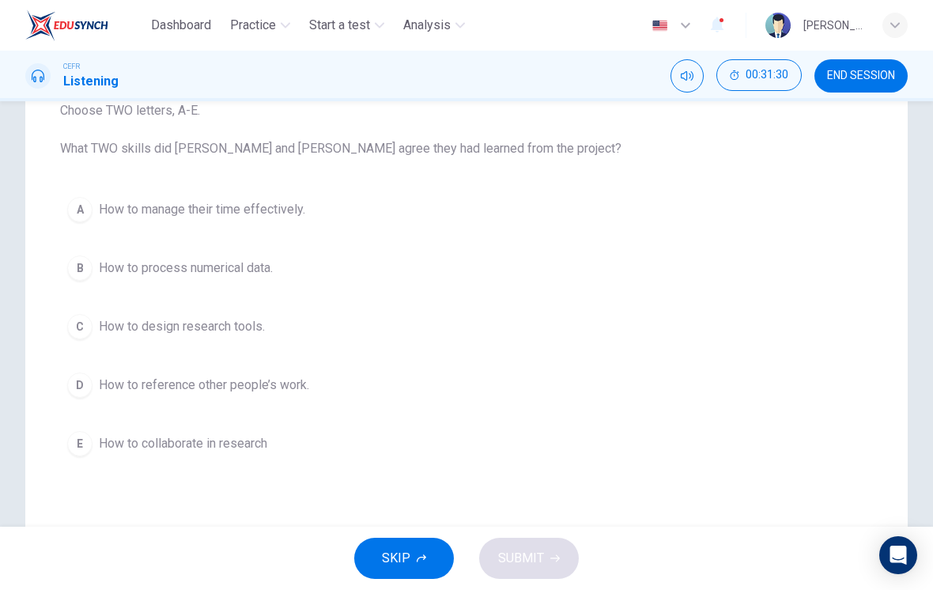
scroll to position [163, 0]
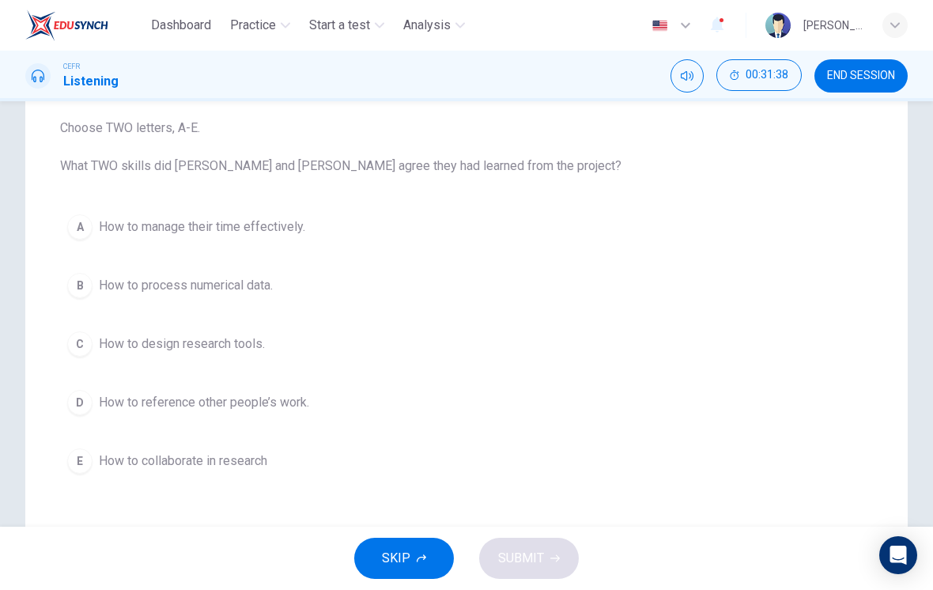
click at [409, 419] on button "D How to reference other people’s work." at bounding box center [466, 403] width 813 height 40
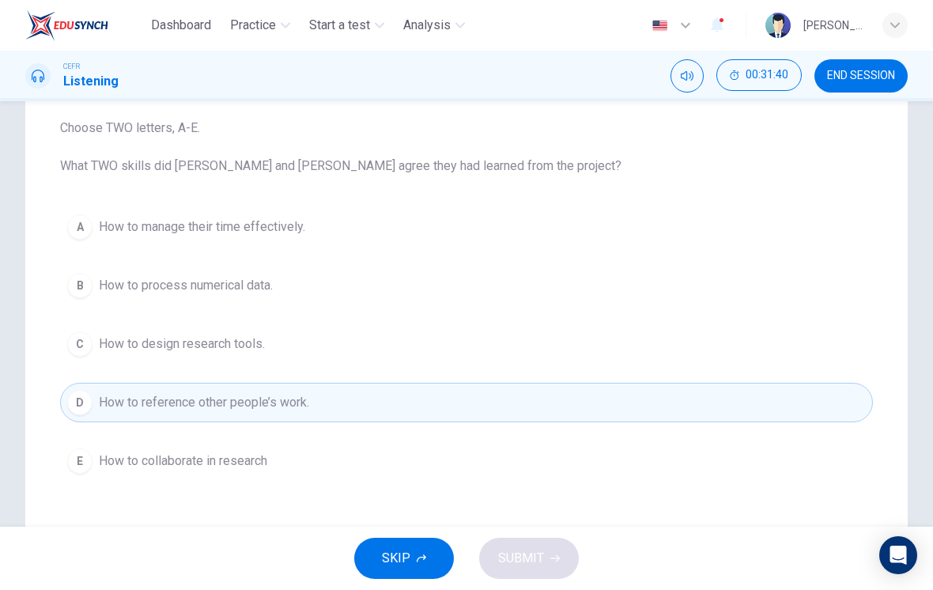
click at [428, 361] on button "C How to design research tools." at bounding box center [466, 344] width 813 height 40
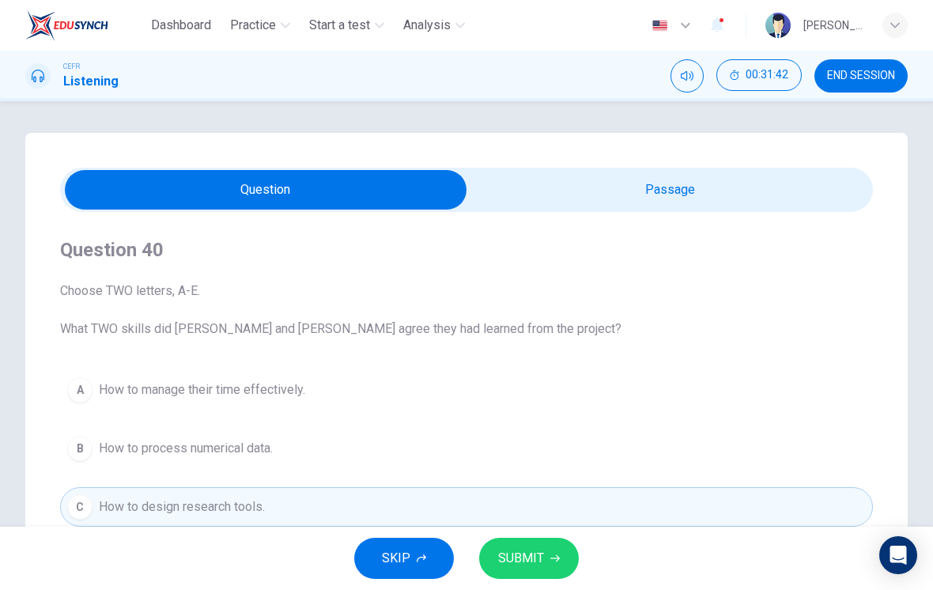
scroll to position [0, 0]
click at [621, 202] on input "checkbox" at bounding box center [265, 190] width 1219 height 40
checkbox input "true"
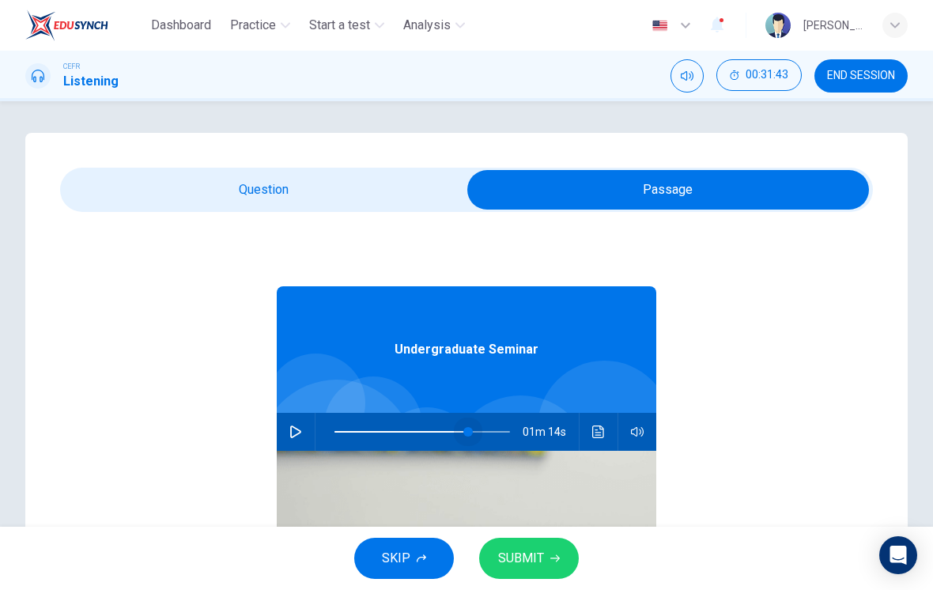
click at [468, 436] on span at bounding box center [467, 431] width 9 height 9
click at [292, 434] on icon "button" at bounding box center [295, 431] width 13 height 13
click at [296, 435] on icon "button" at bounding box center [295, 431] width 11 height 13
click at [298, 430] on icon "button" at bounding box center [295, 431] width 11 height 13
type input "79"
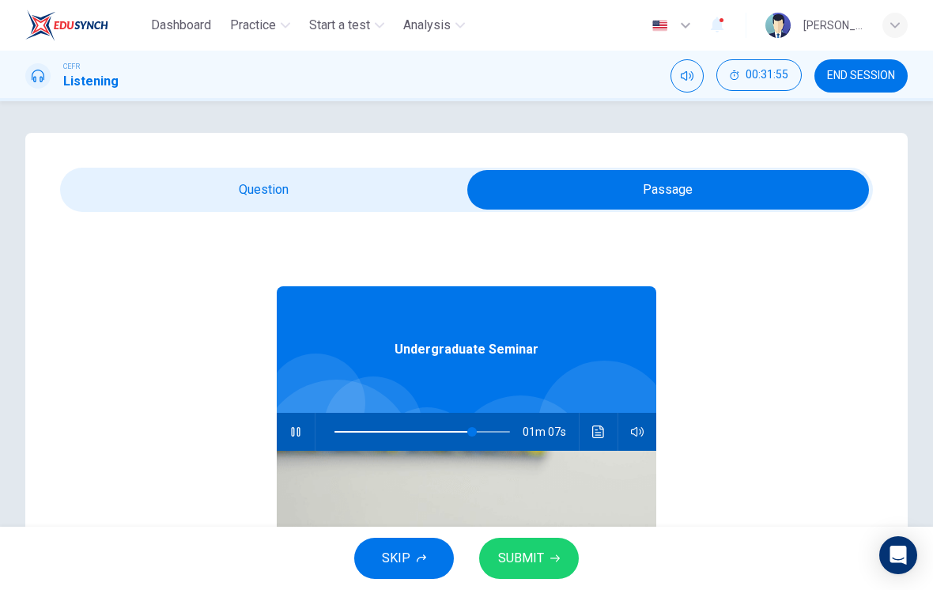
click at [398, 184] on input "checkbox" at bounding box center [668, 190] width 1219 height 40
checkbox input "false"
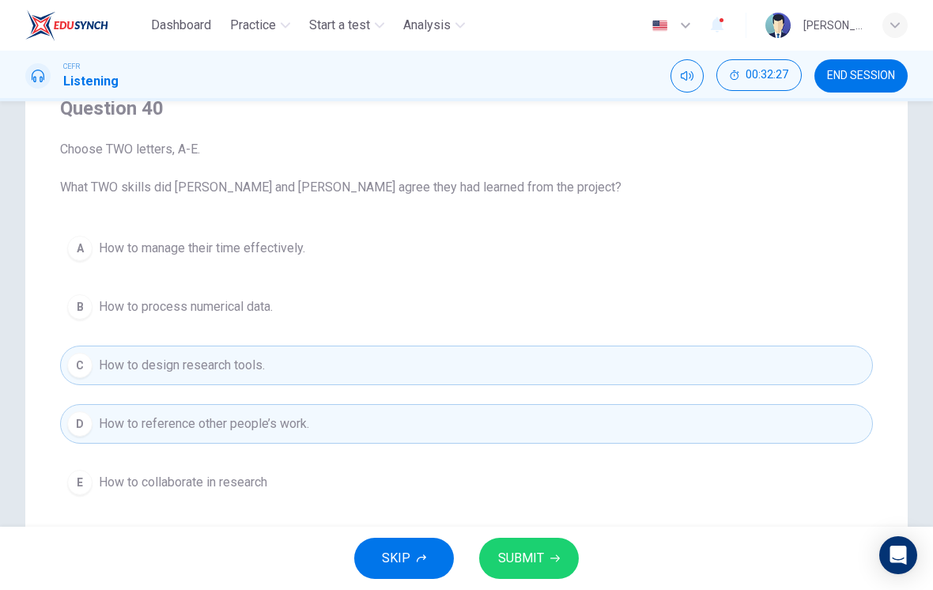
scroll to position [150, 0]
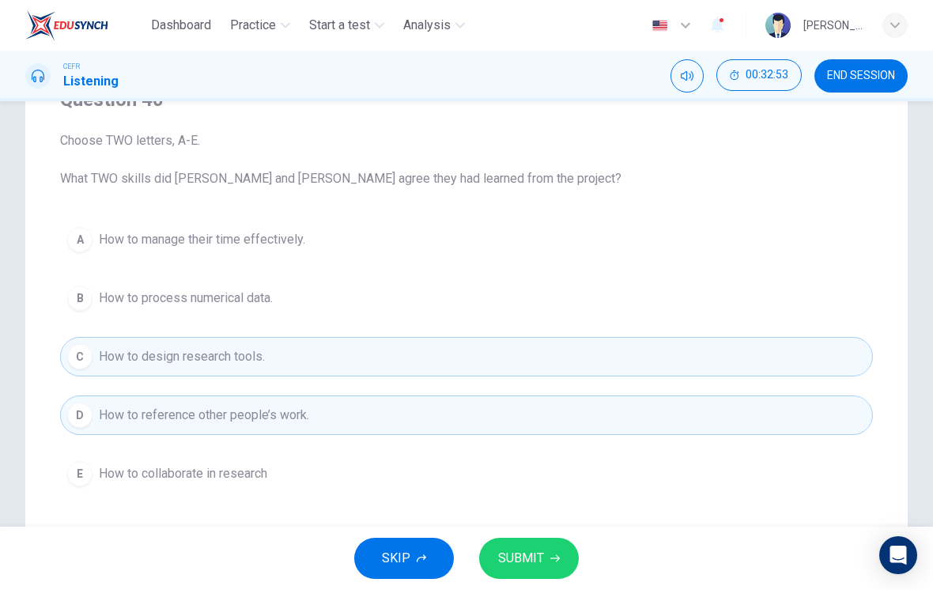
click at [524, 559] on span "SUBMIT" at bounding box center [521, 558] width 46 height 22
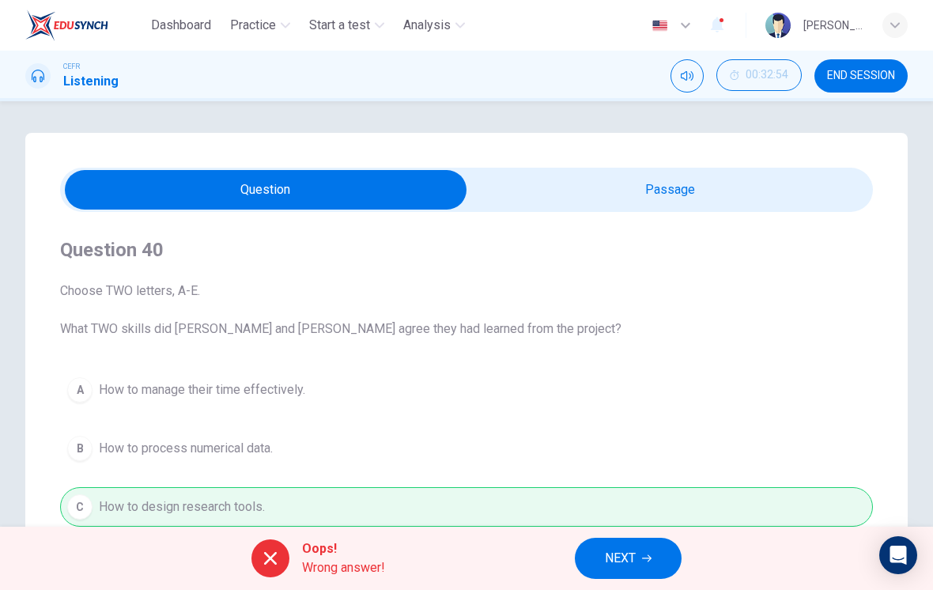
scroll to position [0, 0]
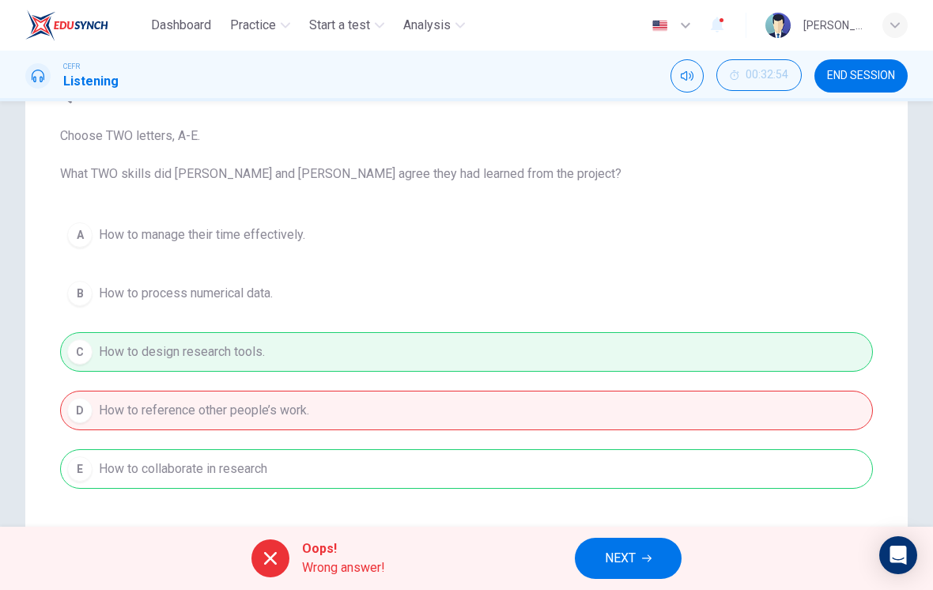
type input "100"
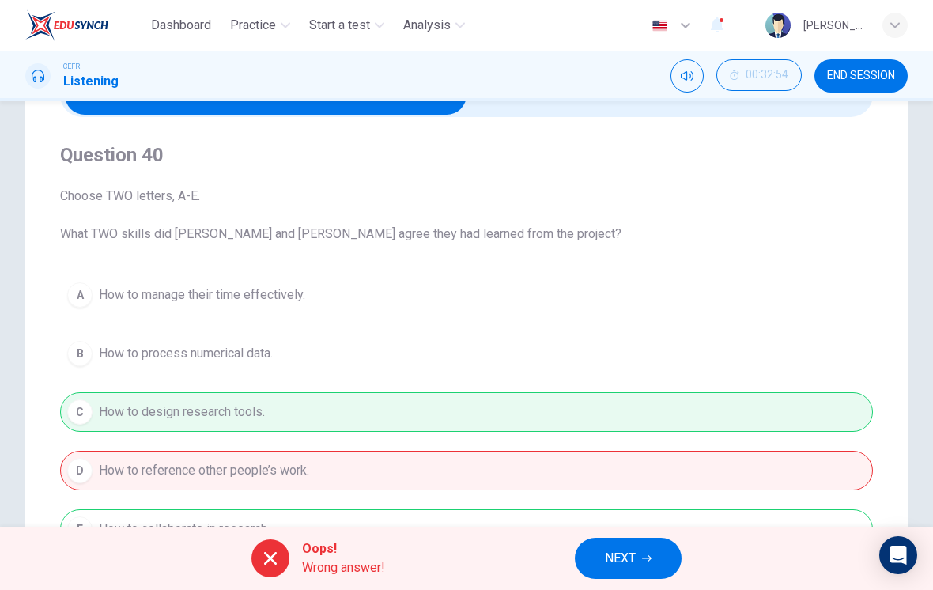
scroll to position [80, 0]
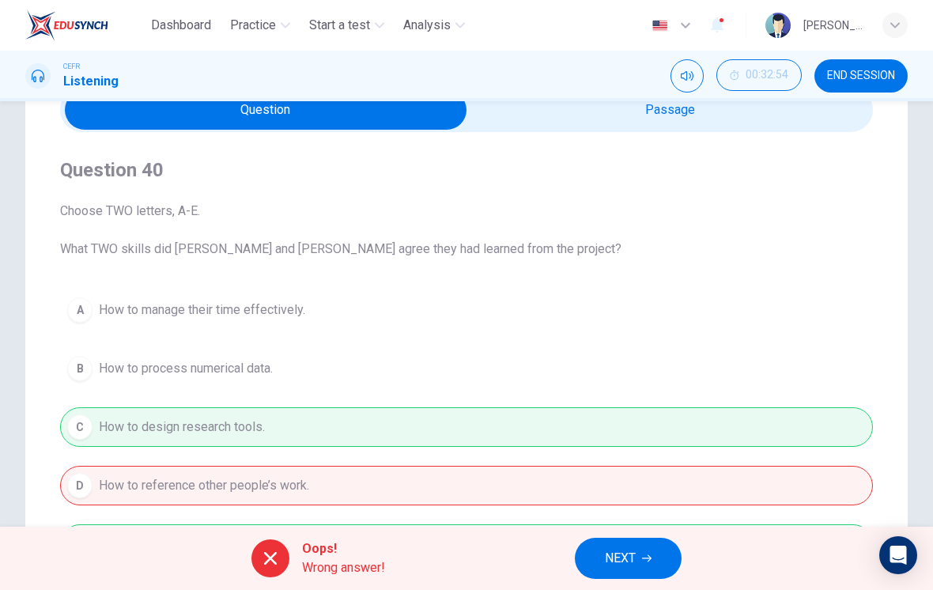
click at [658, 127] on input "checkbox" at bounding box center [265, 110] width 1219 height 40
checkbox input "true"
type input "0"
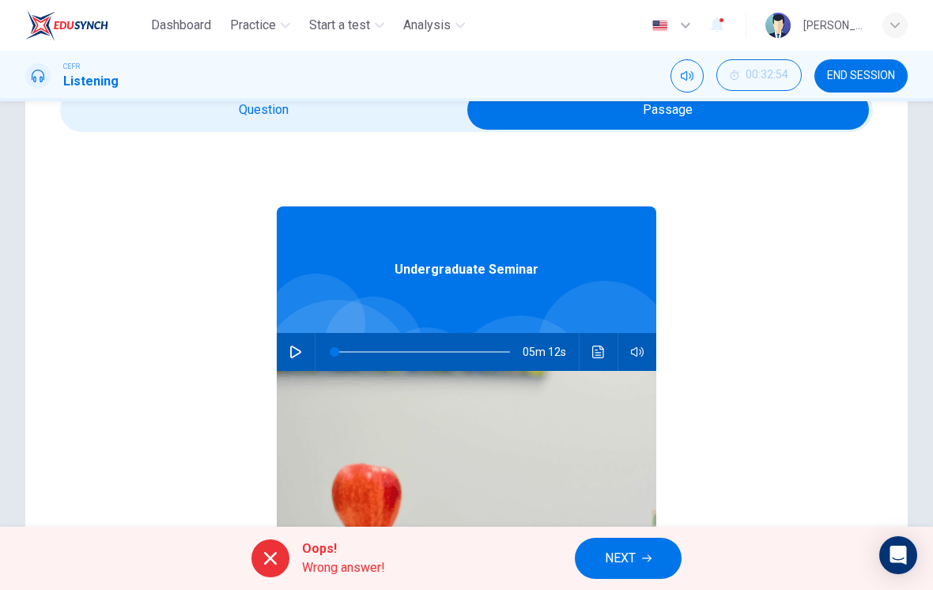
click at [591, 345] on button "Click to see the audio transcription" at bounding box center [598, 352] width 25 height 38
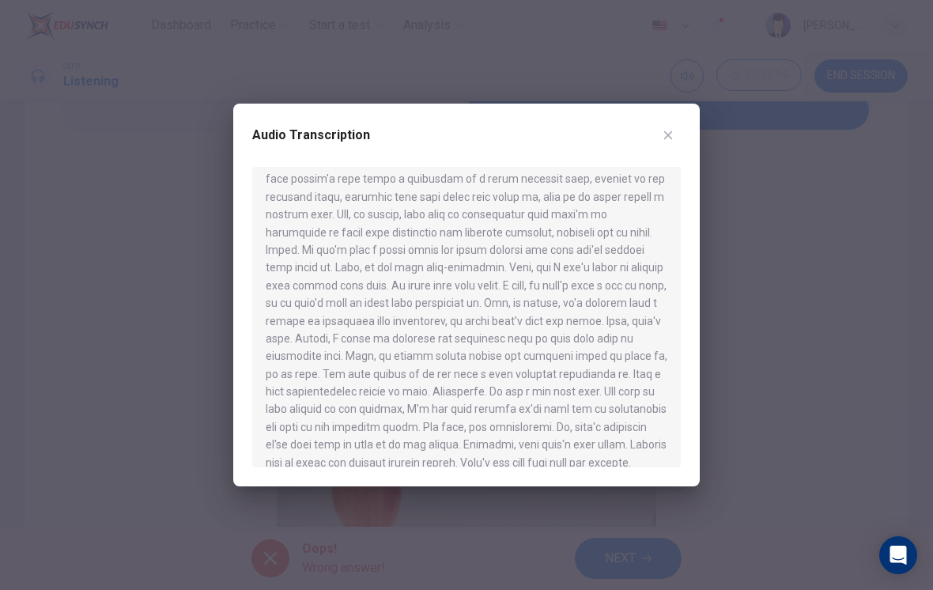
scroll to position [753, 0]
click at [660, 128] on button "button" at bounding box center [667, 135] width 25 height 25
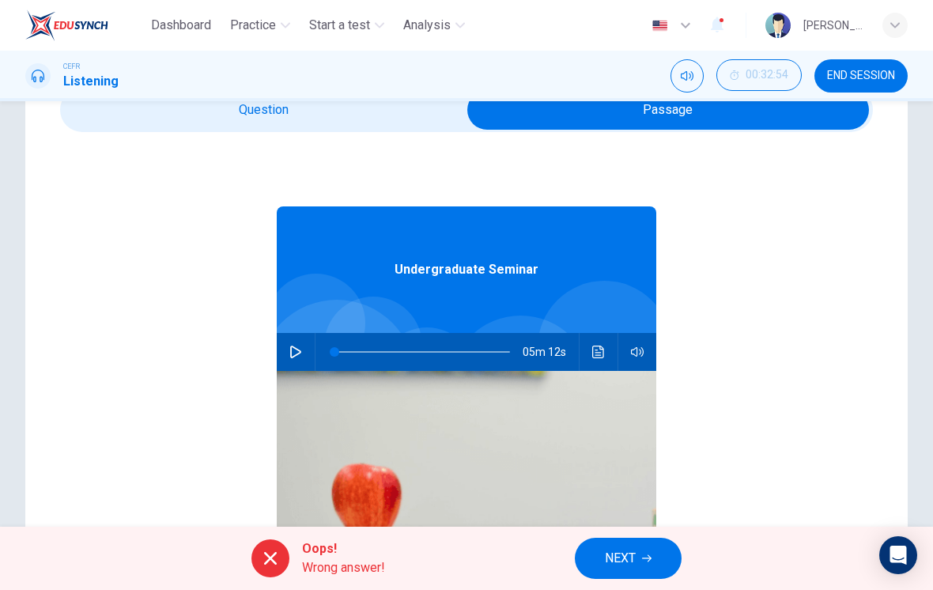
click at [376, 106] on input "checkbox" at bounding box center [668, 110] width 1219 height 40
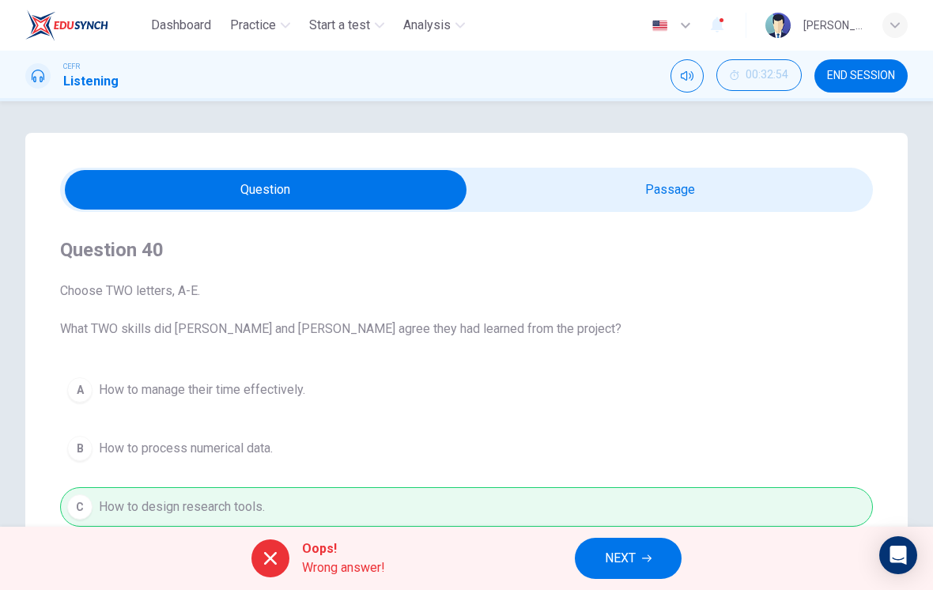
scroll to position [0, 0]
click at [727, 181] on input "checkbox" at bounding box center [265, 190] width 1219 height 40
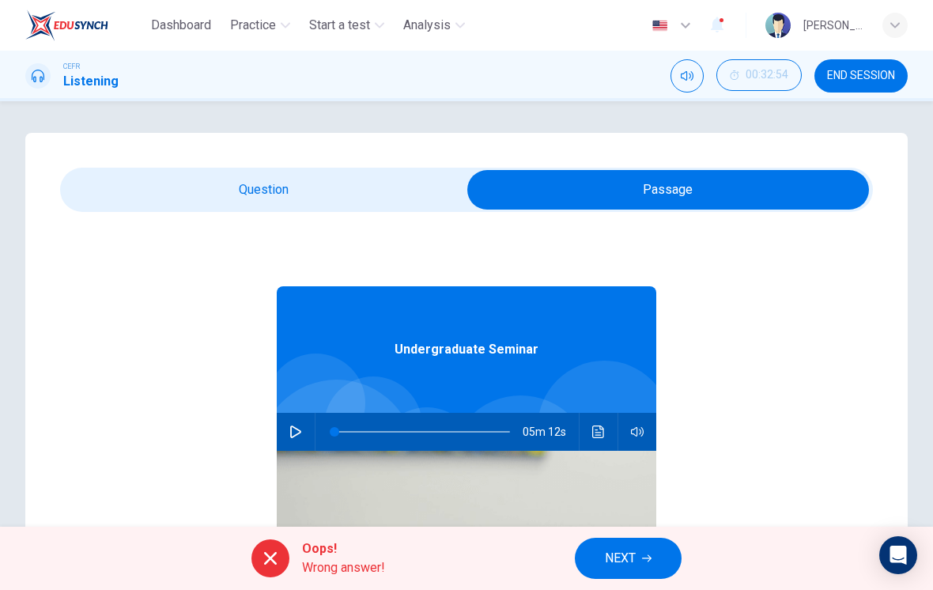
click at [586, 432] on button "Click to see the audio transcription" at bounding box center [598, 432] width 25 height 38
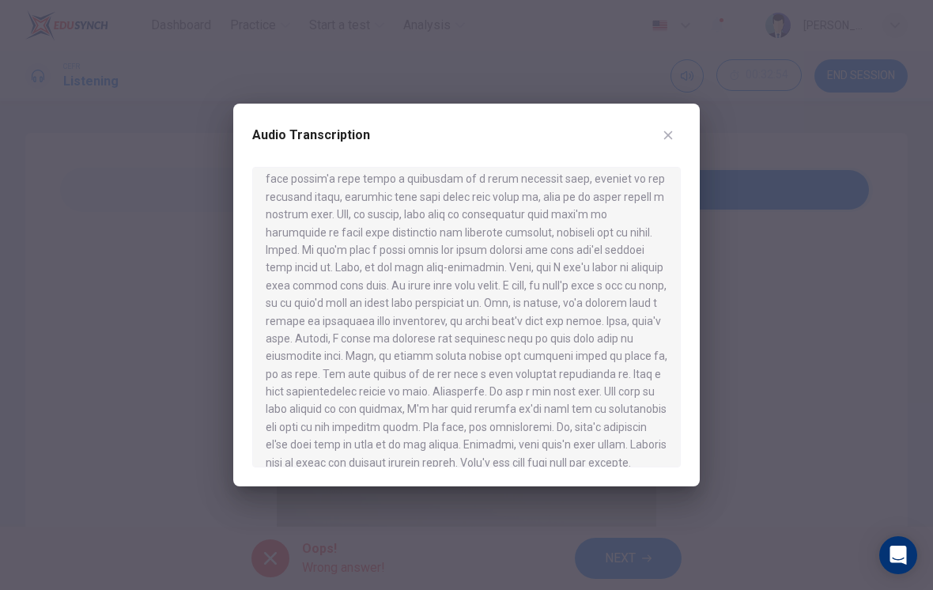
scroll to position [753, 0]
click at [631, 145] on div "Audio Transcription" at bounding box center [466, 145] width 428 height 44
click at [659, 134] on button "button" at bounding box center [667, 135] width 25 height 25
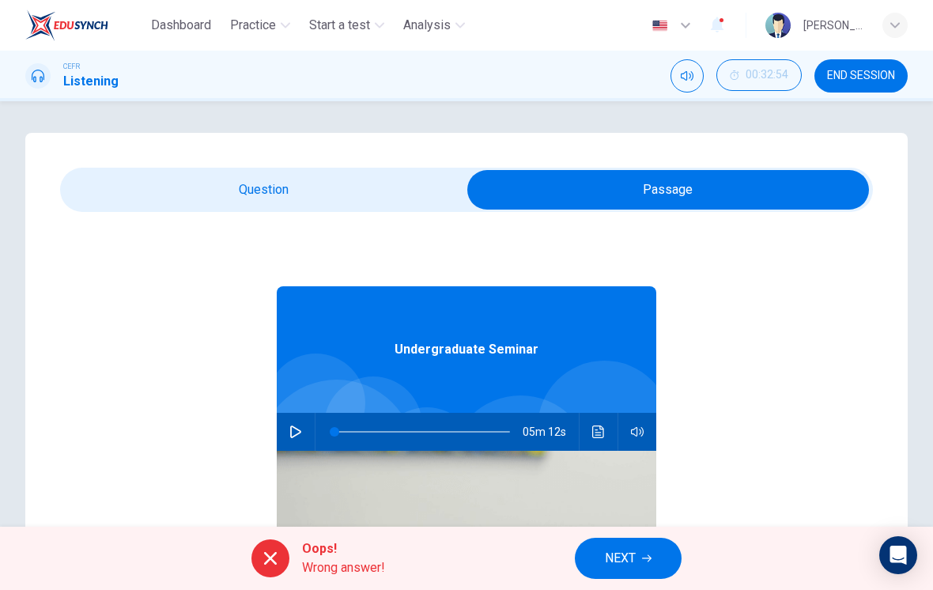
click at [330, 207] on input "checkbox" at bounding box center [668, 190] width 1219 height 40
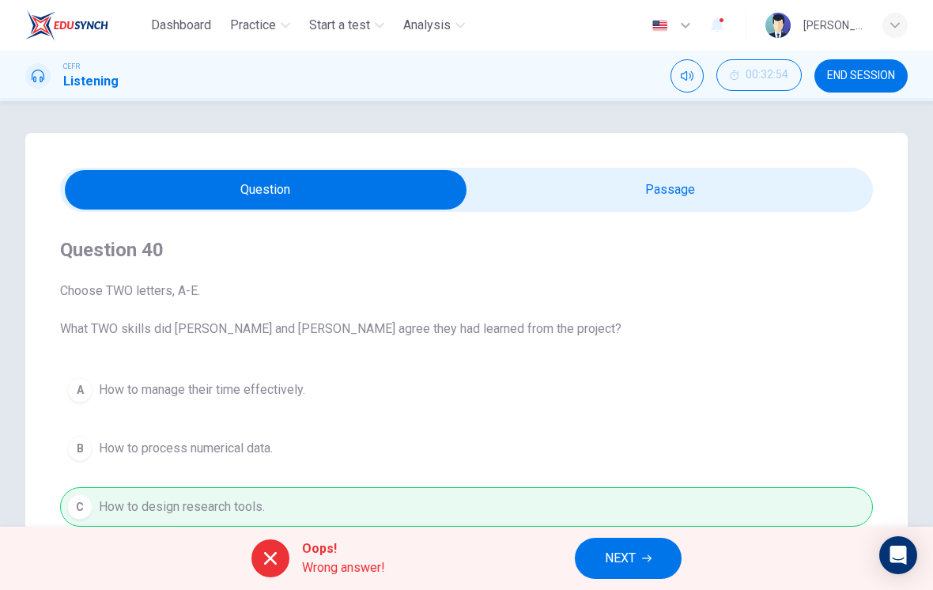
scroll to position [0, 0]
click at [649, 198] on input "checkbox" at bounding box center [265, 190] width 1219 height 40
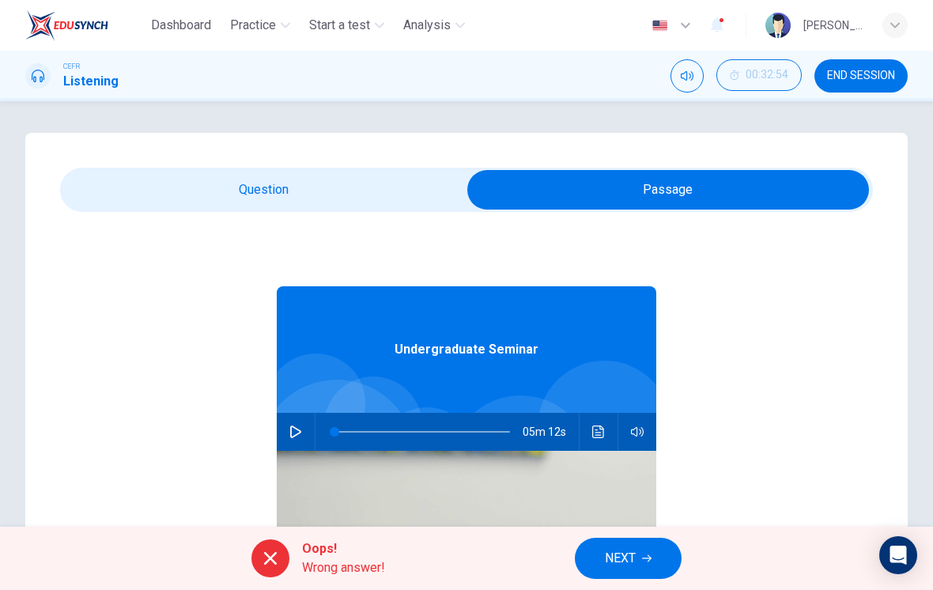
click at [606, 432] on button "Click to see the audio transcription" at bounding box center [598, 432] width 25 height 38
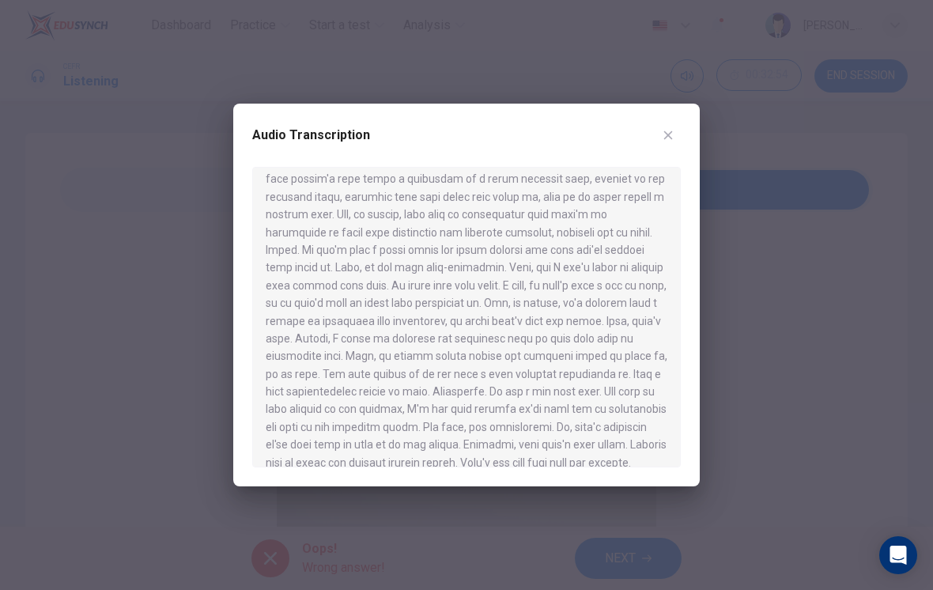
scroll to position [753, 0]
click at [659, 135] on button "button" at bounding box center [667, 135] width 25 height 25
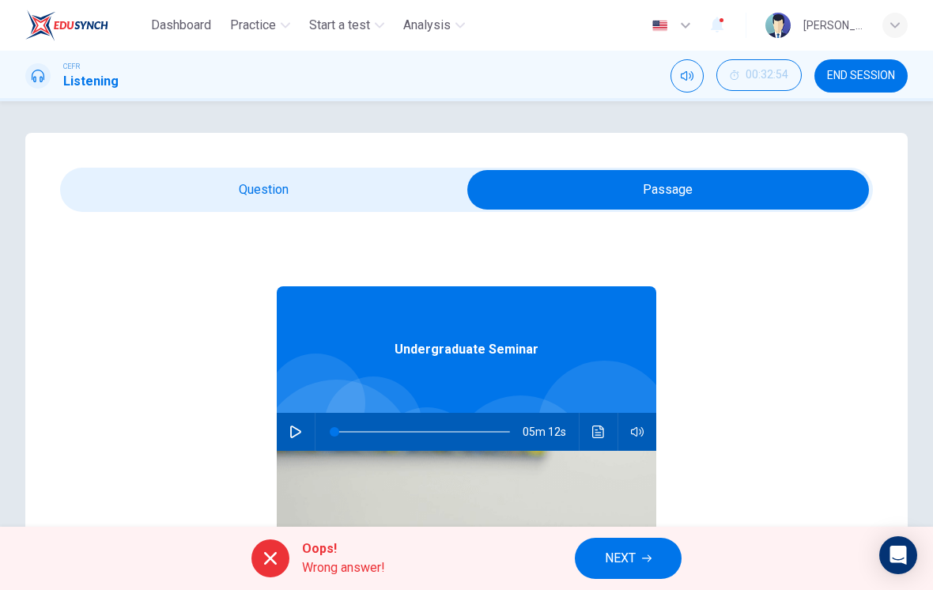
click at [398, 187] on input "checkbox" at bounding box center [668, 190] width 1219 height 40
checkbox input "false"
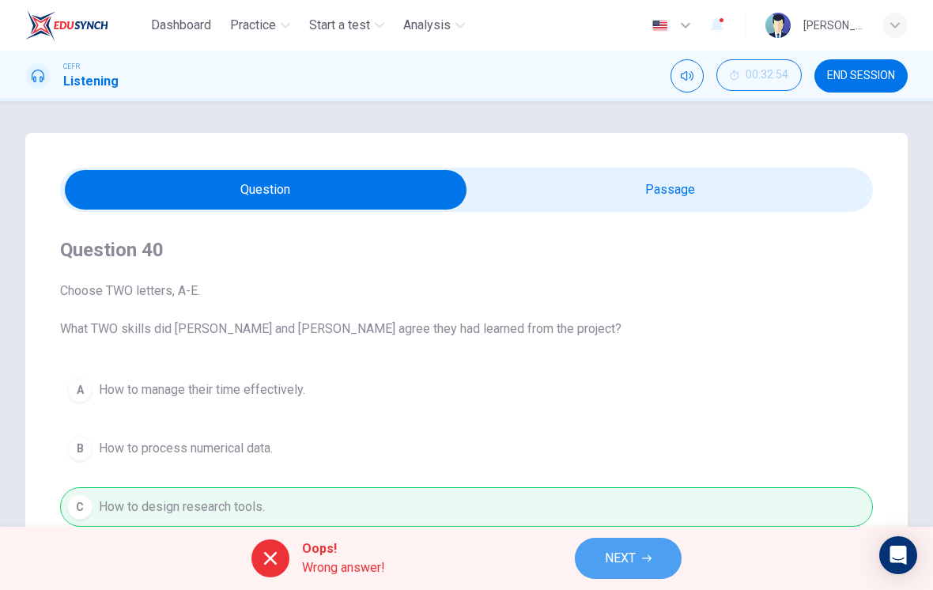
click at [640, 559] on button "NEXT" at bounding box center [628, 558] width 107 height 41
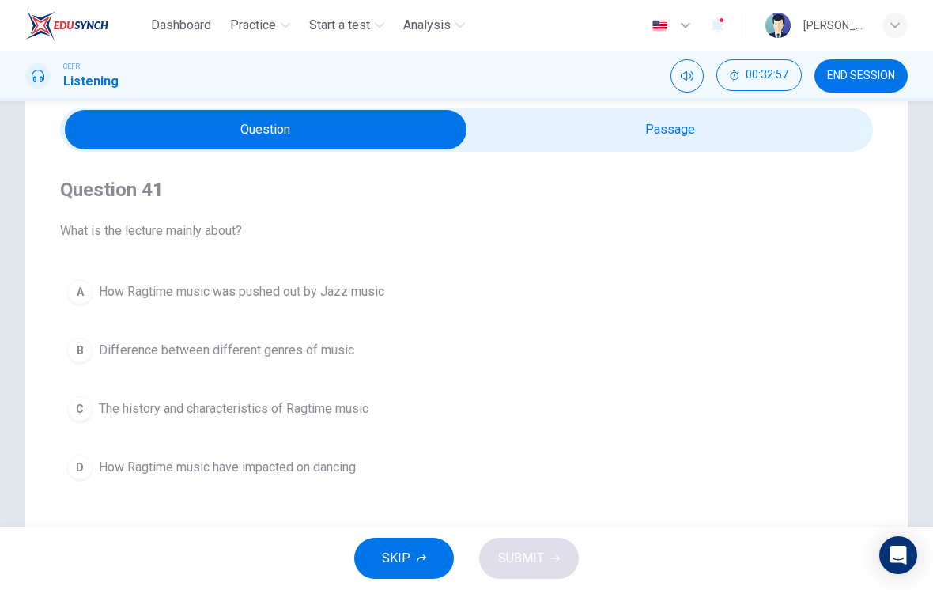
scroll to position [40, 0]
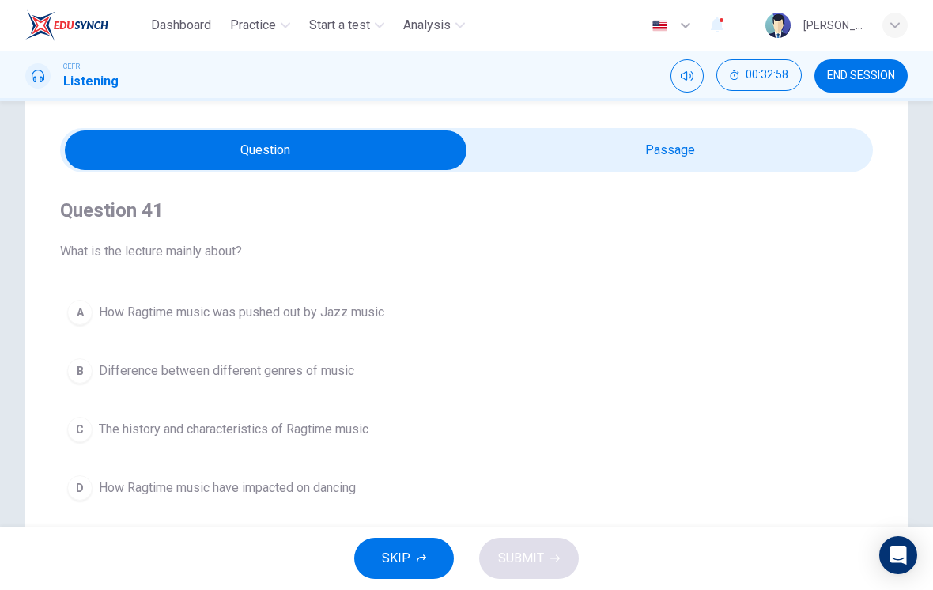
click at [795, 151] on input "checkbox" at bounding box center [265, 150] width 1219 height 40
checkbox input "true"
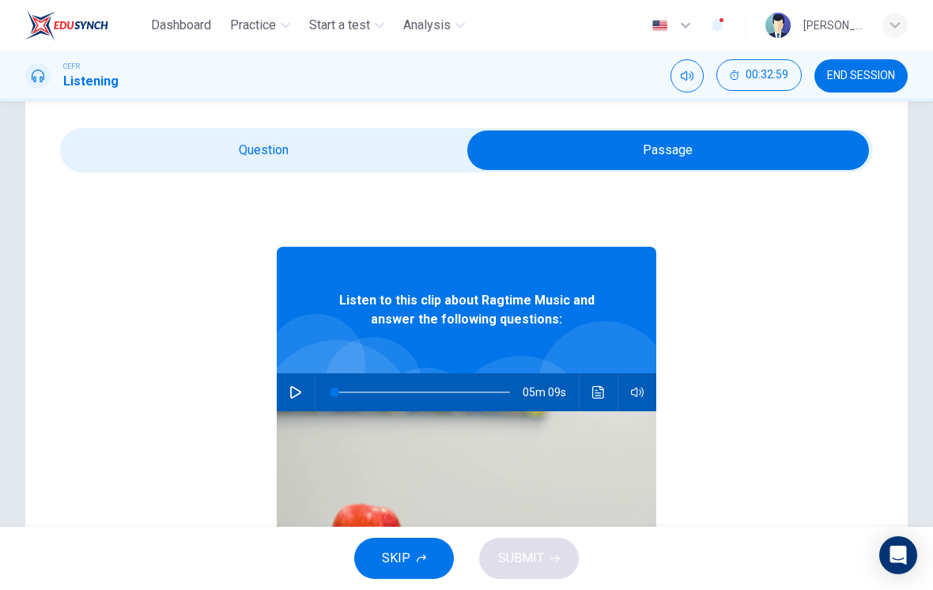
click at [874, 72] on span "END SESSION" at bounding box center [861, 76] width 68 height 13
